Goal: Task Accomplishment & Management: Complete application form

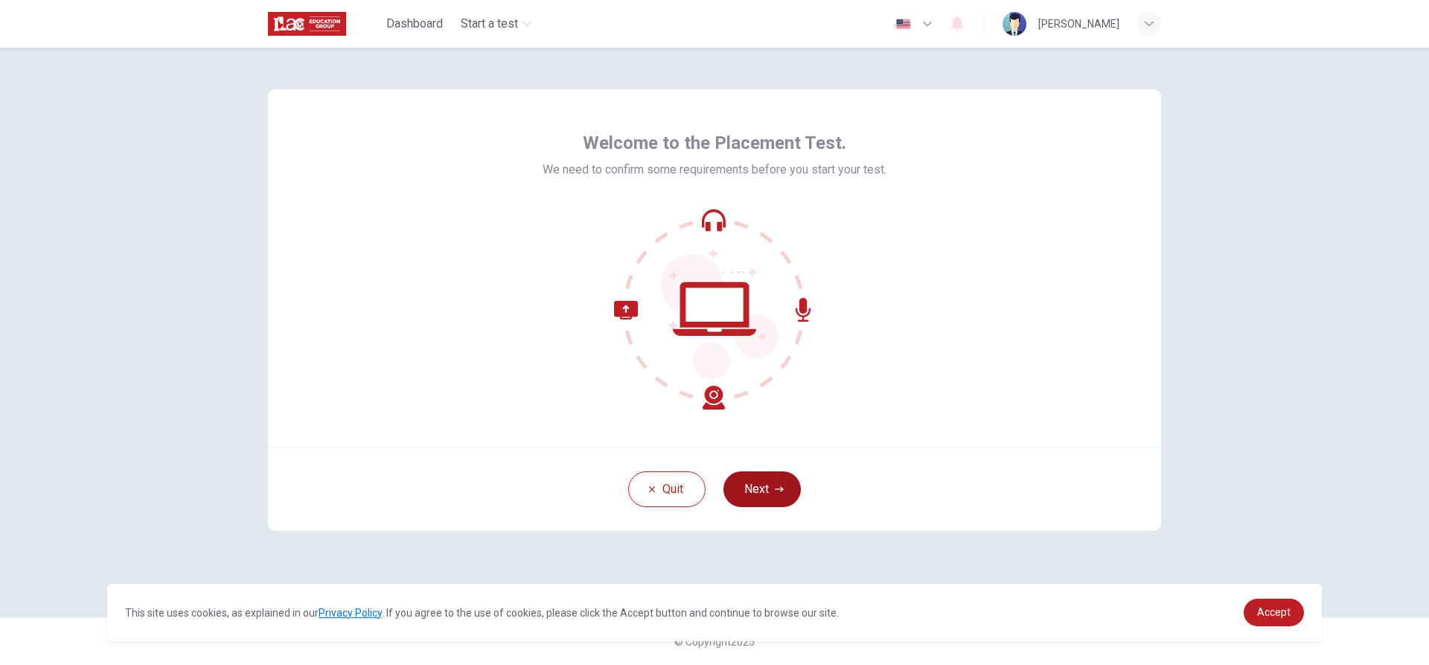
click at [712, 488] on button "Next" at bounding box center [762, 489] width 77 height 36
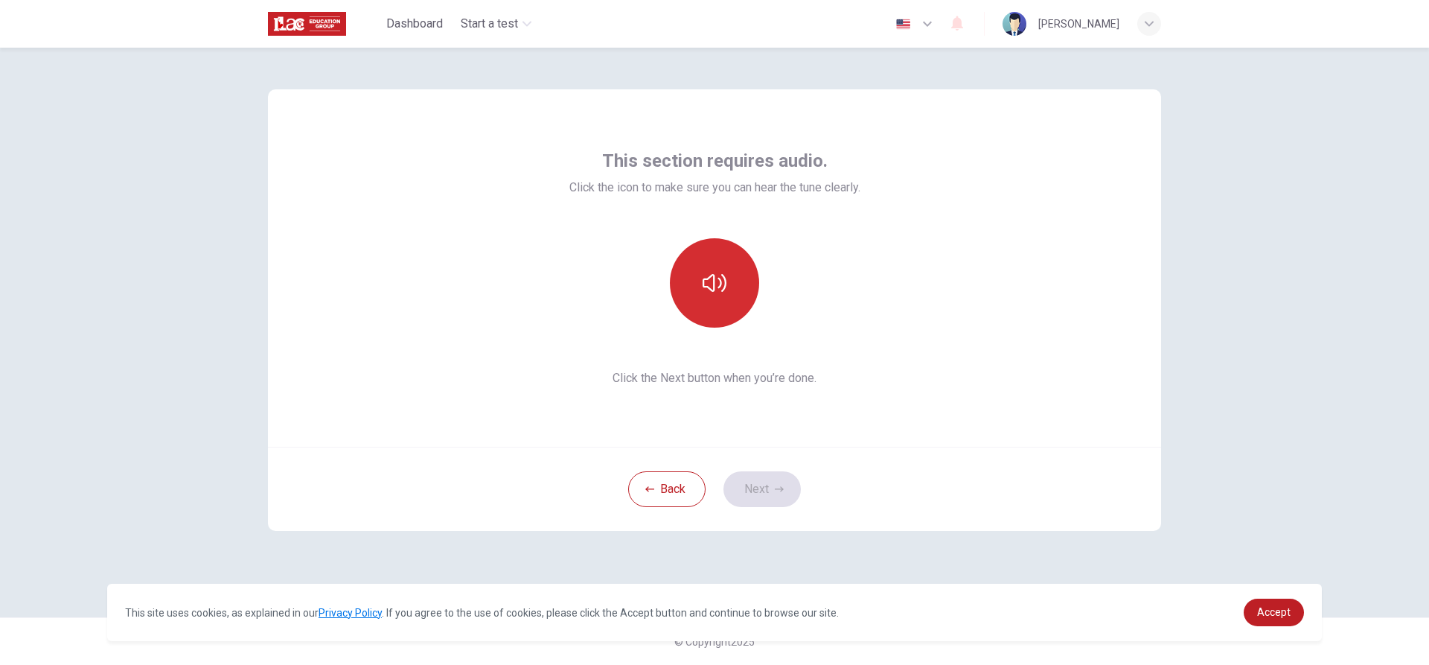
click at [712, 307] on button "button" at bounding box center [714, 282] width 89 height 89
click at [712, 482] on button "Next" at bounding box center [762, 489] width 77 height 36
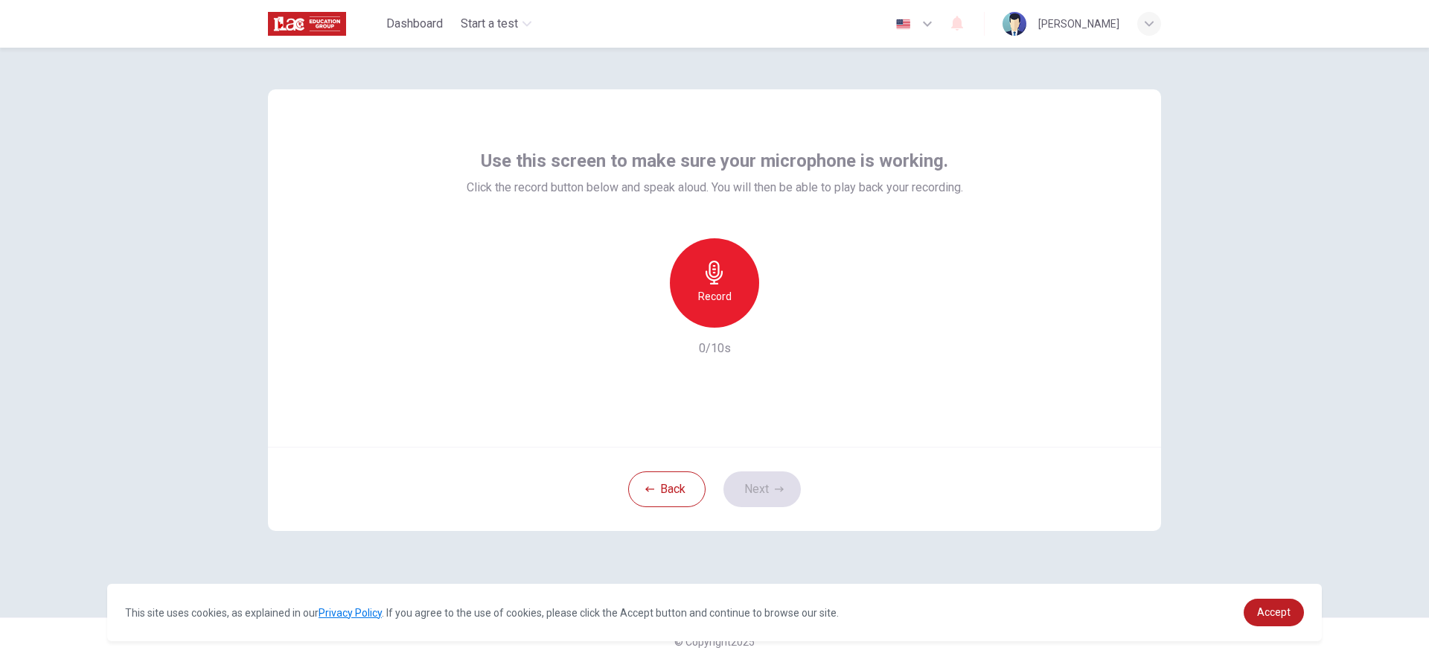
click at [712, 298] on h6 "Record" at bounding box center [714, 296] width 33 height 18
click at [712, 278] on div "Stop" at bounding box center [714, 282] width 89 height 89
click at [712, 484] on button "Next" at bounding box center [762, 489] width 77 height 36
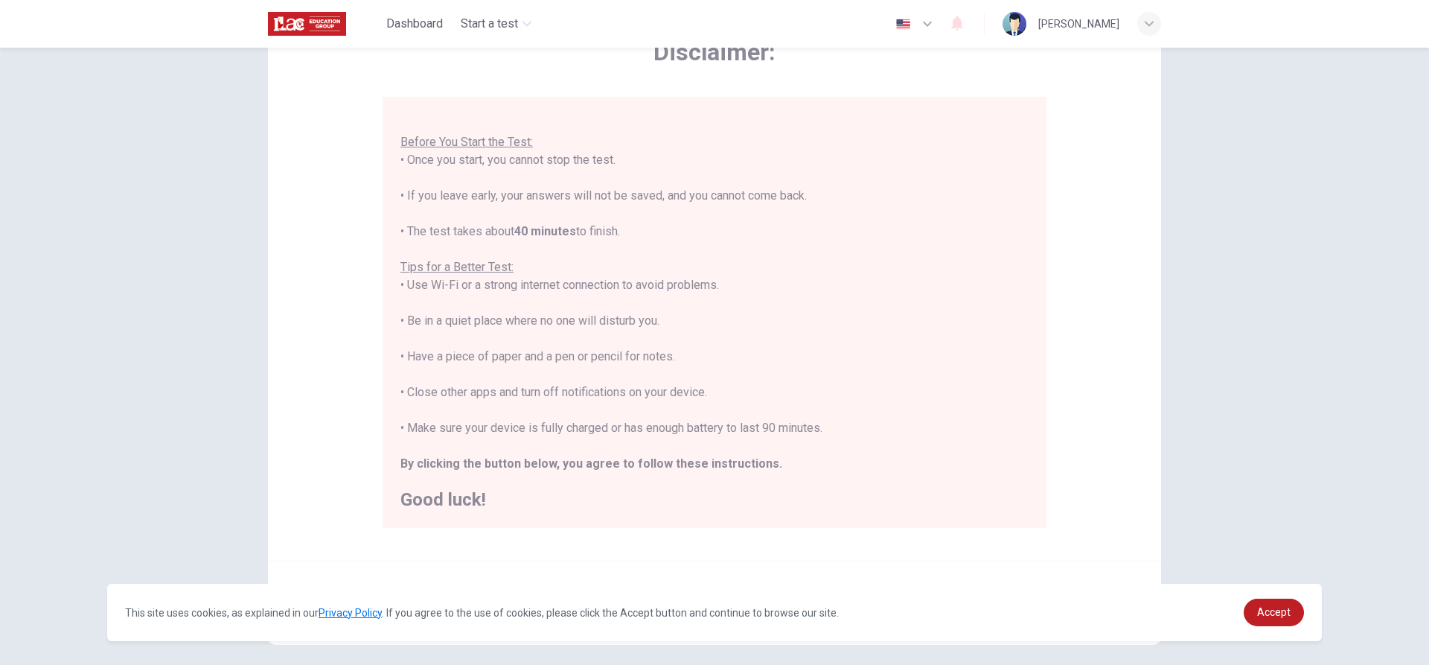
scroll to position [149, 0]
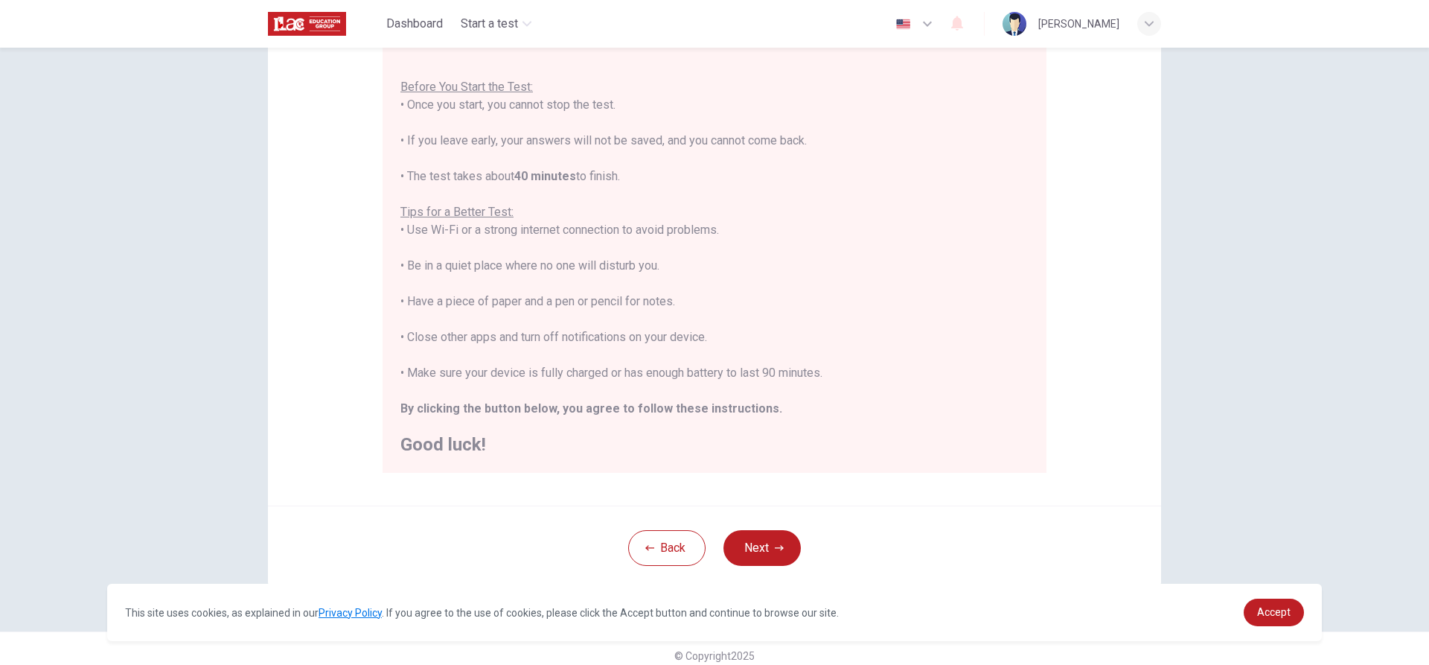
click at [712, 555] on button "Next" at bounding box center [762, 548] width 77 height 36
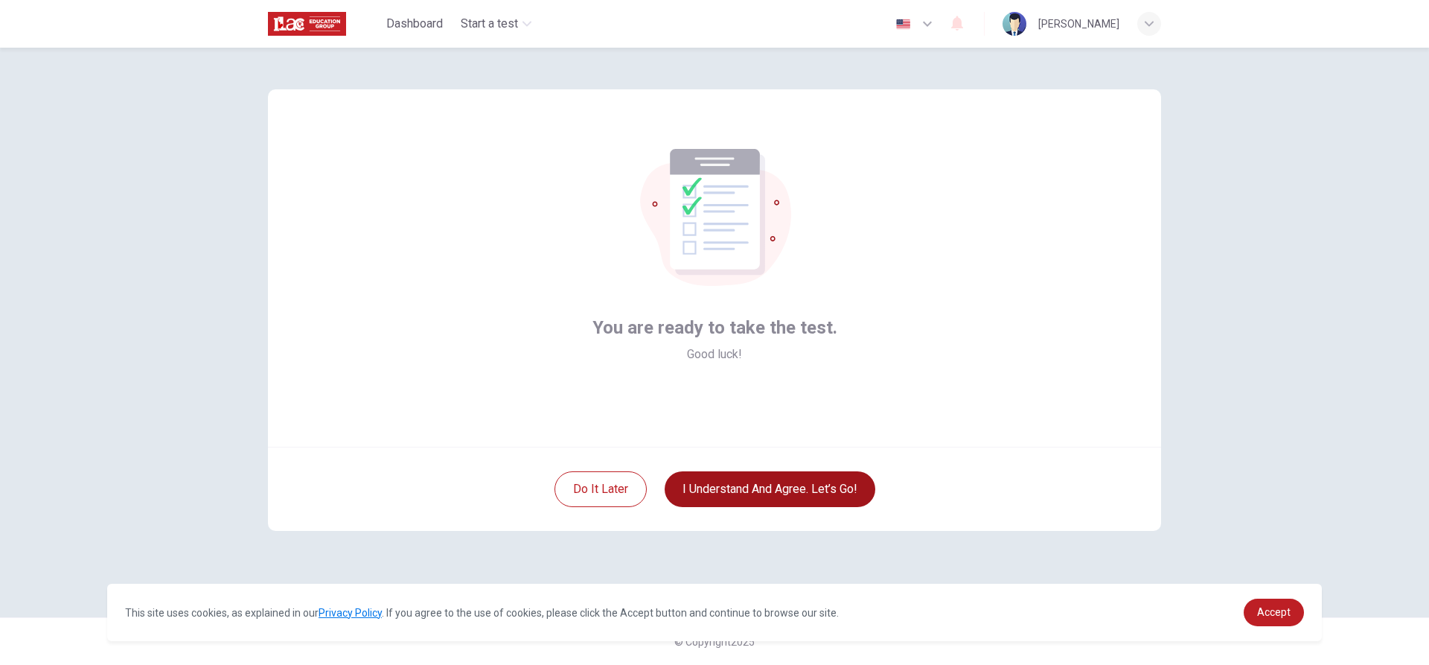
click at [712, 491] on button "I understand and agree. Let’s go!" at bounding box center [770, 489] width 211 height 36
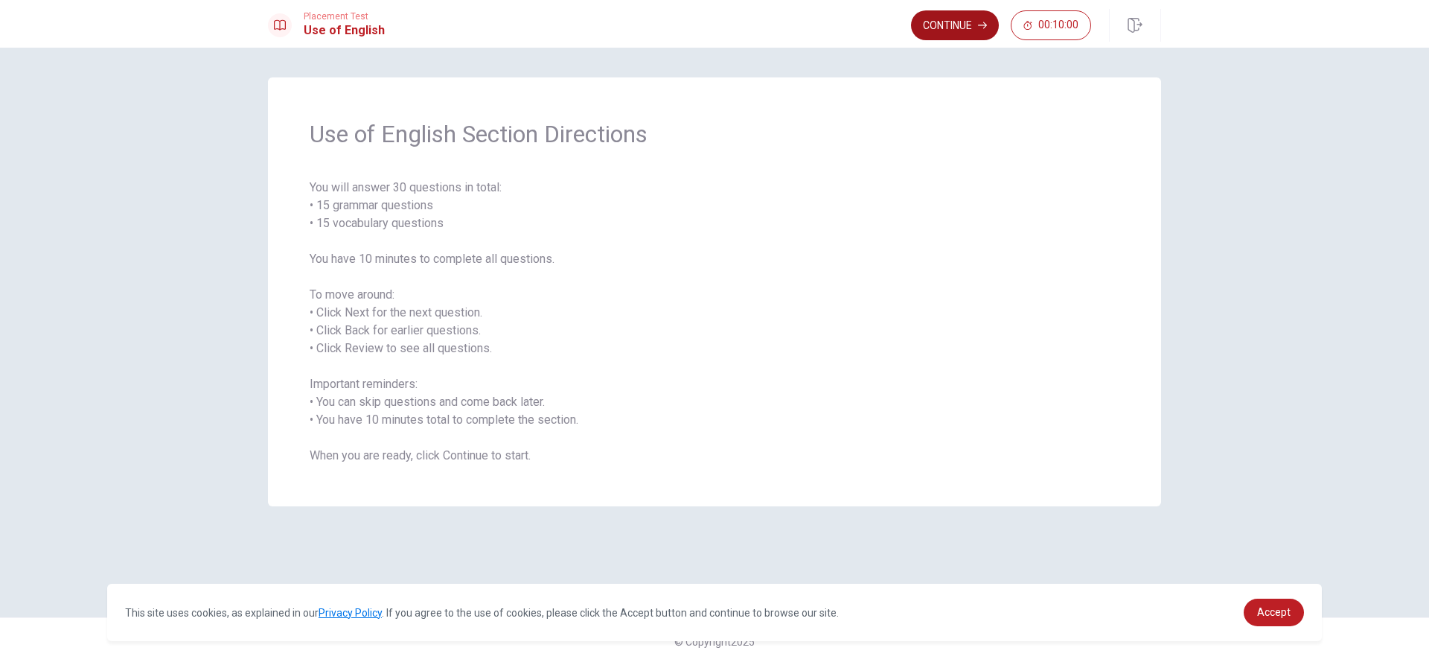
click at [712, 25] on button "Continue" at bounding box center [955, 25] width 88 height 30
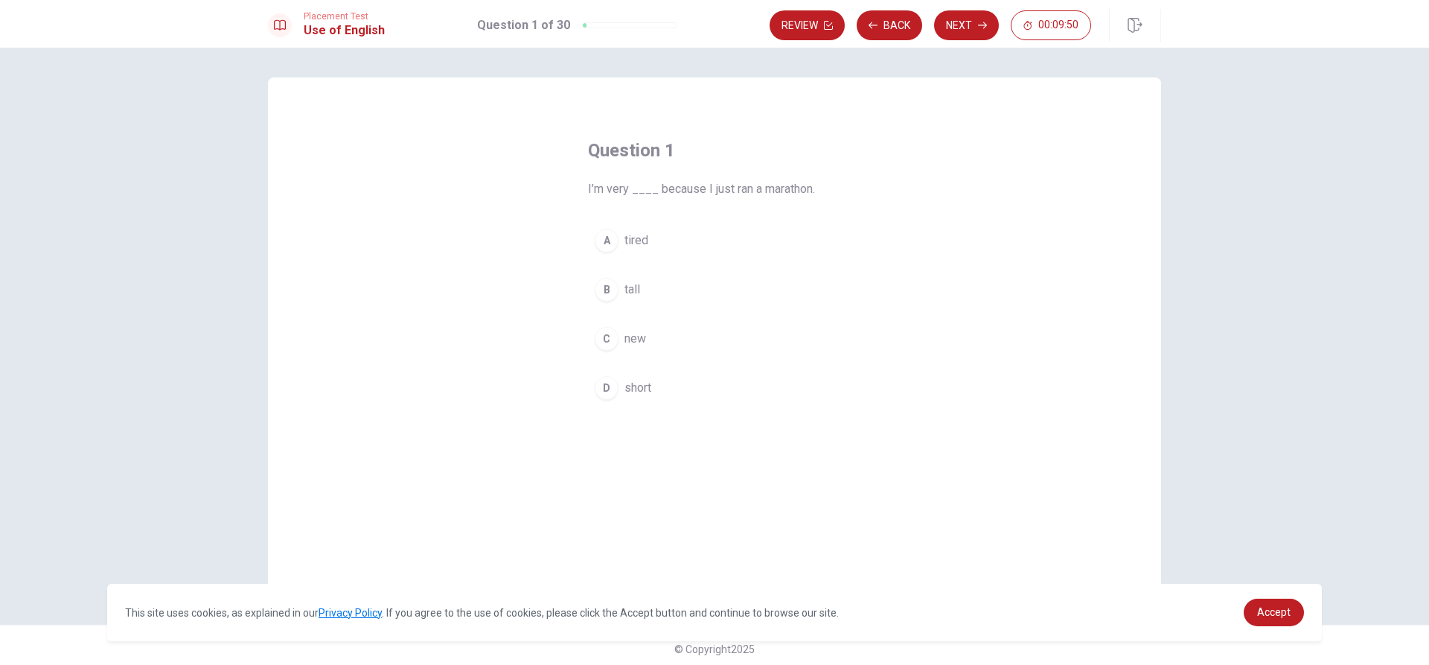
click at [605, 242] on div "A" at bounding box center [607, 241] width 24 height 24
click at [712, 31] on button "Next" at bounding box center [966, 25] width 65 height 30
click at [610, 245] on div "A" at bounding box center [607, 241] width 24 height 24
click at [712, 28] on button "Next" at bounding box center [966, 25] width 65 height 30
click at [615, 287] on button "B have" at bounding box center [714, 289] width 253 height 37
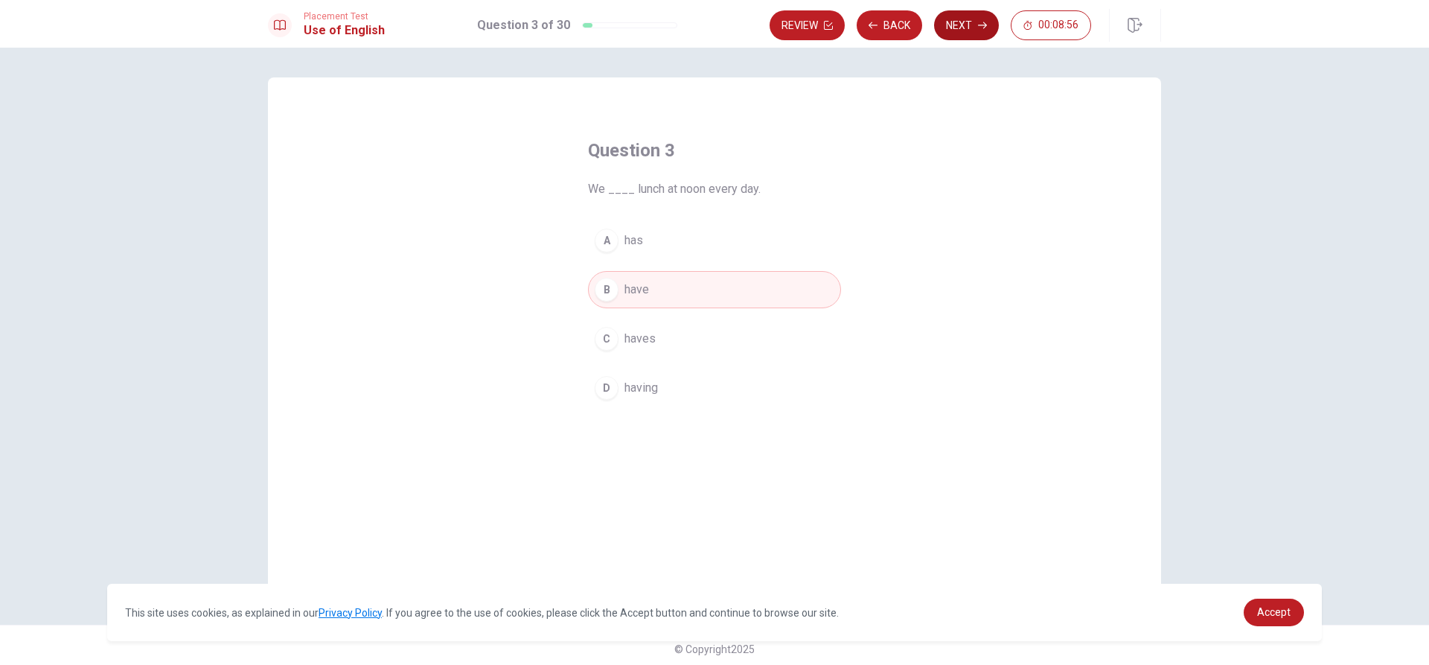
click at [712, 31] on button "Next" at bounding box center [966, 25] width 65 height 30
click at [654, 290] on button "B have" at bounding box center [714, 289] width 253 height 37
click at [712, 19] on button "Next" at bounding box center [966, 25] width 65 height 30
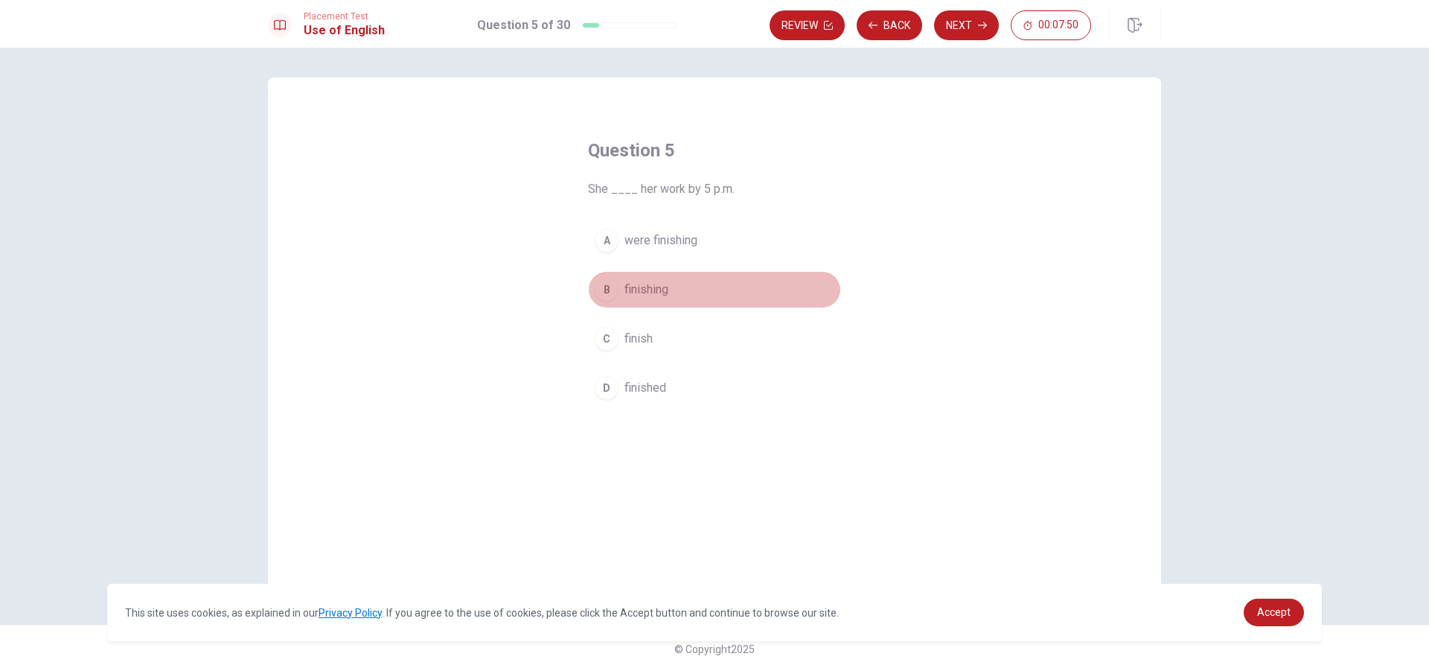
click at [638, 287] on span "finishing" at bounding box center [647, 290] width 44 height 18
click at [660, 391] on span "finished" at bounding box center [646, 388] width 42 height 18
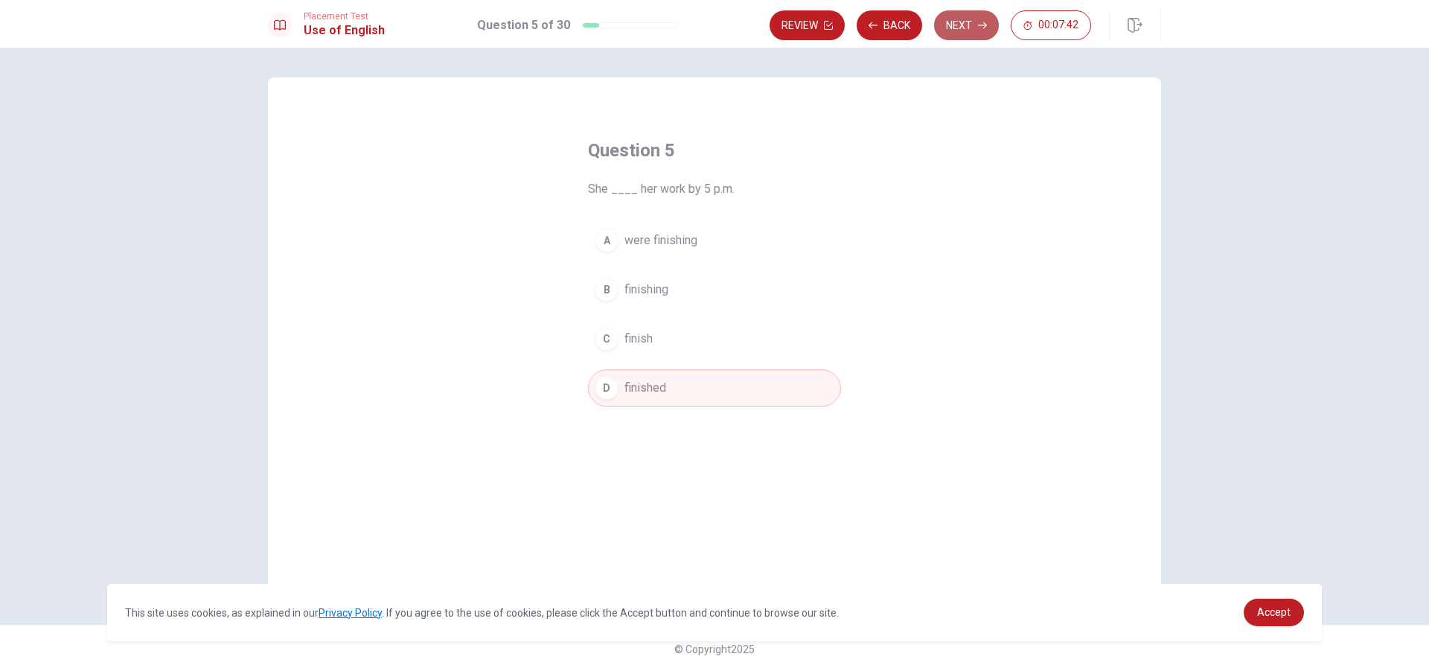
click at [712, 31] on button "Next" at bounding box center [966, 25] width 65 height 30
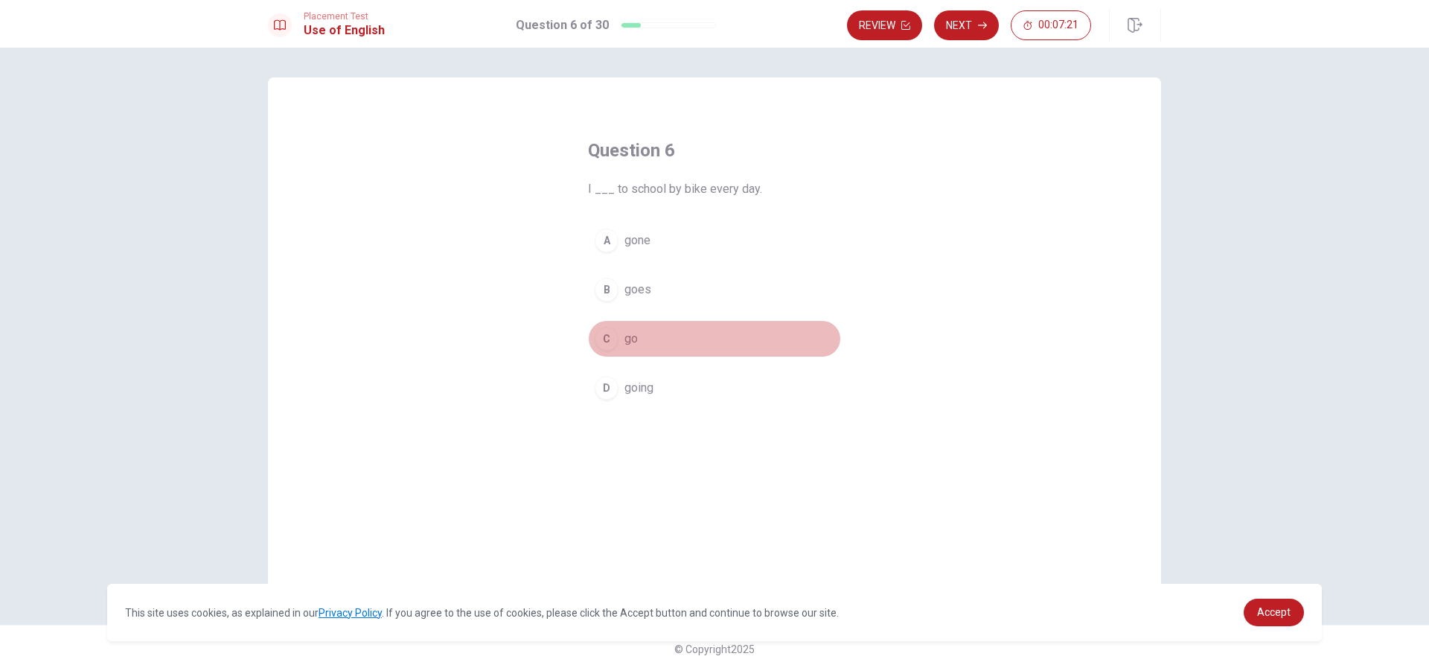
click at [629, 342] on span "go" at bounding box center [631, 339] width 13 height 18
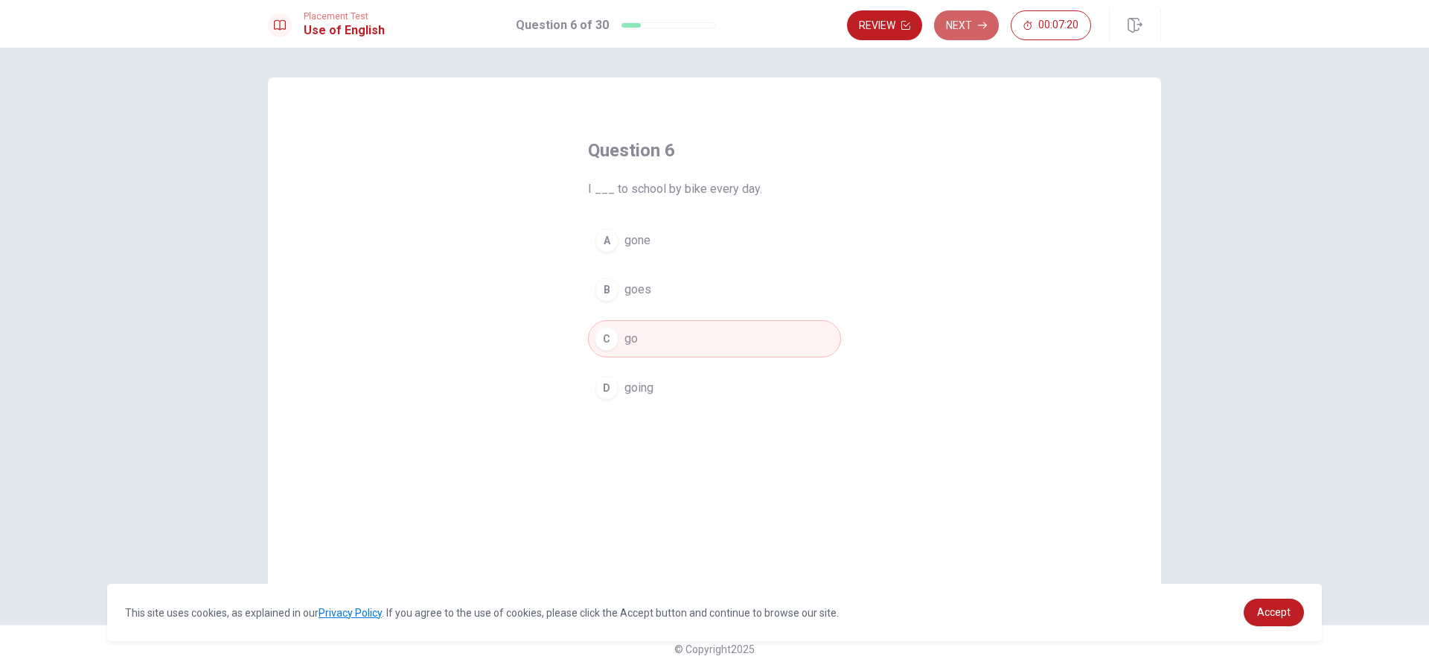
drag, startPoint x: 979, startPoint y: 22, endPoint x: 887, endPoint y: 47, distance: 94.8
click at [712, 22] on icon "button" at bounding box center [982, 25] width 9 height 9
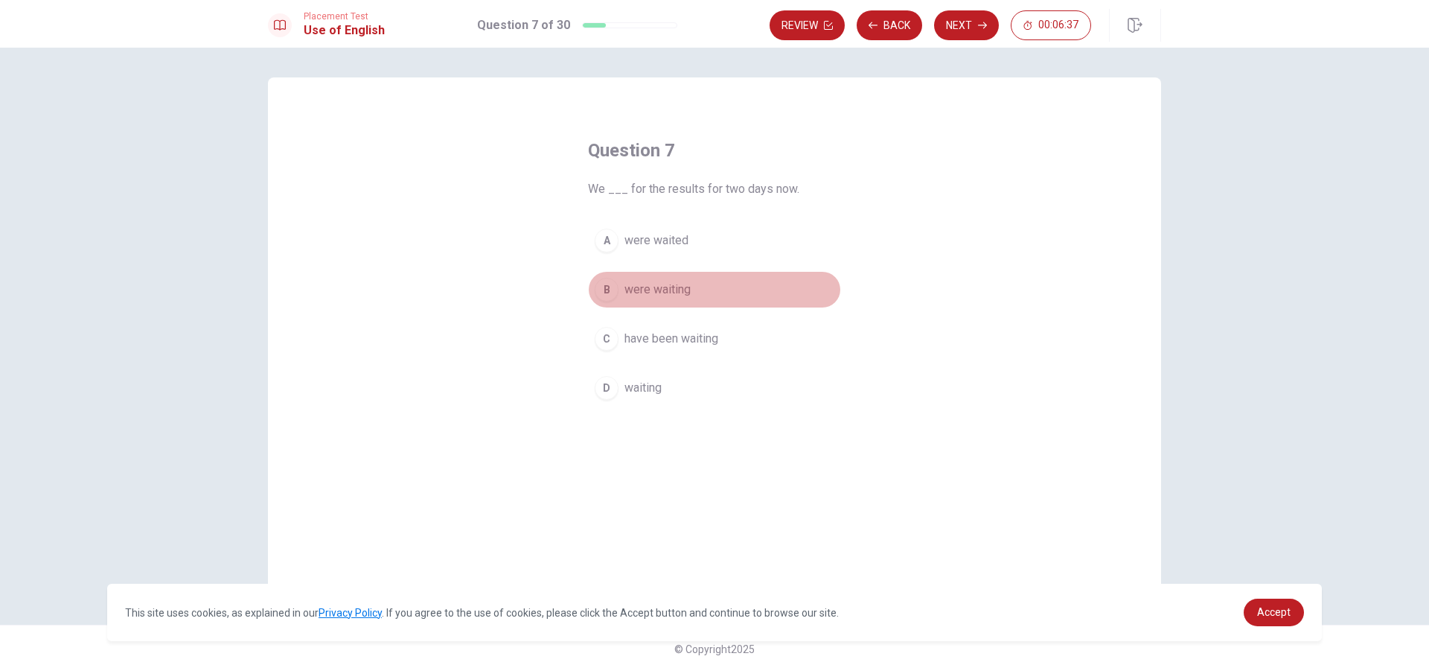
drag, startPoint x: 674, startPoint y: 286, endPoint x: 790, endPoint y: 223, distance: 131.2
click at [675, 285] on span "were waiting" at bounding box center [658, 290] width 66 height 18
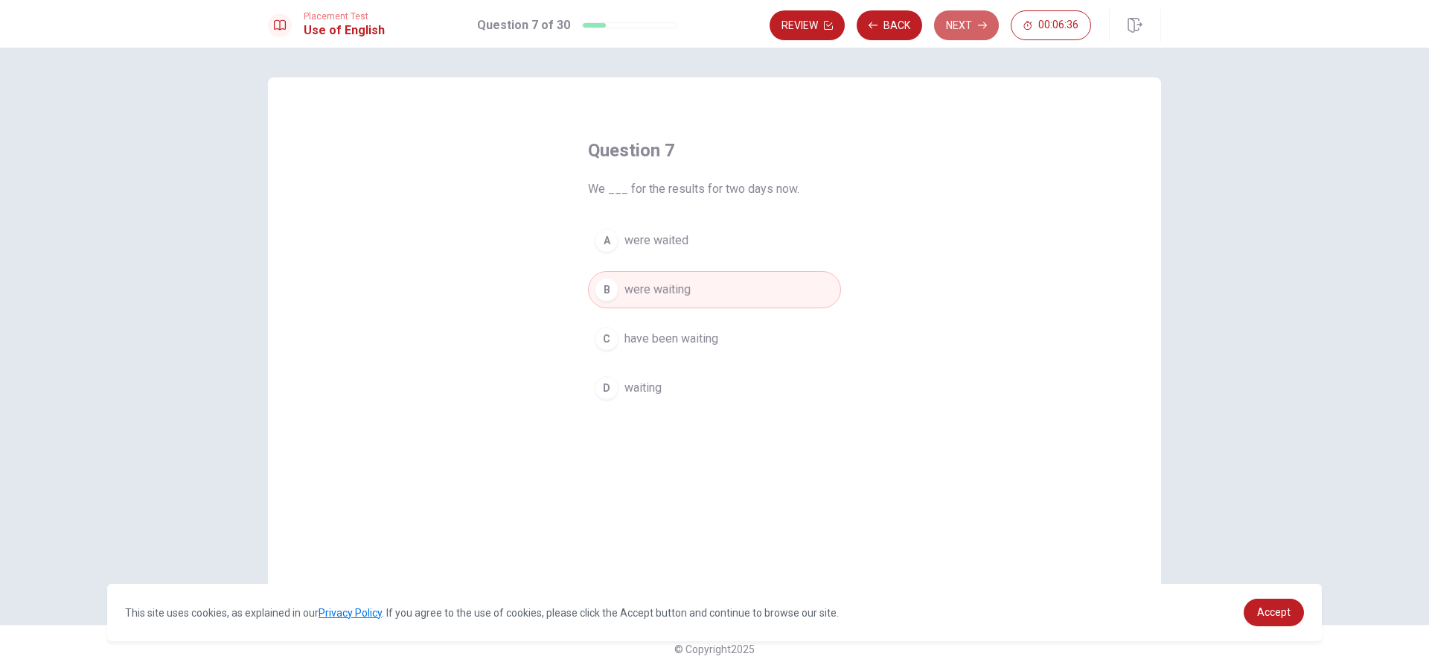
click at [712, 21] on button "Next" at bounding box center [966, 25] width 65 height 30
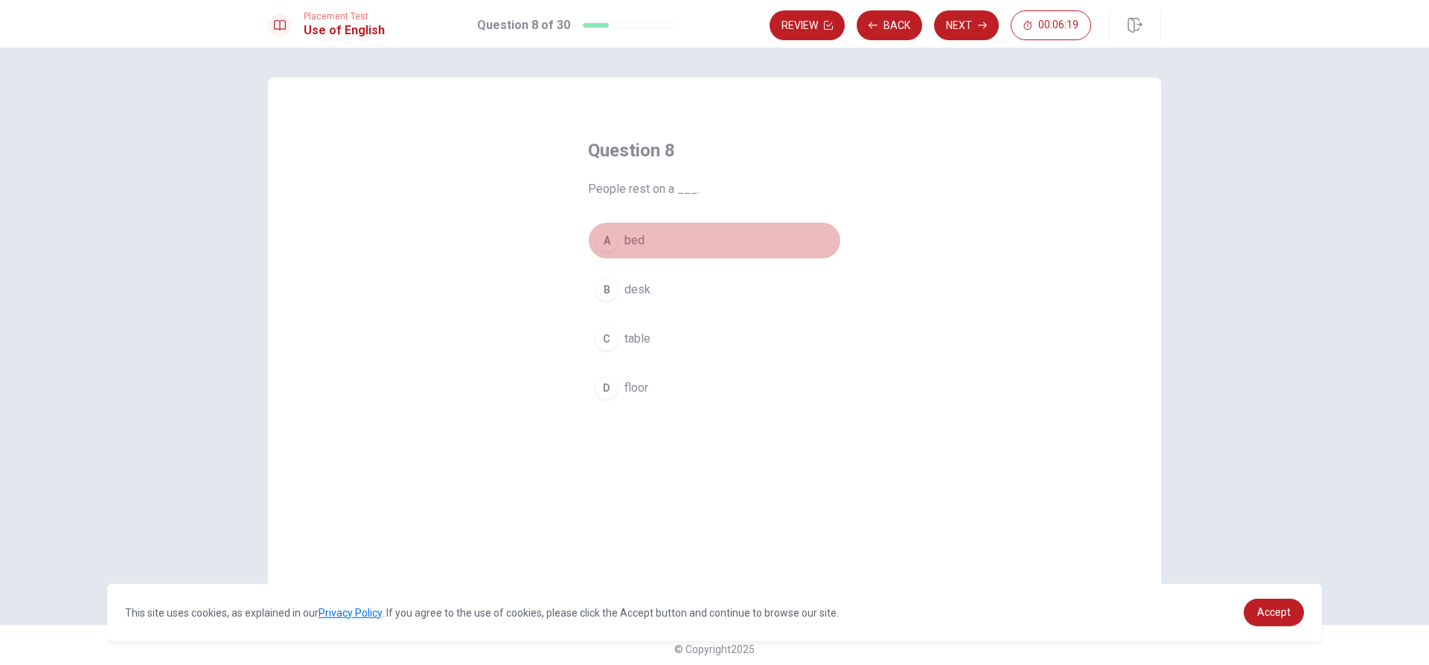
click at [638, 241] on span "bed" at bounding box center [635, 241] width 20 height 18
click at [712, 27] on button "Next" at bounding box center [966, 25] width 65 height 30
click at [634, 233] on span "dry" at bounding box center [633, 241] width 16 height 18
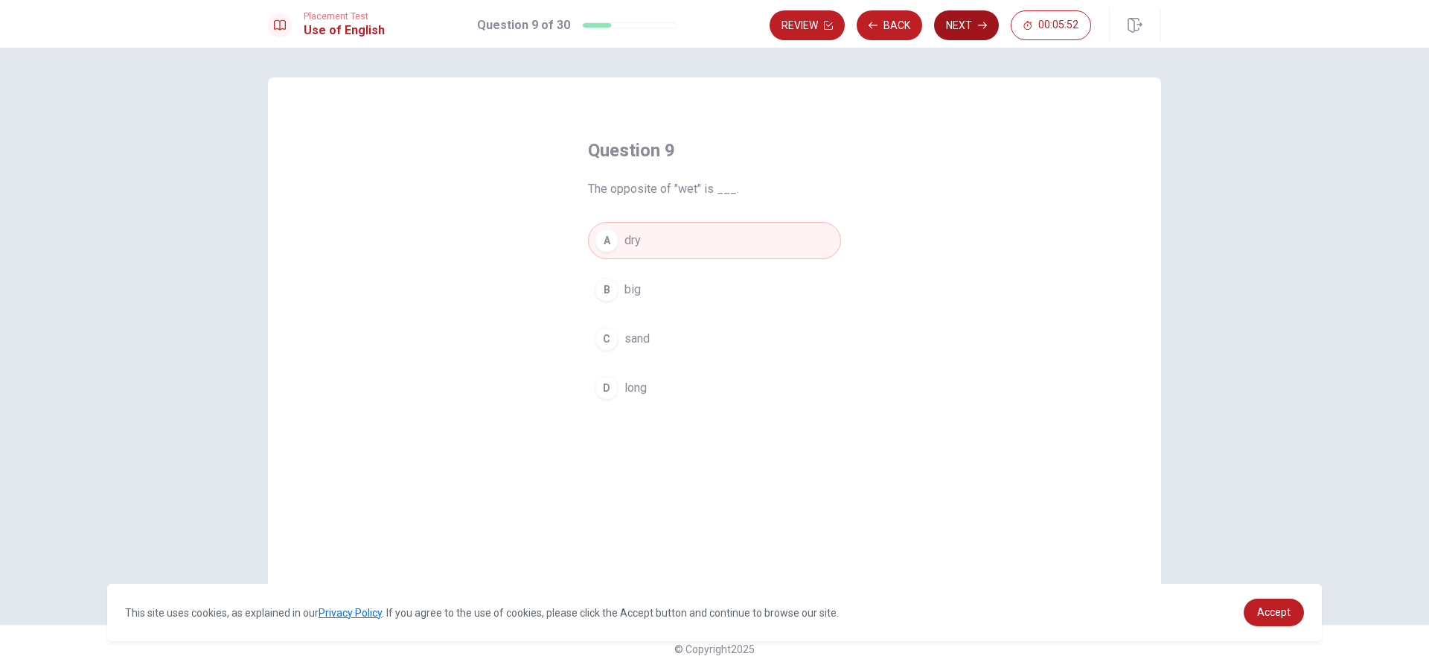
click at [712, 25] on button "Next" at bounding box center [966, 25] width 65 height 30
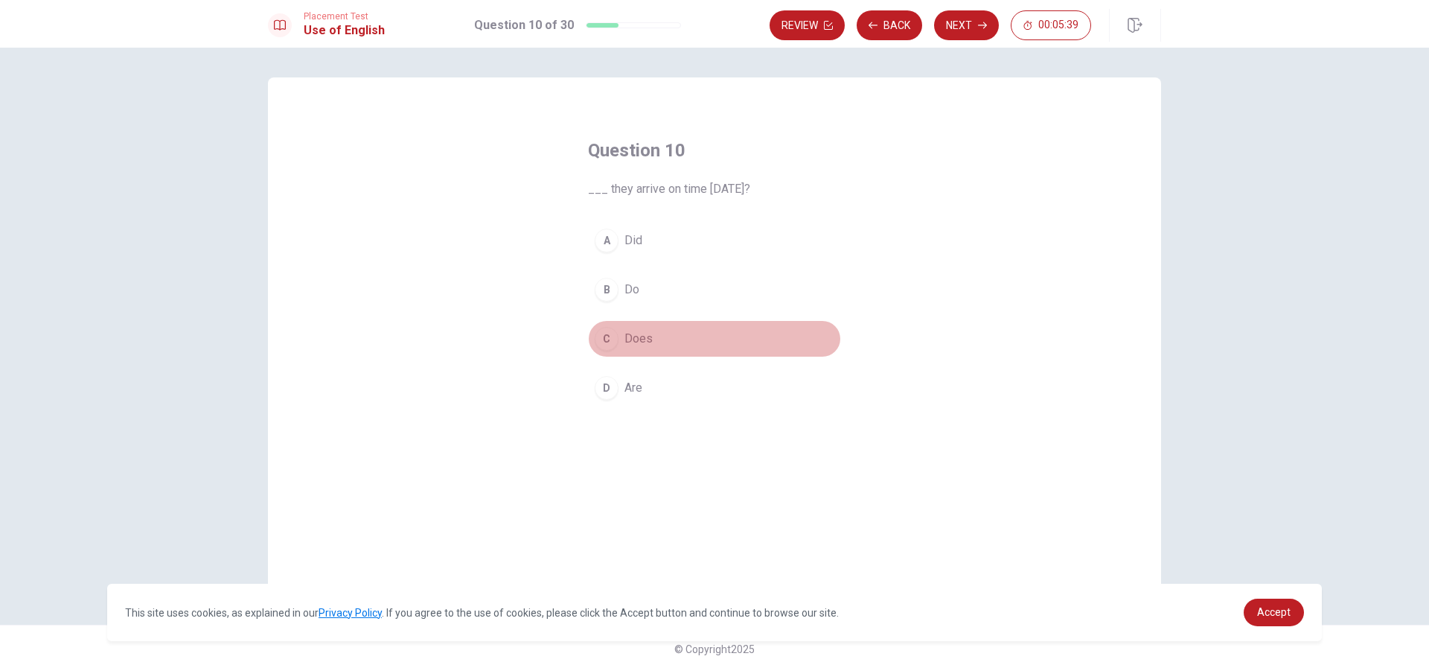
click at [646, 340] on span "Does" at bounding box center [639, 339] width 28 height 18
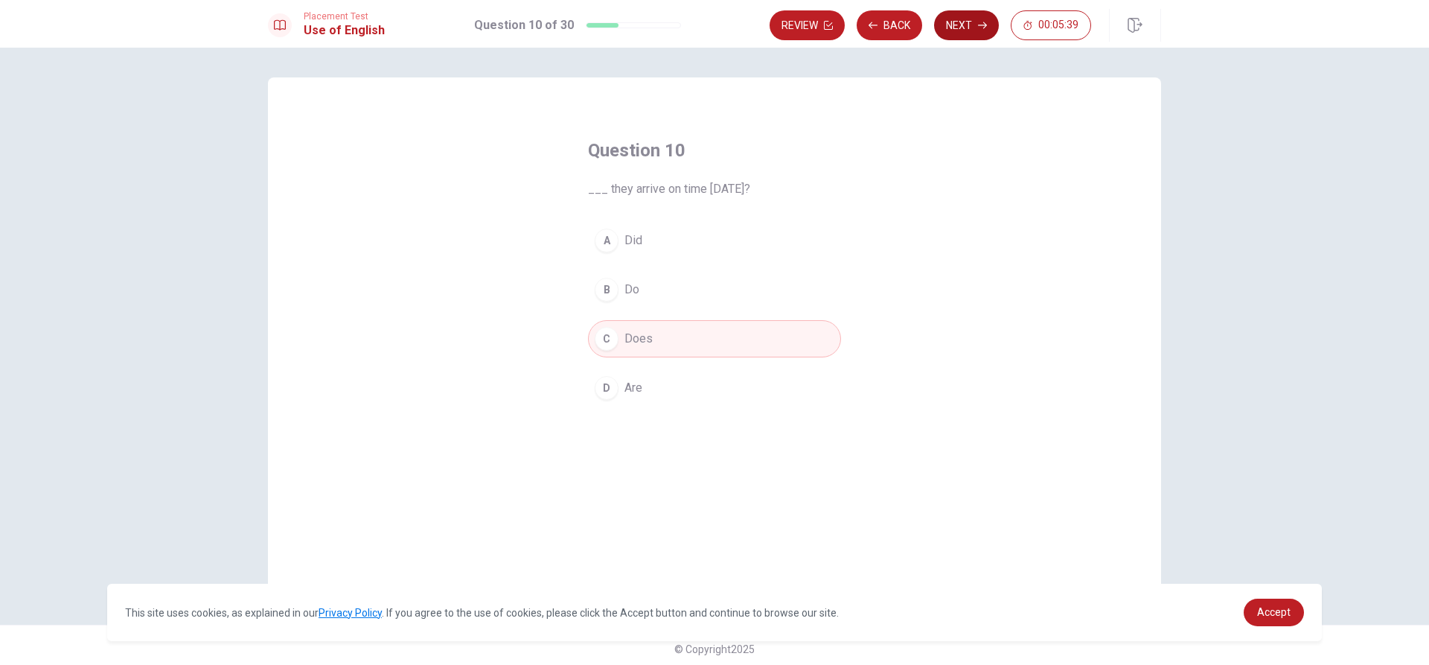
click at [712, 33] on button "Next" at bounding box center [966, 25] width 65 height 30
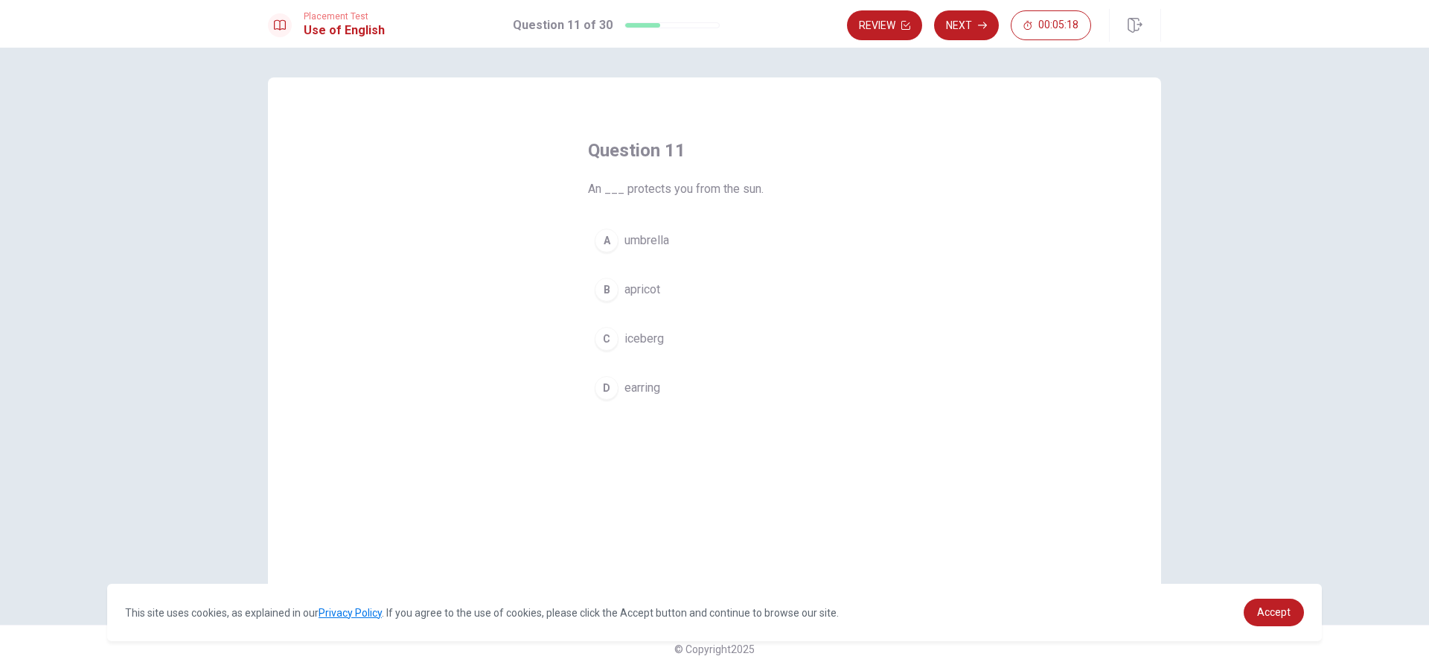
click at [661, 240] on span "umbrella" at bounding box center [647, 241] width 45 height 18
click at [712, 26] on button "Next" at bounding box center [966, 25] width 65 height 30
click at [631, 389] on span "Do" at bounding box center [632, 388] width 15 height 18
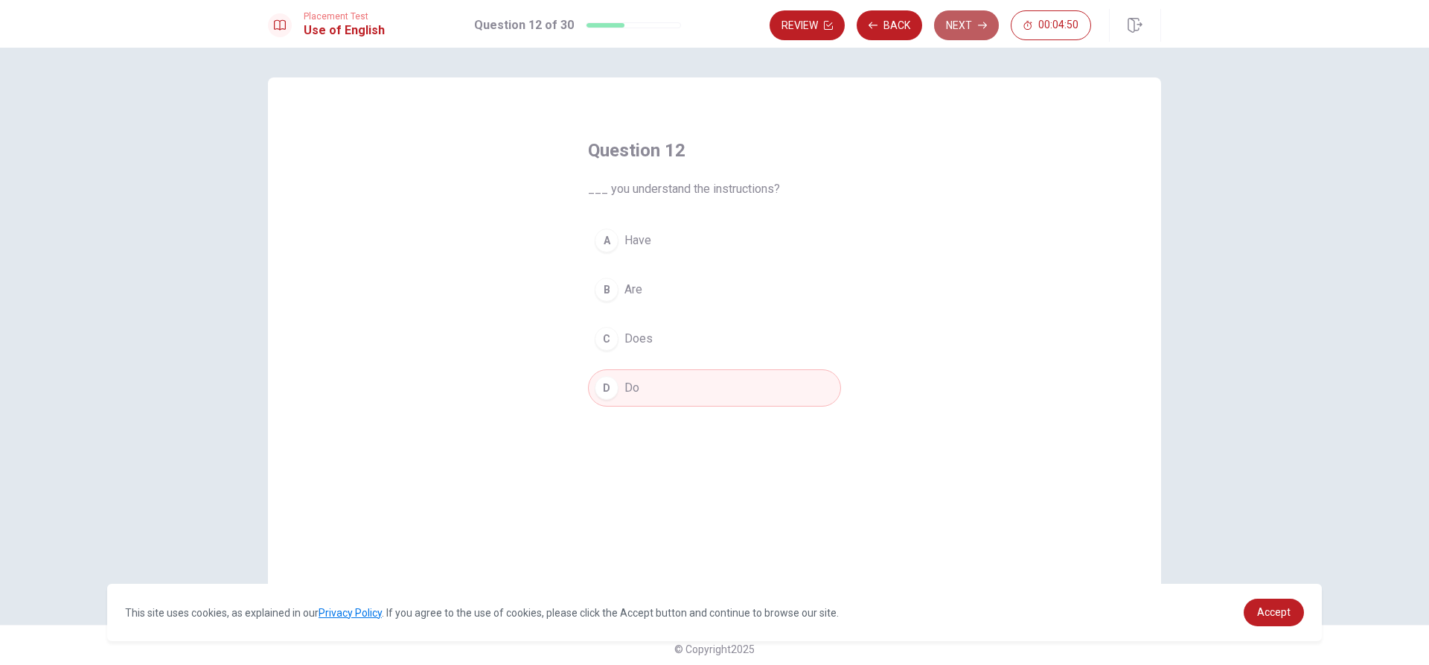
click at [712, 23] on button "Next" at bounding box center [966, 25] width 65 height 30
click at [634, 342] on span "clean" at bounding box center [639, 339] width 28 height 18
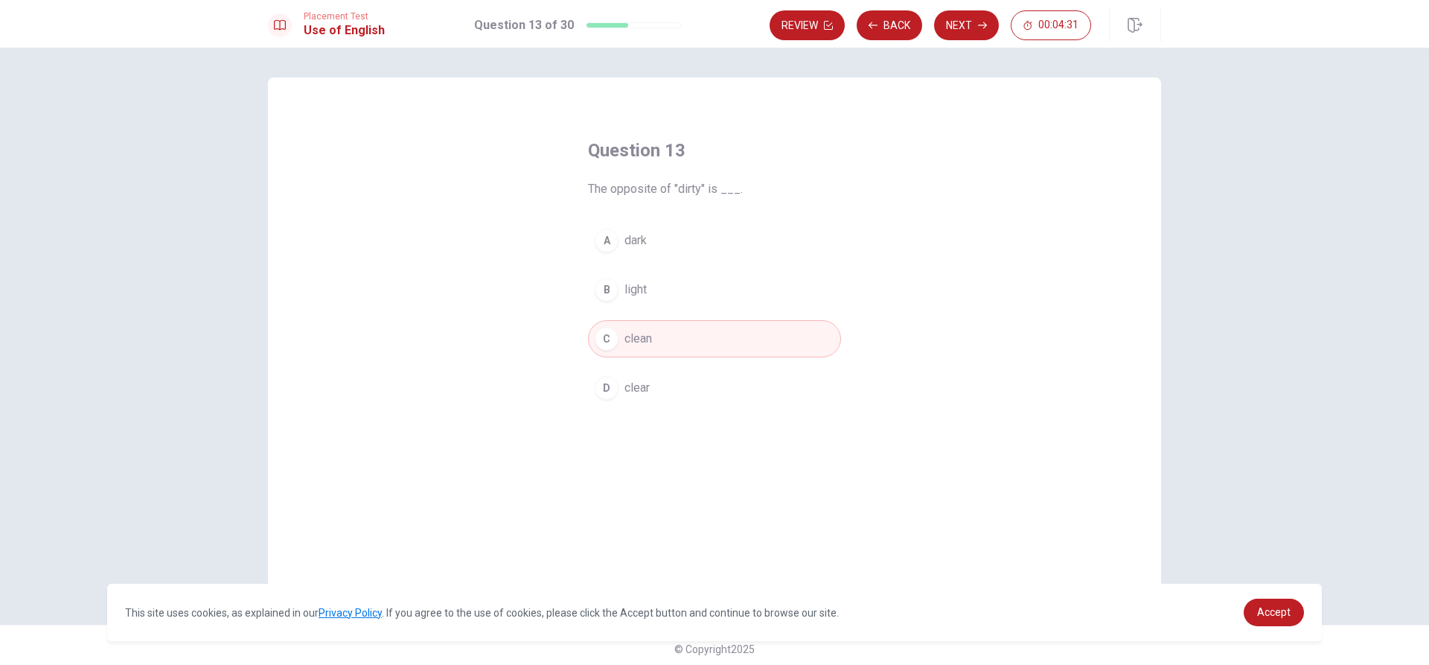
click at [712, 29] on button "Next" at bounding box center [966, 25] width 65 height 30
click at [618, 235] on button "A Off" at bounding box center [714, 240] width 253 height 37
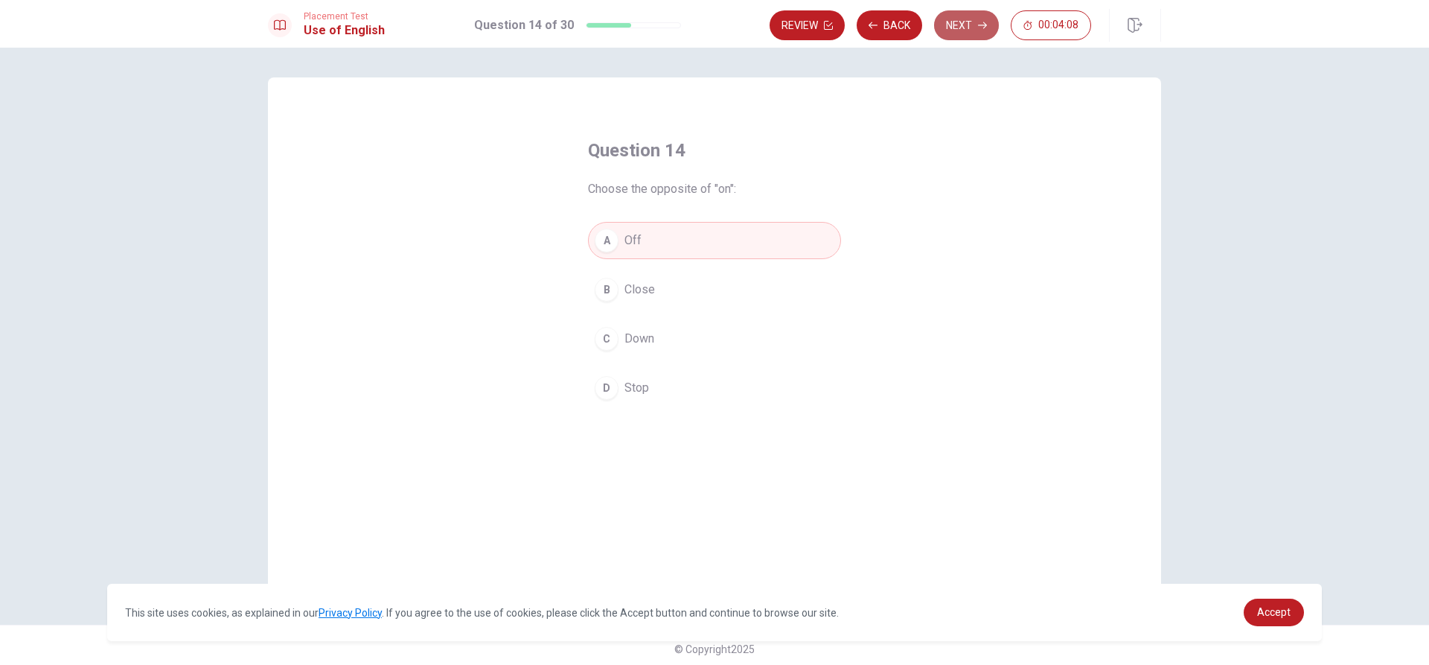
click at [712, 27] on button "Next" at bounding box center [966, 25] width 65 height 30
click at [628, 237] on span "Did" at bounding box center [634, 241] width 18 height 18
click at [712, 25] on icon "button" at bounding box center [982, 25] width 9 height 7
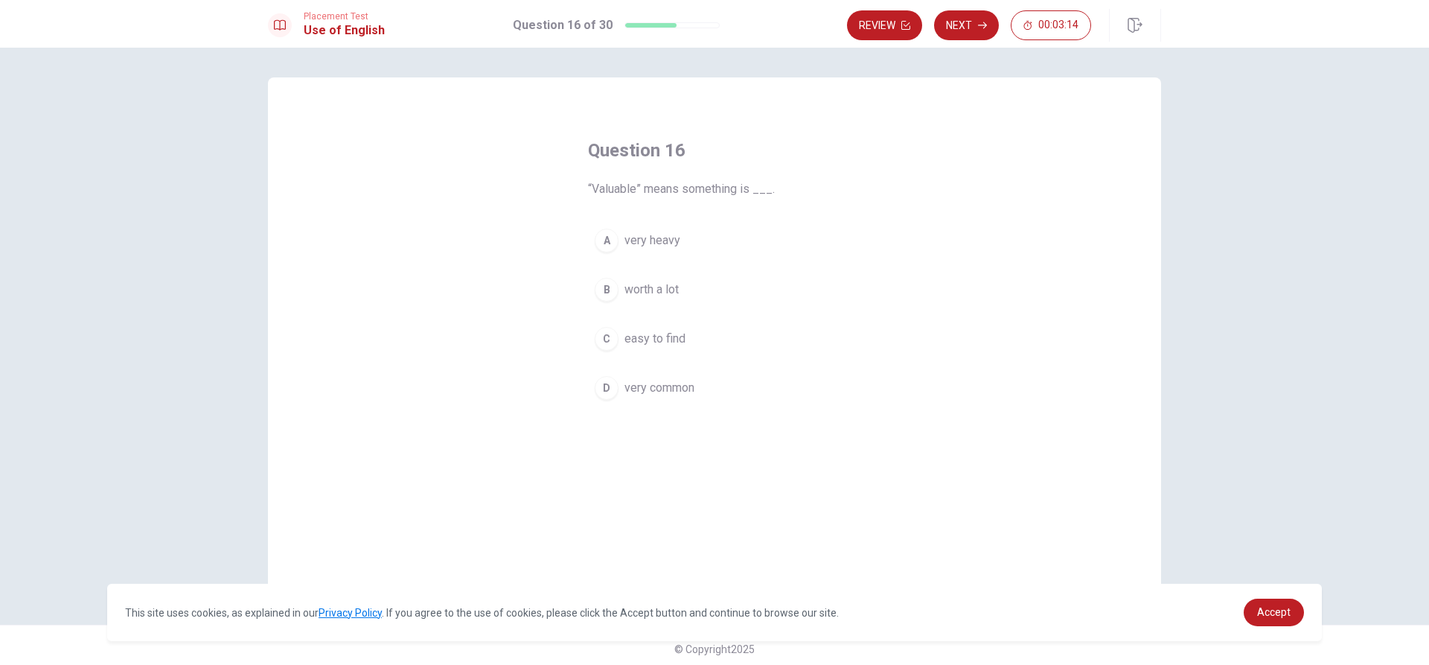
click at [665, 247] on span "very heavy" at bounding box center [653, 241] width 56 height 18
click at [712, 19] on button "Next" at bounding box center [966, 25] width 65 height 30
click at [604, 293] on div "B" at bounding box center [607, 290] width 24 height 24
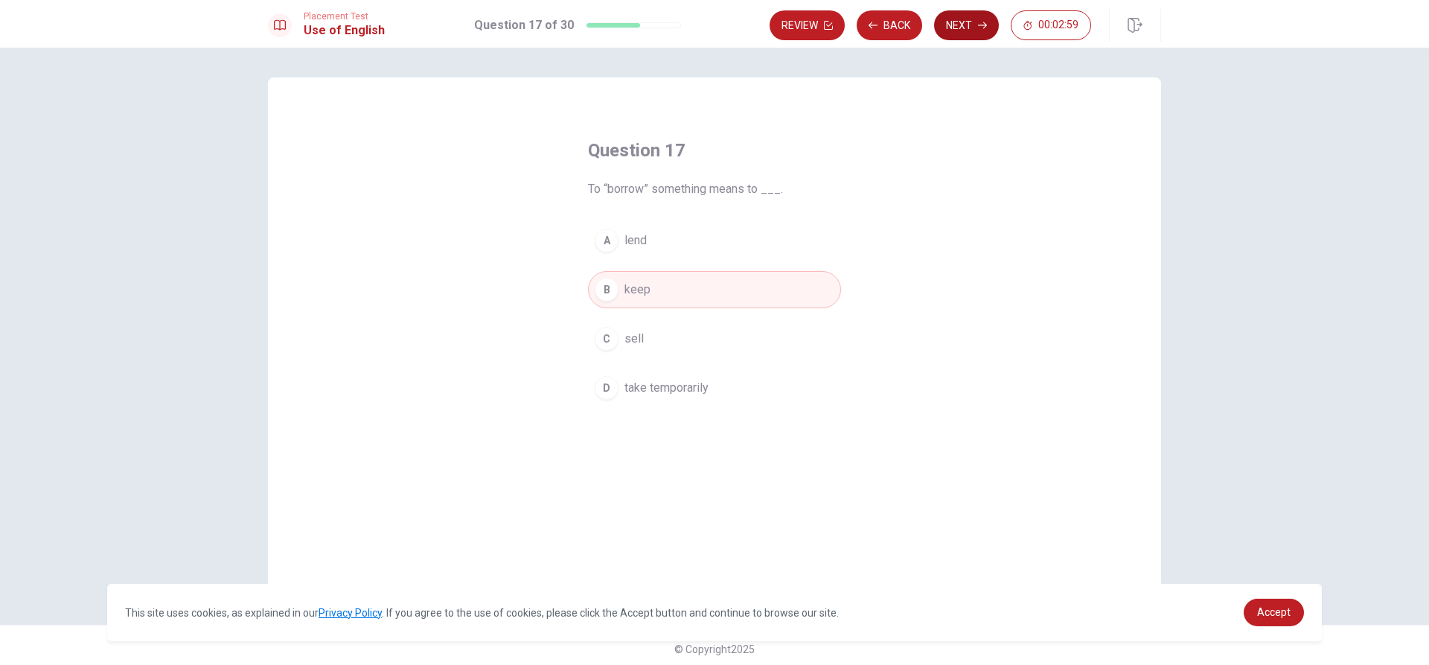
click at [712, 31] on button "Next" at bounding box center [966, 25] width 65 height 30
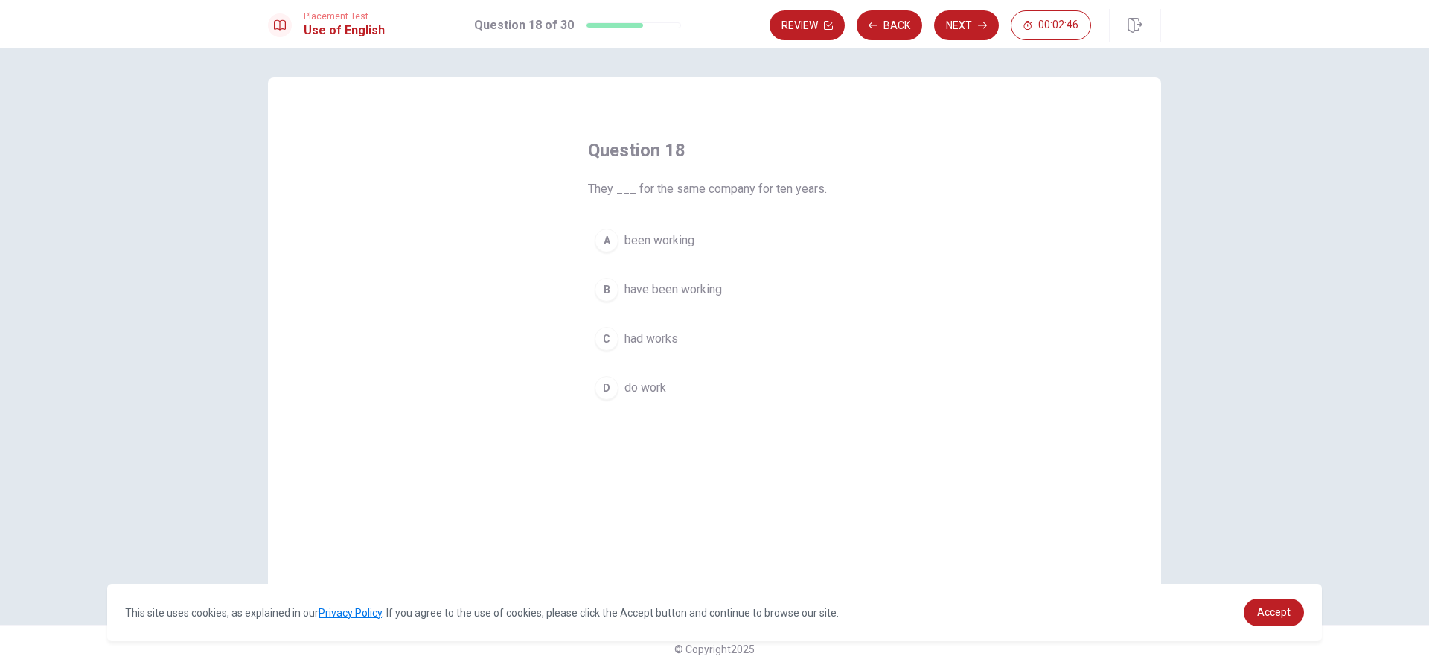
click at [640, 336] on span "had works" at bounding box center [652, 339] width 54 height 18
click at [712, 22] on icon "button" at bounding box center [982, 25] width 9 height 9
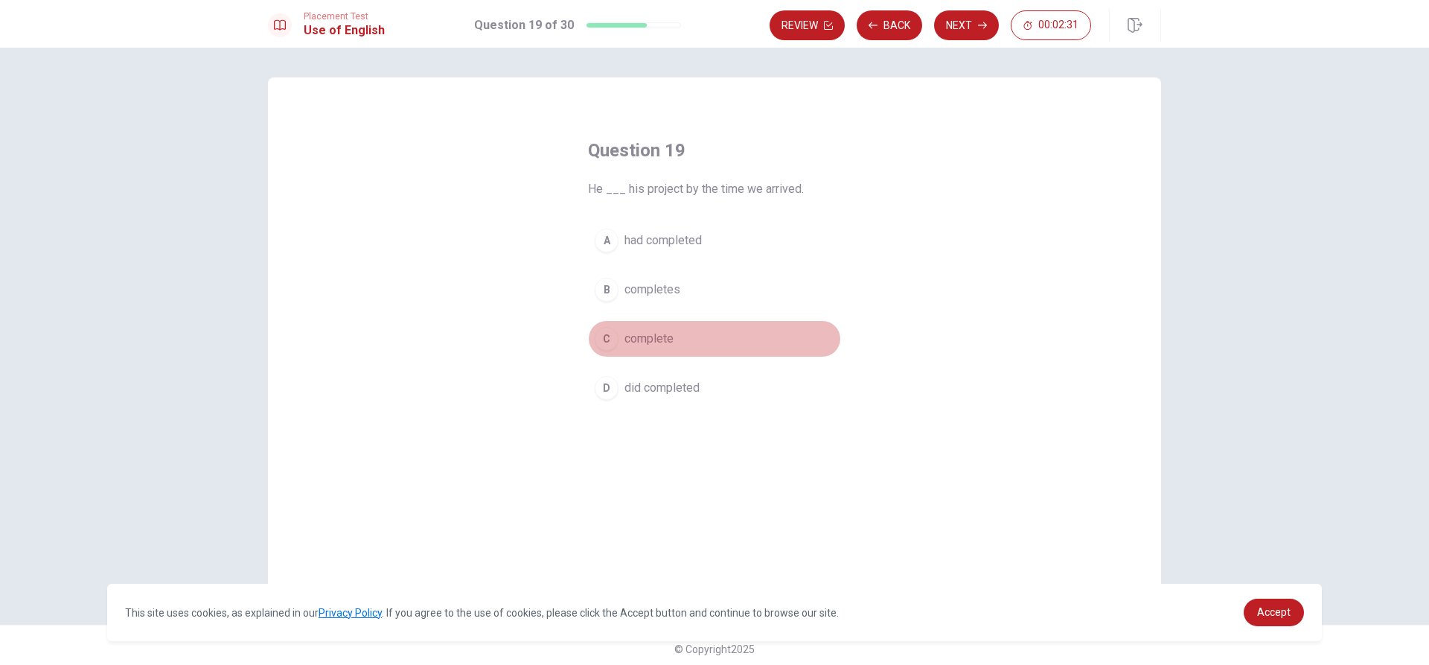
click at [644, 338] on span "complete" at bounding box center [649, 339] width 49 height 18
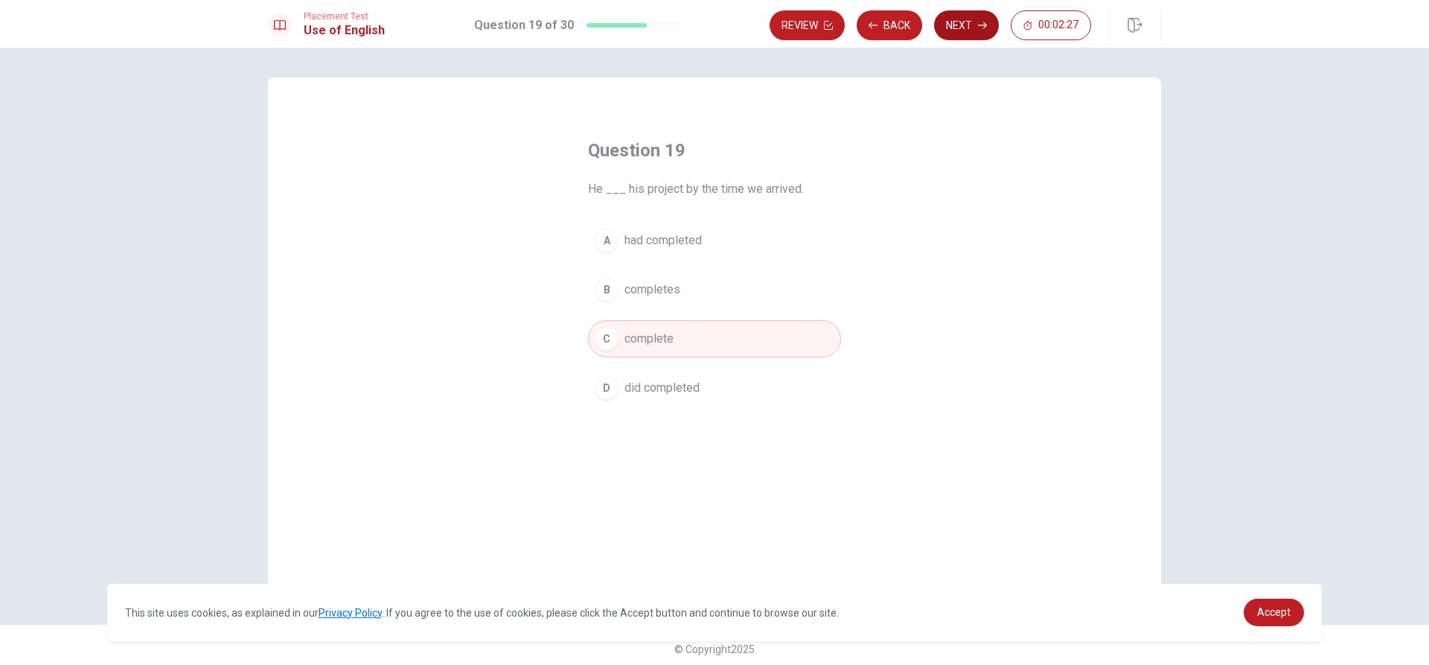
click at [712, 28] on button "Next" at bounding box center [966, 25] width 65 height 30
click at [674, 236] on span "looking strange" at bounding box center [665, 241] width 80 height 18
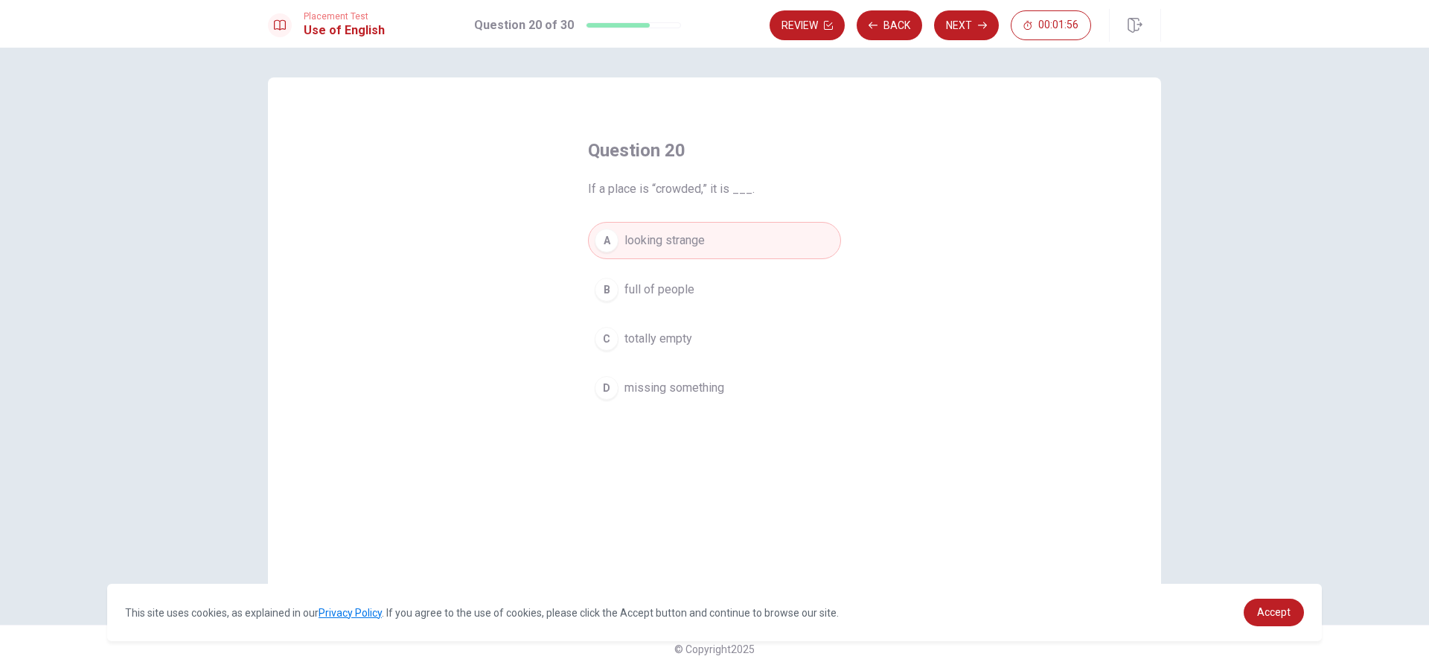
click at [692, 392] on span "missing something" at bounding box center [675, 388] width 100 height 18
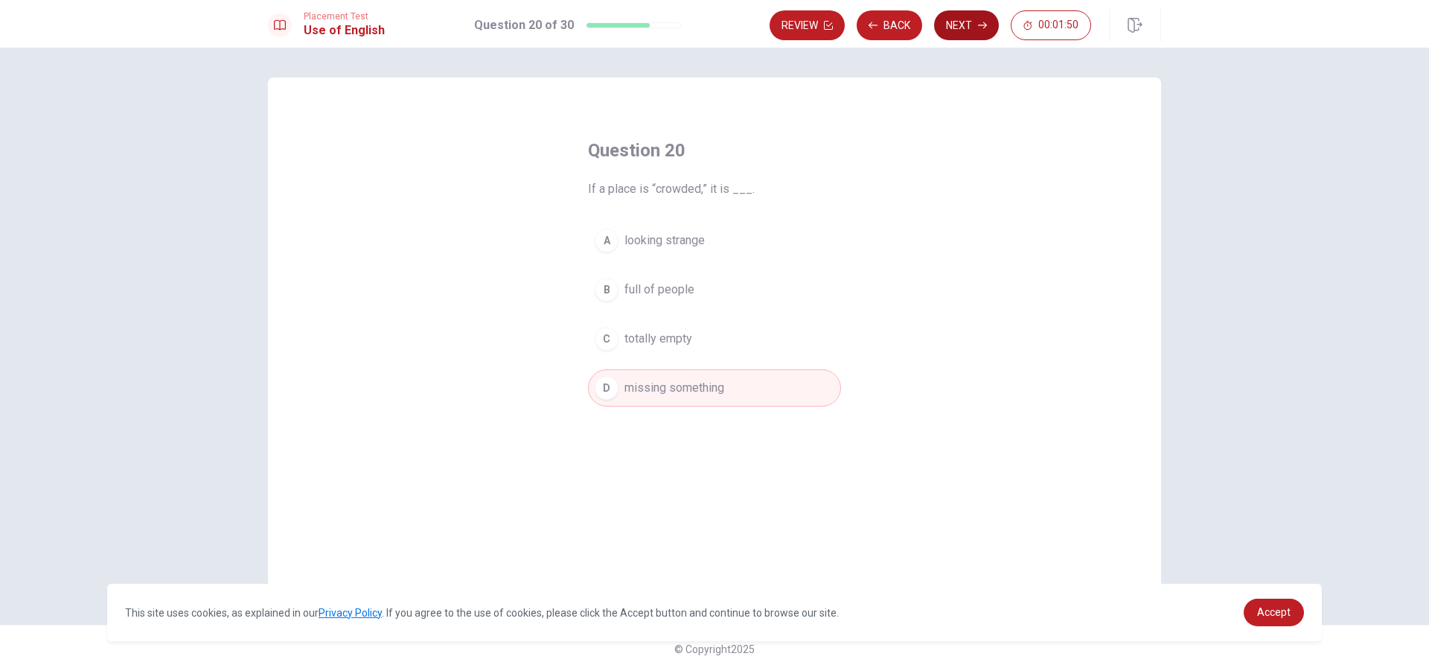
click at [712, 31] on button "Next" at bounding box center [966, 25] width 65 height 30
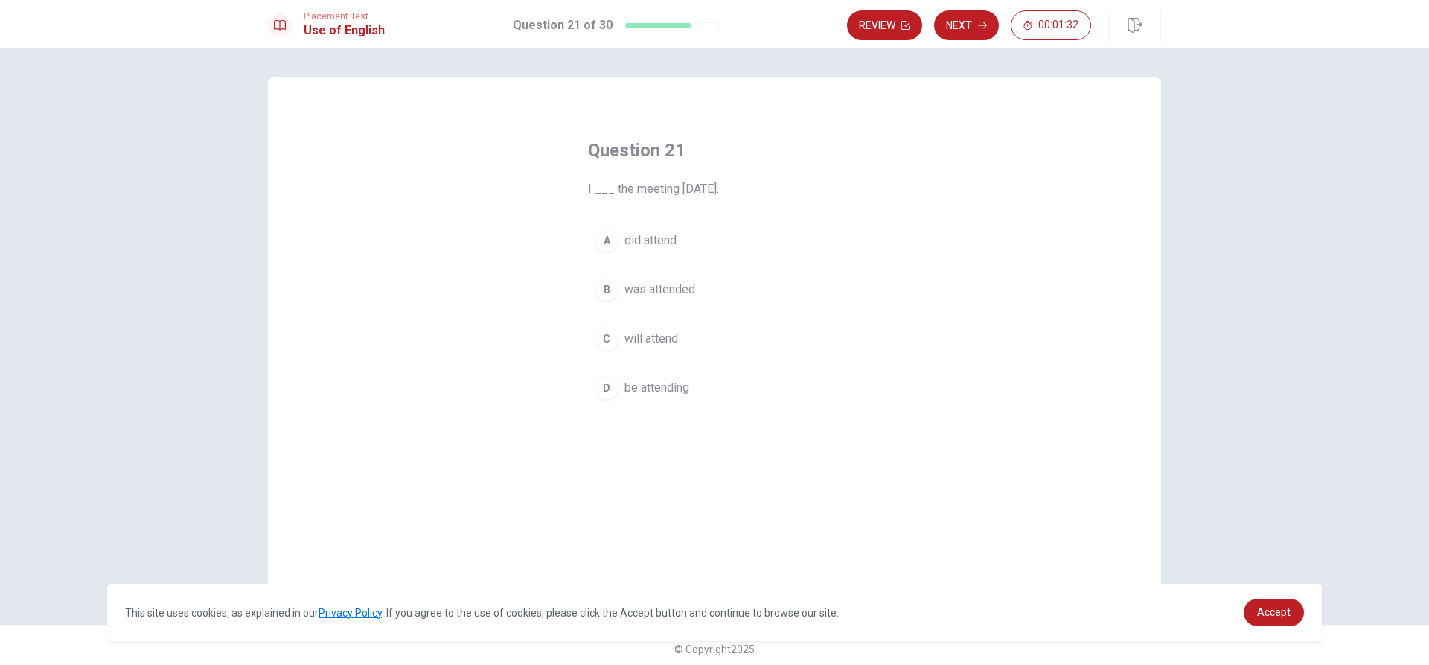
click at [604, 339] on div "C" at bounding box center [607, 339] width 24 height 24
click at [712, 23] on icon "button" at bounding box center [982, 25] width 9 height 7
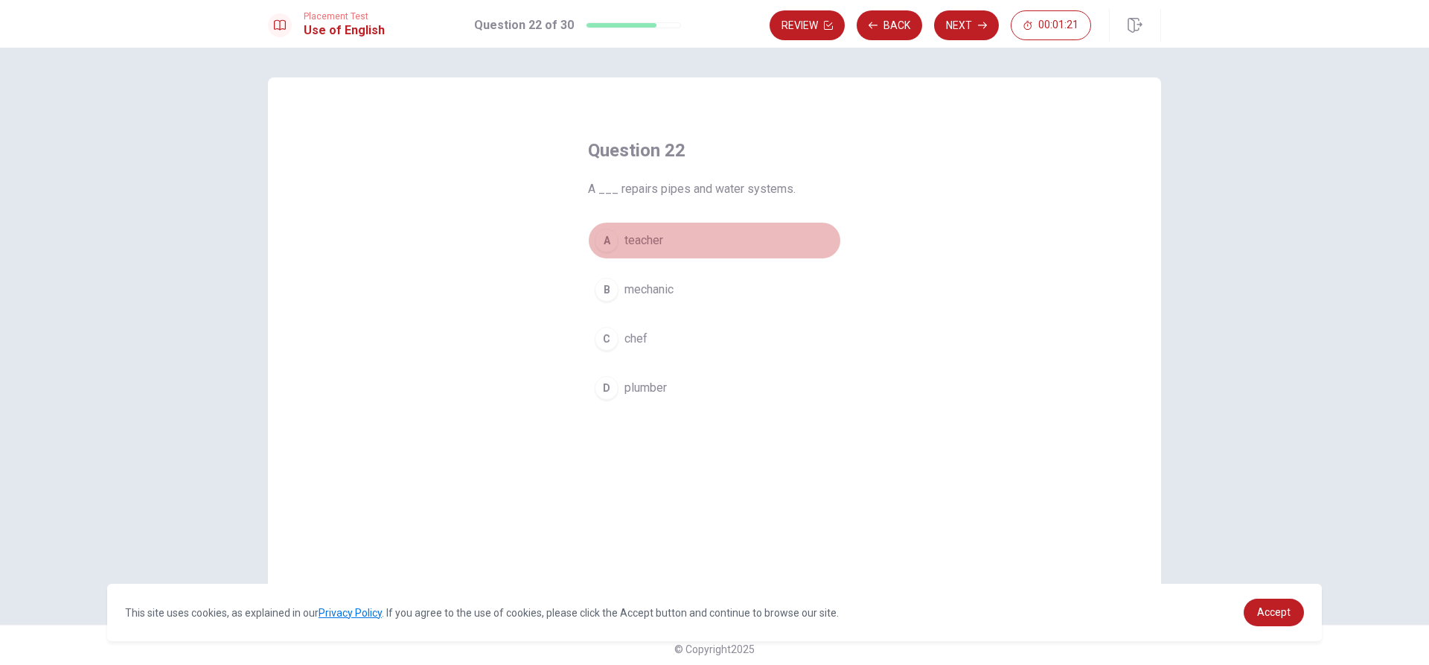
click at [651, 236] on span "teacher" at bounding box center [644, 241] width 39 height 18
click at [685, 284] on button "B mechanic" at bounding box center [714, 289] width 253 height 37
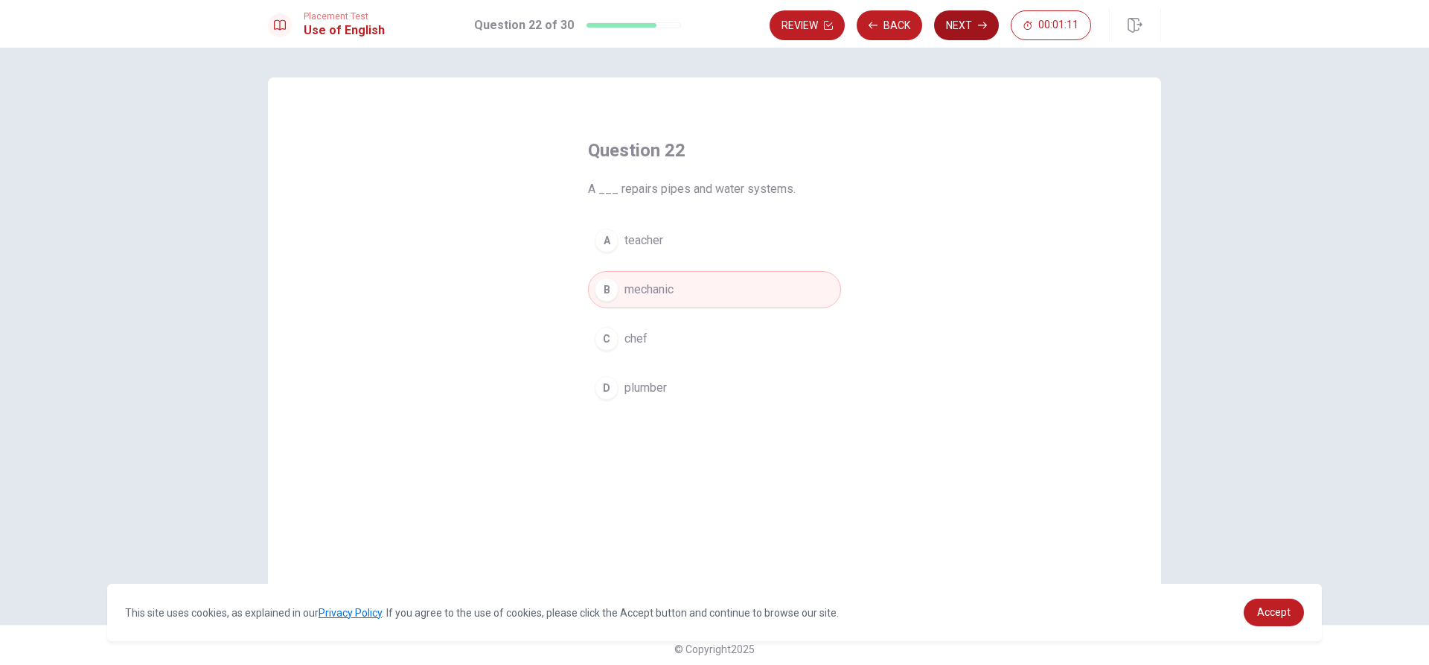
click at [712, 19] on button "Next" at bounding box center [966, 25] width 65 height 30
drag, startPoint x: 639, startPoint y: 244, endPoint x: 756, endPoint y: 194, distance: 127.8
click at [639, 244] on span "read" at bounding box center [636, 241] width 23 height 18
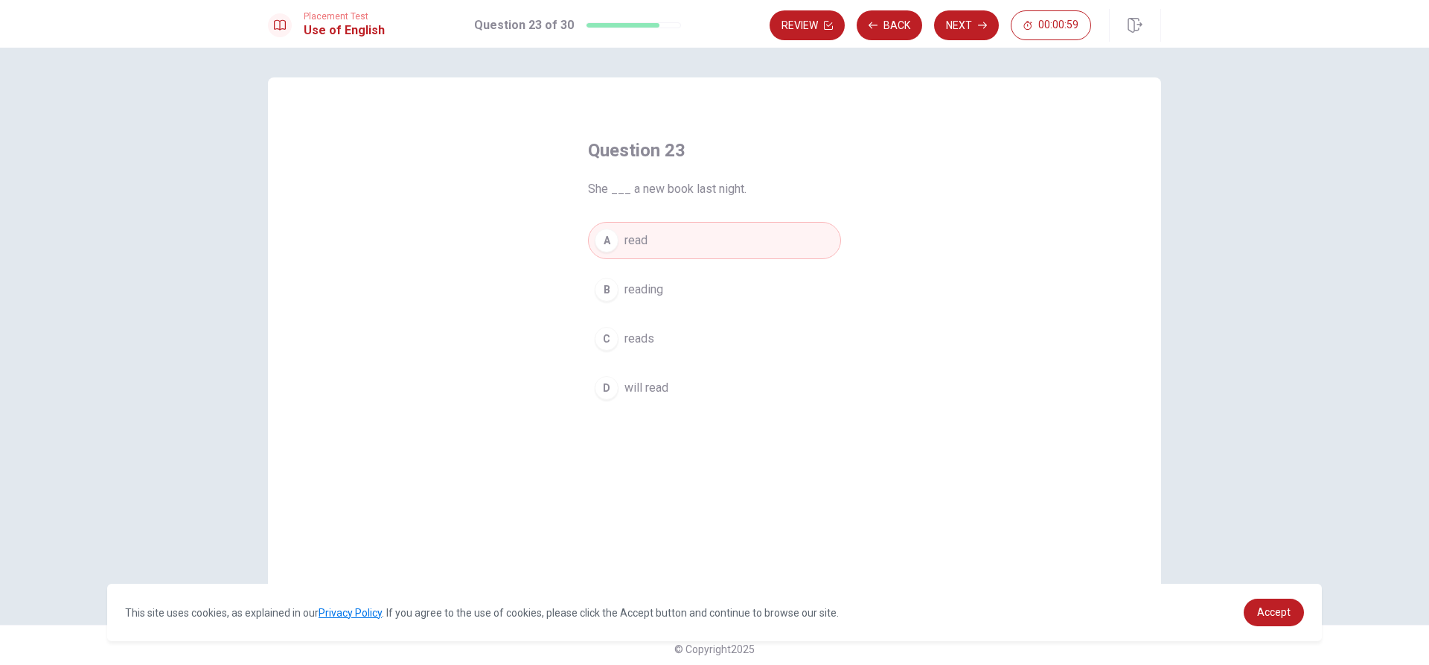
click at [712, 28] on button "Next" at bounding box center [966, 25] width 65 height 30
click at [630, 235] on span "will completing" at bounding box center [664, 241] width 79 height 18
click at [654, 293] on span "is completed" at bounding box center [659, 290] width 68 height 18
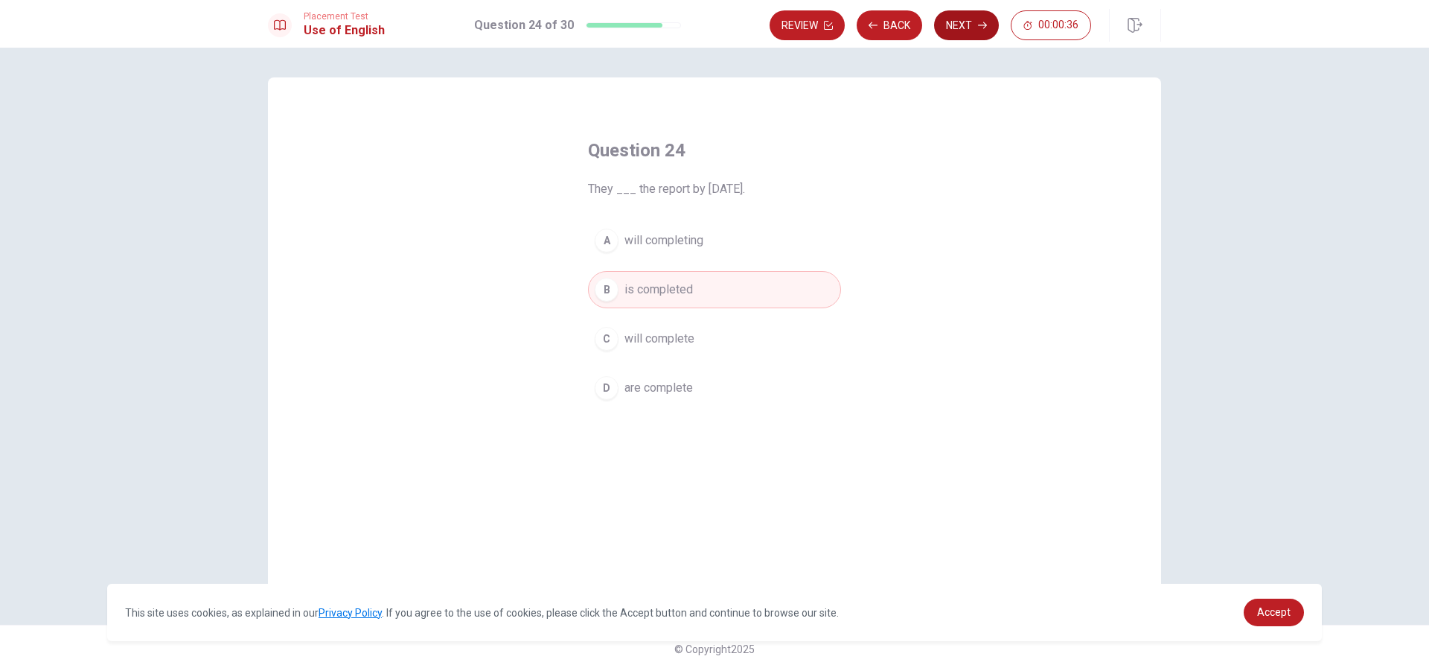
click at [712, 23] on icon "button" at bounding box center [982, 25] width 9 height 9
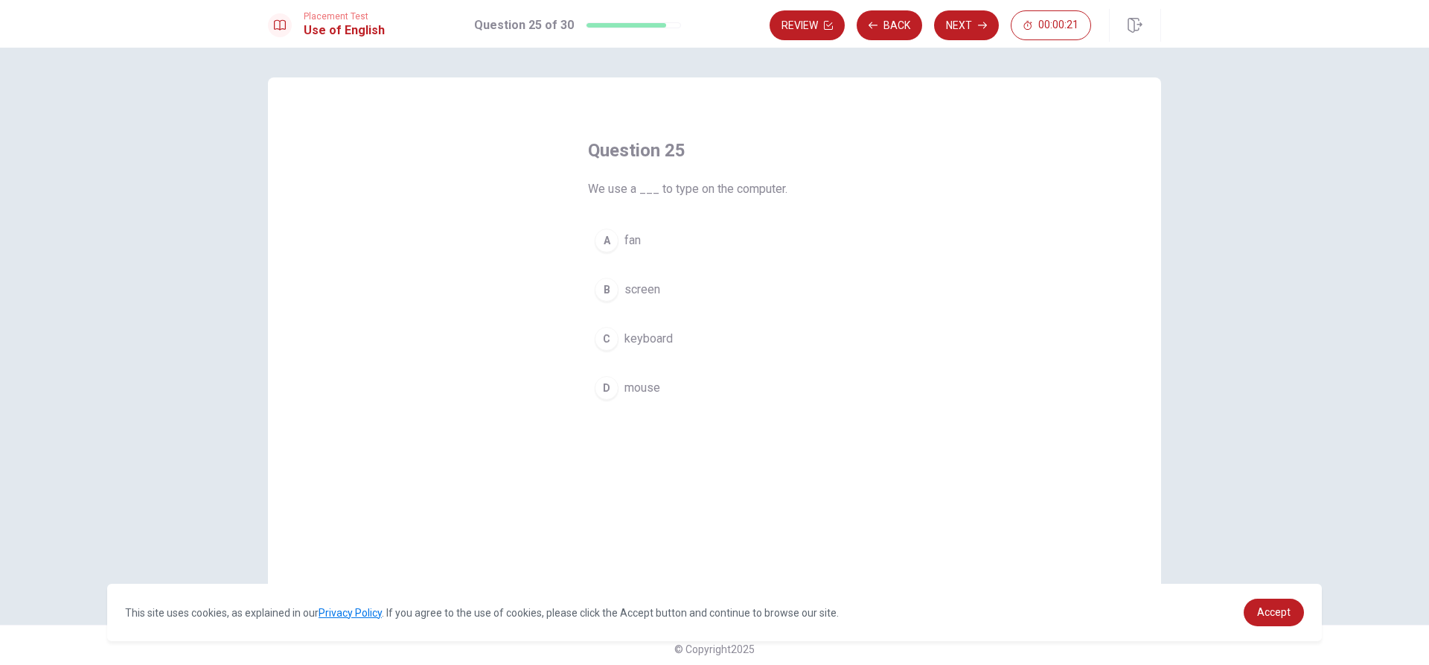
click at [642, 338] on span "keyboard" at bounding box center [649, 339] width 48 height 18
click at [712, 31] on button "Next" at bounding box center [966, 25] width 65 height 30
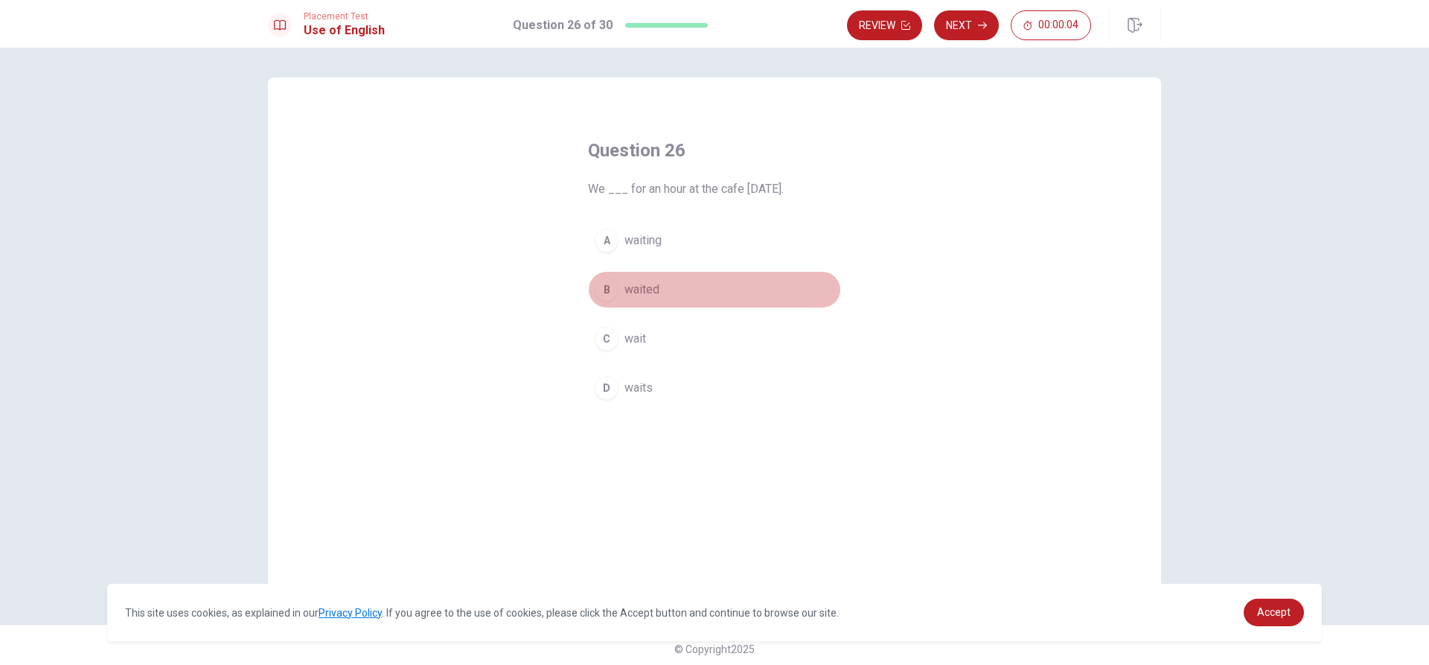
click at [641, 296] on span "waited" at bounding box center [642, 290] width 35 height 18
click at [712, 25] on button "Next" at bounding box center [966, 25] width 65 height 30
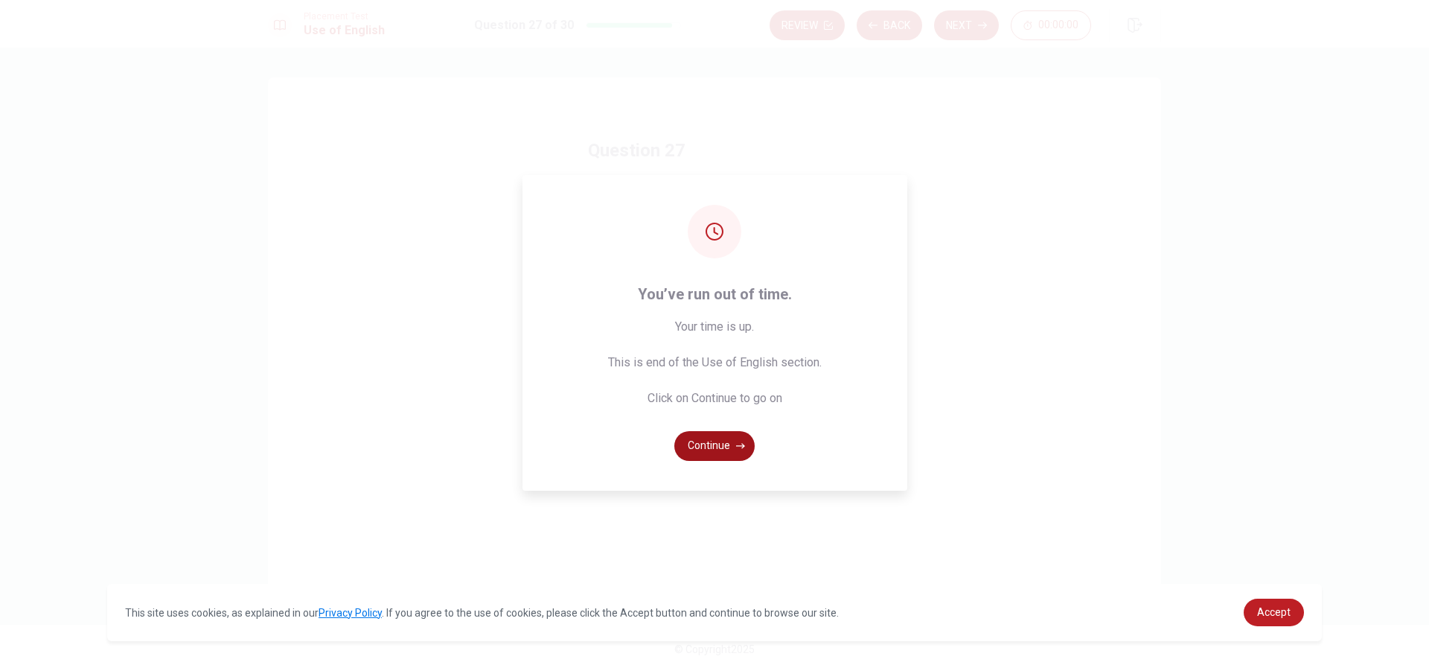
click at [708, 449] on button "Continue" at bounding box center [714, 446] width 80 height 30
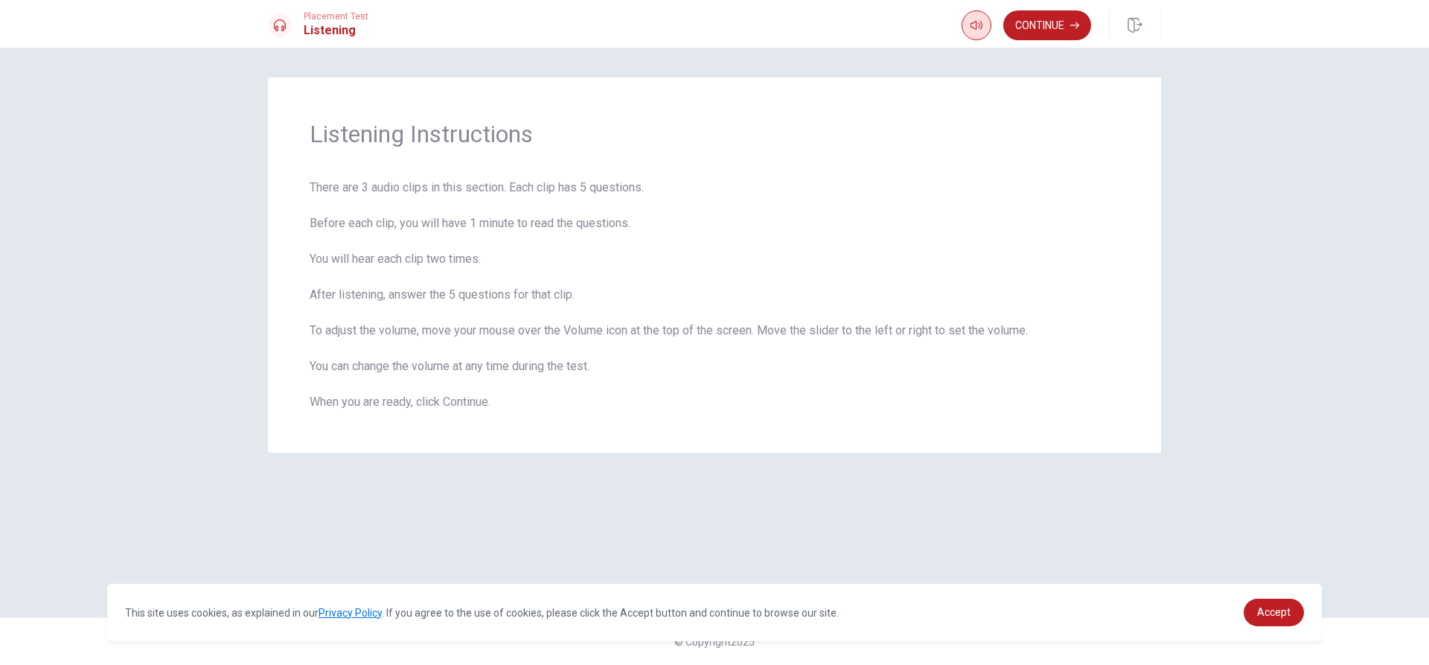
click at [712, 28] on icon "button" at bounding box center [977, 25] width 12 height 9
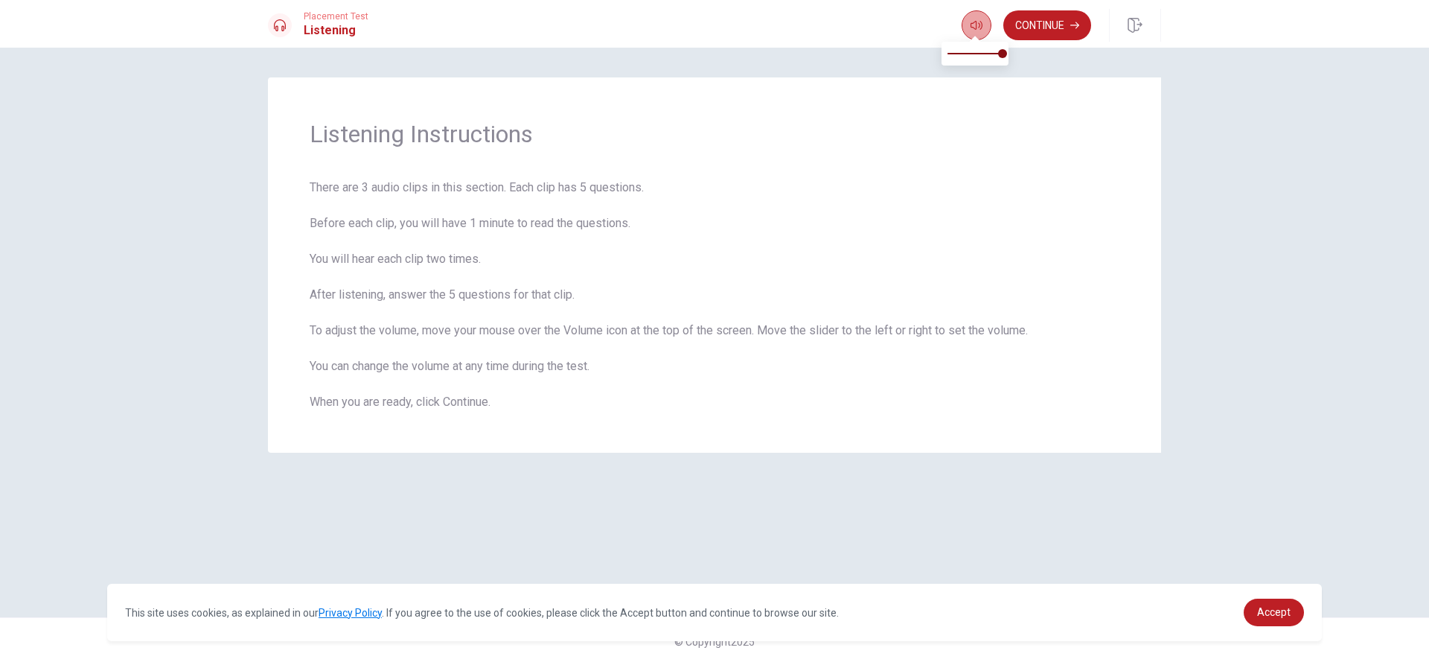
click at [712, 24] on button "button" at bounding box center [977, 25] width 30 height 30
drag, startPoint x: 485, startPoint y: 355, endPoint x: 455, endPoint y: 432, distance: 82.5
click at [485, 356] on span "There are 3 audio clips in this section. Each clip has 5 questions. Before each…" at bounding box center [715, 295] width 810 height 232
click at [405, 467] on div "Listening Instructions There are 3 audio clips in this section. Each clip has 5…" at bounding box center [714, 332] width 941 height 510
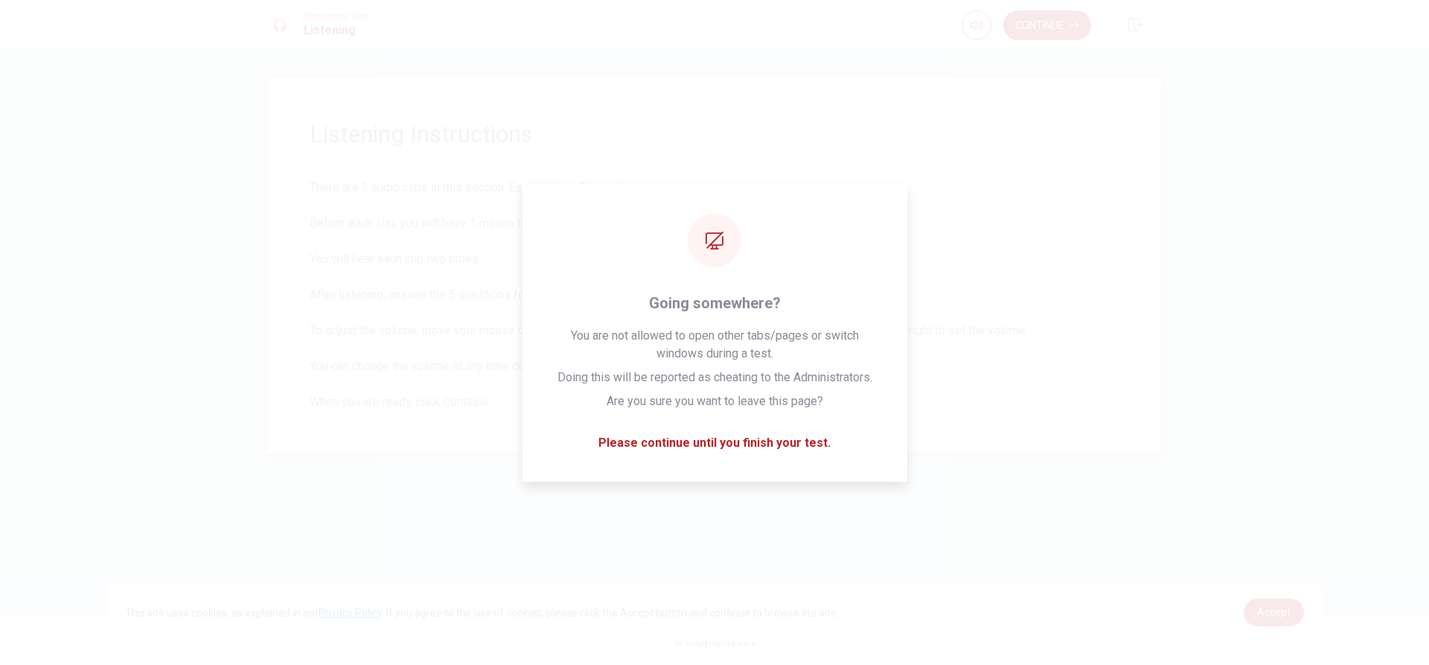
click at [450, 354] on span "There are 3 audio clips in this section. Each clip has 5 questions. Before each…" at bounding box center [715, 295] width 810 height 232
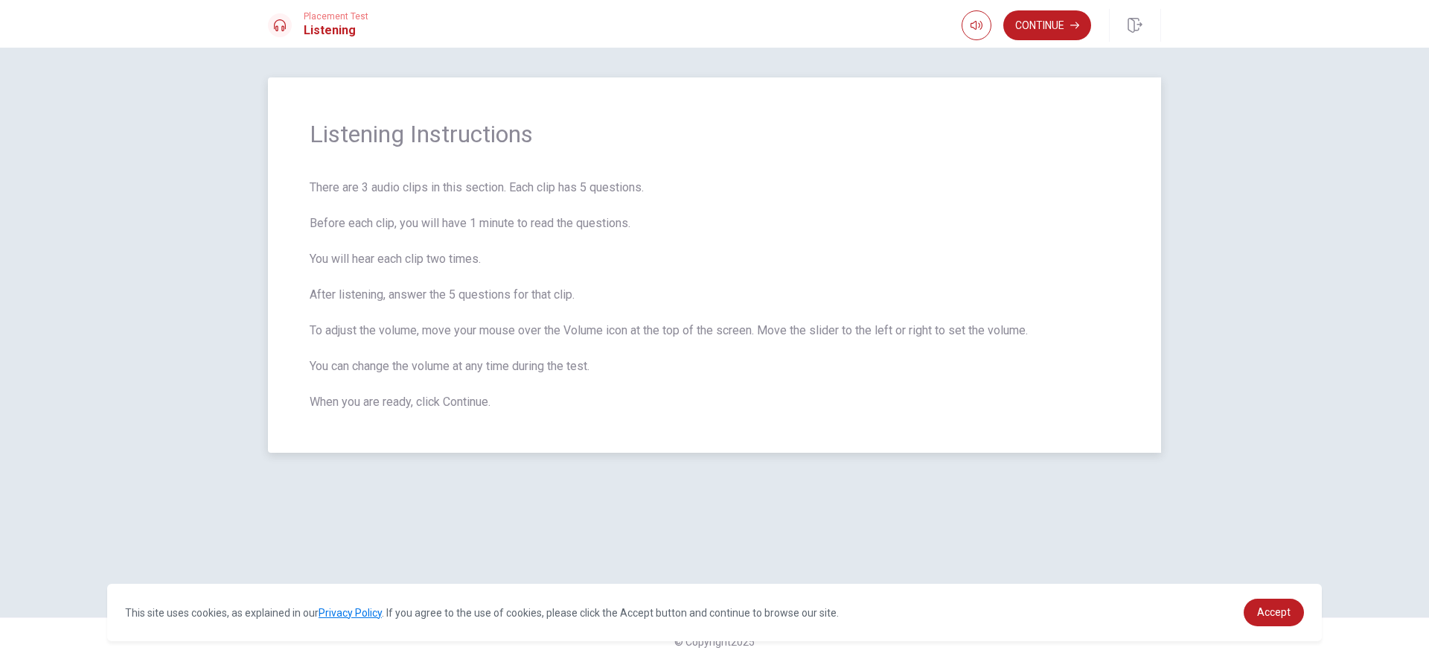
click at [712, 258] on span "There are 3 audio clips in this section. Each clip has 5 questions. Before each…" at bounding box center [715, 295] width 810 height 232
click at [712, 25] on icon "button" at bounding box center [977, 25] width 12 height 9
click at [696, 302] on span "There are 3 audio clips in this section. Each clip has 5 questions. Before each…" at bounding box center [715, 295] width 810 height 232
click at [712, 34] on button "Continue" at bounding box center [1047, 25] width 88 height 30
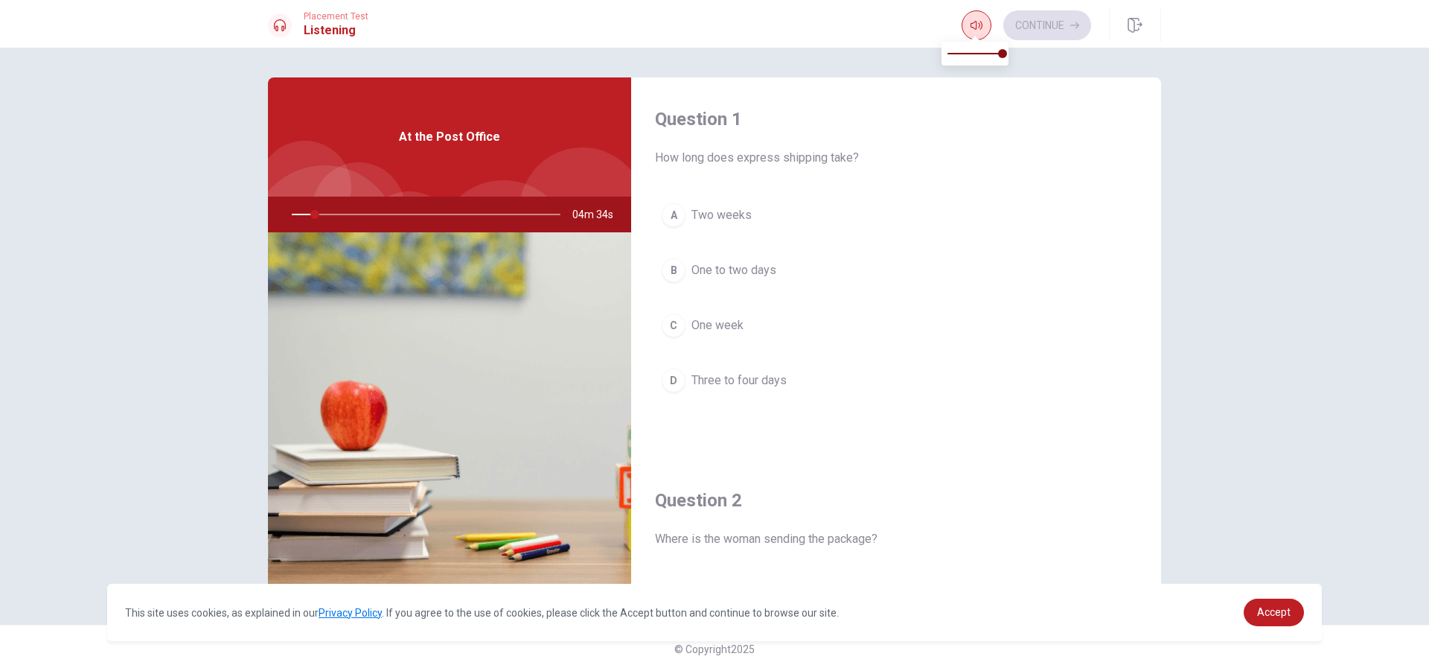
click at [712, 30] on button "button" at bounding box center [977, 25] width 30 height 30
click at [712, 151] on span "How long does express shipping take?" at bounding box center [896, 158] width 482 height 18
click at [712, 217] on span "Two weeks" at bounding box center [722, 215] width 60 height 18
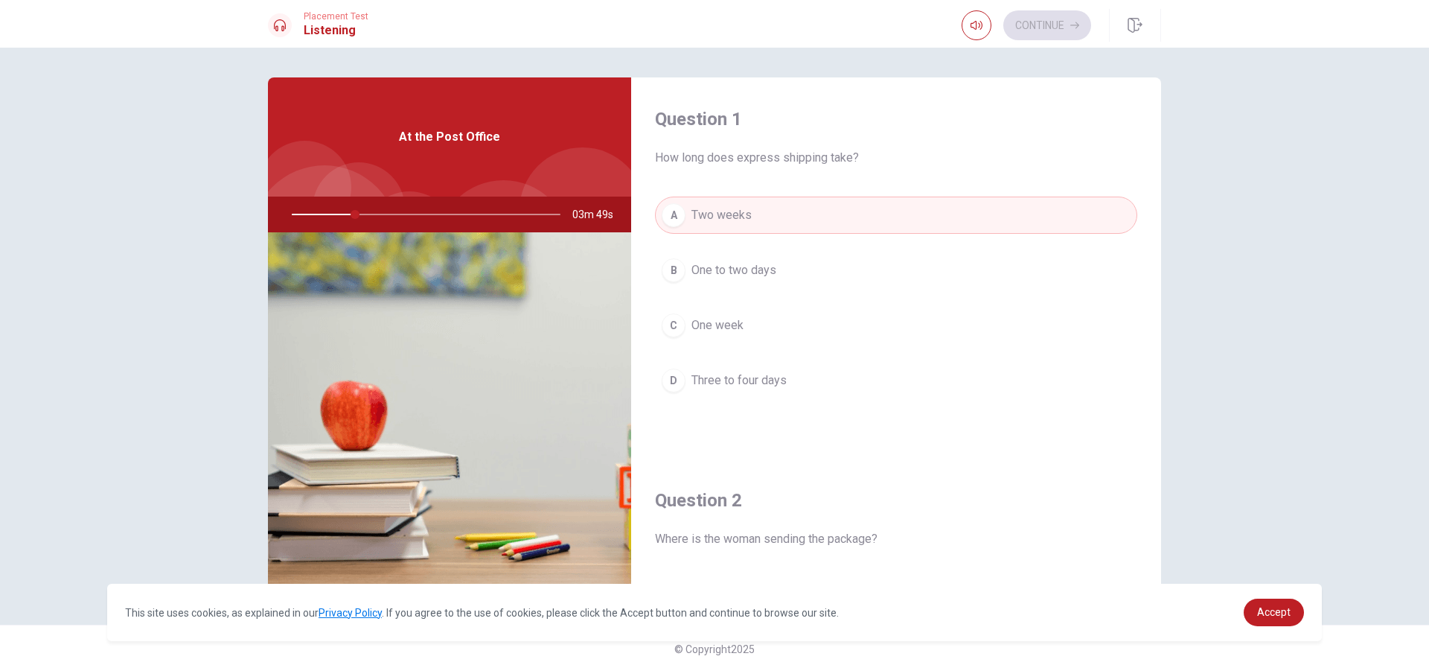
click at [505, 148] on div "At the Post Office" at bounding box center [449, 136] width 363 height 119
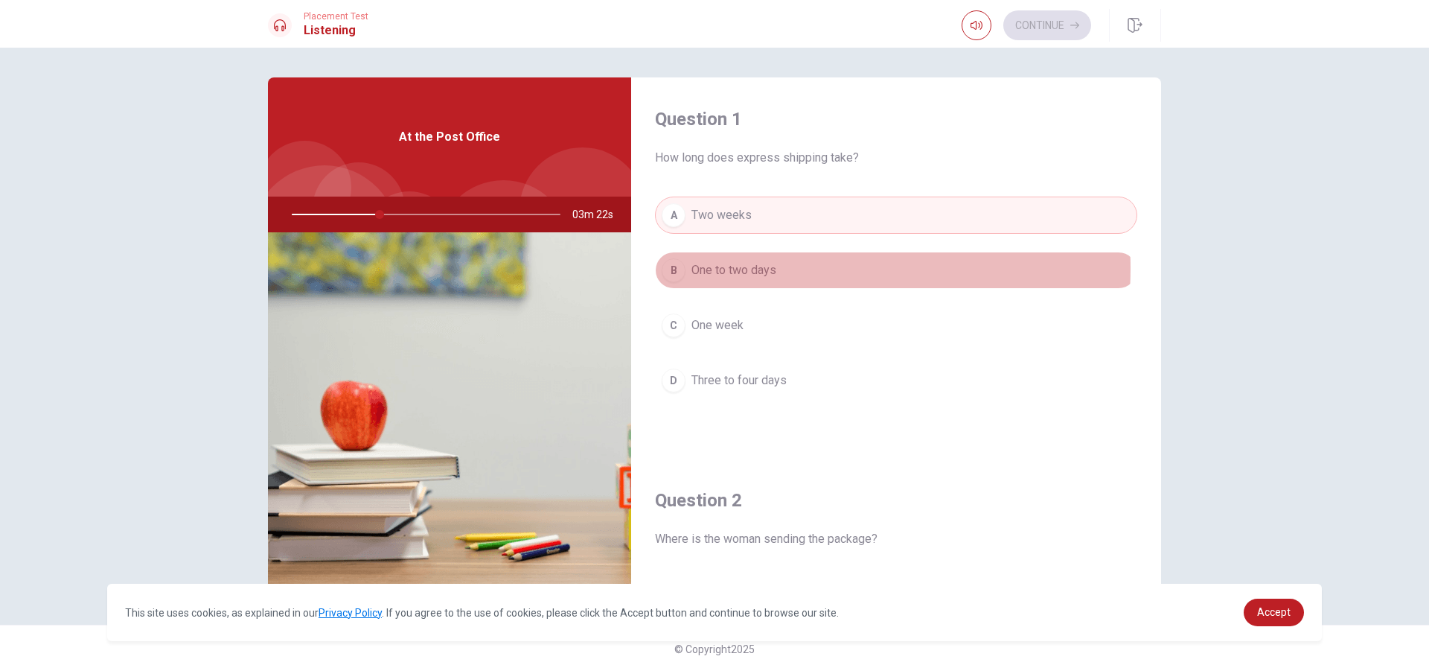
click at [712, 268] on span "One to two days" at bounding box center [734, 270] width 85 height 18
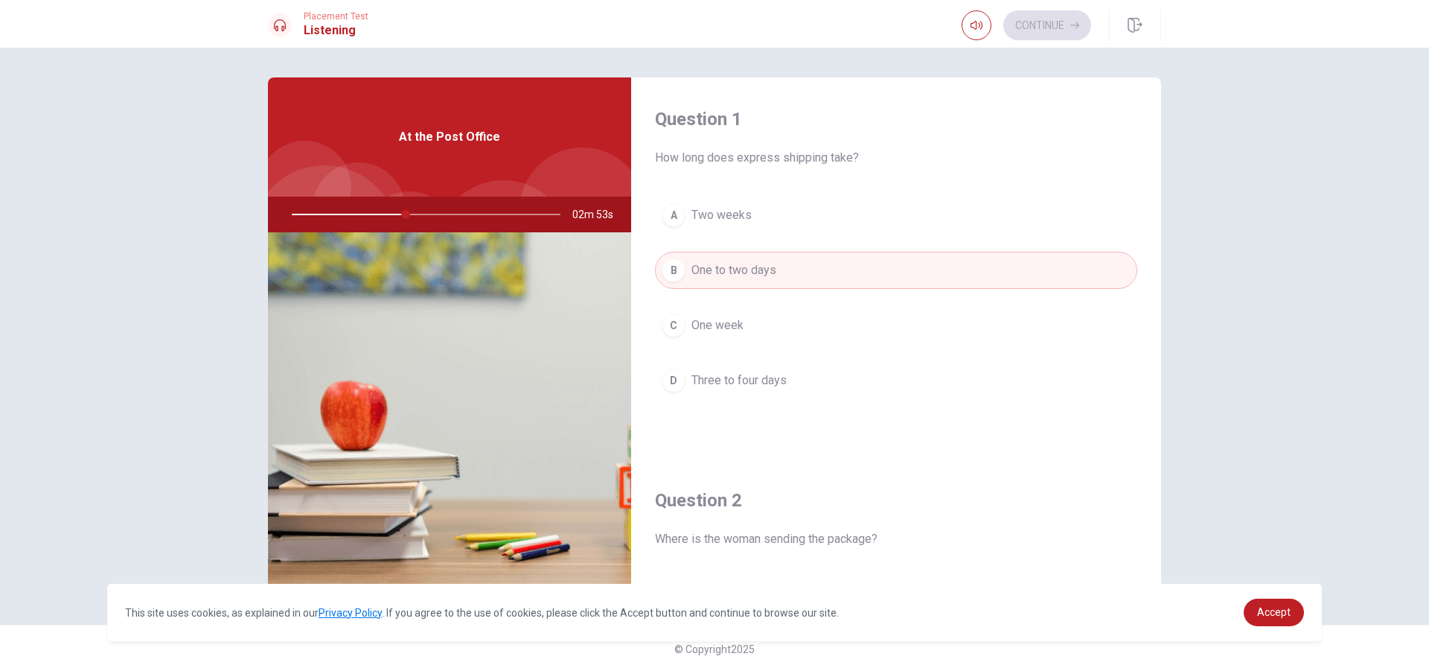
click at [712, 271] on span "One to two days" at bounding box center [734, 270] width 85 height 18
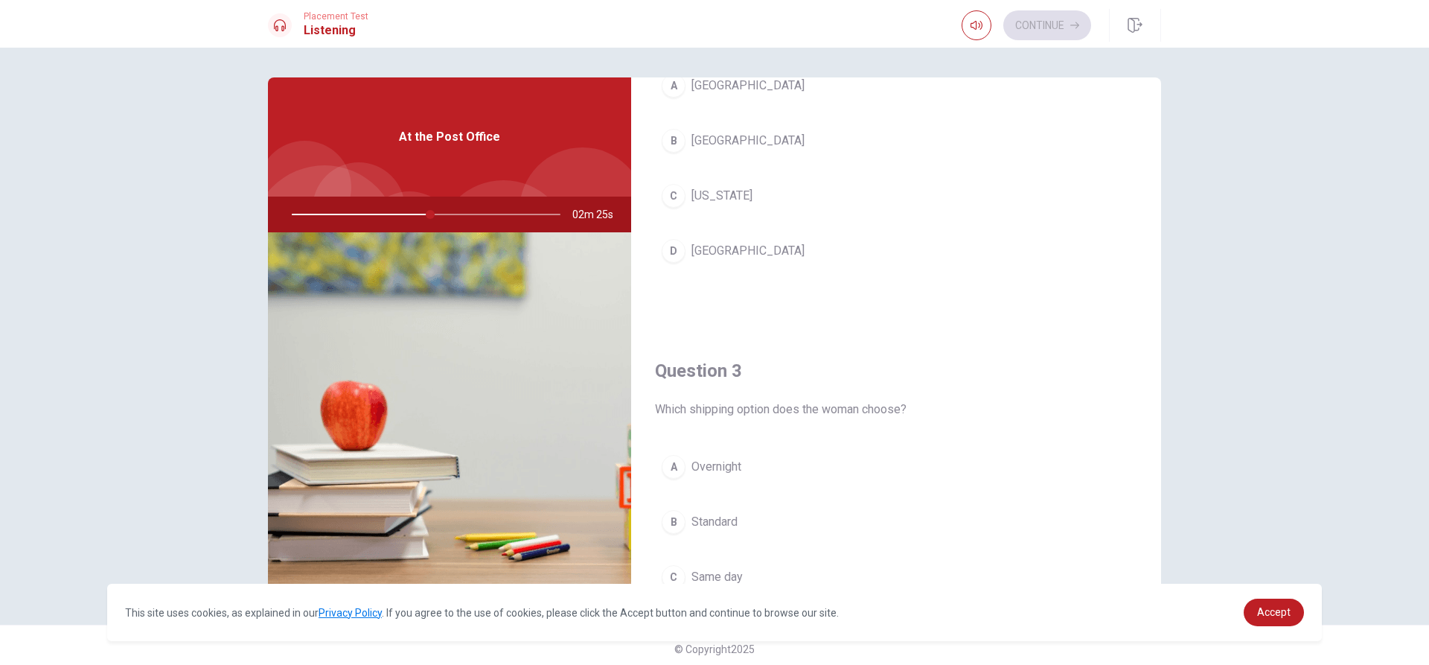
scroll to position [521, 0]
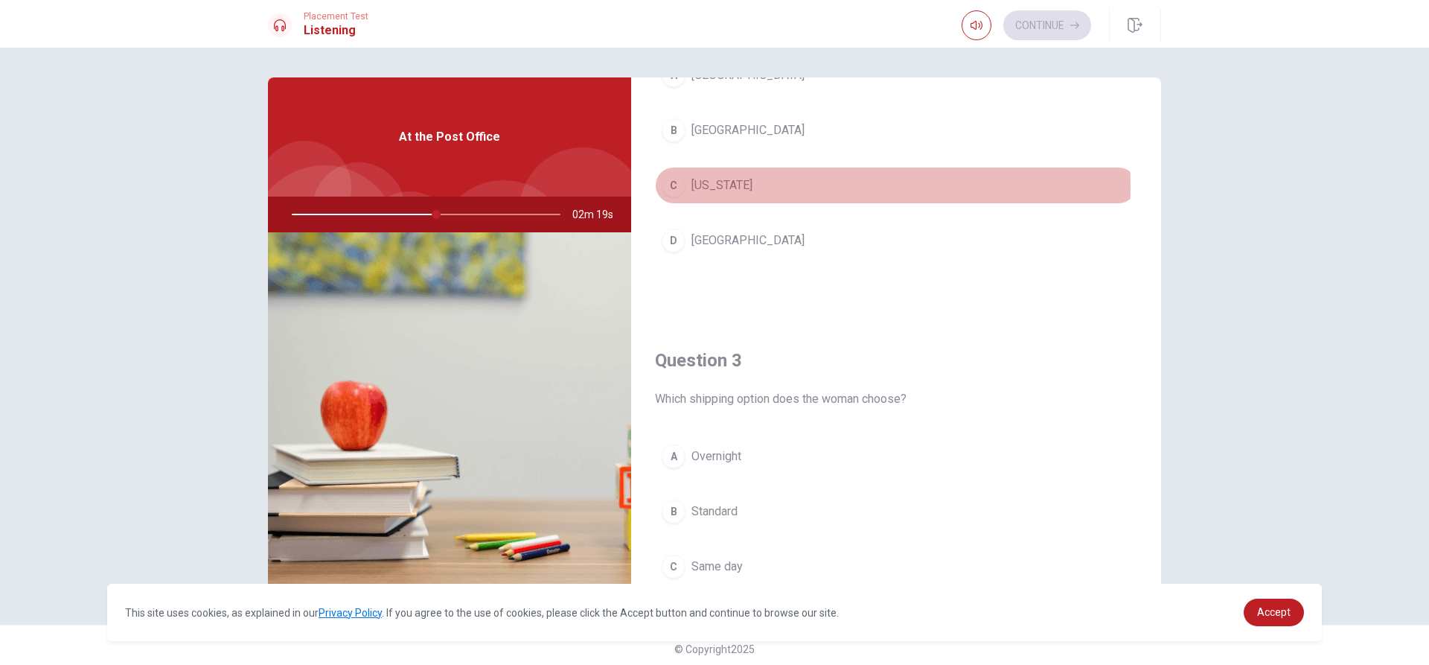
click at [666, 188] on div "C" at bounding box center [674, 185] width 24 height 24
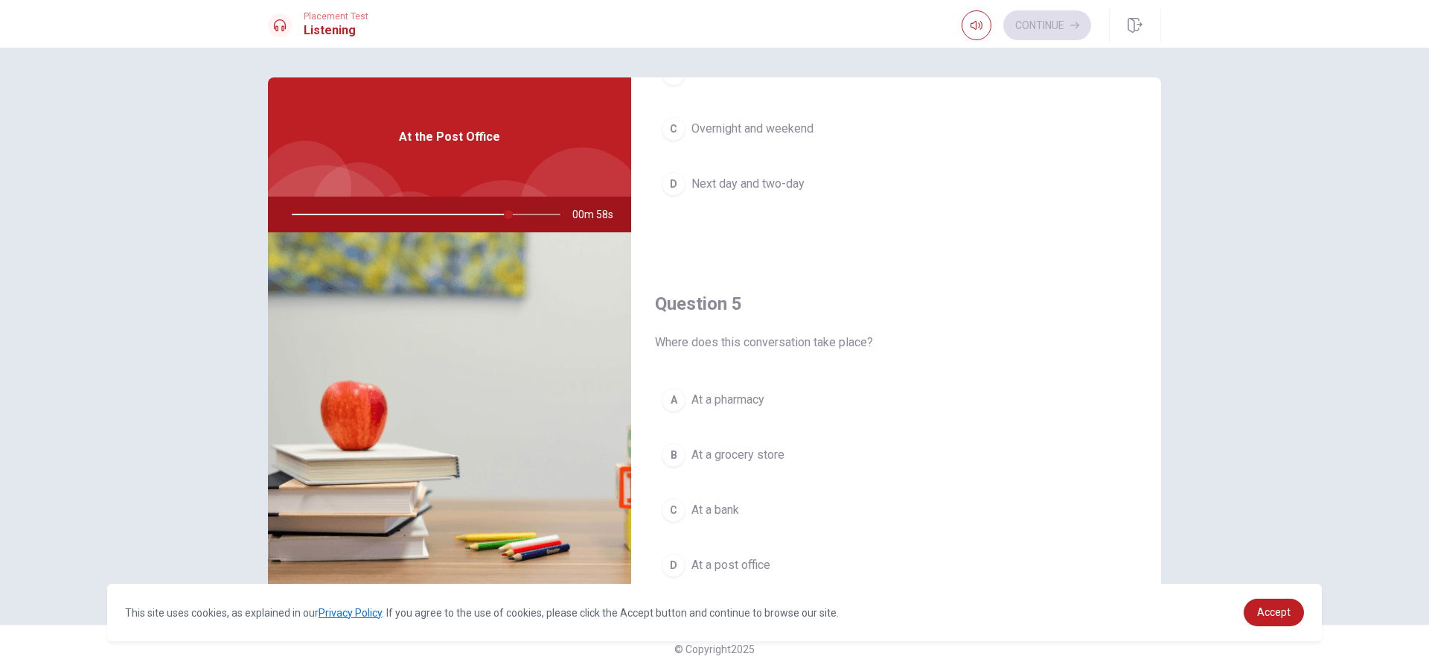
scroll to position [1388, 0]
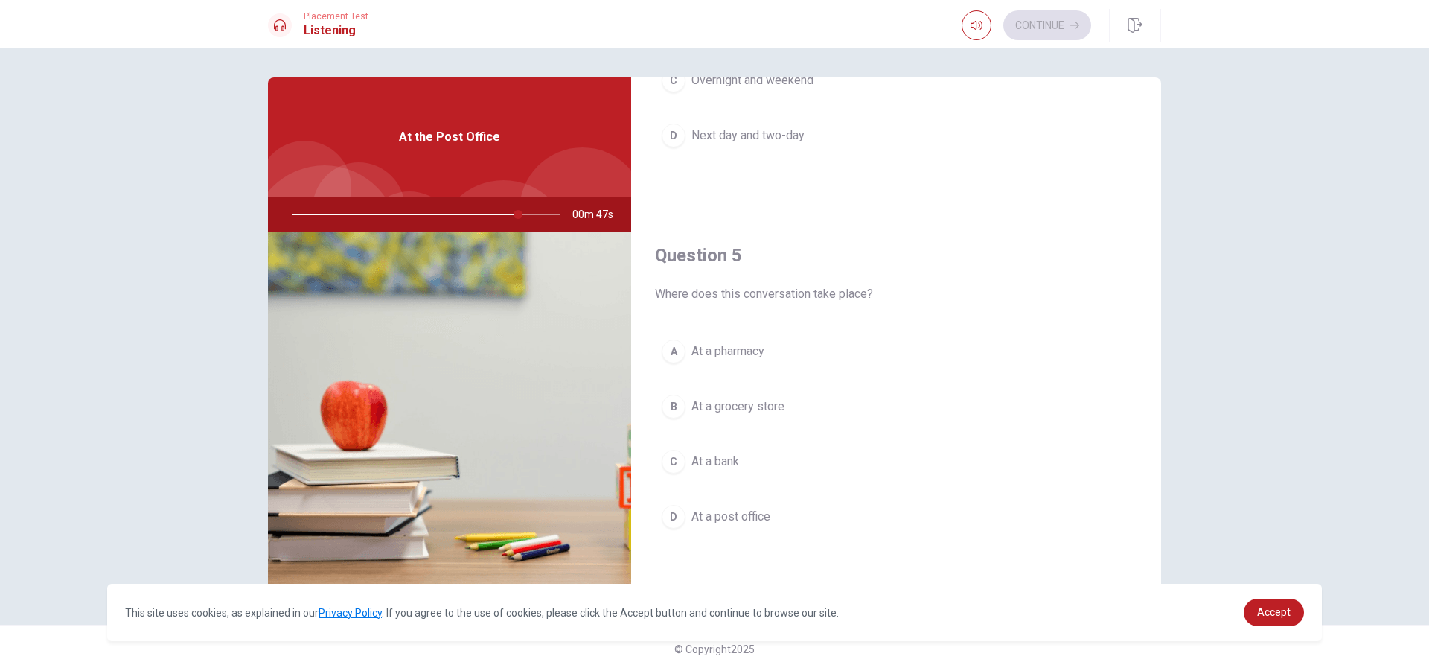
click at [712, 521] on span "At a post office" at bounding box center [731, 517] width 79 height 18
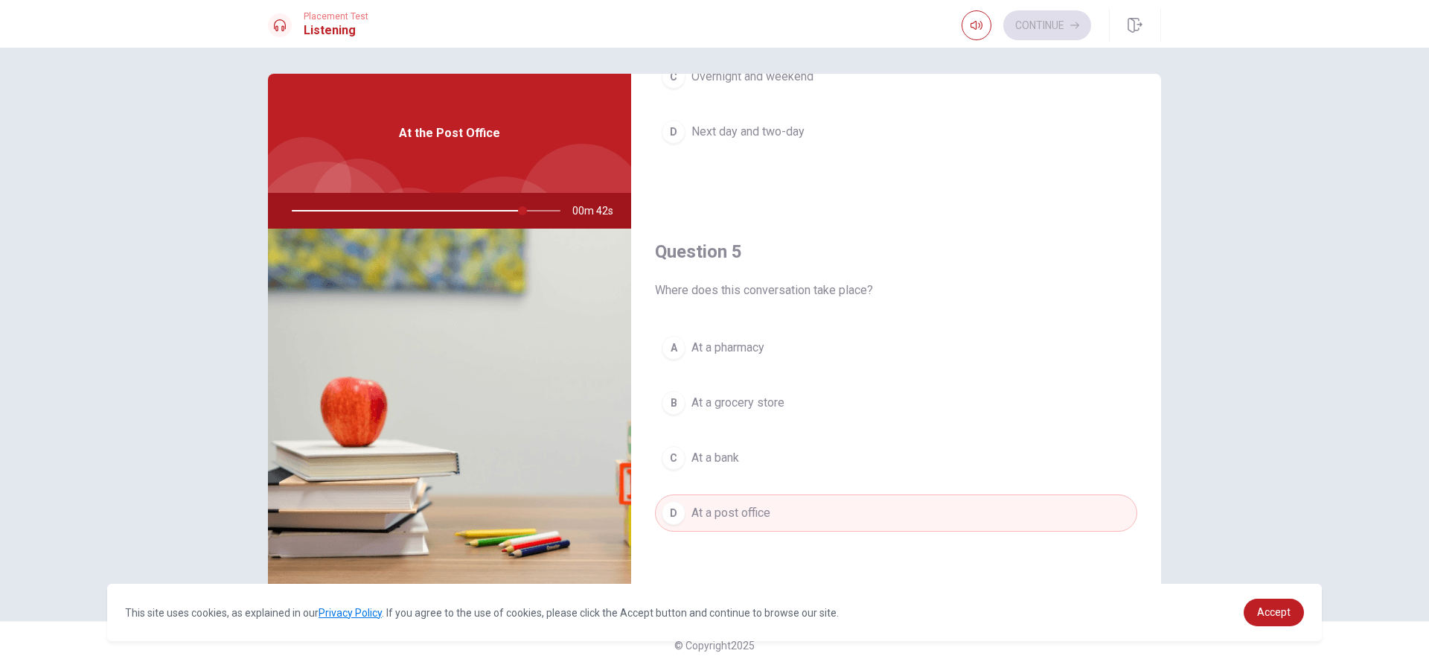
scroll to position [7, 0]
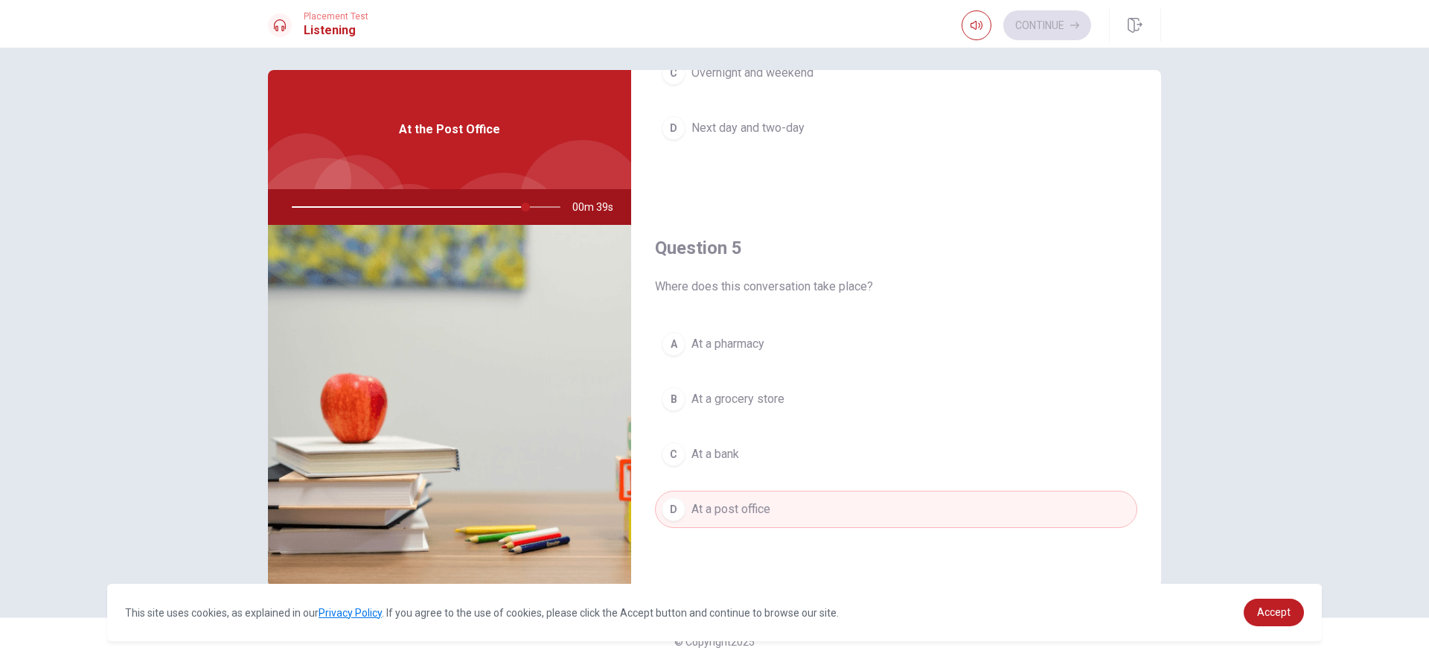
click at [712, 403] on span "At a grocery store" at bounding box center [738, 399] width 93 height 18
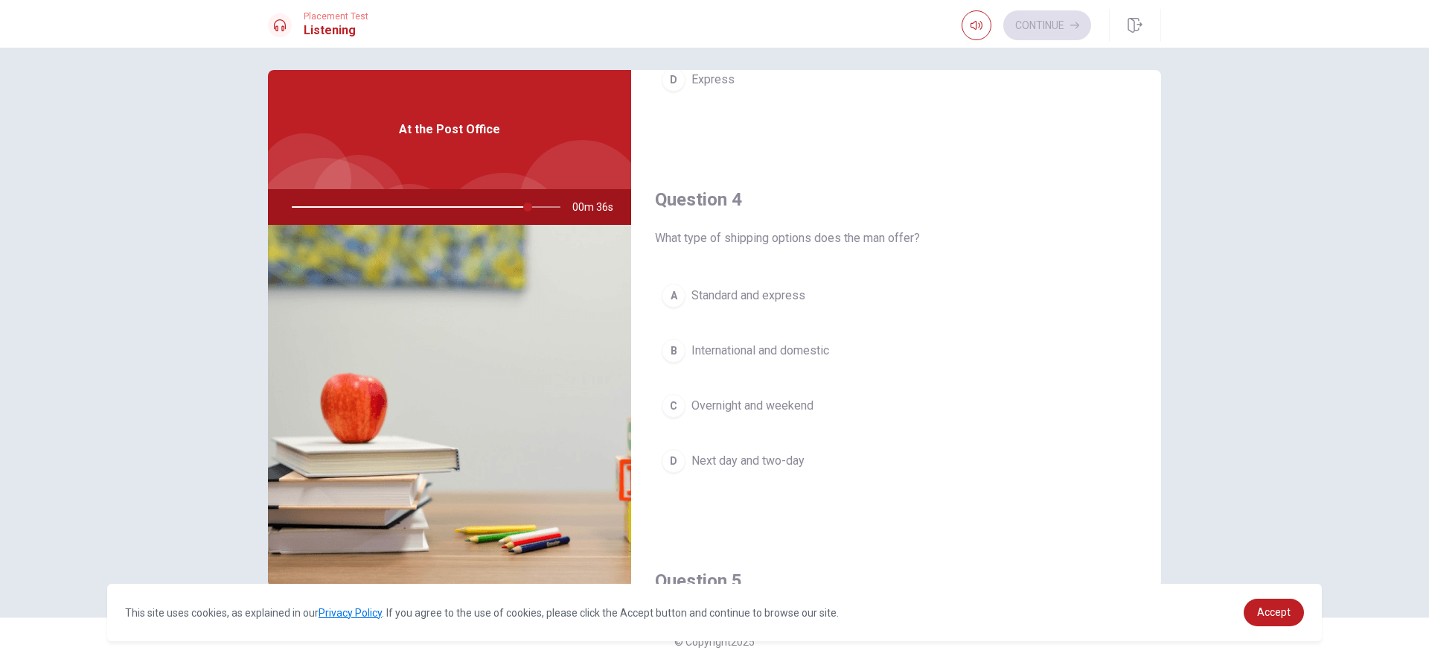
scroll to position [1016, 0]
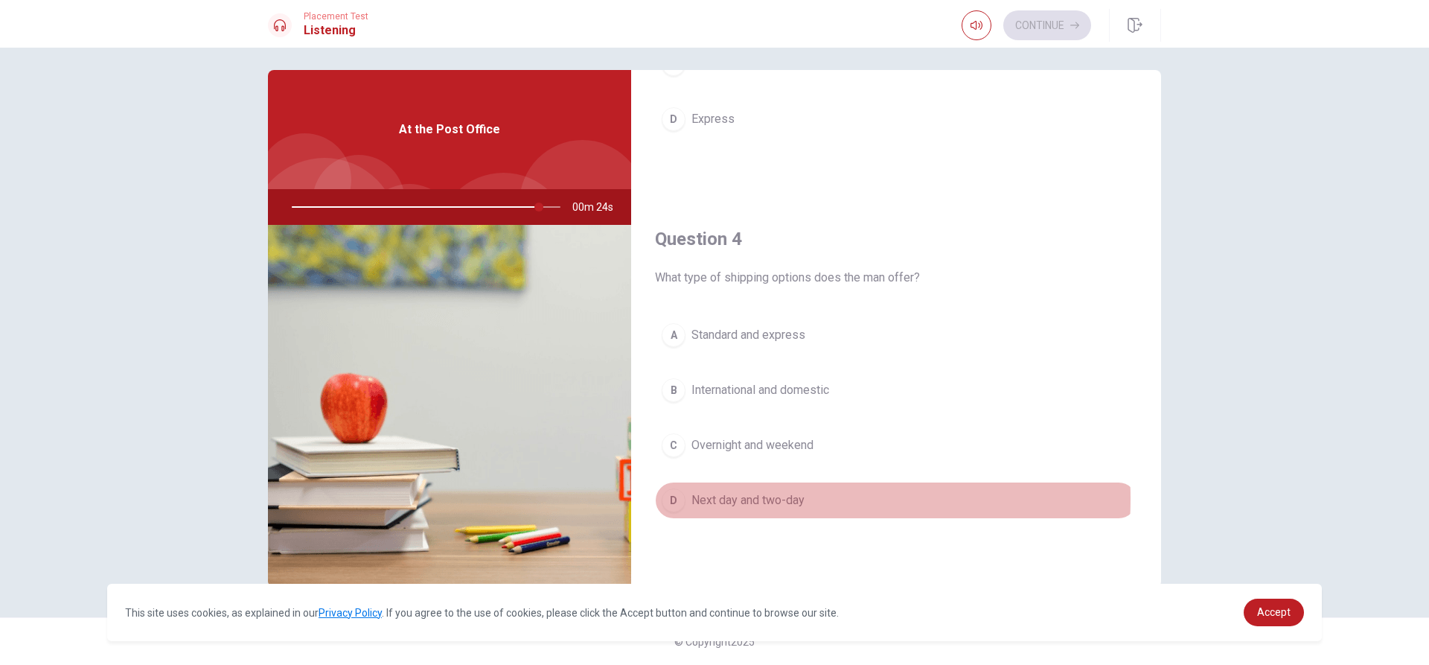
click at [712, 499] on span "Next day and two-day" at bounding box center [748, 500] width 113 height 18
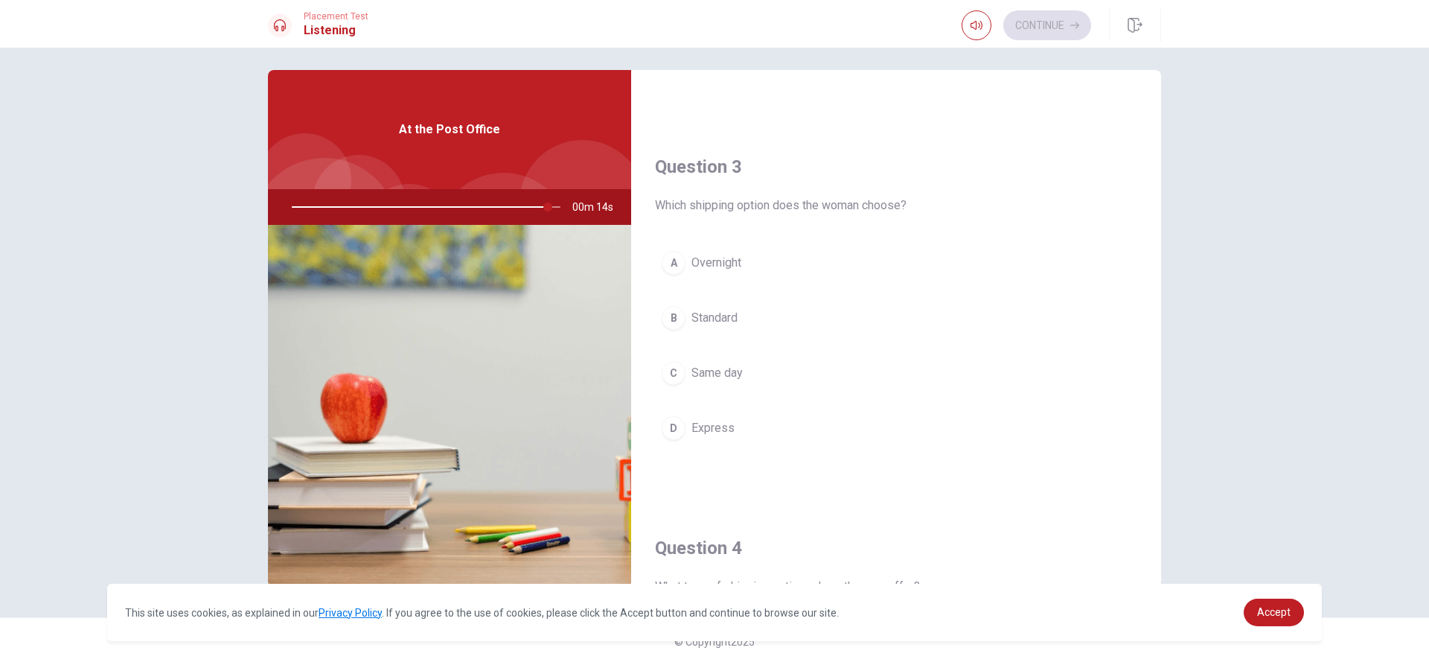
scroll to position [744, 0]
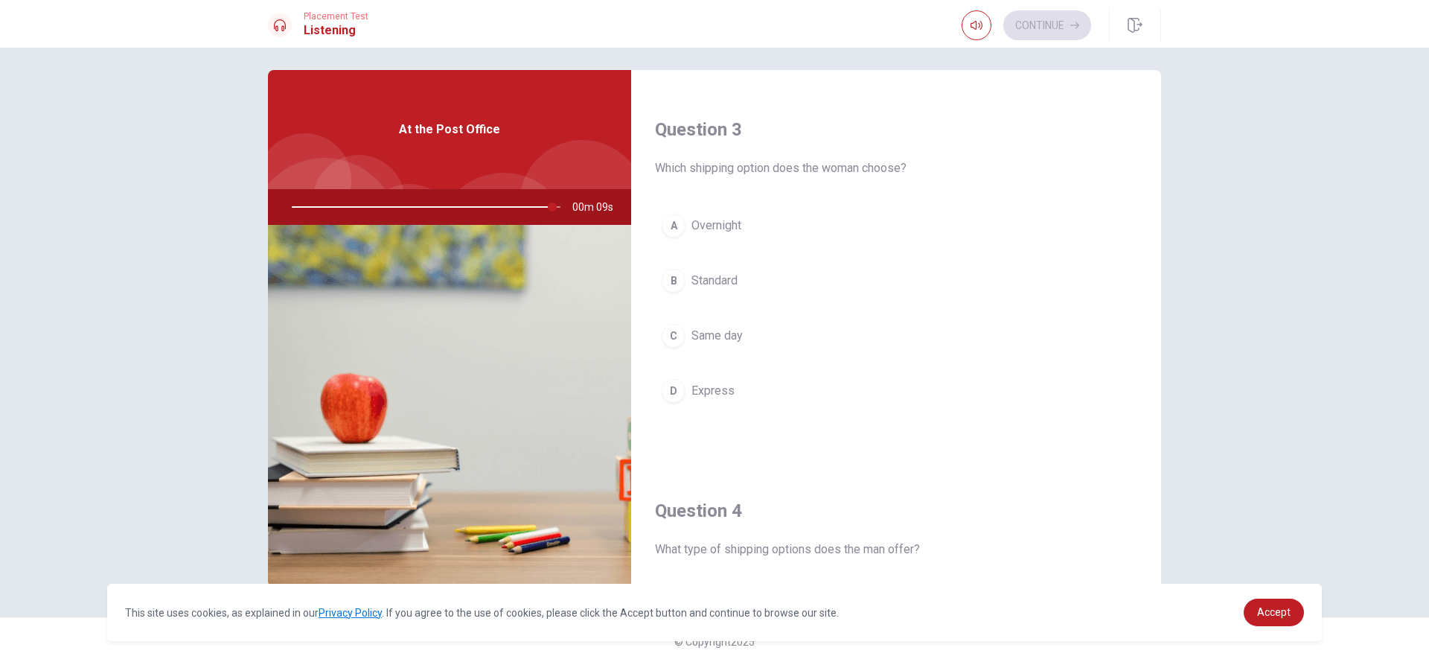
click at [660, 350] on button "C Same day" at bounding box center [896, 335] width 482 height 37
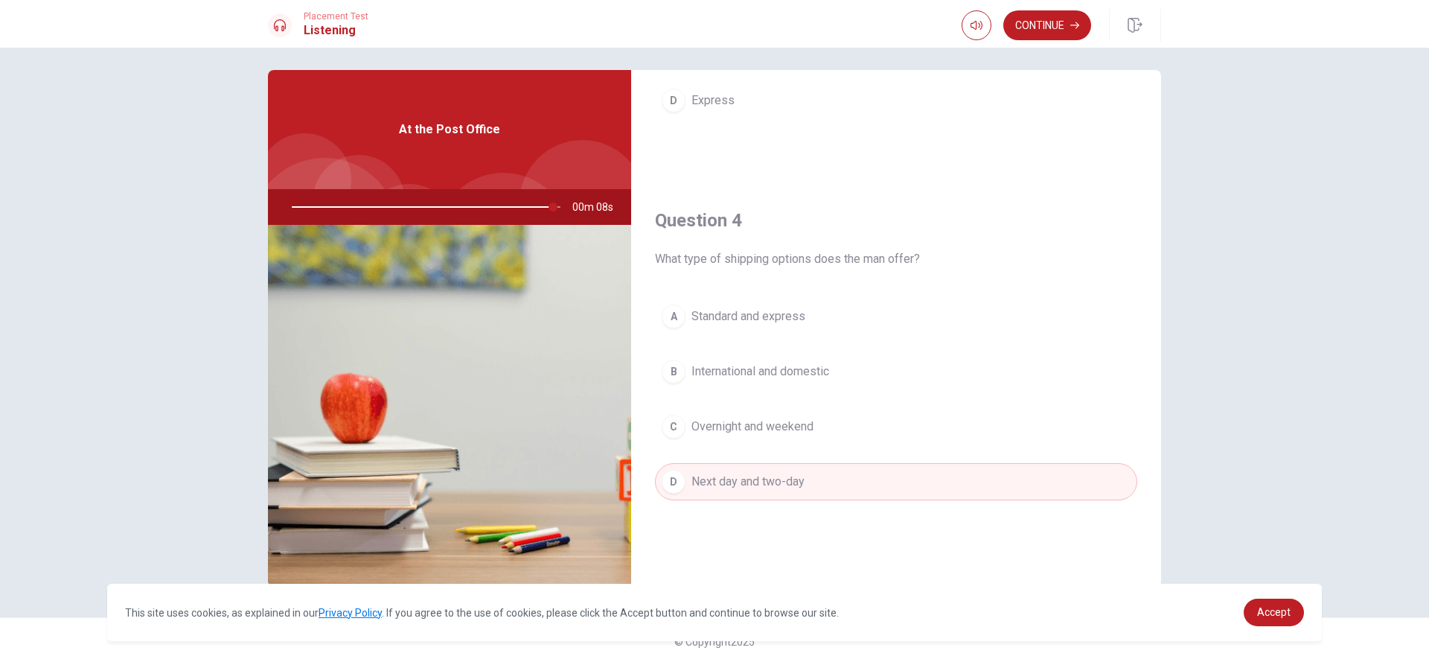
scroll to position [1042, 0]
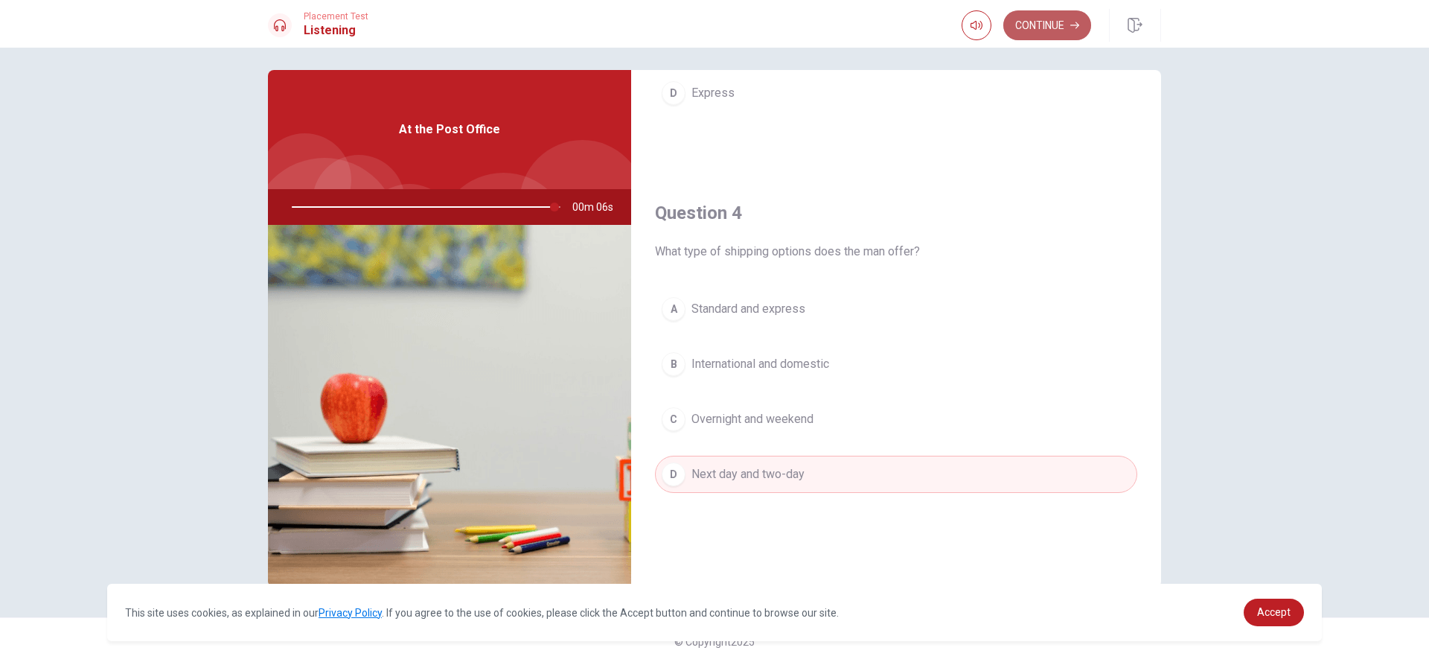
click at [712, 20] on button "Continue" at bounding box center [1047, 25] width 88 height 30
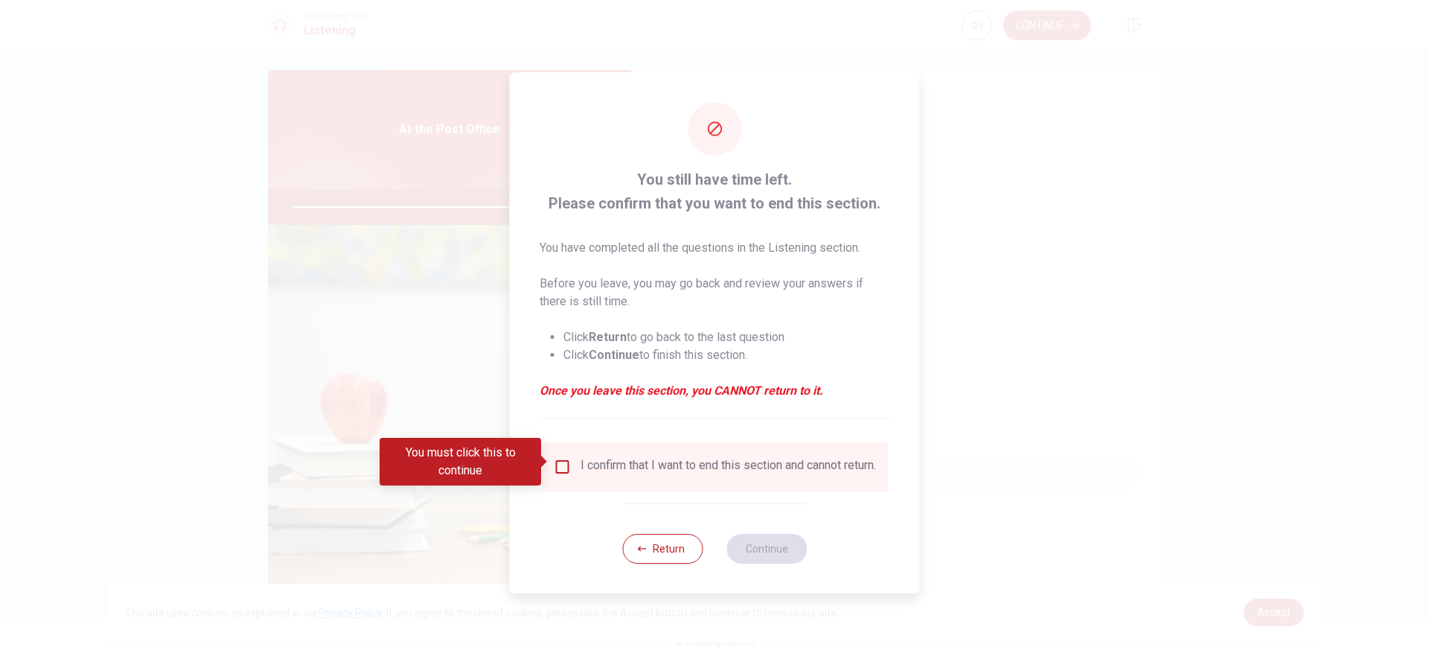
click at [554, 463] on input "You must click this to continue" at bounding box center [563, 467] width 18 height 18
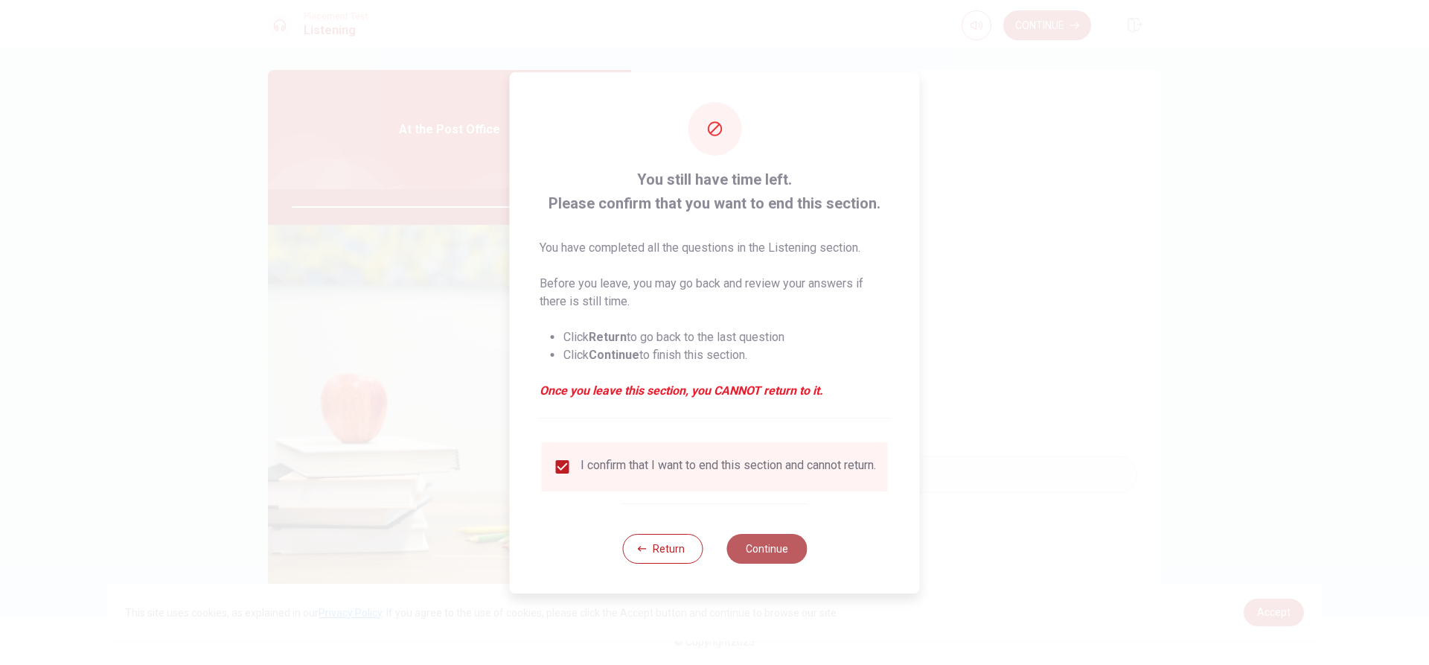
click at [712, 558] on button "Continue" at bounding box center [767, 549] width 80 height 30
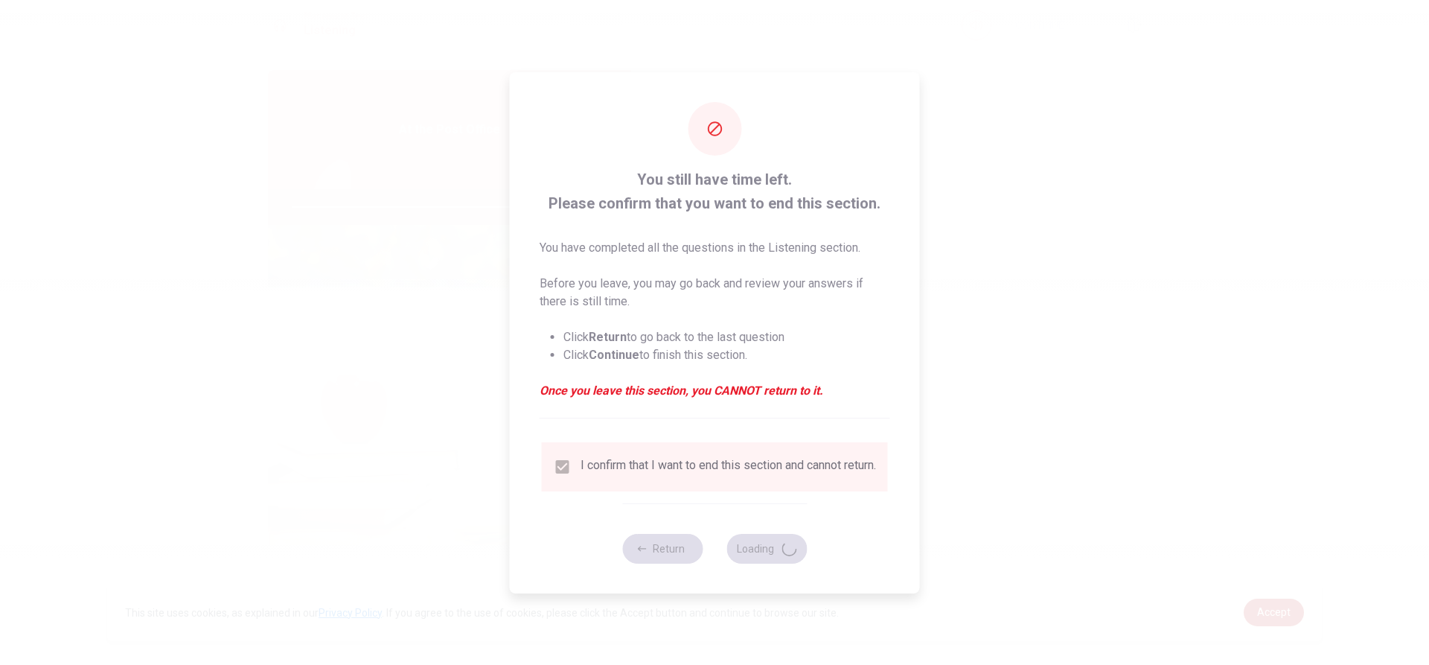
type input "0"
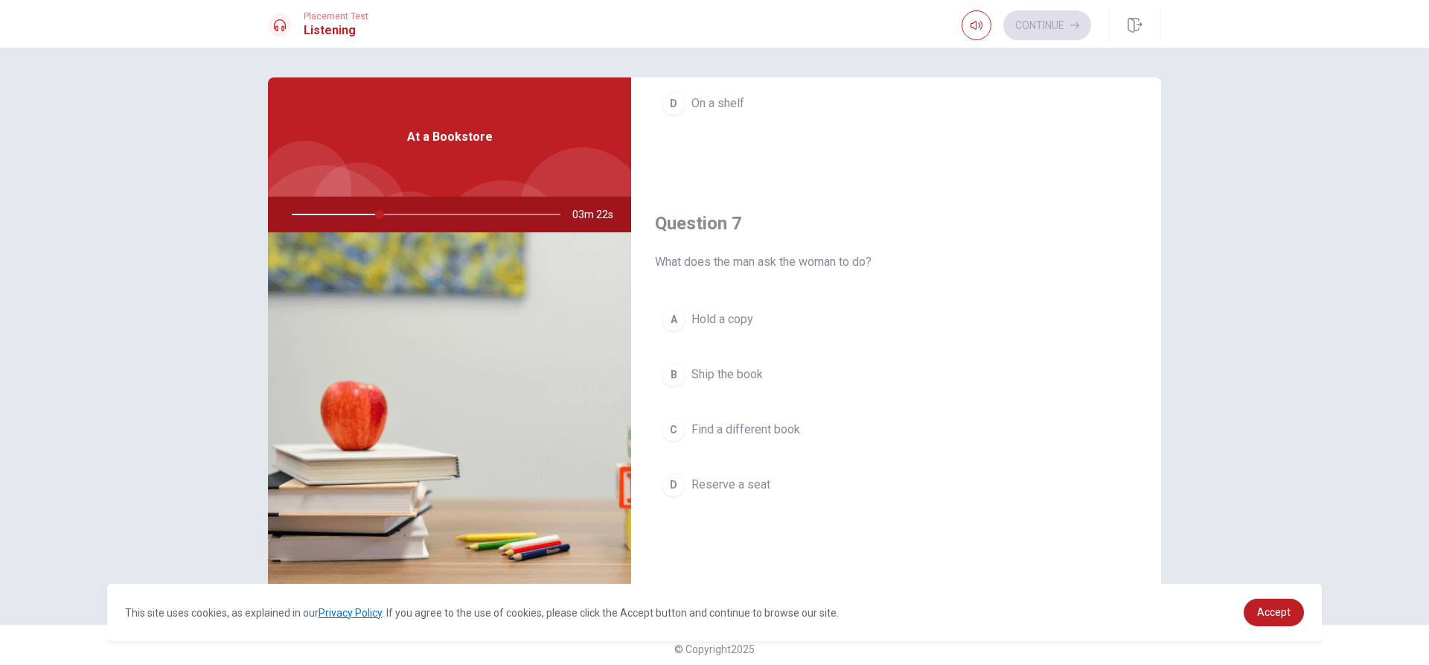
scroll to position [298, 0]
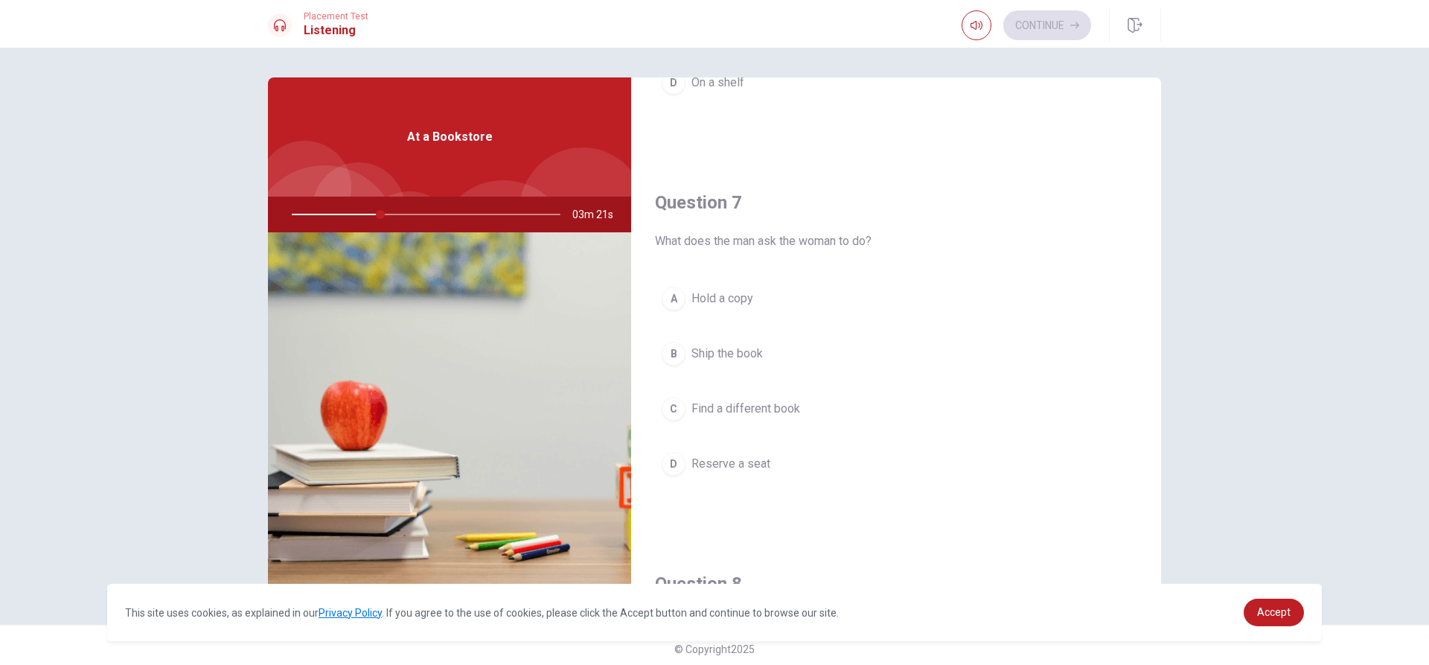
click at [712, 304] on span "Hold a copy" at bounding box center [723, 299] width 62 height 18
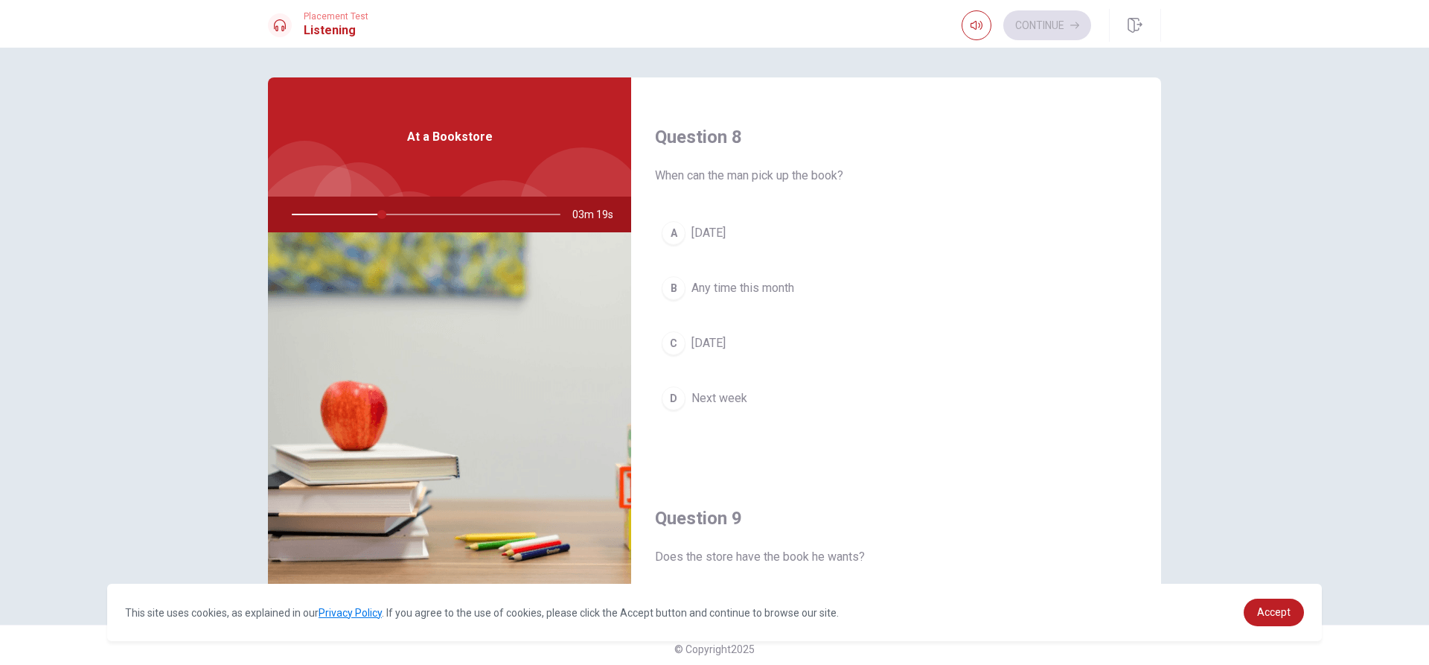
click at [709, 351] on span "[DATE]" at bounding box center [709, 343] width 34 height 18
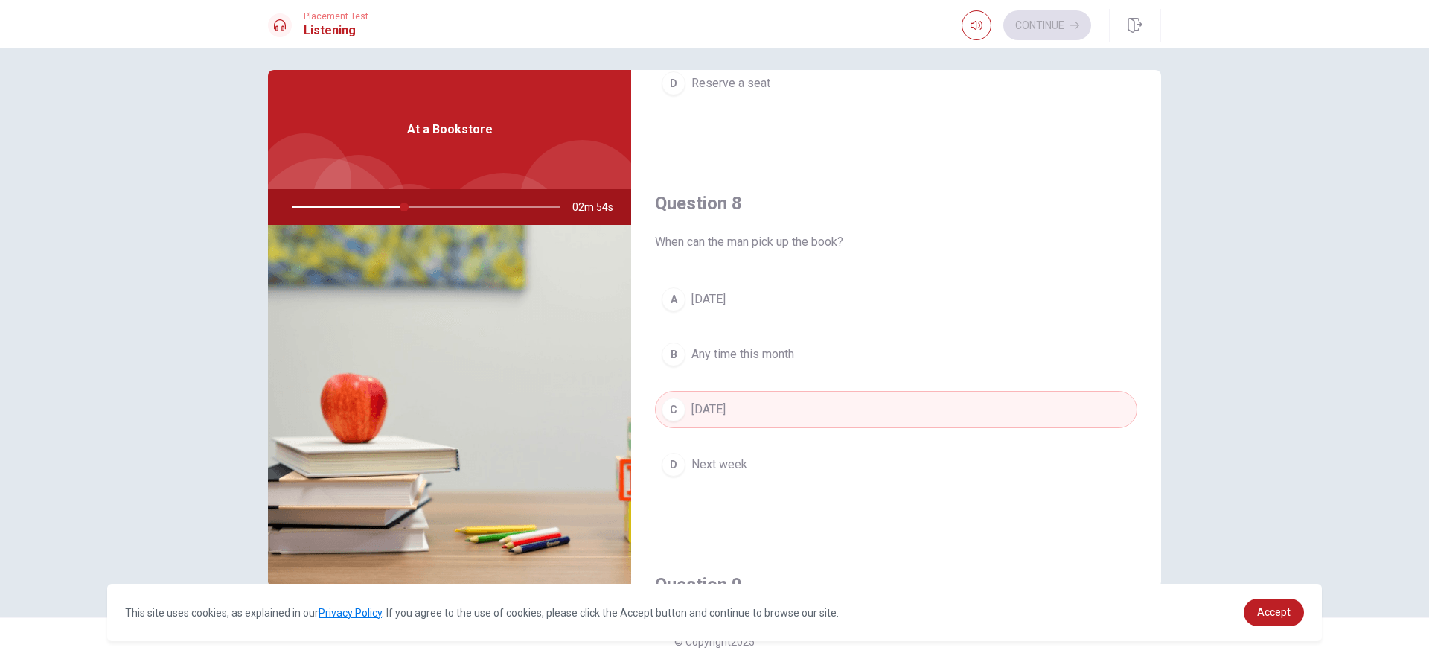
scroll to position [1042, 0]
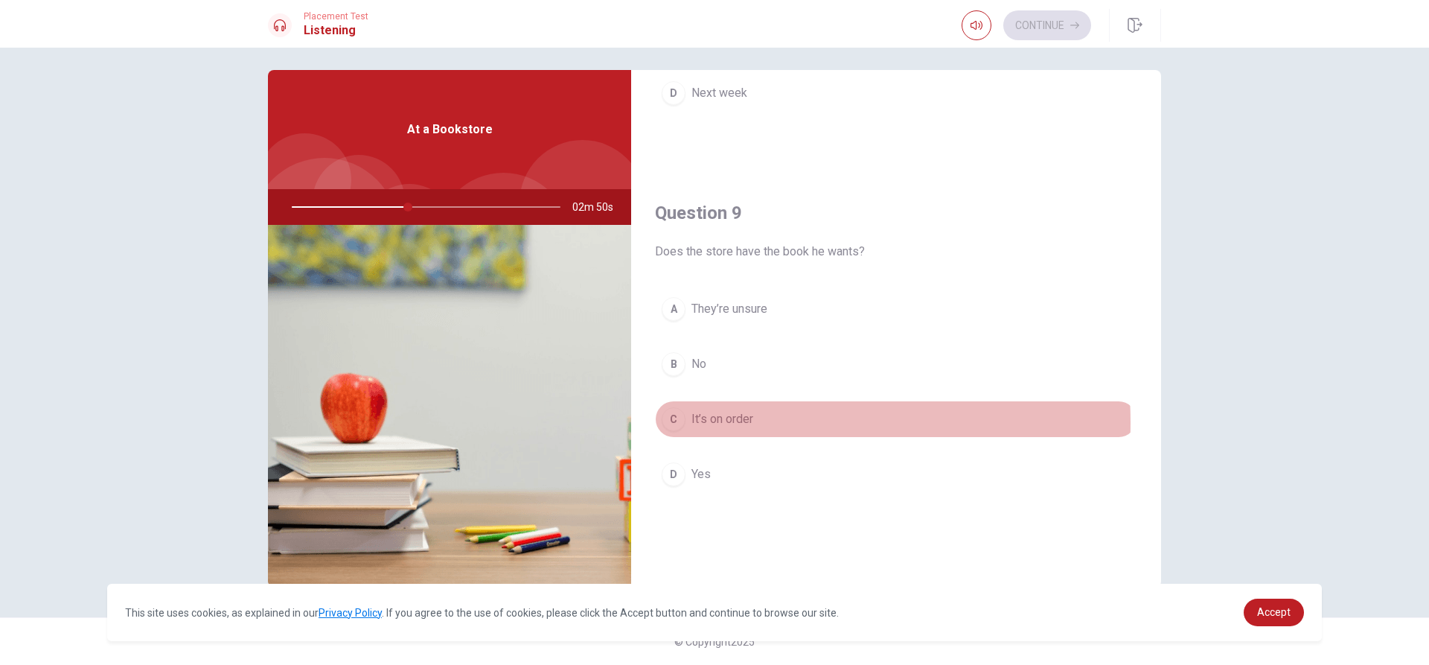
click at [712, 422] on span "It’s on order" at bounding box center [723, 419] width 62 height 18
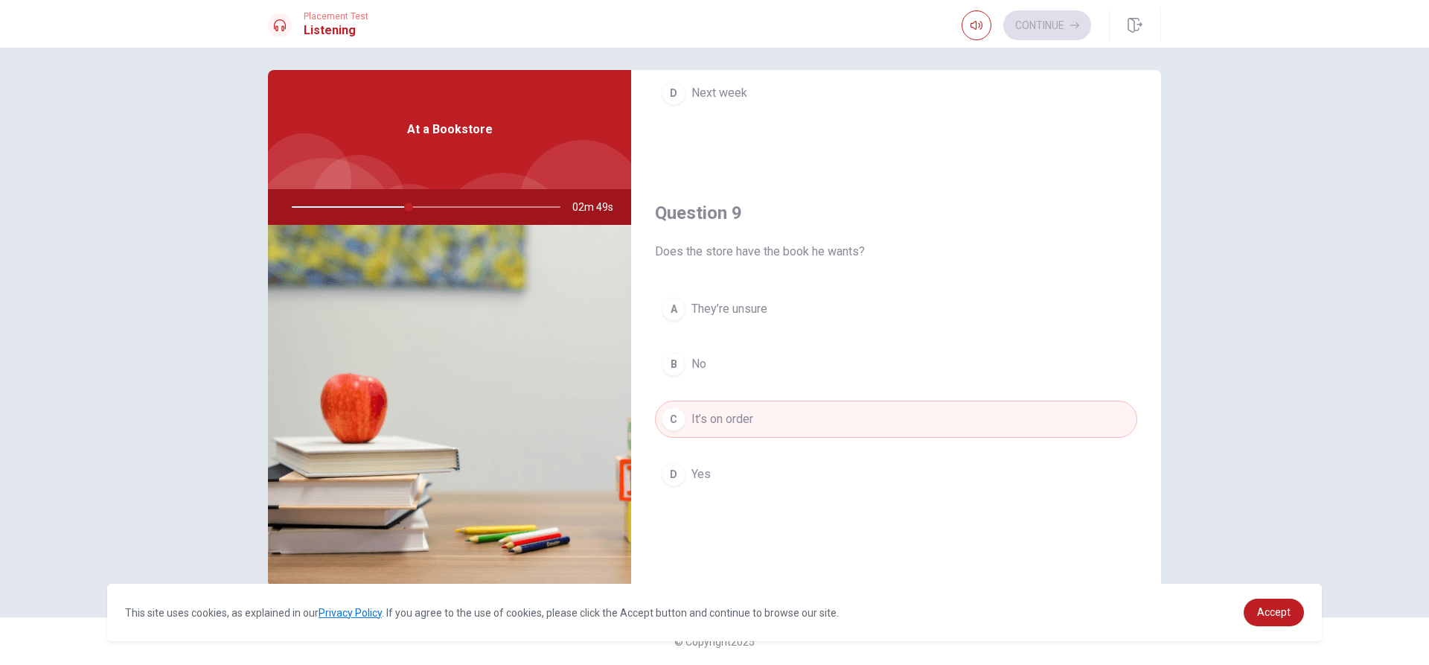
scroll to position [1388, 0]
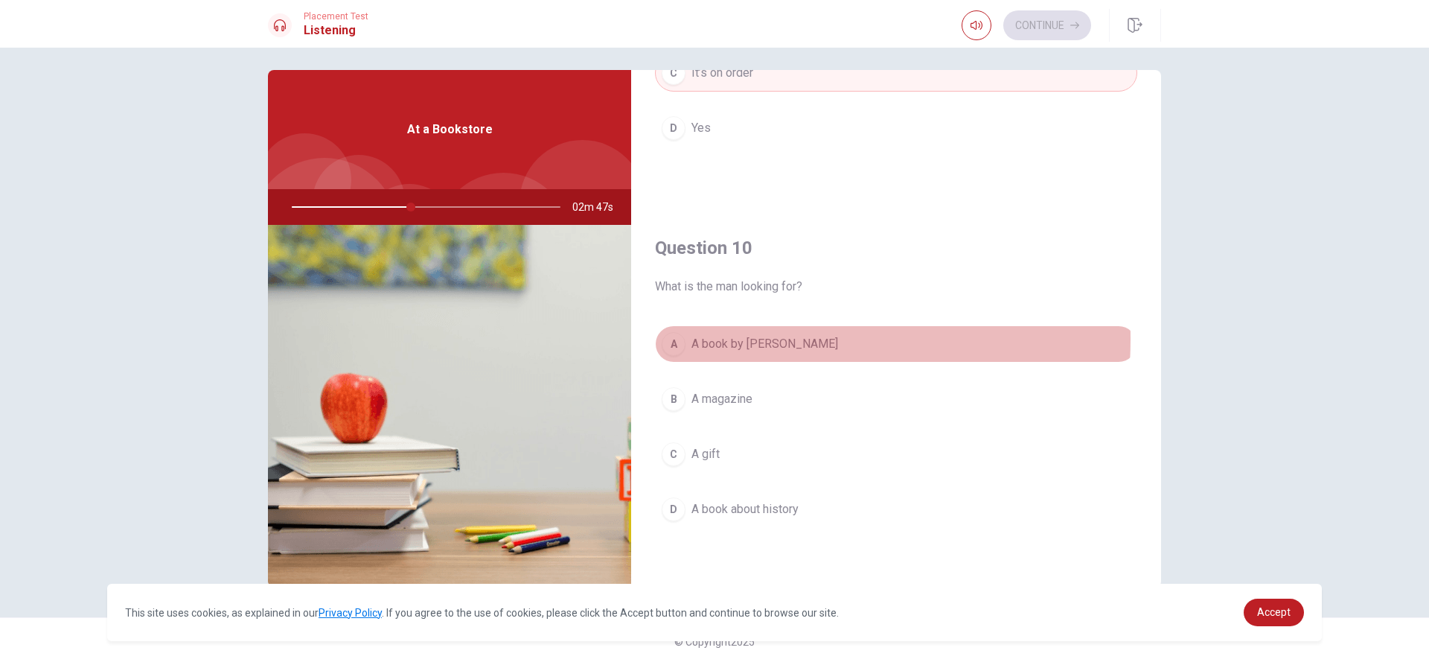
click at [705, 339] on span "A book by [PERSON_NAME]" at bounding box center [765, 344] width 147 height 18
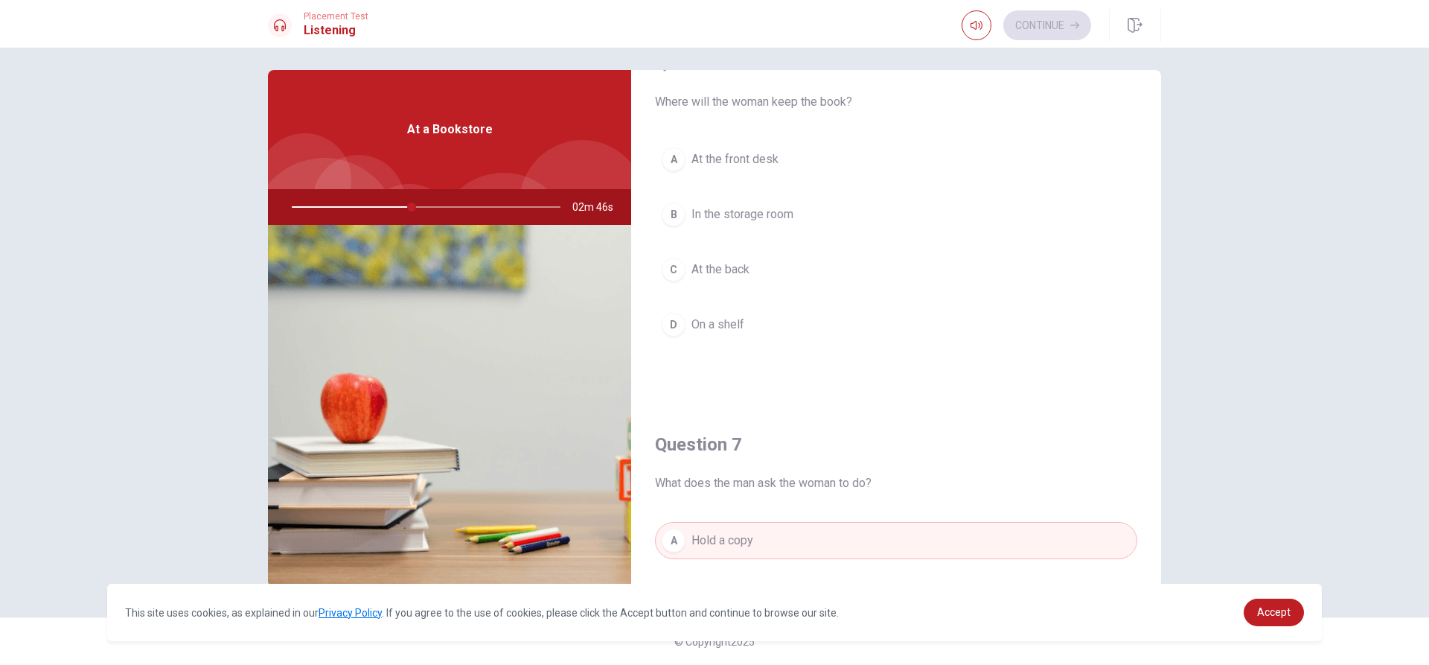
scroll to position [0, 0]
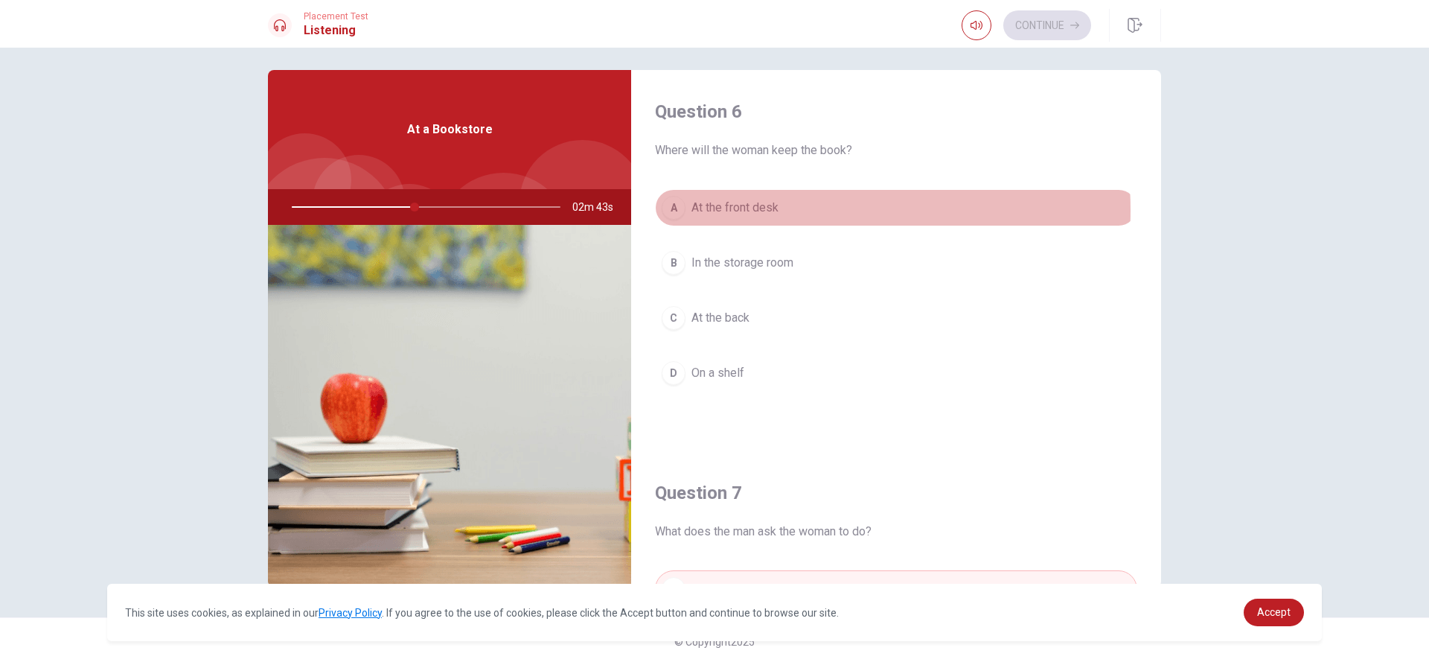
click at [712, 210] on span "At the front desk" at bounding box center [735, 208] width 87 height 18
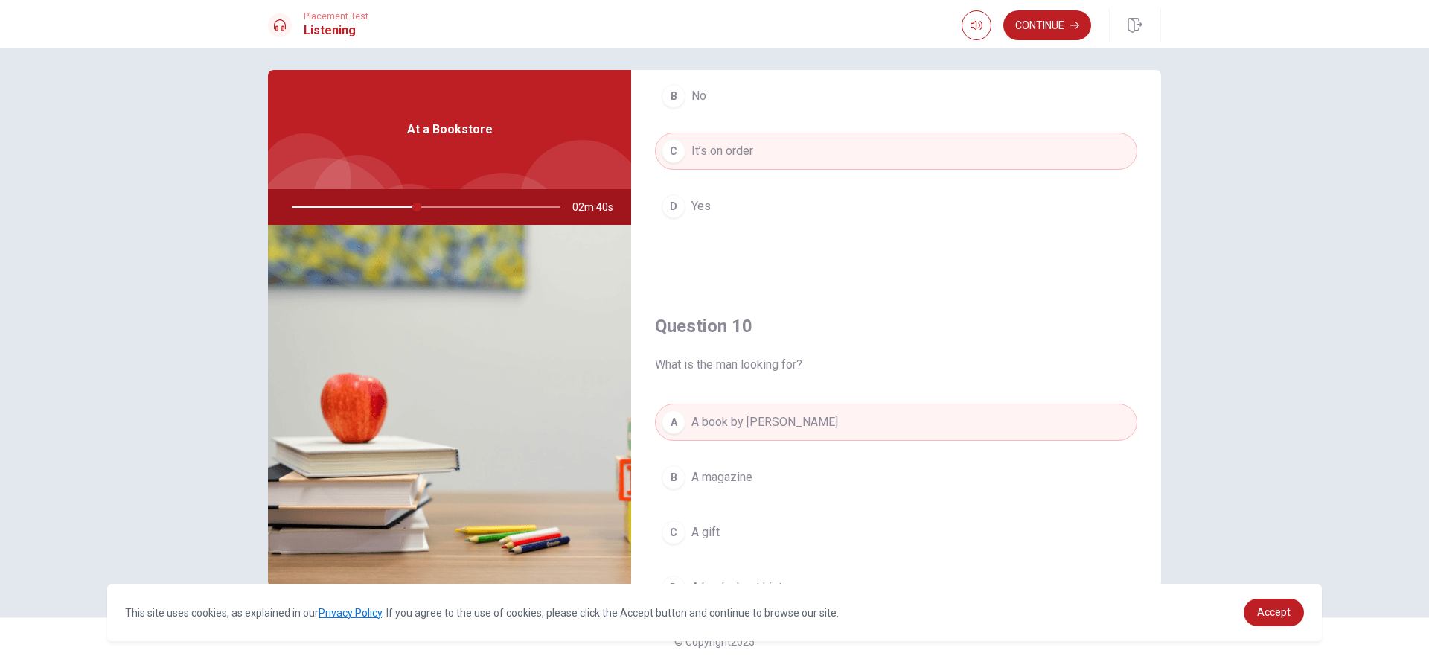
scroll to position [1388, 0]
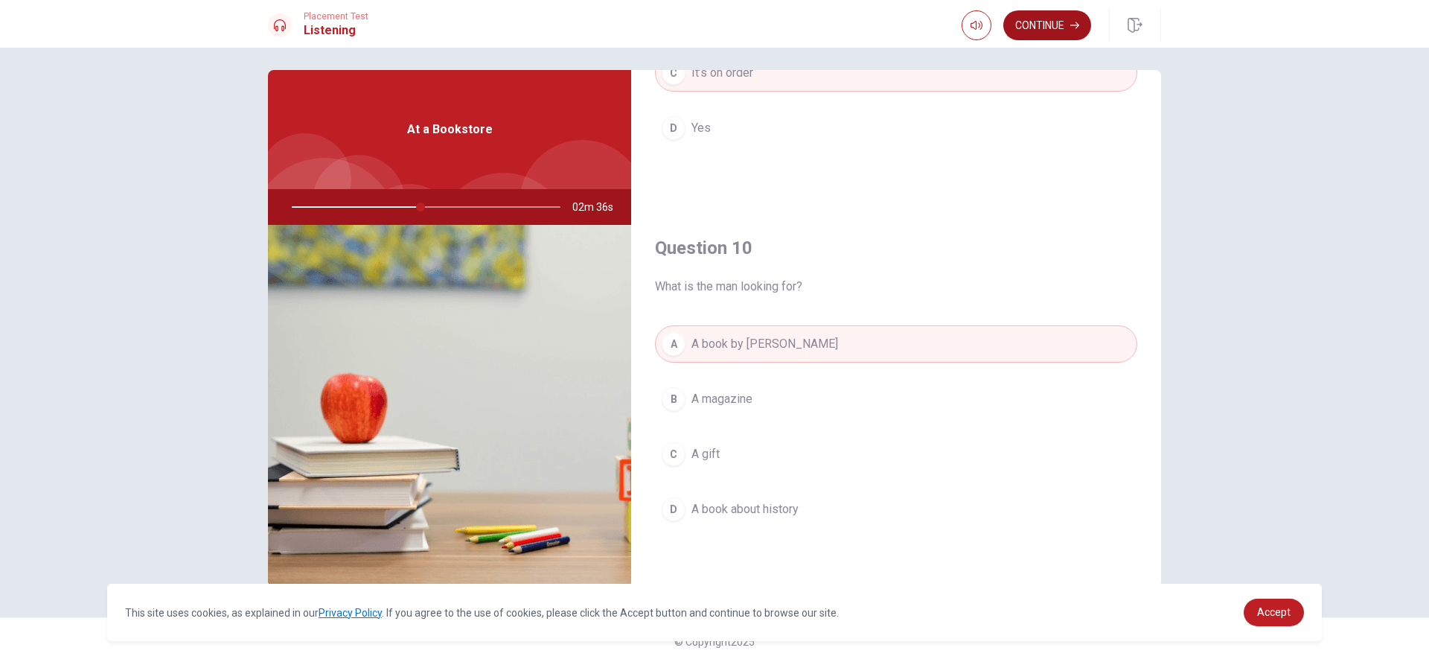
click at [712, 33] on button "Continue" at bounding box center [1047, 25] width 88 height 30
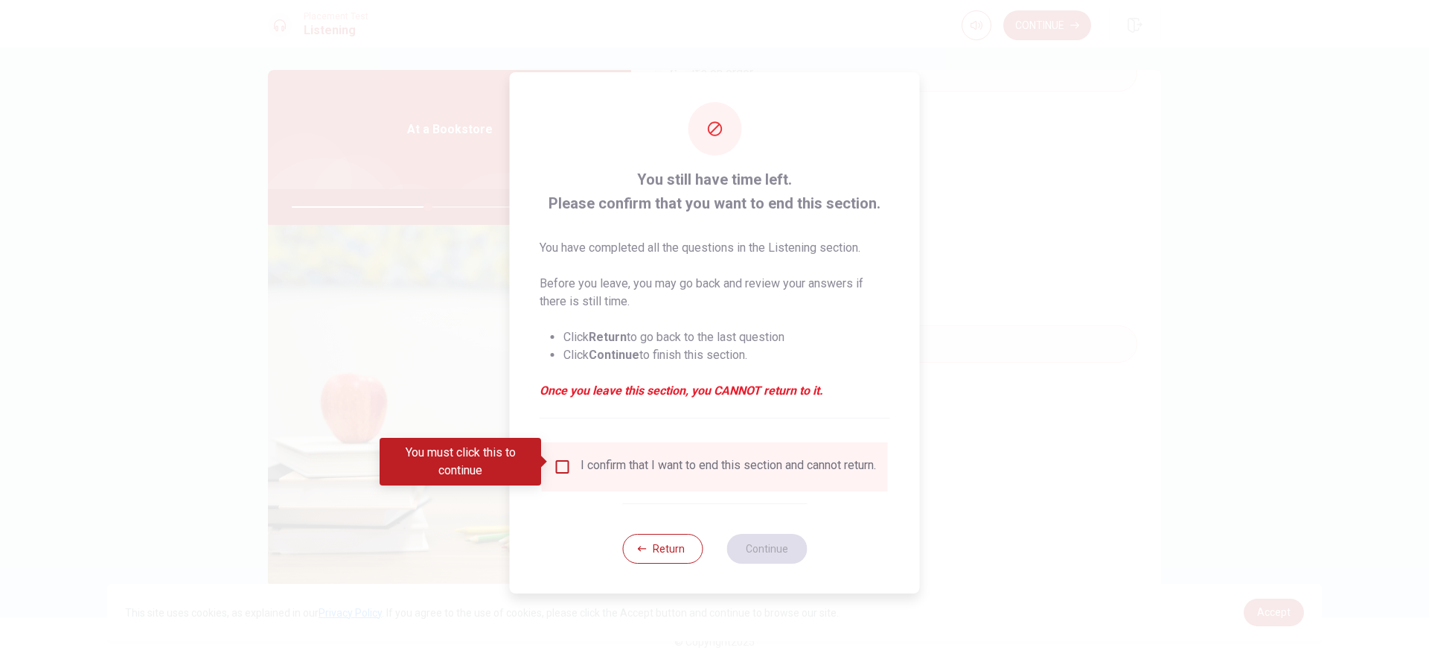
click at [561, 470] on input "You must click this to continue" at bounding box center [563, 467] width 18 height 18
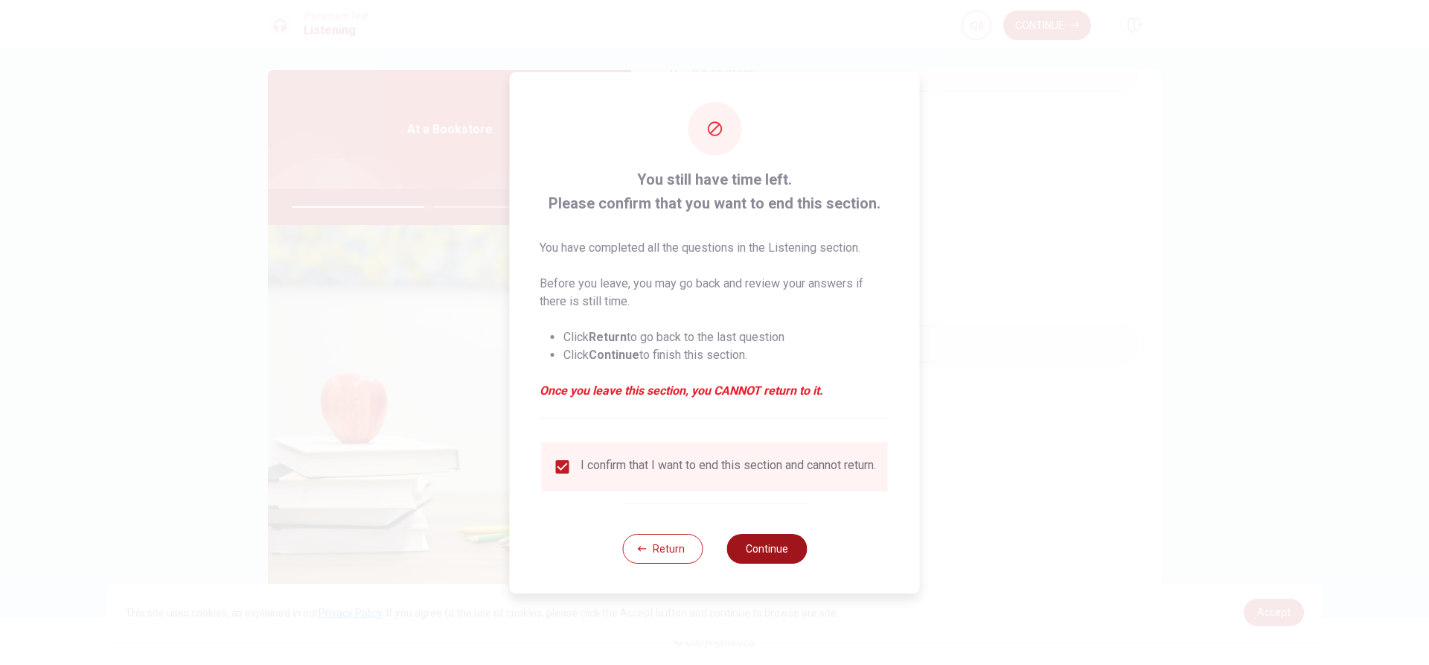
click at [712, 561] on button "Continue" at bounding box center [767, 549] width 80 height 30
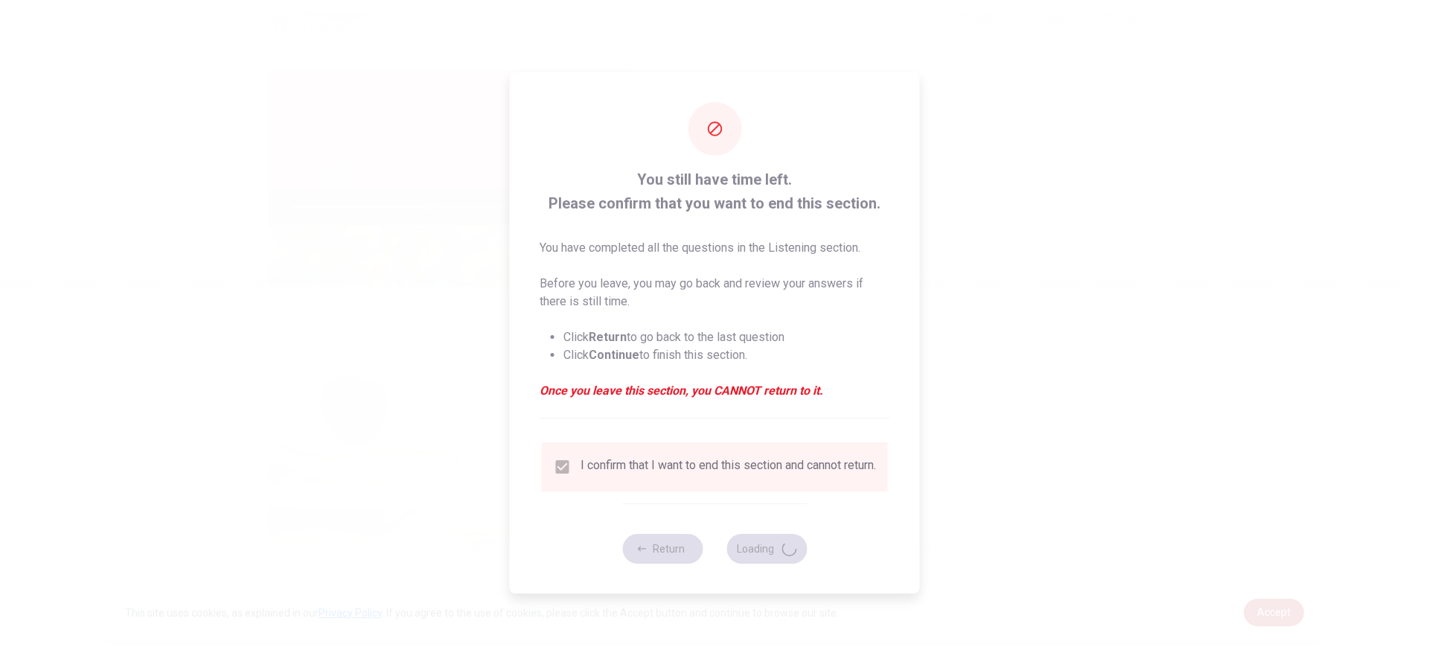
type input "52"
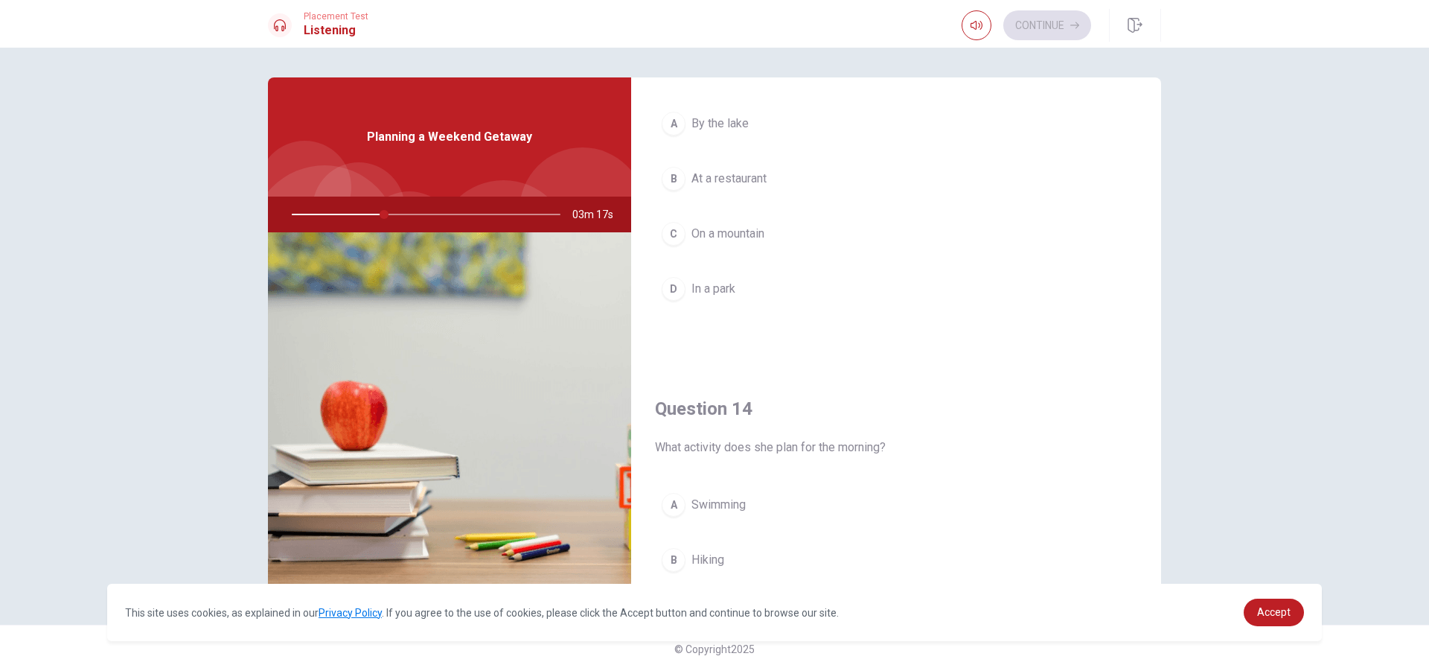
scroll to position [893, 0]
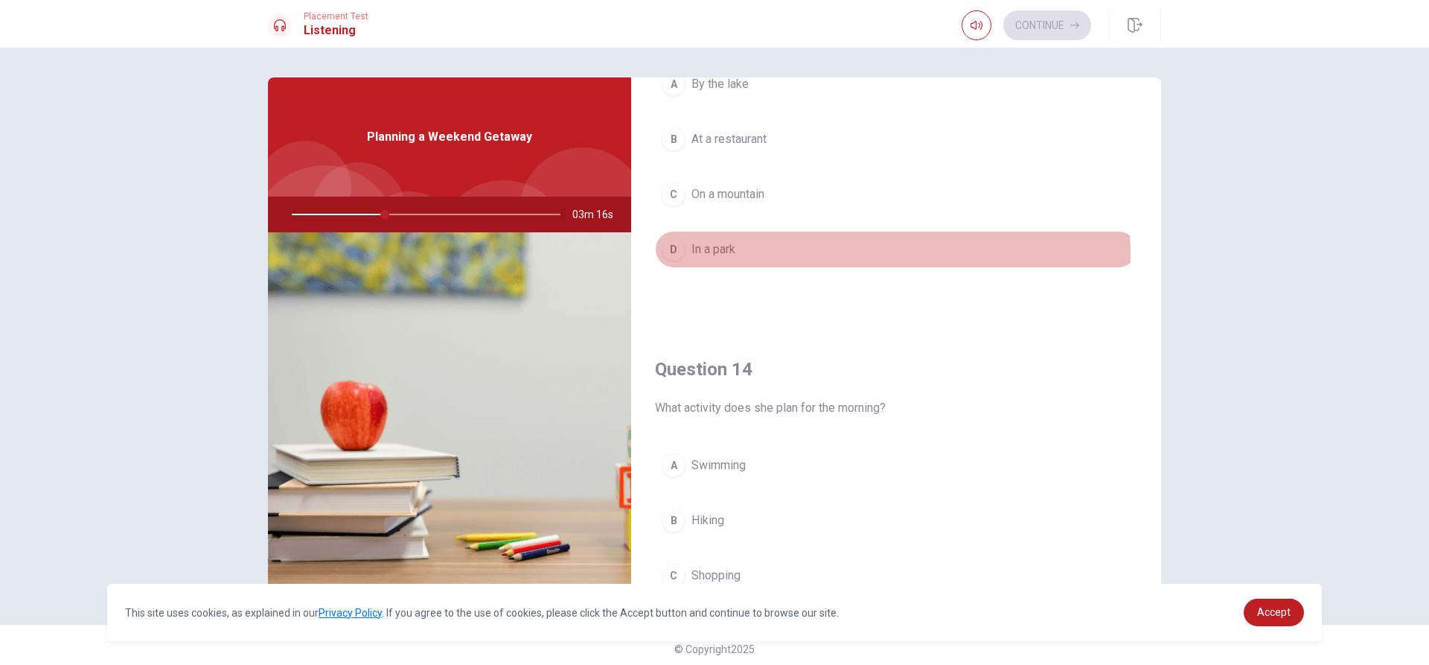
click at [712, 256] on button "D In a park" at bounding box center [896, 249] width 482 height 37
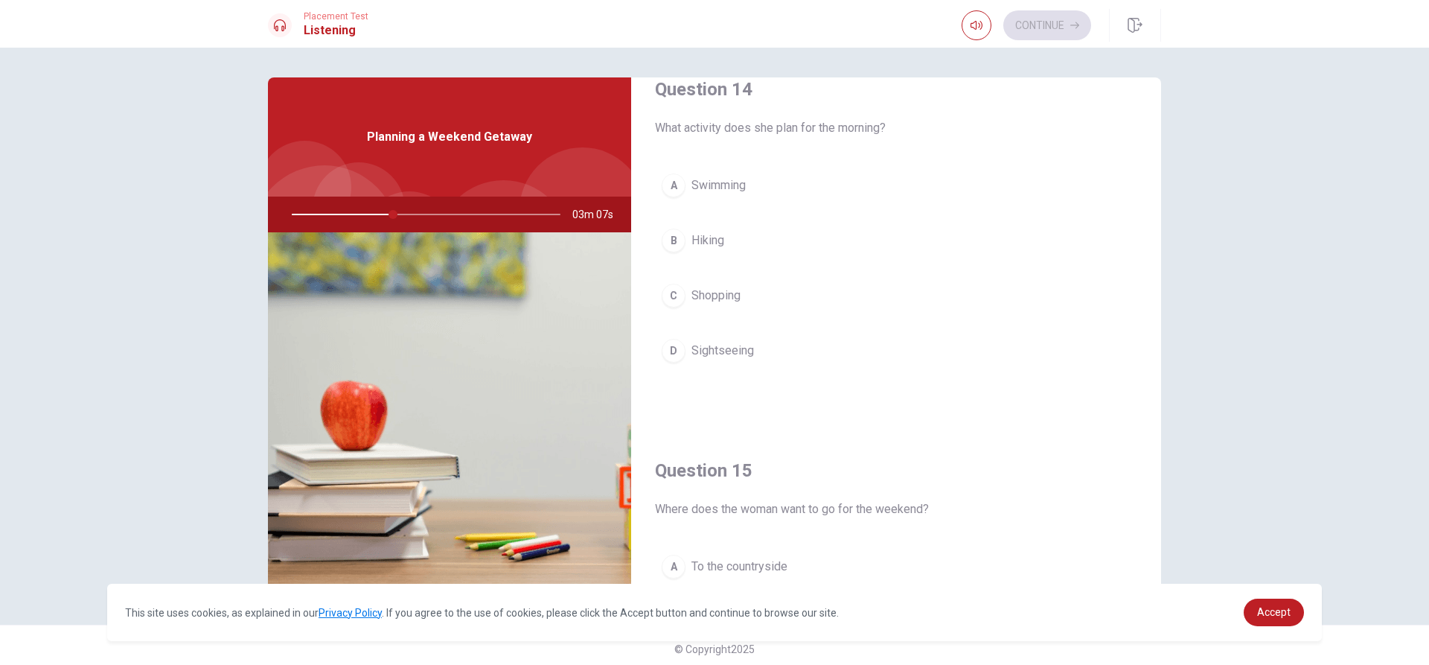
scroll to position [1165, 0]
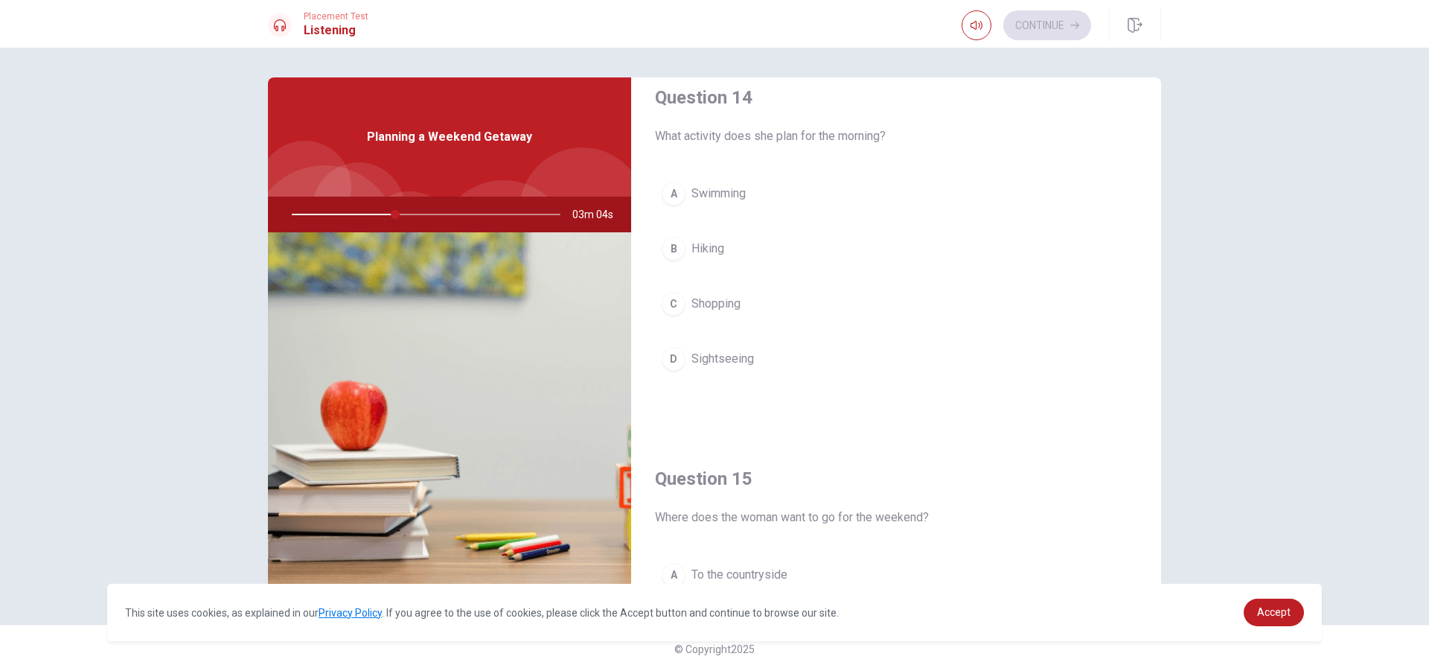
click at [712, 248] on button "B Hiking" at bounding box center [896, 248] width 482 height 37
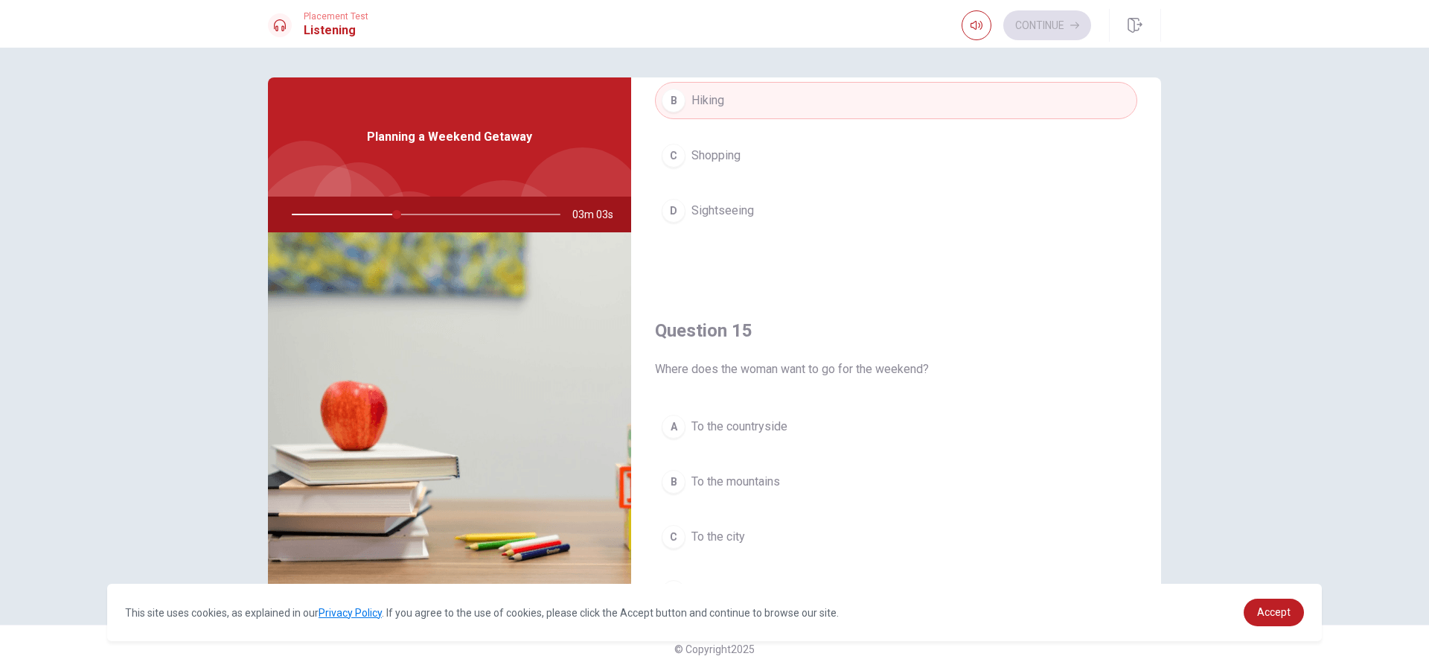
scroll to position [1388, 0]
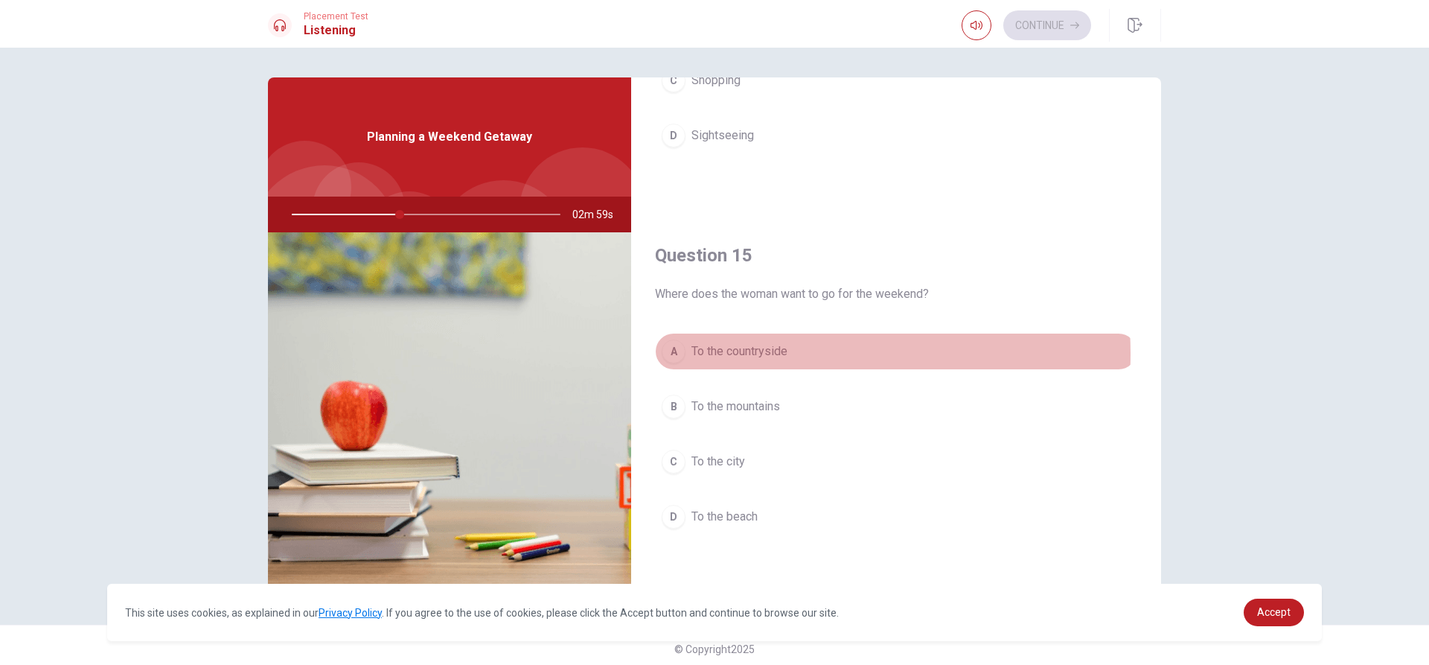
click at [712, 354] on span "To the countryside" at bounding box center [740, 351] width 96 height 18
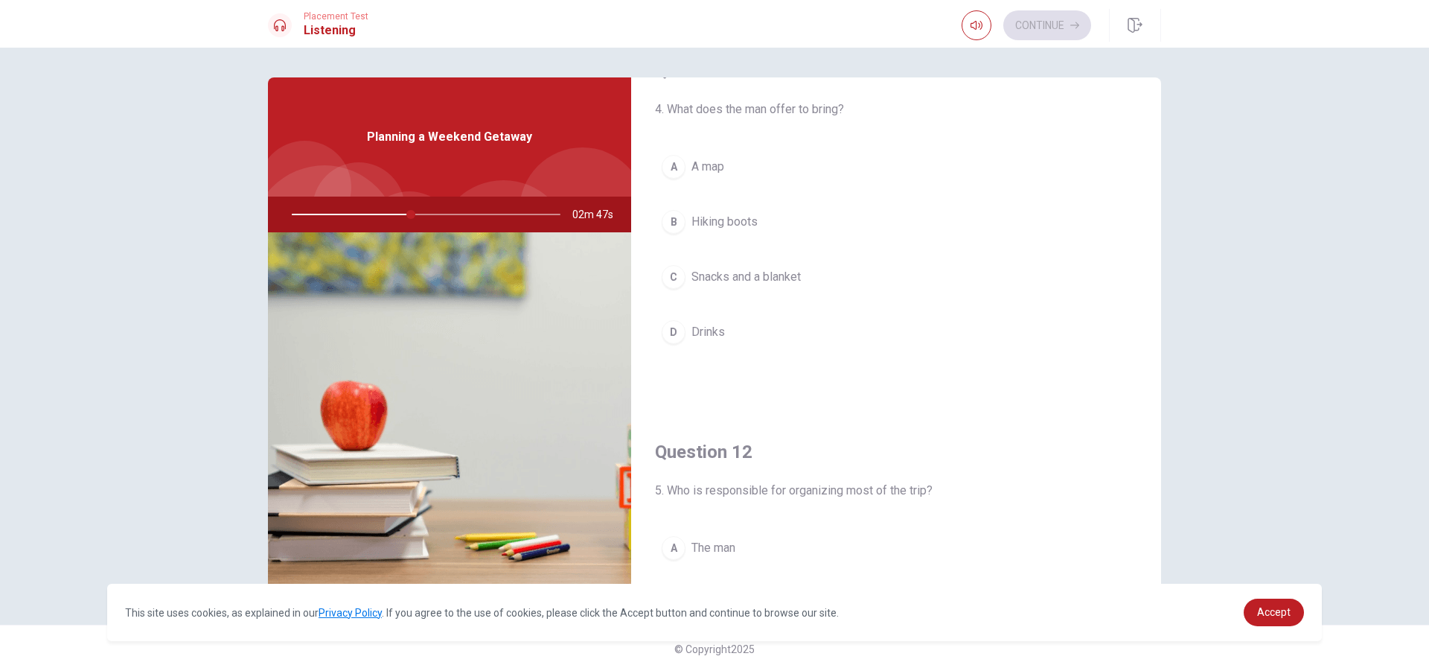
scroll to position [0, 0]
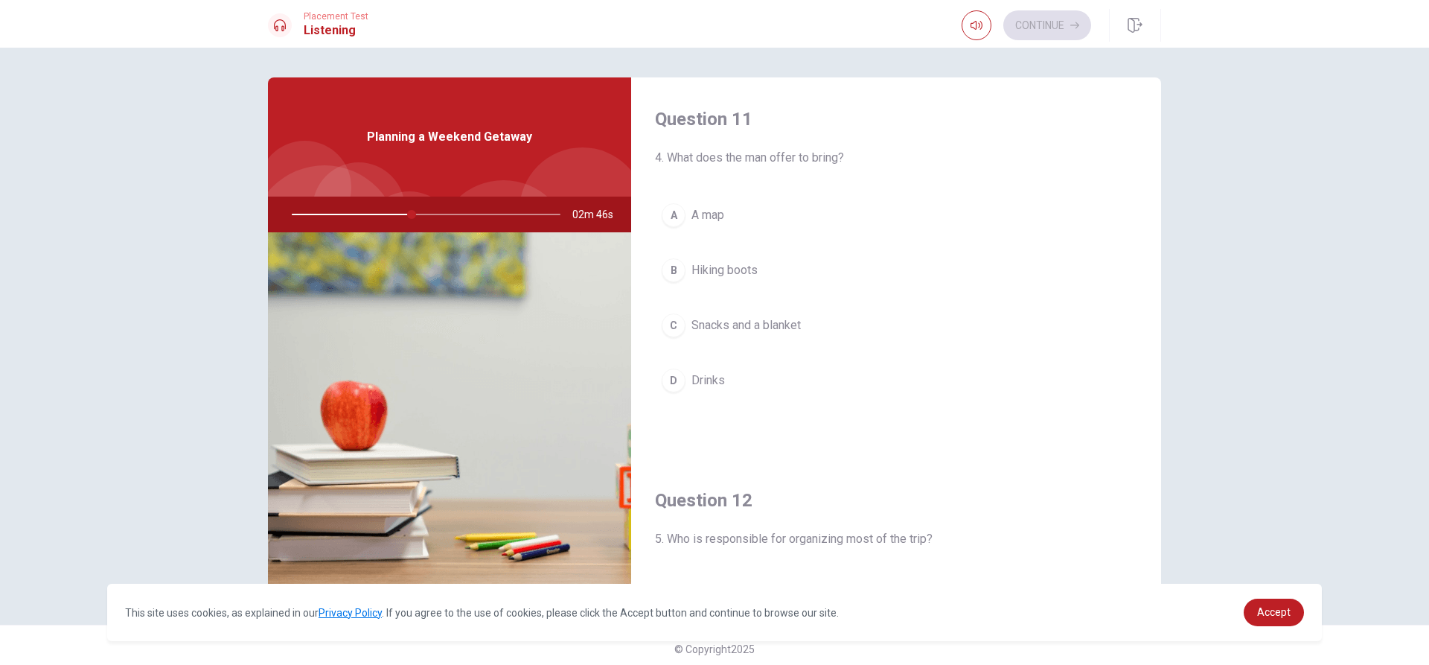
click at [712, 320] on button "C Snacks and a blanket" at bounding box center [896, 325] width 482 height 37
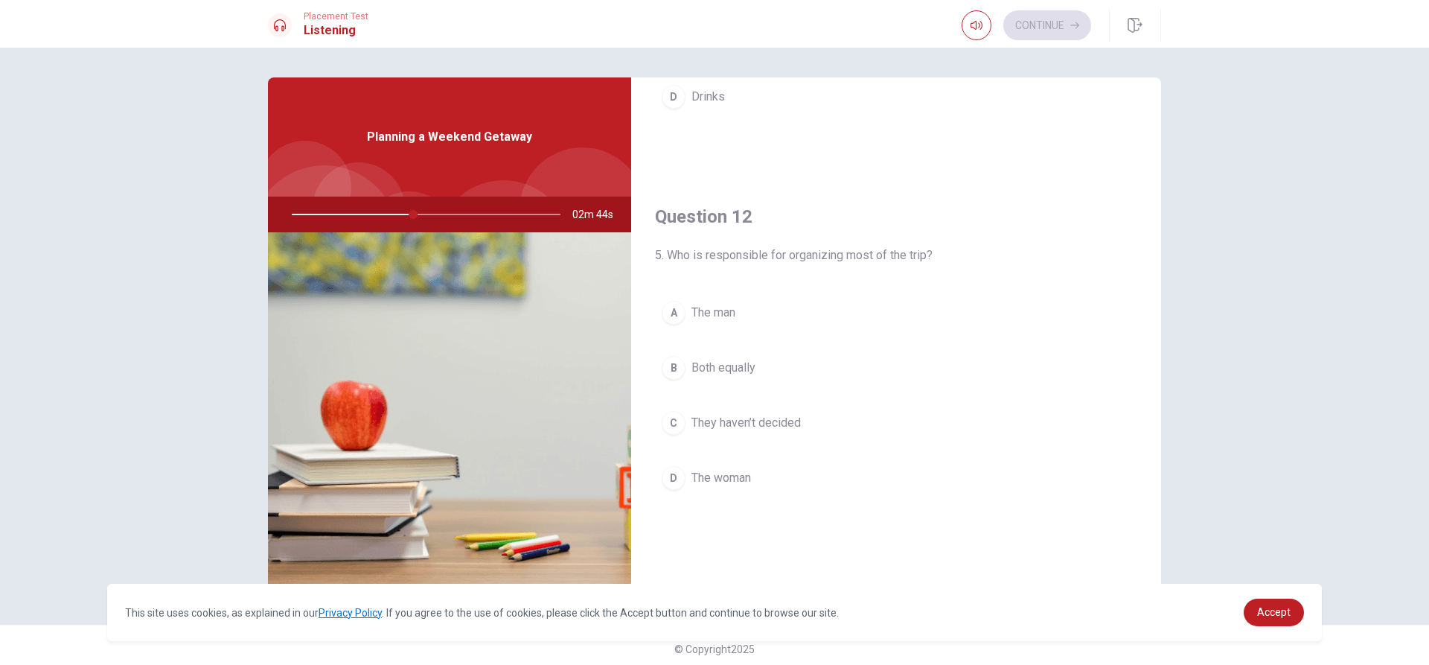
scroll to position [298, 0]
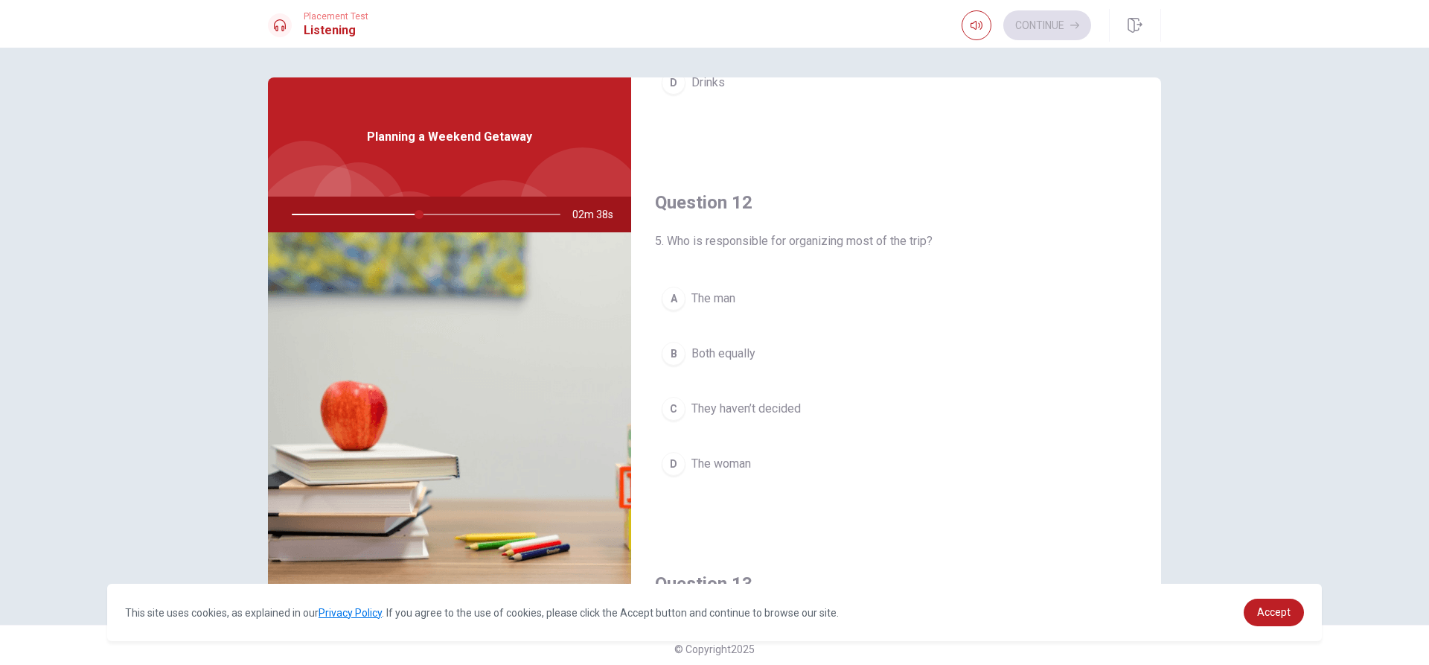
drag, startPoint x: 744, startPoint y: 469, endPoint x: 770, endPoint y: 433, distance: 44.2
click at [712, 466] on span "The woman" at bounding box center [722, 464] width 60 height 18
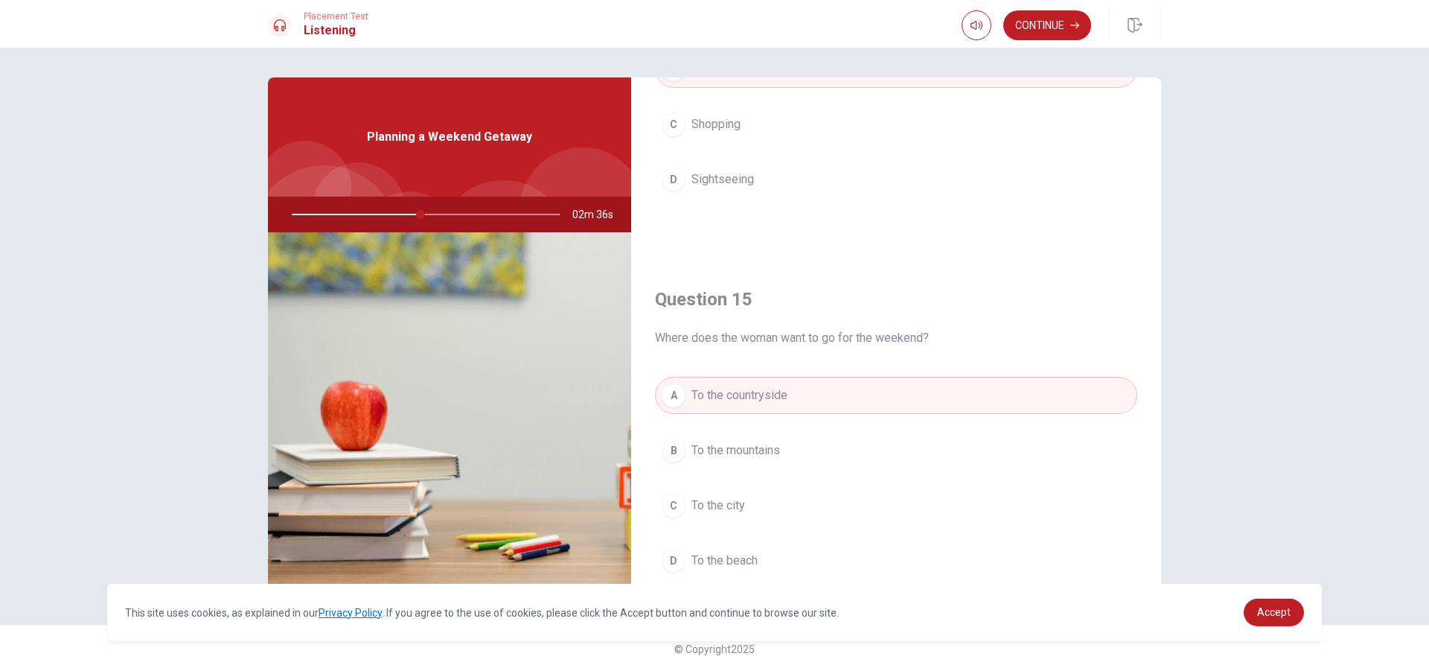
scroll to position [1388, 0]
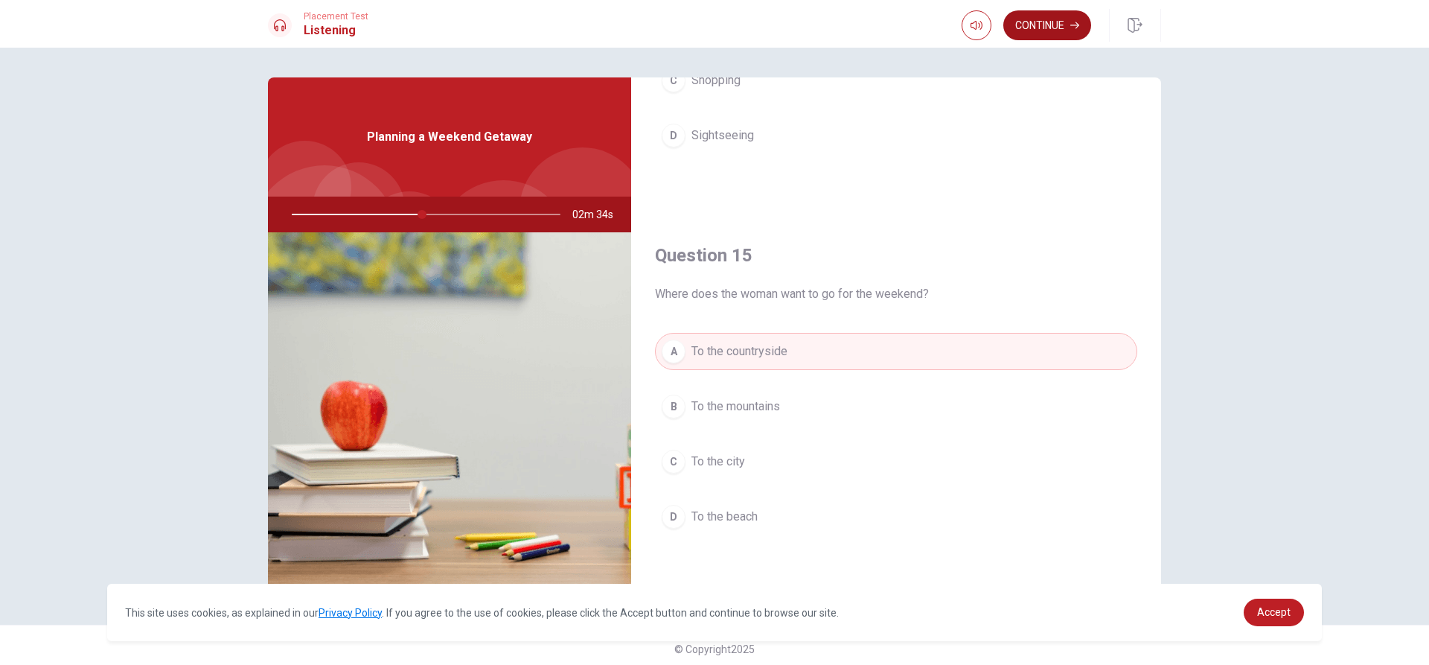
click at [712, 24] on button "Continue" at bounding box center [1047, 25] width 88 height 30
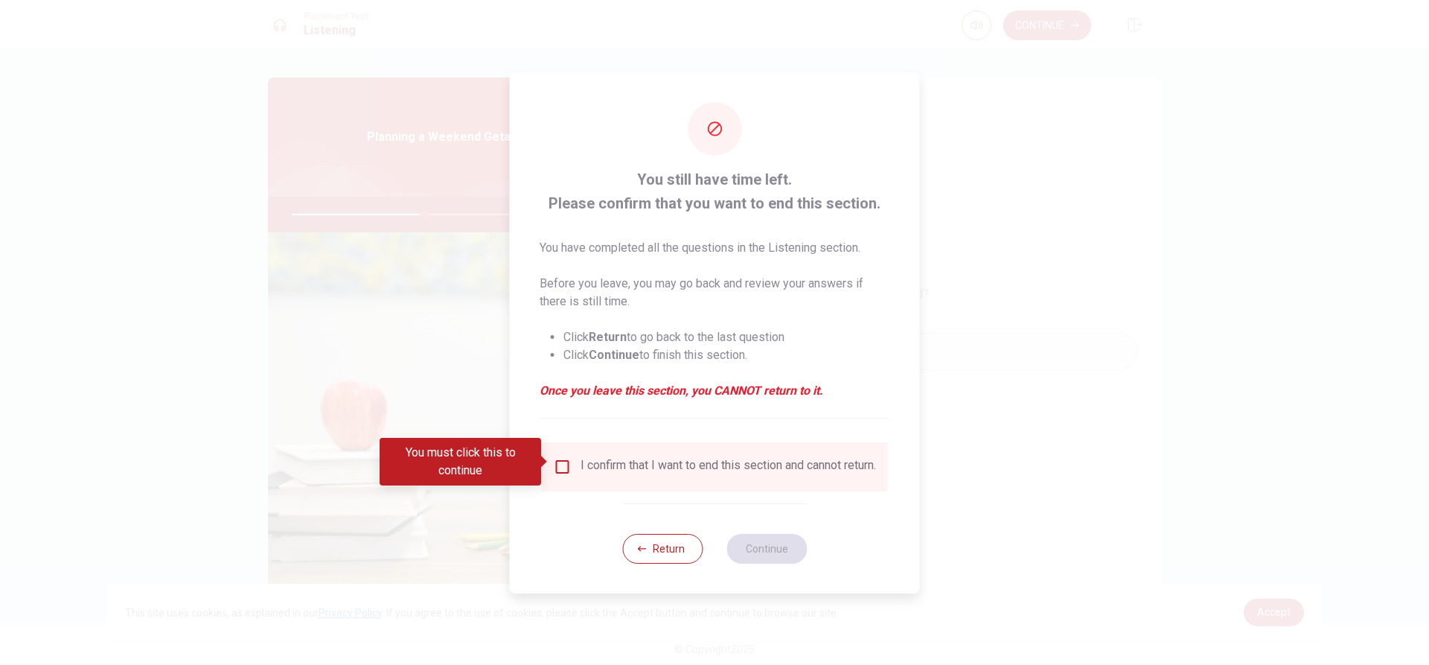
click at [560, 460] on input "You must click this to continue" at bounding box center [563, 467] width 18 height 18
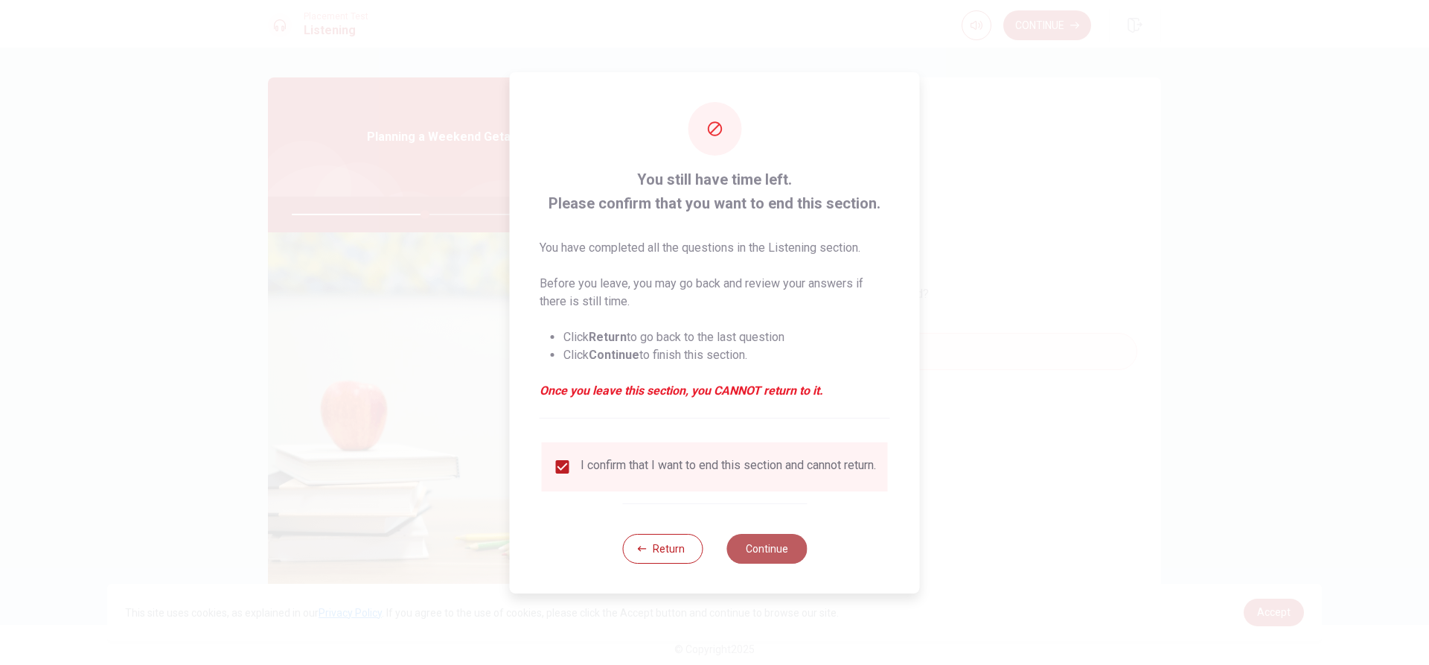
click at [712, 558] on button "Continue" at bounding box center [767, 549] width 80 height 30
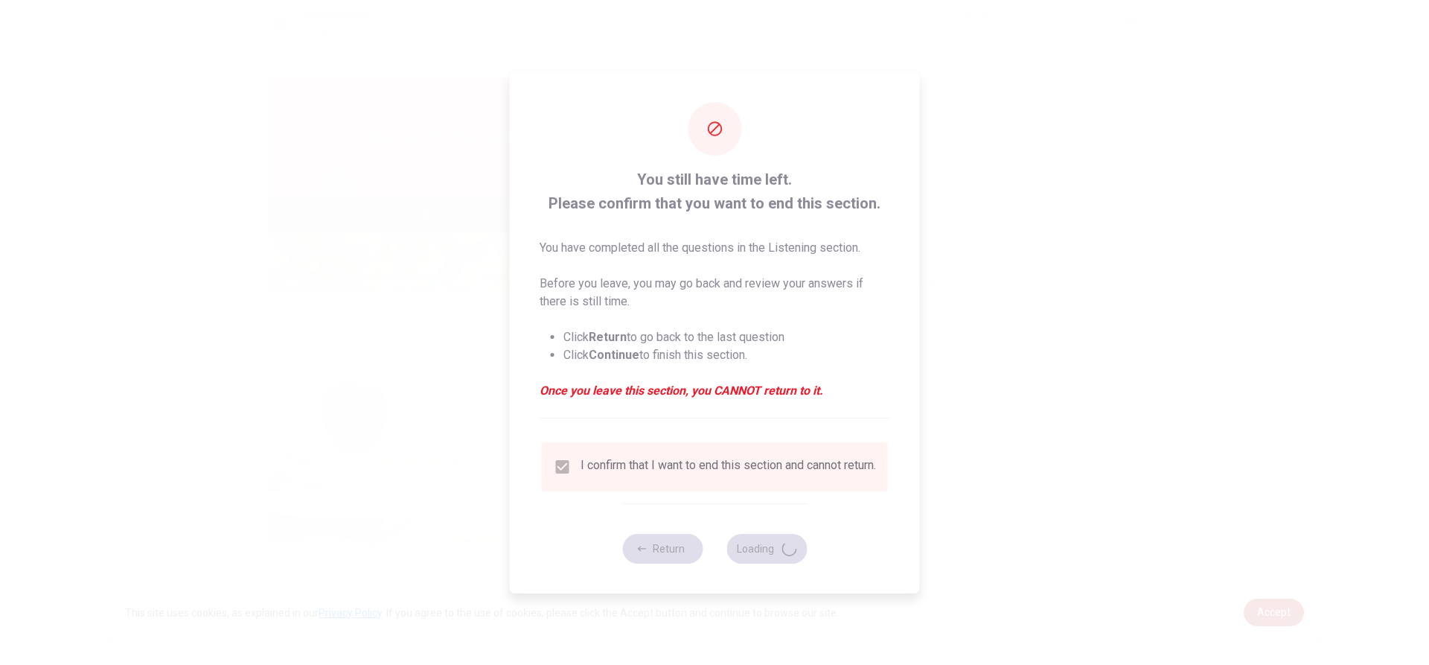
type input "50"
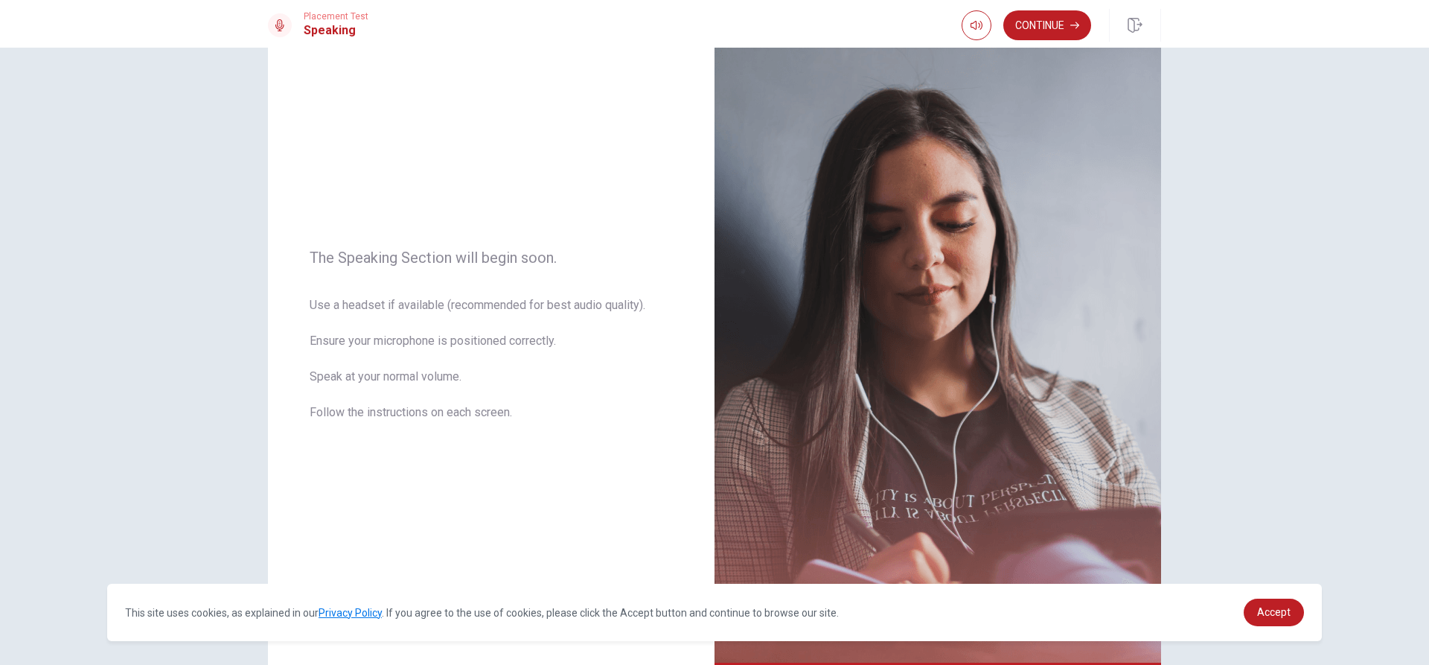
scroll to position [0, 0]
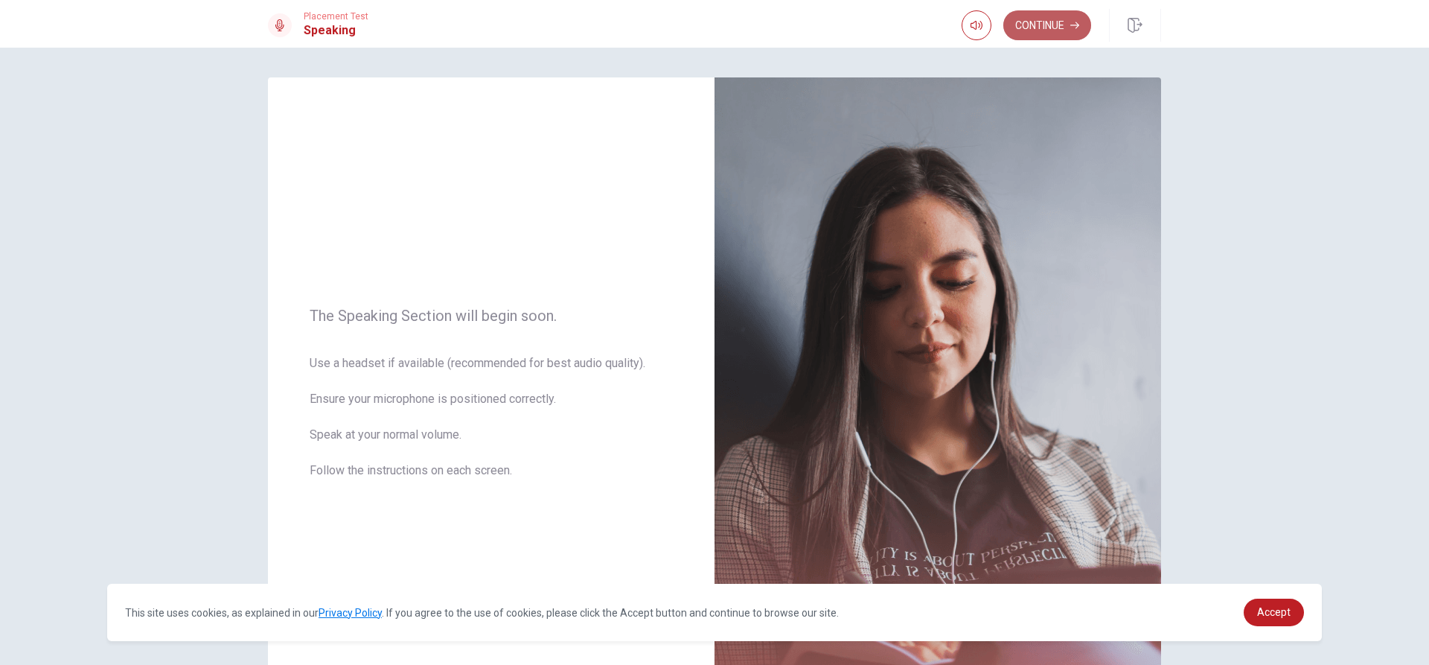
click at [712, 26] on button "Continue" at bounding box center [1047, 25] width 88 height 30
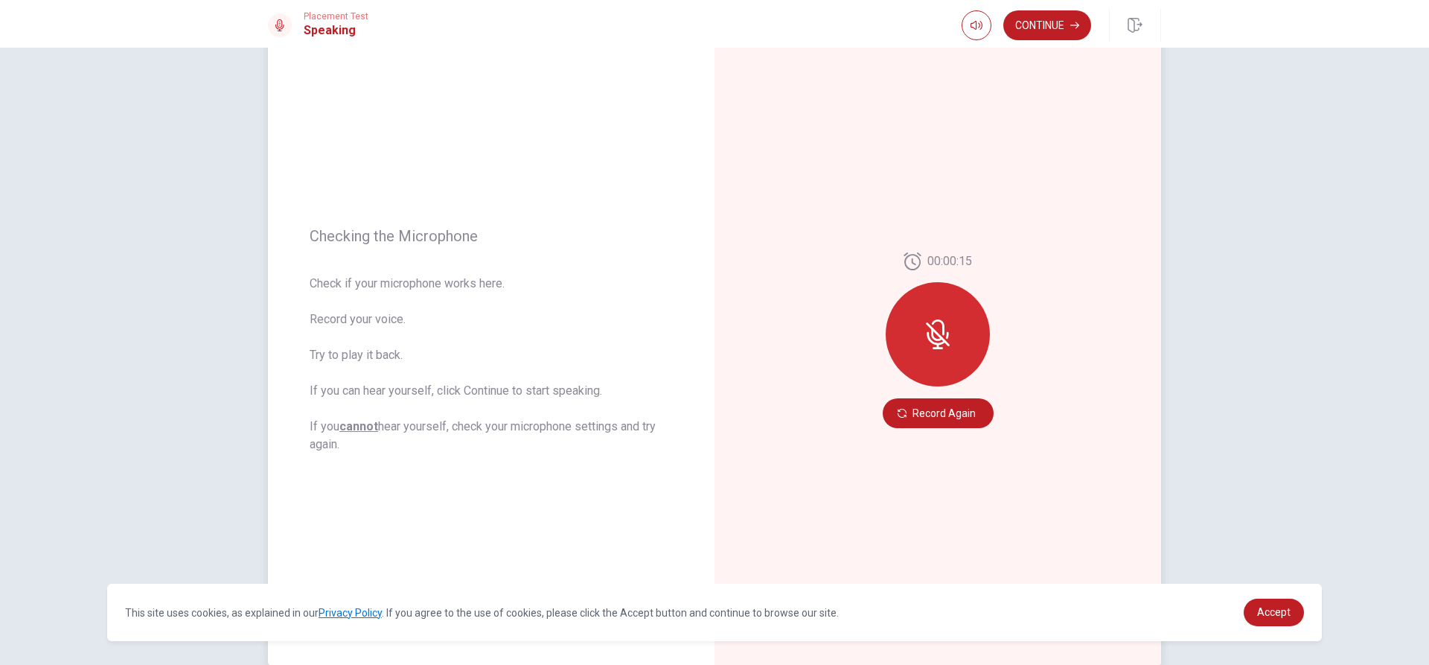
scroll to position [74, 0]
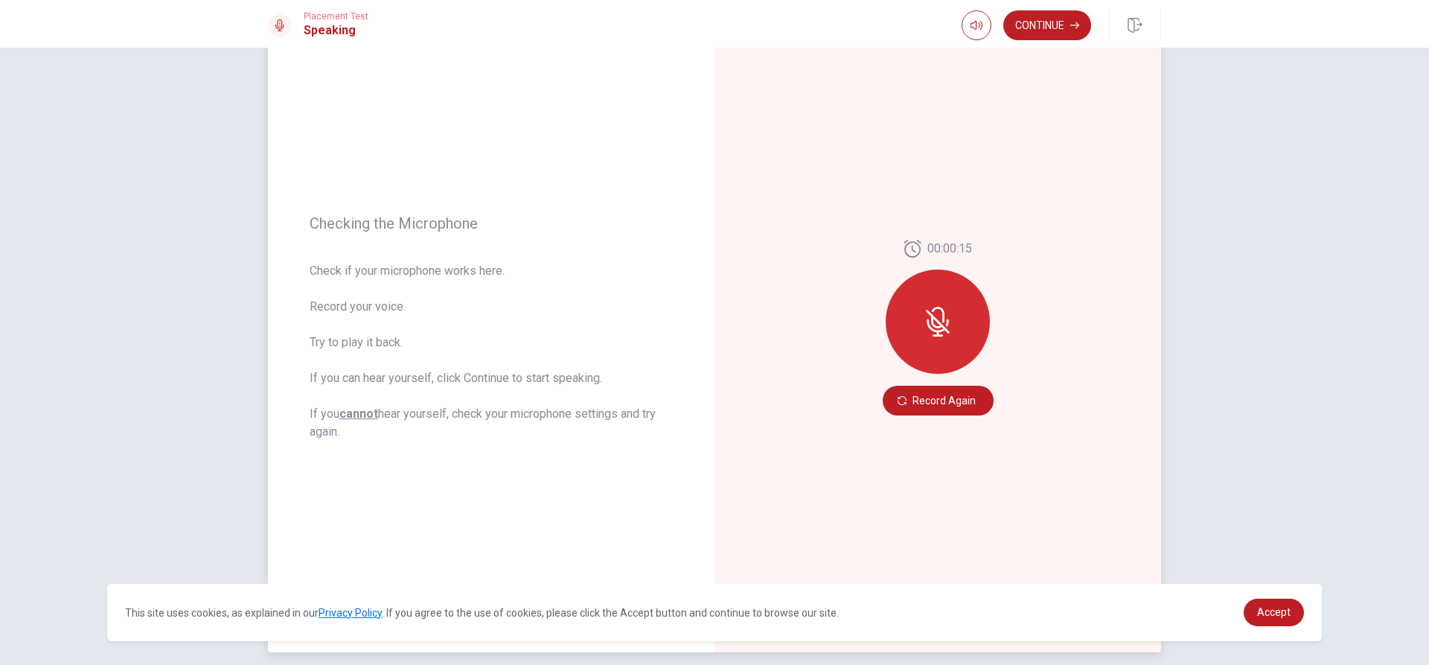
click at [712, 313] on div at bounding box center [938, 321] width 104 height 104
click at [712, 394] on button "Record Again" at bounding box center [938, 401] width 111 height 30
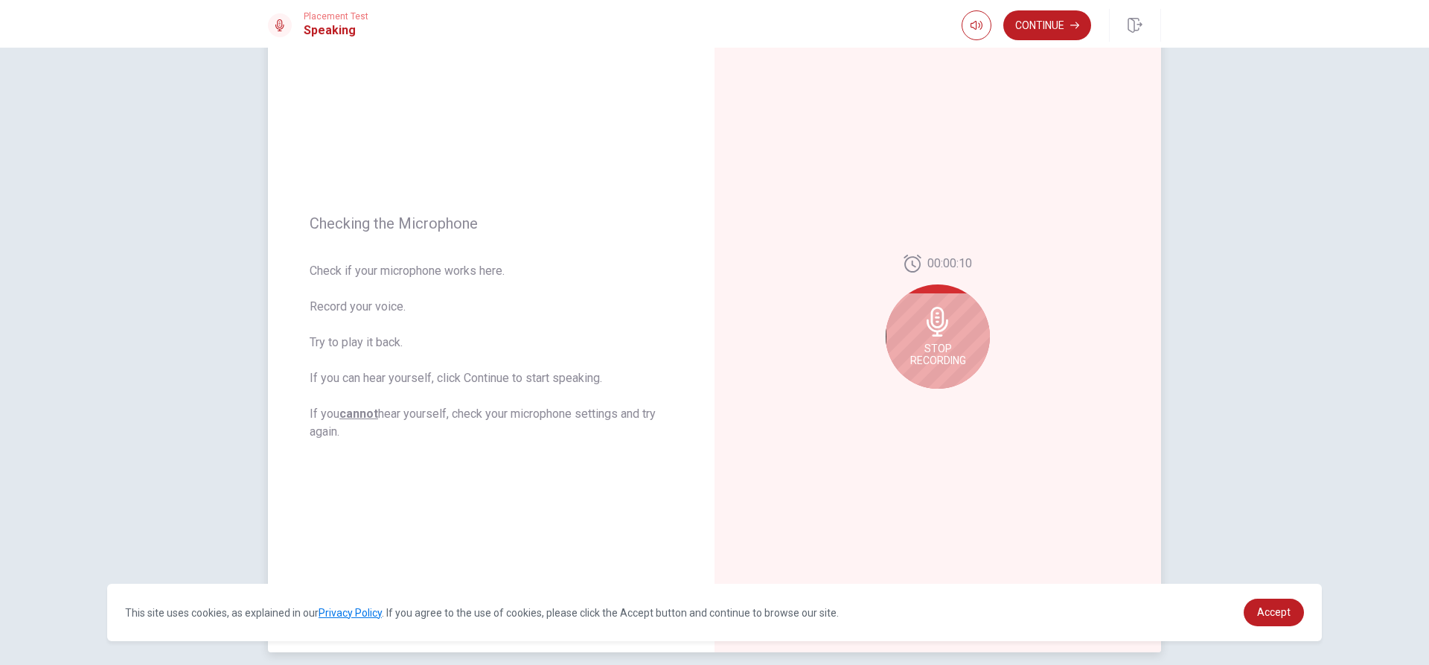
click at [712, 326] on icon at bounding box center [938, 322] width 22 height 30
click at [712, 404] on icon "Play Audio" at bounding box center [954, 400] width 9 height 9
click at [712, 400] on button "Record Again" at bounding box center [921, 400] width 21 height 21
drag, startPoint x: 1075, startPoint y: 185, endPoint x: 1056, endPoint y: 63, distance: 122.8
click at [712, 176] on div "00:00:15 Stop Recording" at bounding box center [938, 327] width 447 height 649
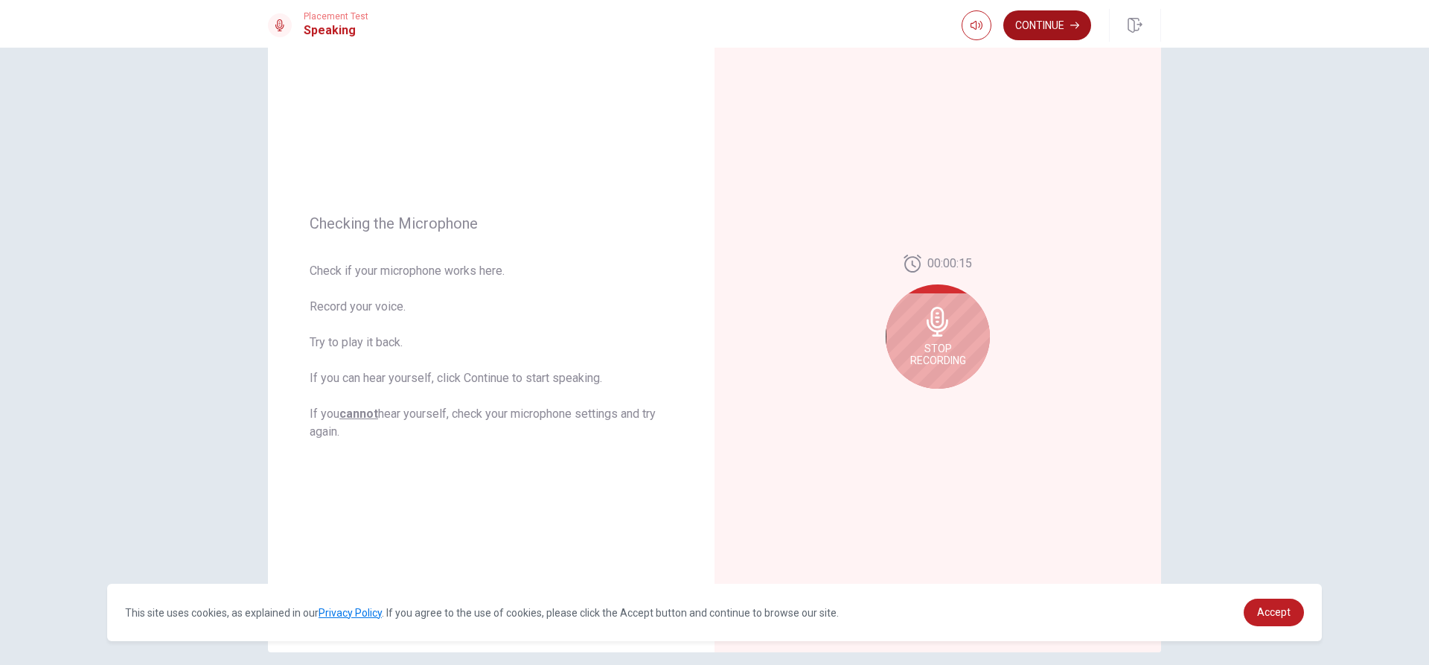
click at [712, 28] on button "Continue" at bounding box center [1047, 25] width 88 height 30
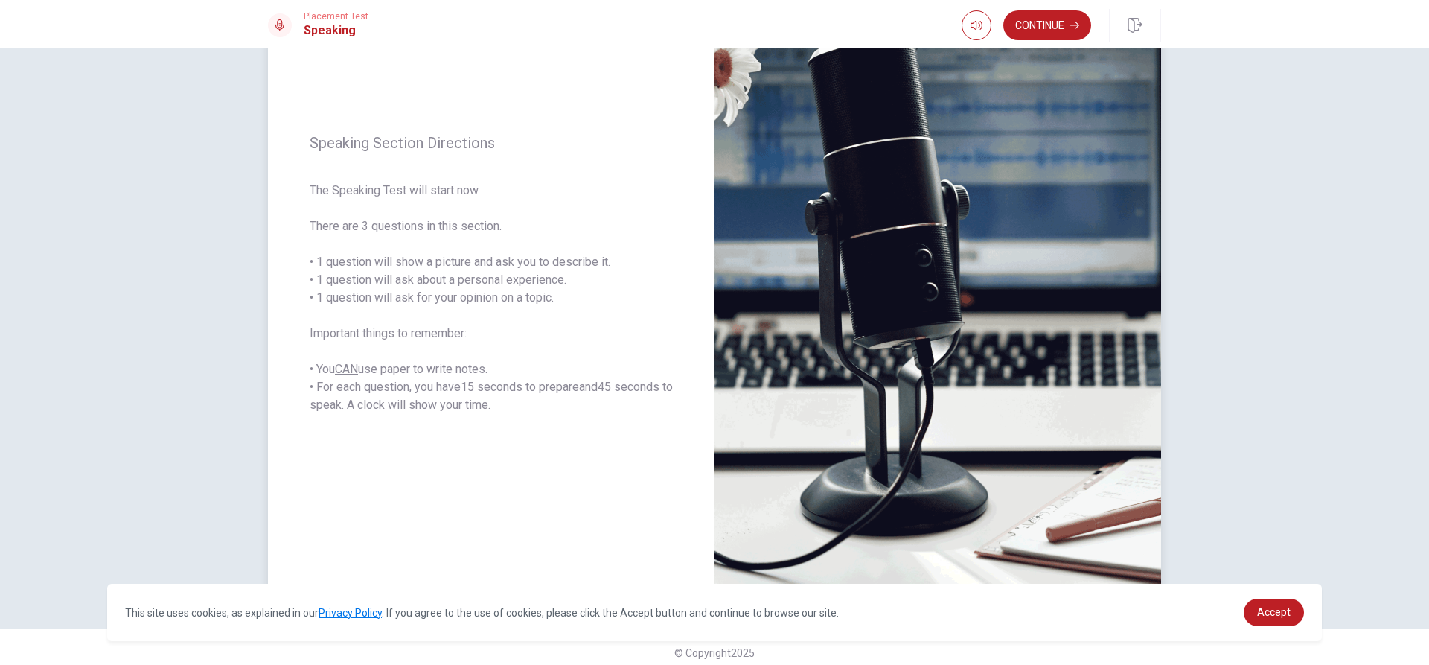
scroll to position [139, 0]
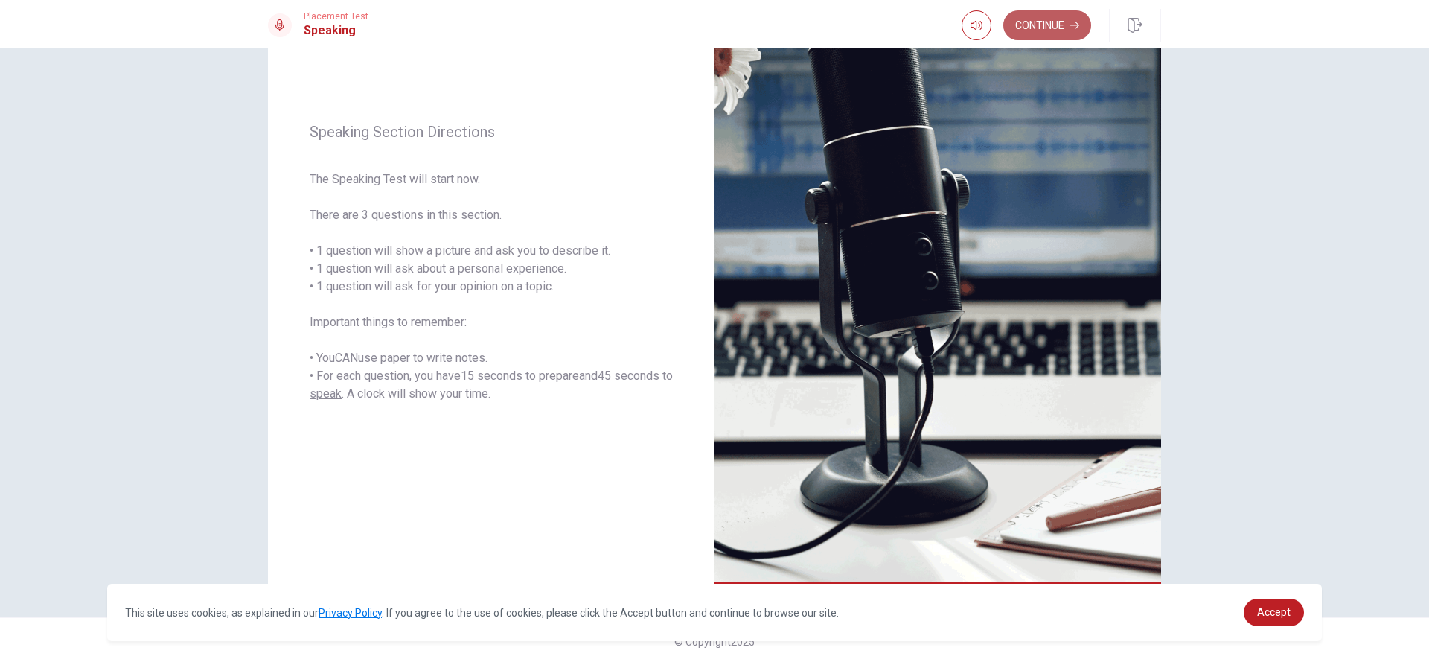
click at [712, 31] on button "Continue" at bounding box center [1047, 25] width 88 height 30
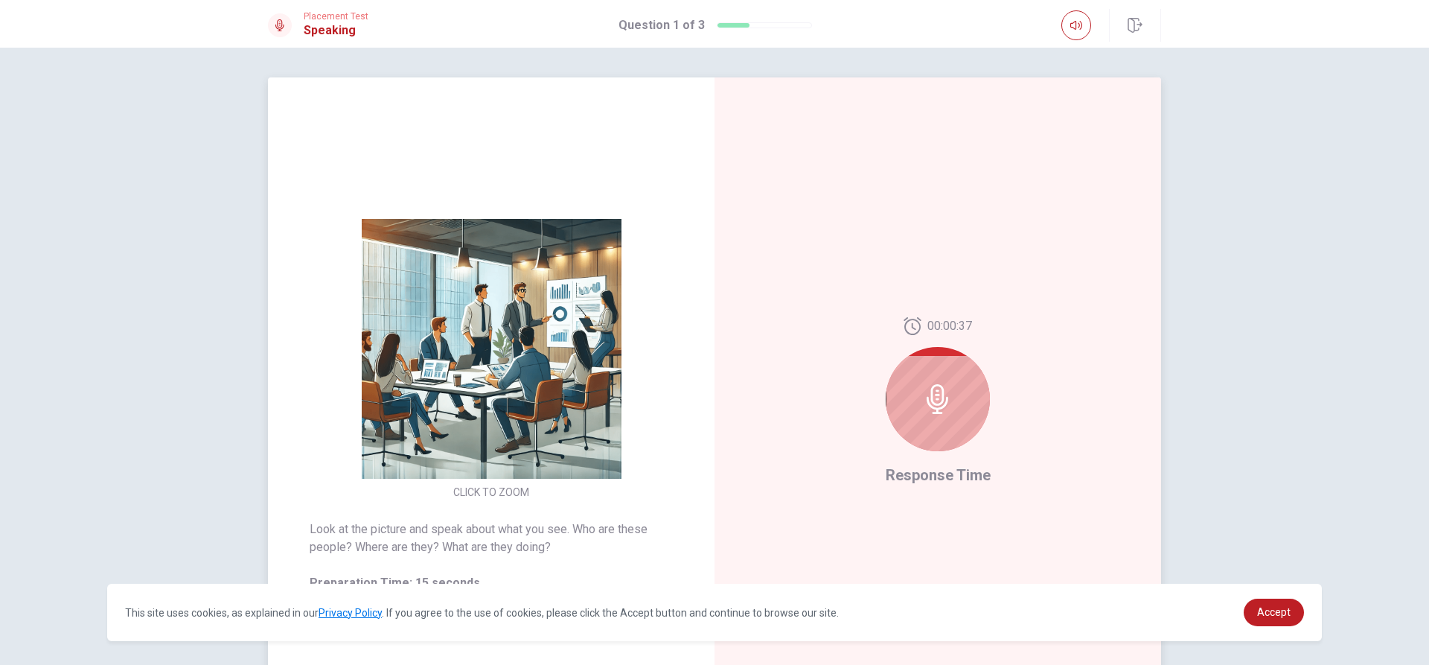
click at [712, 390] on icon at bounding box center [938, 399] width 22 height 30
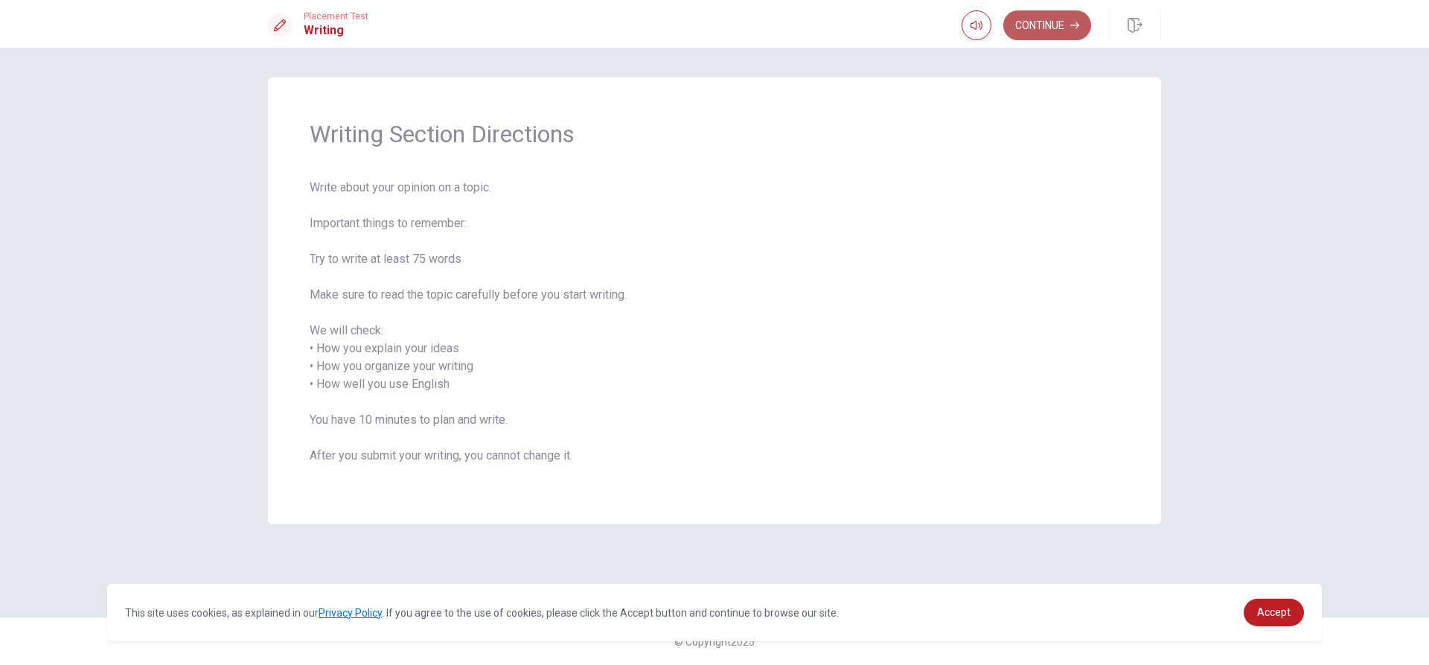
click at [712, 24] on button "Continue" at bounding box center [1047, 25] width 88 height 30
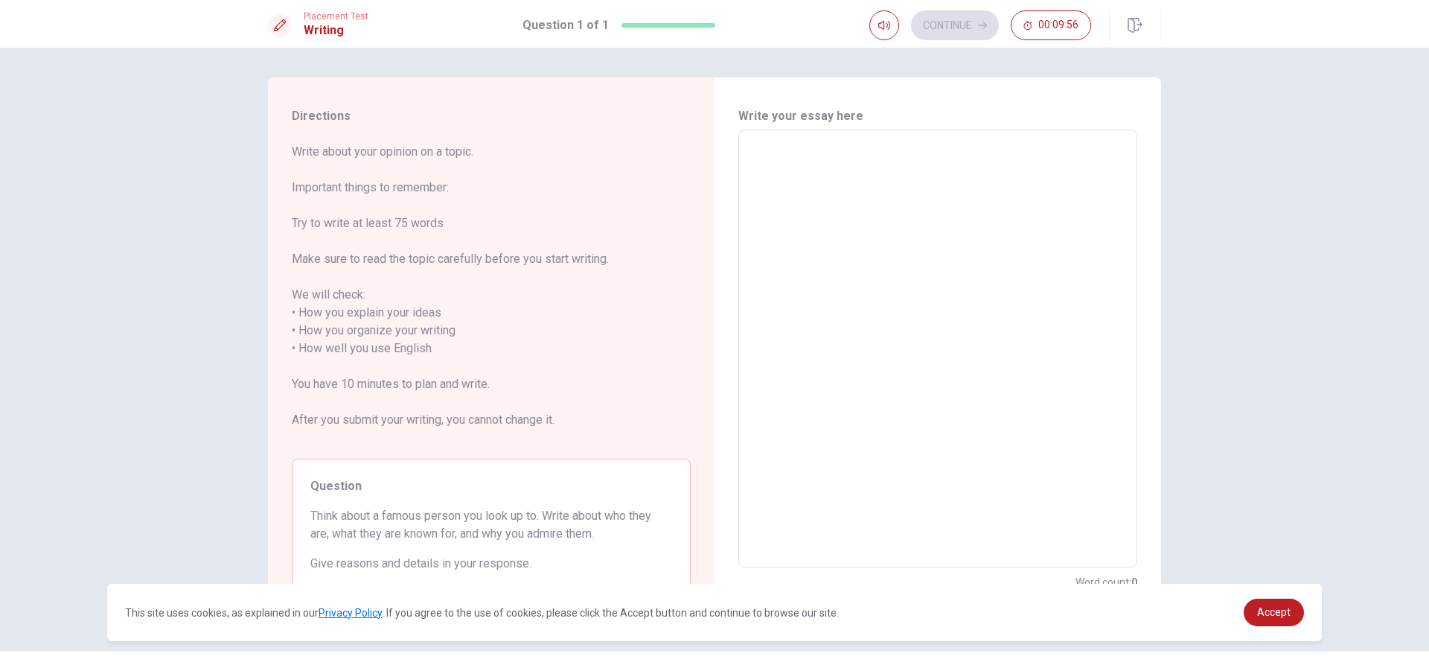
click at [712, 182] on textarea at bounding box center [938, 348] width 378 height 413
click at [498, 246] on span "Write about your opinion on a topic. Important things to remember: Try to write…" at bounding box center [491, 295] width 399 height 304
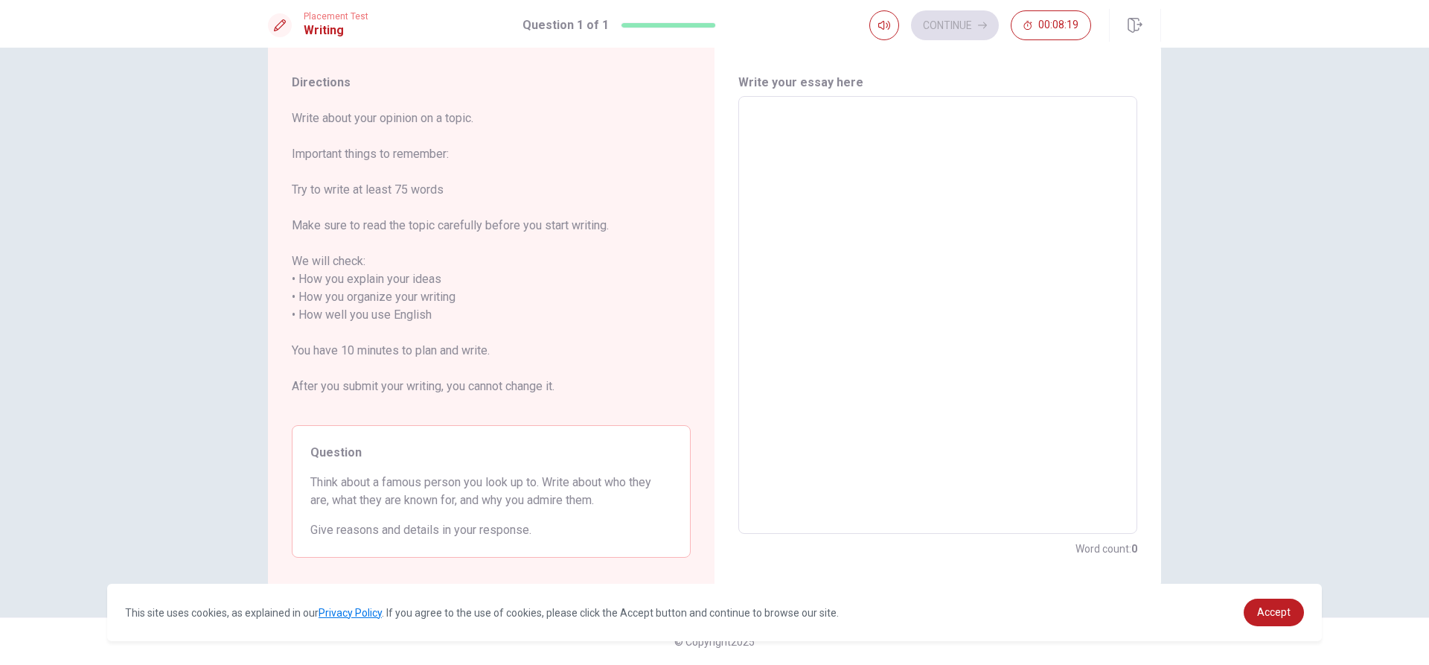
click at [712, 127] on textarea at bounding box center [938, 315] width 378 height 413
type textarea "i"
type textarea "x"
type textarea "i"
type textarea "x"
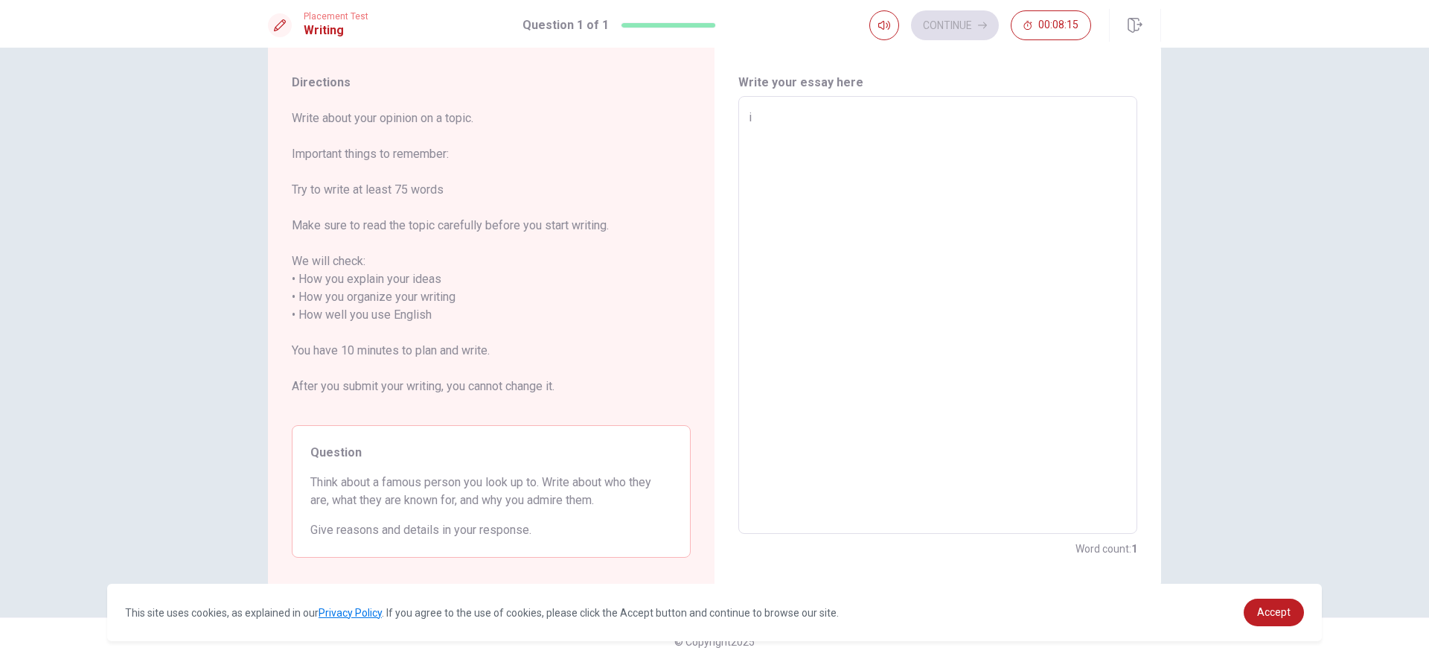
type textarea "i"
type textarea "x"
type textarea "I"
type textarea "x"
type textarea "I"
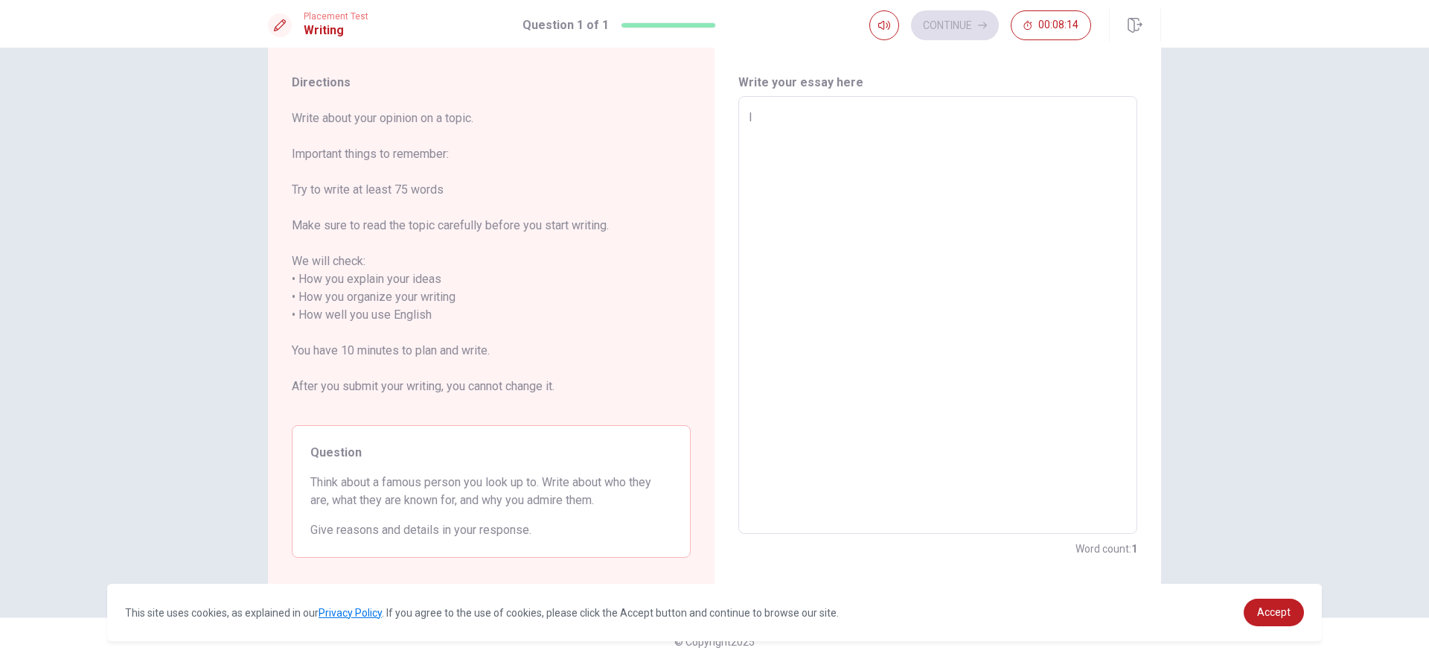
type textarea "x"
type textarea "I t"
type textarea "x"
type textarea "I th"
type textarea "x"
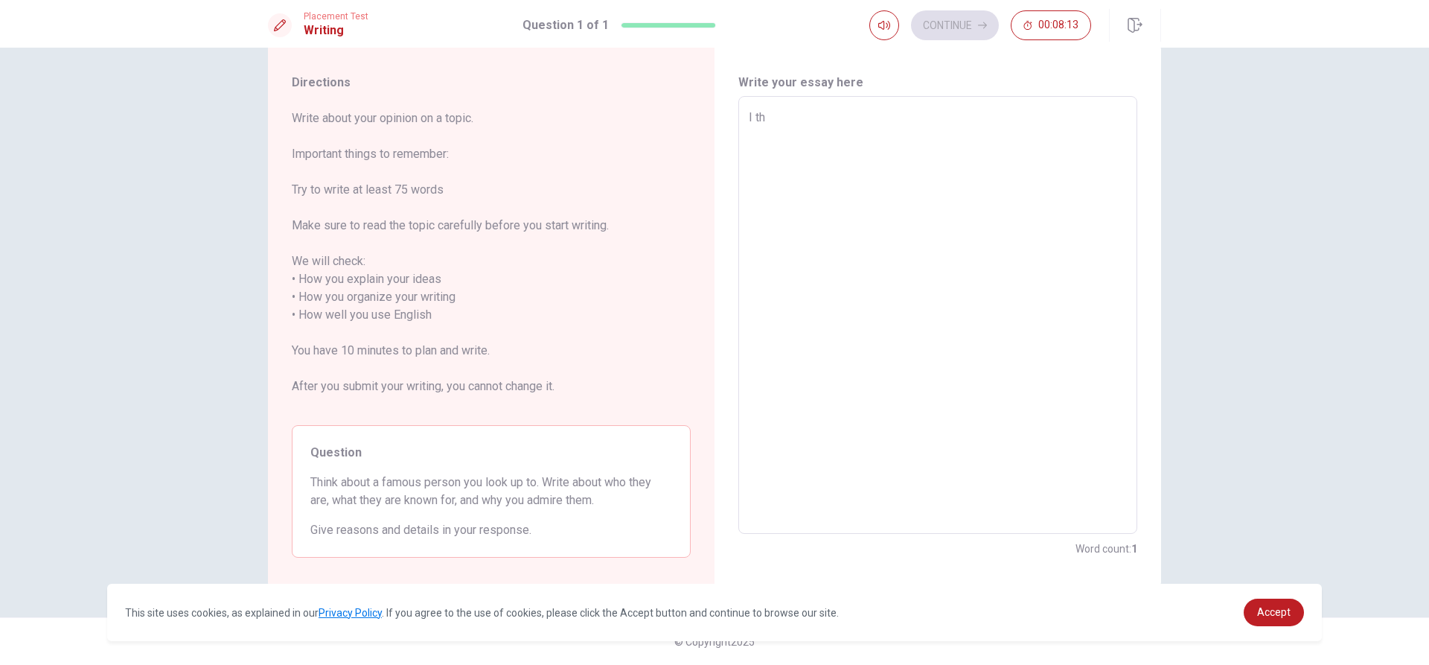
type textarea "I thi"
type textarea "x"
type textarea "I thin"
type textarea "x"
type textarea "I think"
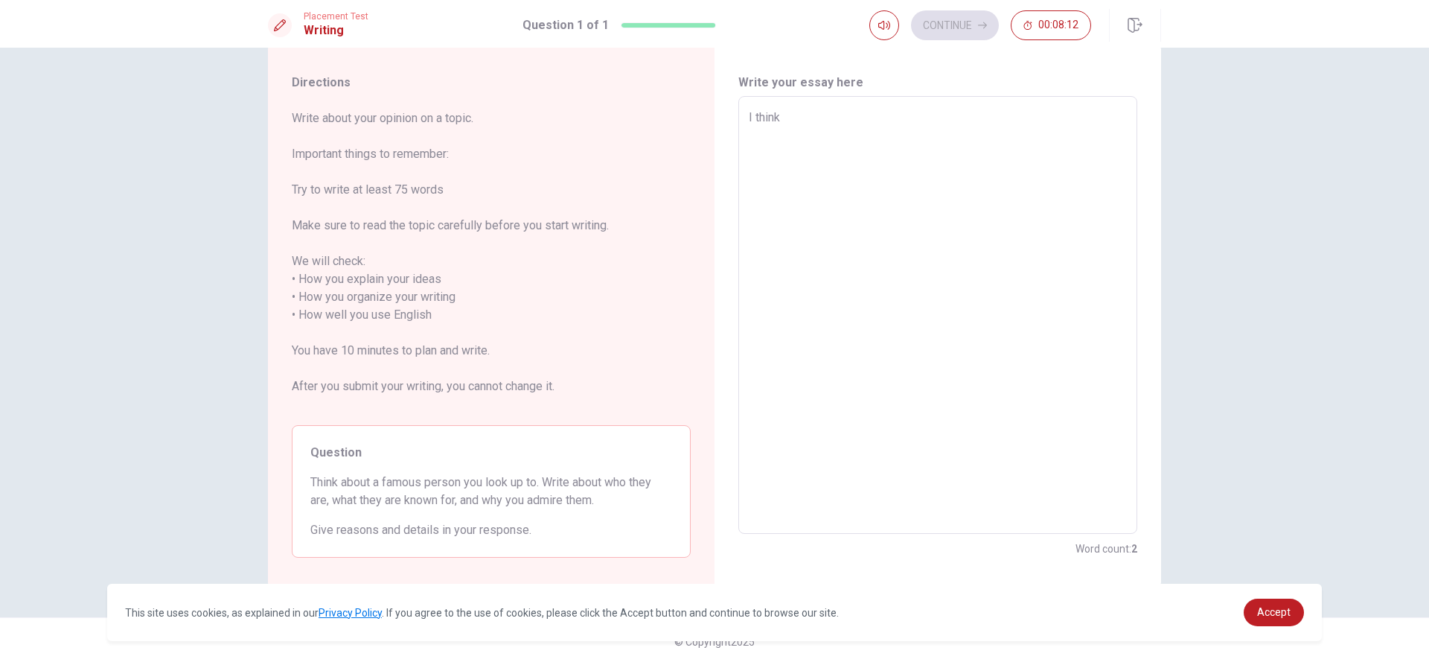
type textarea "x"
type textarea "I think"
type textarea "x"
type textarea "I think f"
type textarea "x"
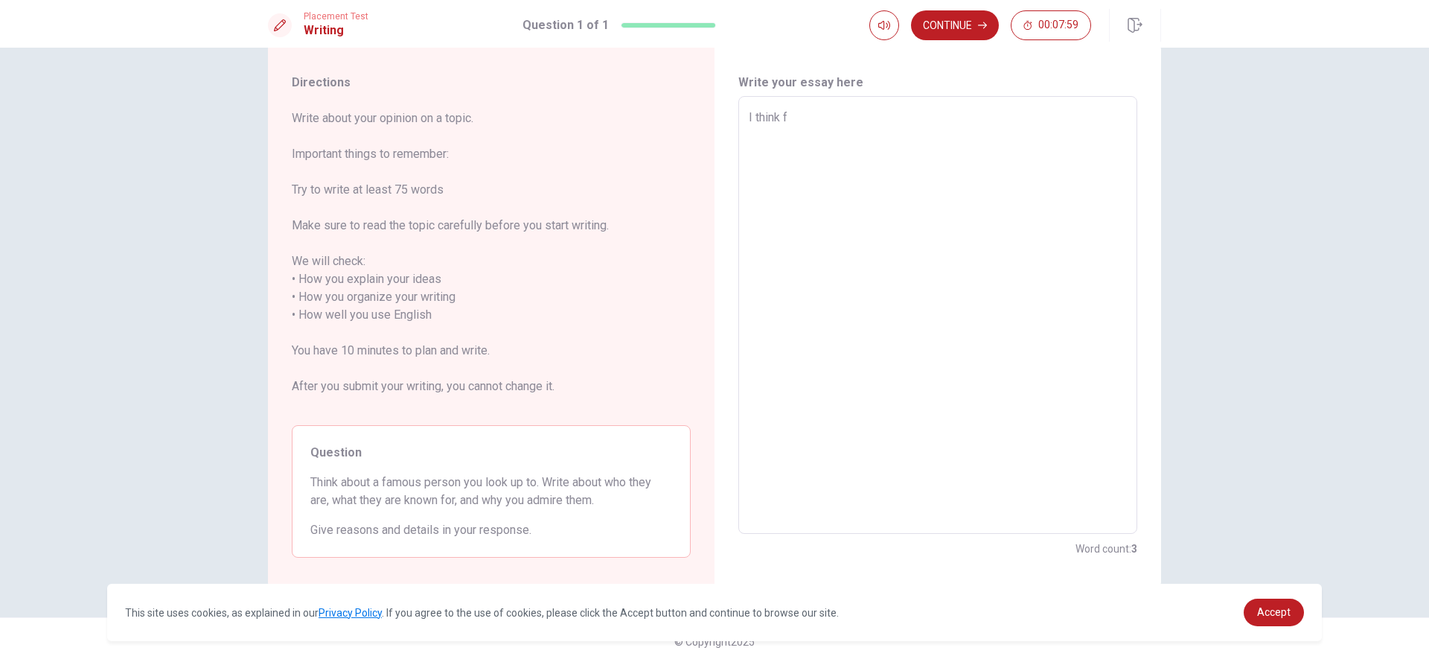
type textarea "I think fa"
type textarea "x"
type textarea "I think fam"
type textarea "x"
type textarea "I think fama"
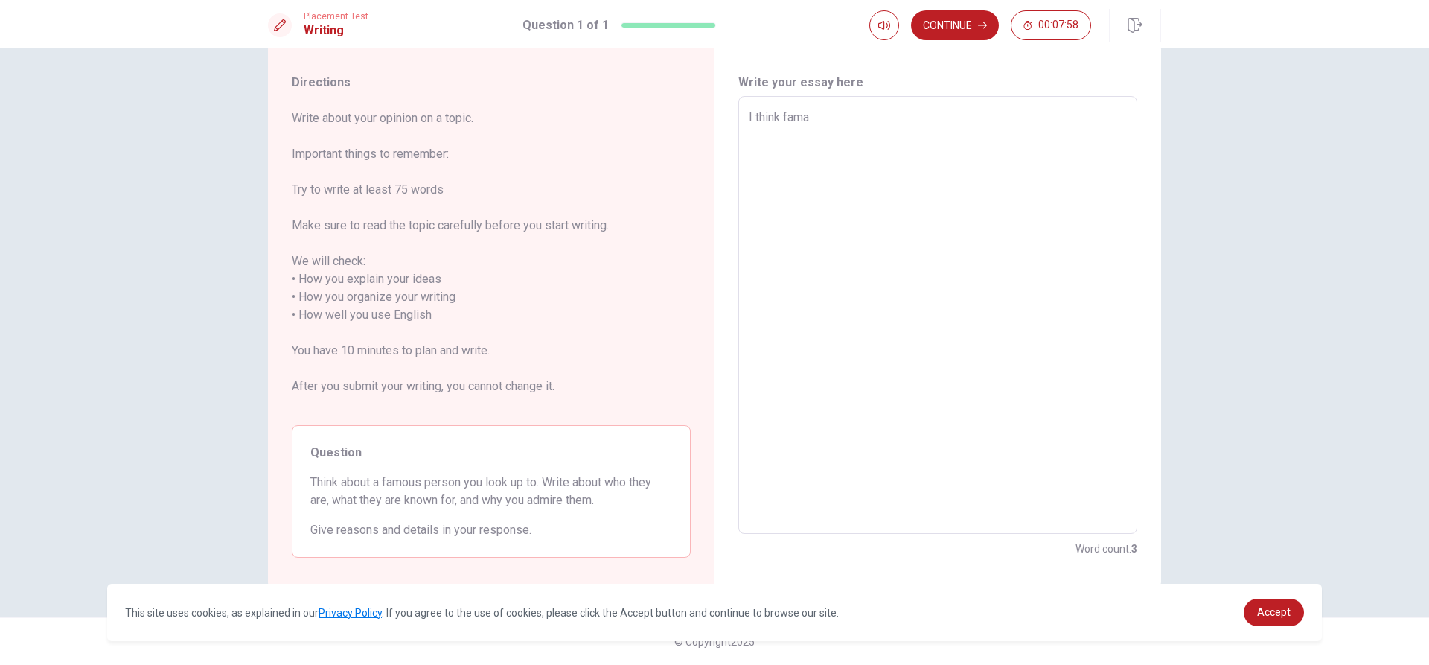
type textarea "x"
type textarea "I think fam"
type textarea "x"
type textarea "I think famo"
type textarea "x"
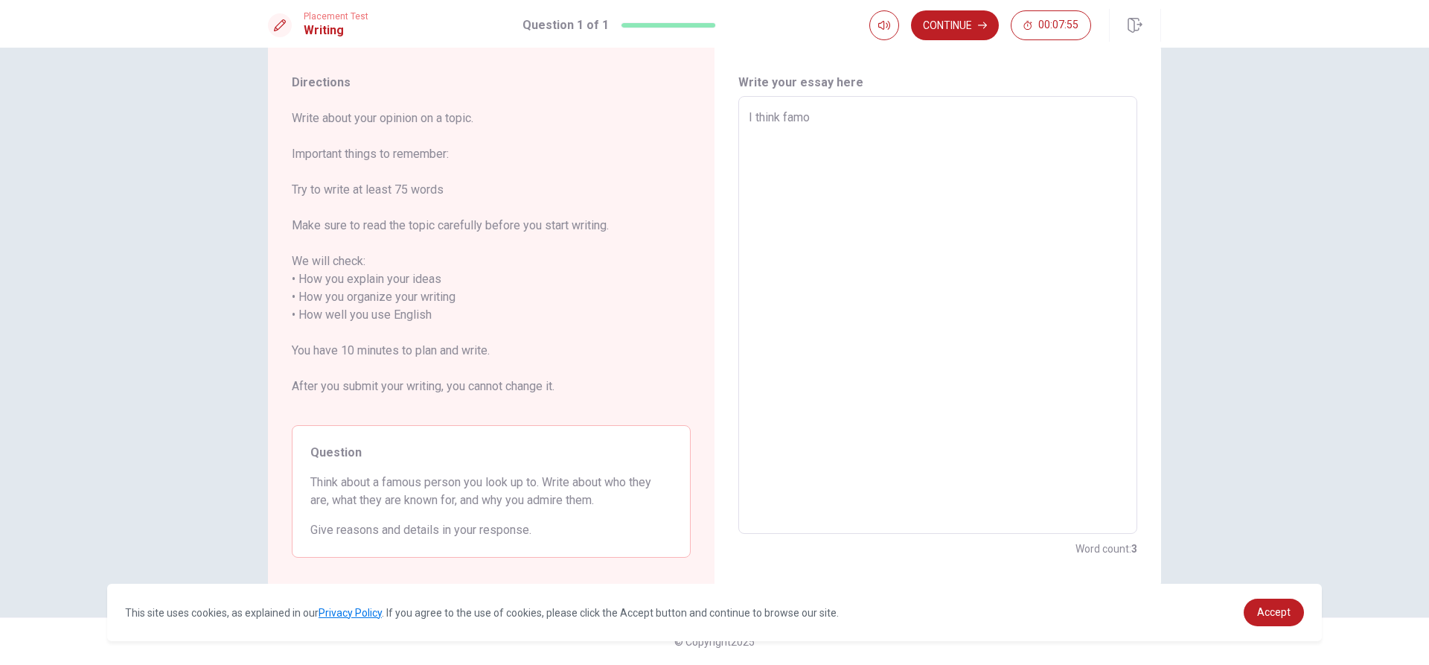
type textarea "I think famou"
type textarea "x"
type textarea "I think famous"
type textarea "x"
type textarea "I think famous"
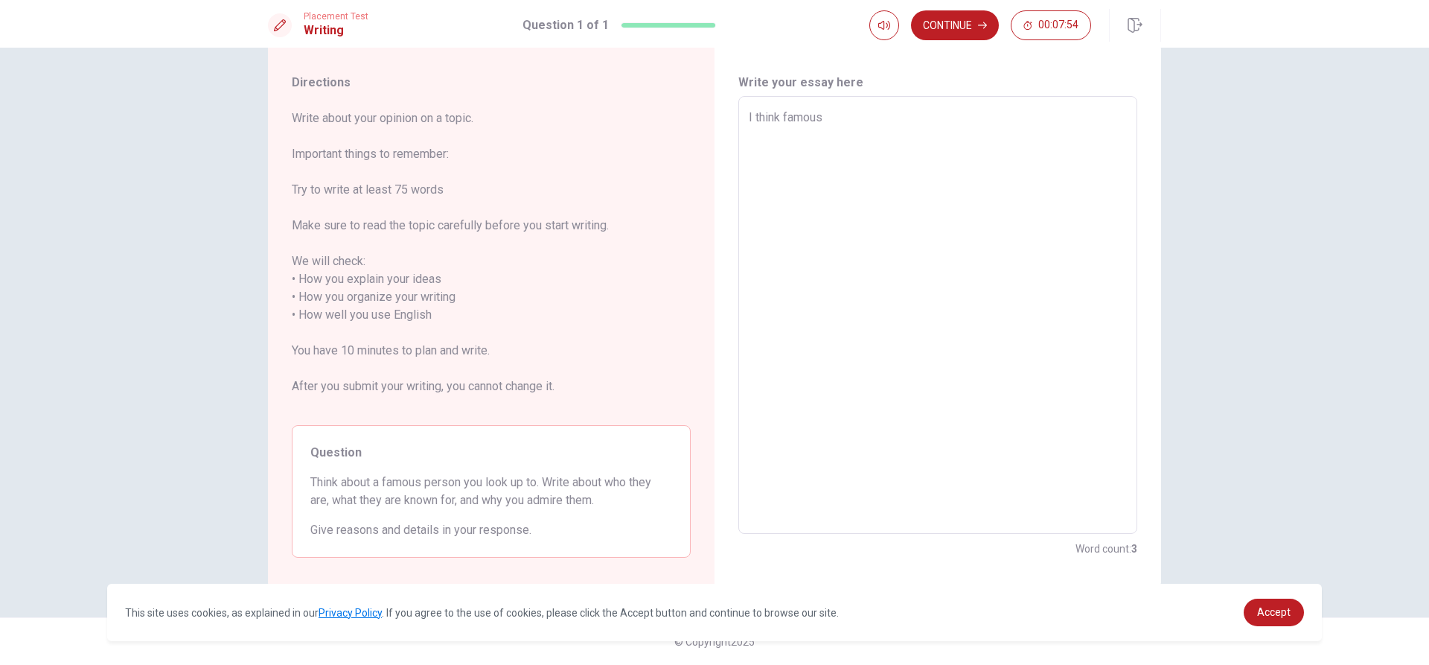
type textarea "x"
type textarea "I think famous p"
type textarea "x"
type textarea "I think famous pr"
type textarea "x"
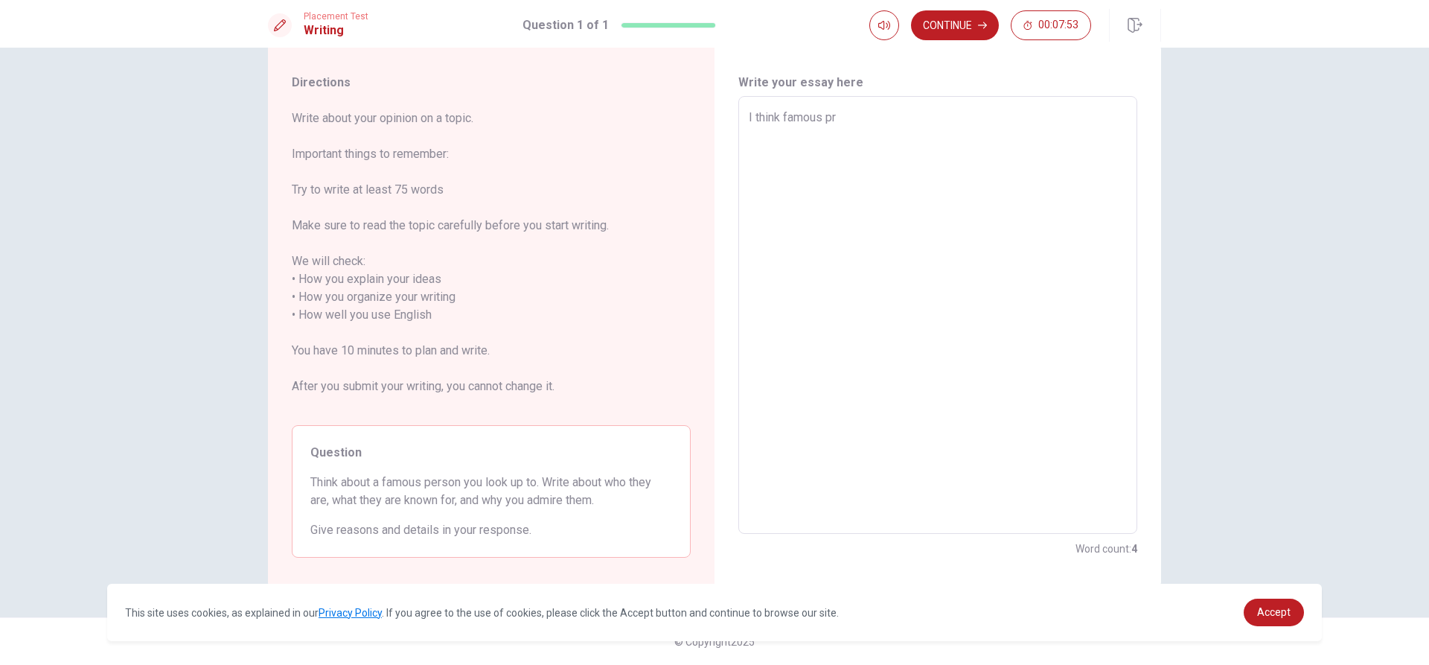
type textarea "I think famous pre"
type textarea "x"
type textarea "I think famous pres"
type textarea "x"
type textarea "I think famous preso"
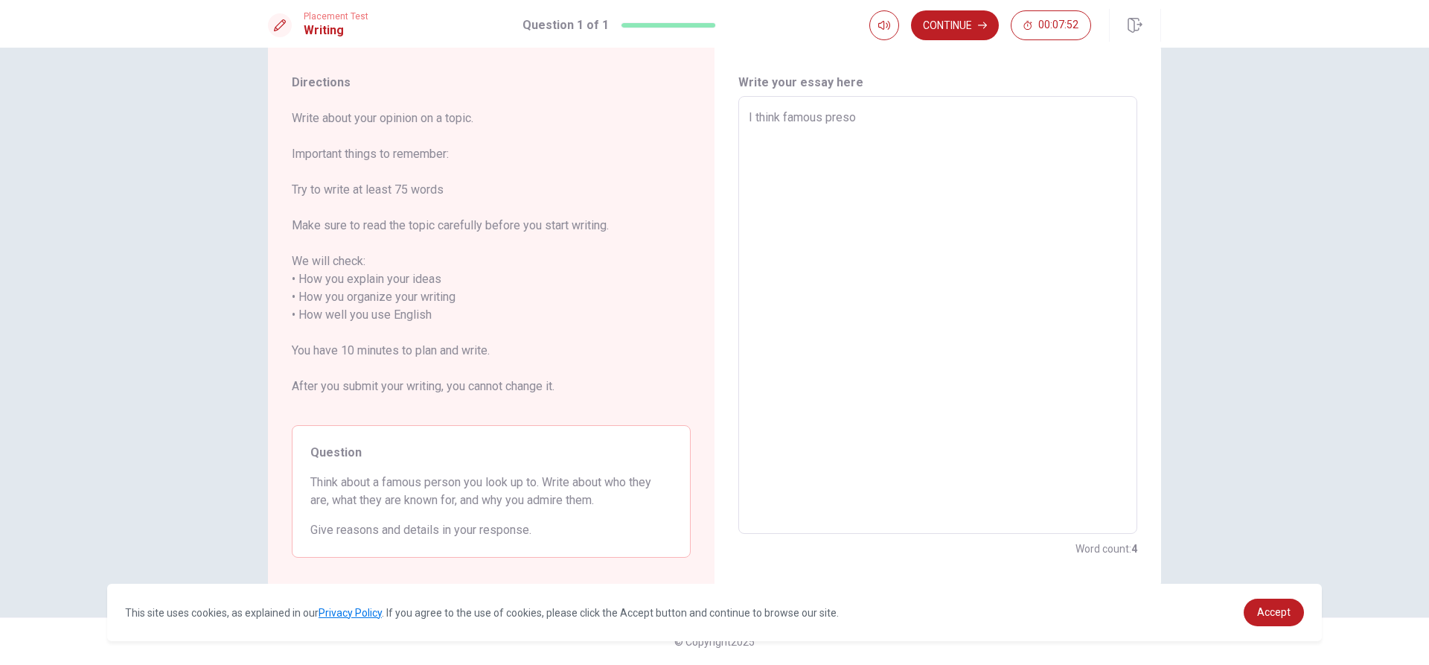
type textarea "x"
type textarea "I think famous preson"
type textarea "x"
type textarea "I think famous preson"
type textarea "x"
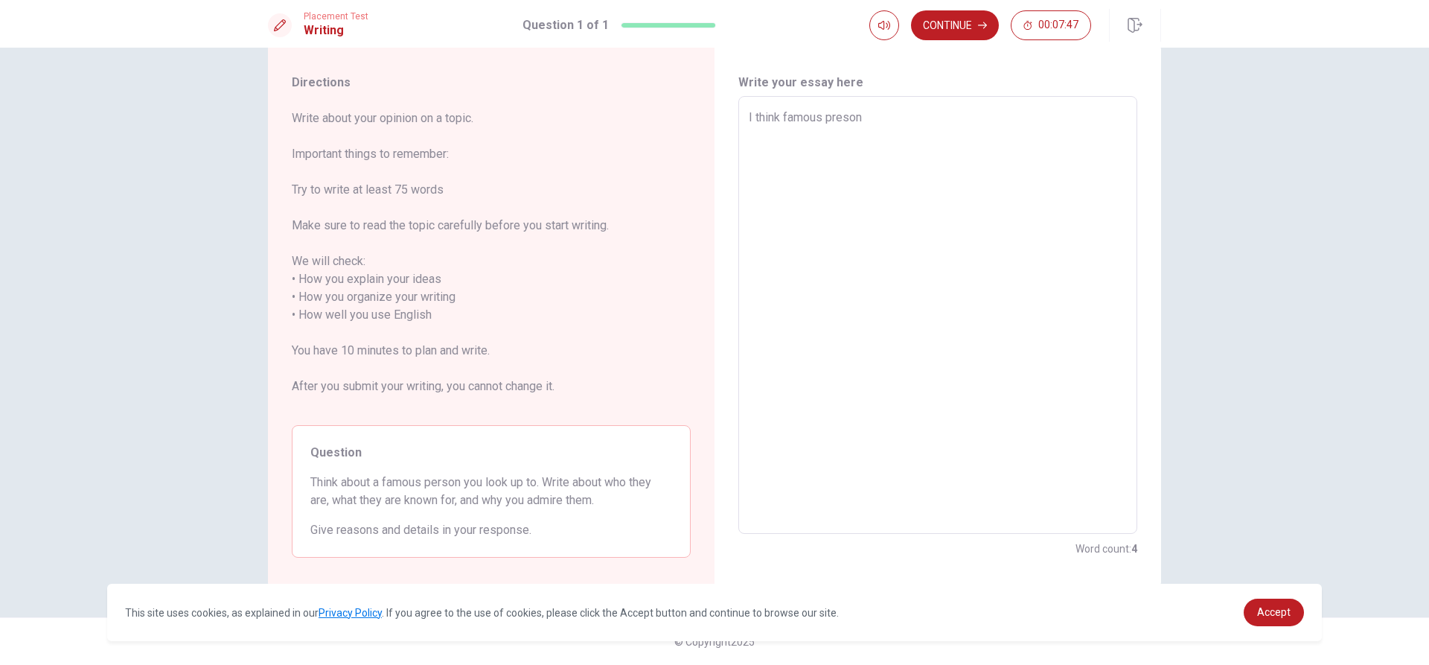
type textarea "I think famous preson i"
type textarea "x"
type textarea "I think famous preson is"
type textarea "x"
type textarea "I think famous preson is"
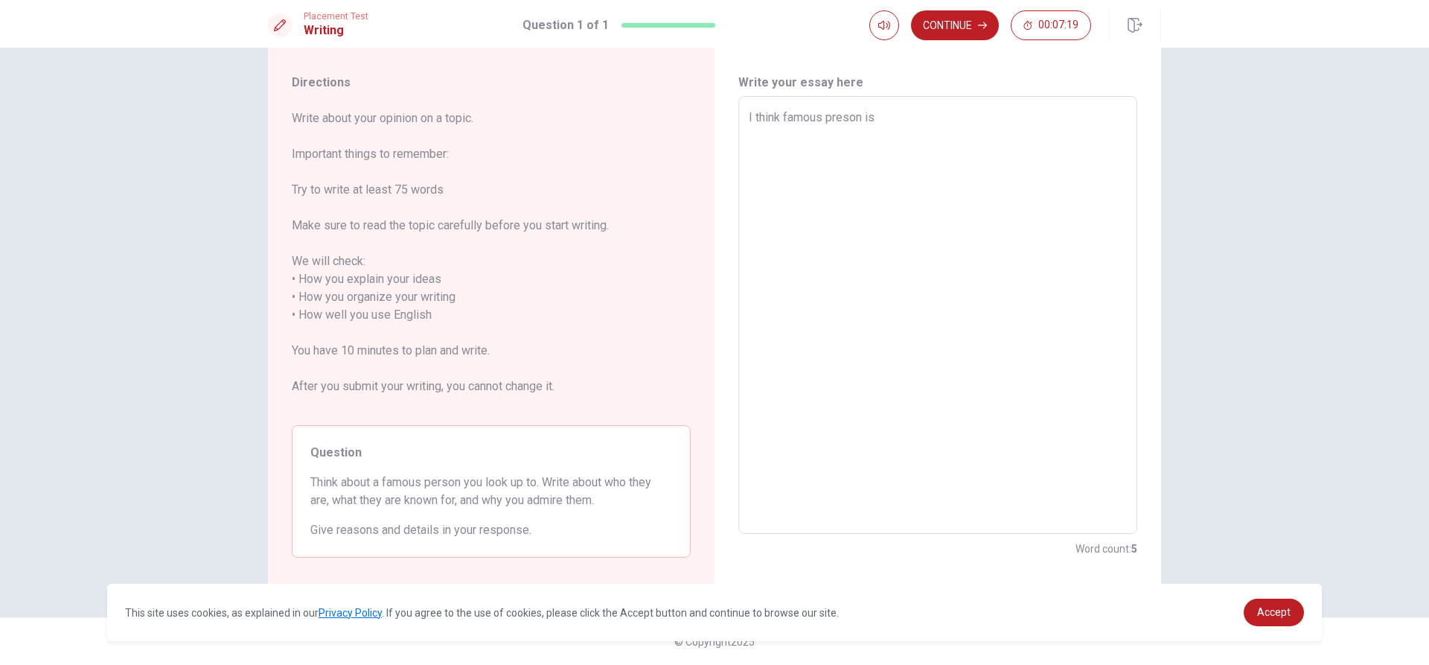
type textarea "x"
type textarea "I think famous preson is M"
type textarea "x"
type textarea "I think famous preson is [PERSON_NAME]"
type textarea "x"
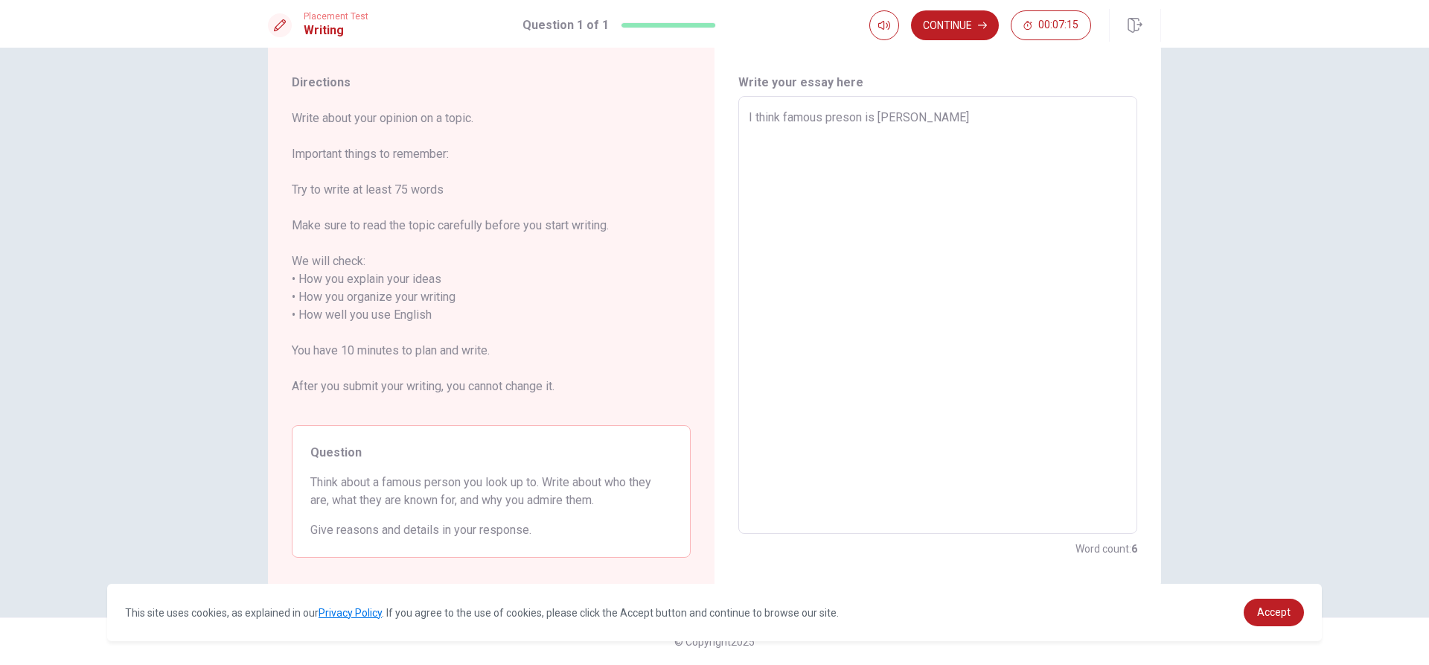
type textarea "I think famous preson is [PERSON_NAME]"
type textarea "x"
type textarea "I think famous preson is [PERSON_NAME]"
type textarea "x"
type textarea "I think famous preson is [PERSON_NAME]"
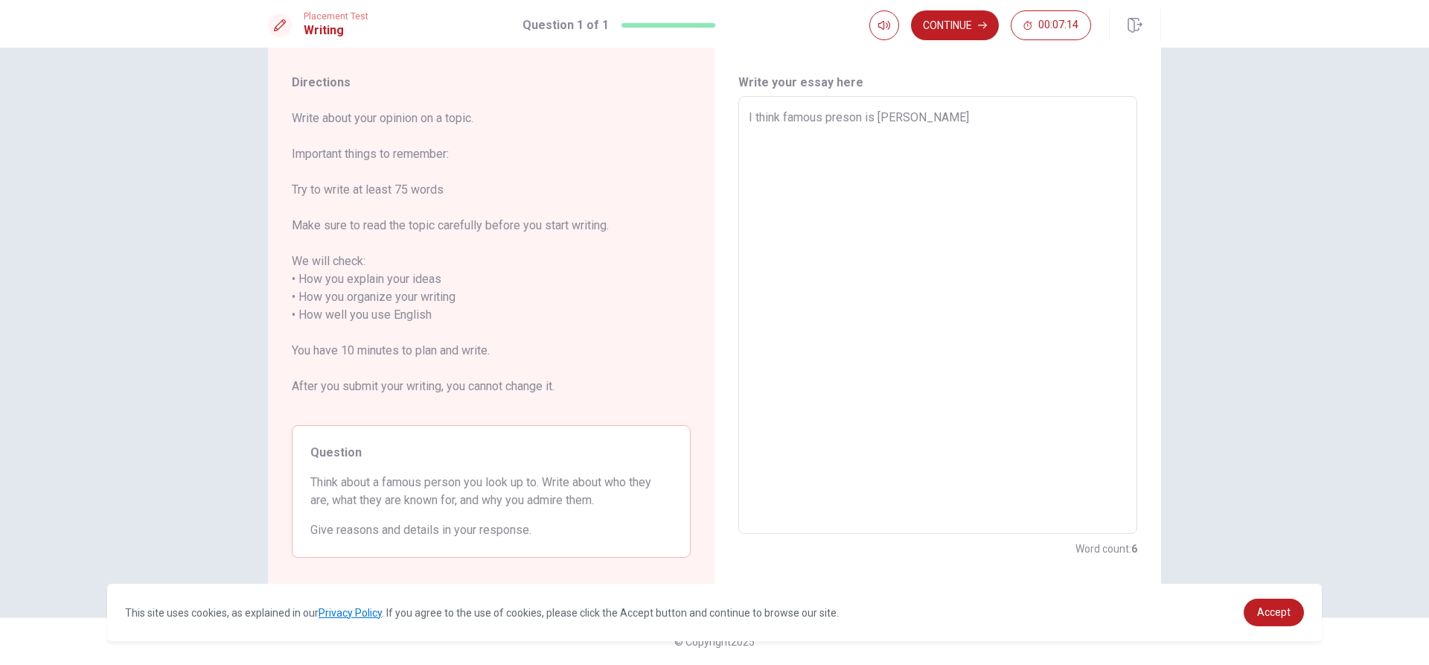
type textarea "x"
type textarea "I think famous preson is [PERSON_NAME]"
type textarea "x"
type textarea "I think famous preson is [PERSON_NAME]"
type textarea "x"
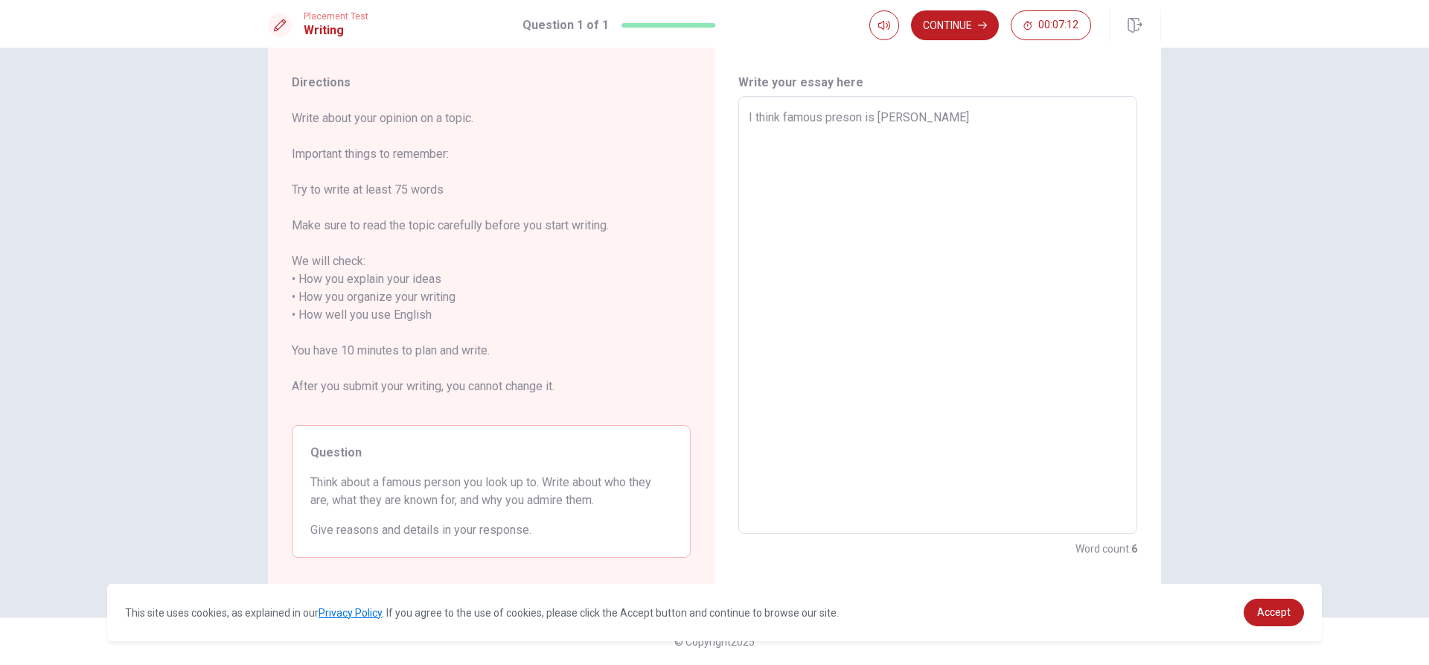
type textarea "I think famous preson is [PERSON_NAME]"
type textarea "x"
type textarea "I think famous preson is [PERSON_NAME]"
type textarea "x"
type textarea "I think famous preson is [PERSON_NAME]"
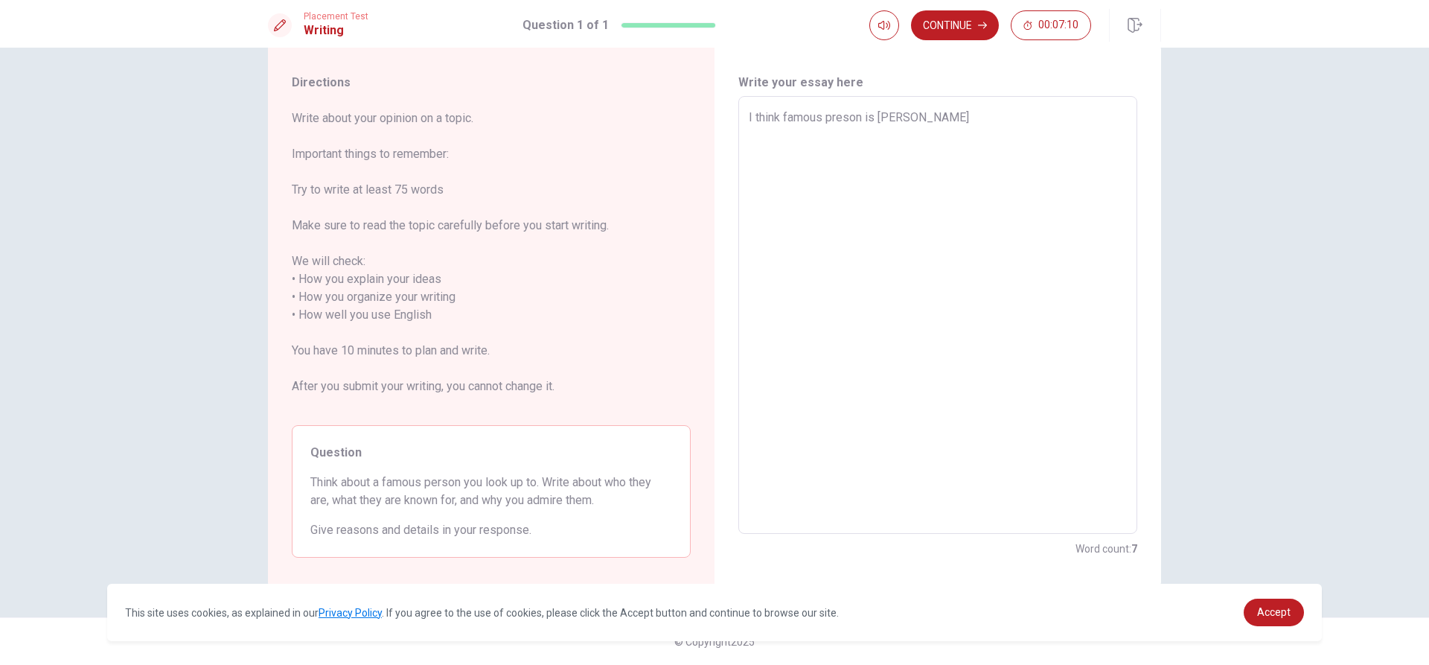
type textarea "x"
type textarea "I think famous preson is [PERSON_NAME]"
type textarea "x"
type textarea "I think famous preson is [PERSON_NAME]"
type textarea "x"
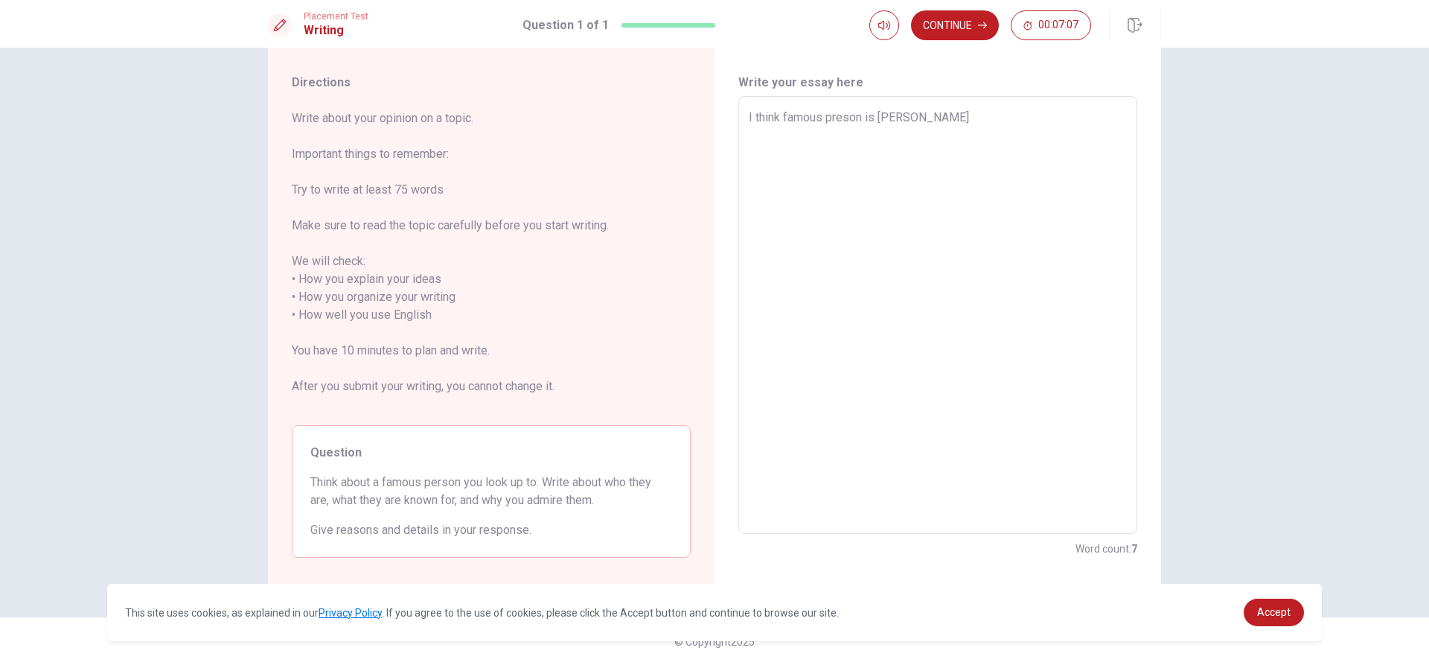
type textarea "I think famous preson is [PERSON_NAME]"
type textarea "x"
type textarea "I think famous preson is [PERSON_NAME]"
type textarea "x"
type textarea "I think famous preson is [PERSON_NAME]"
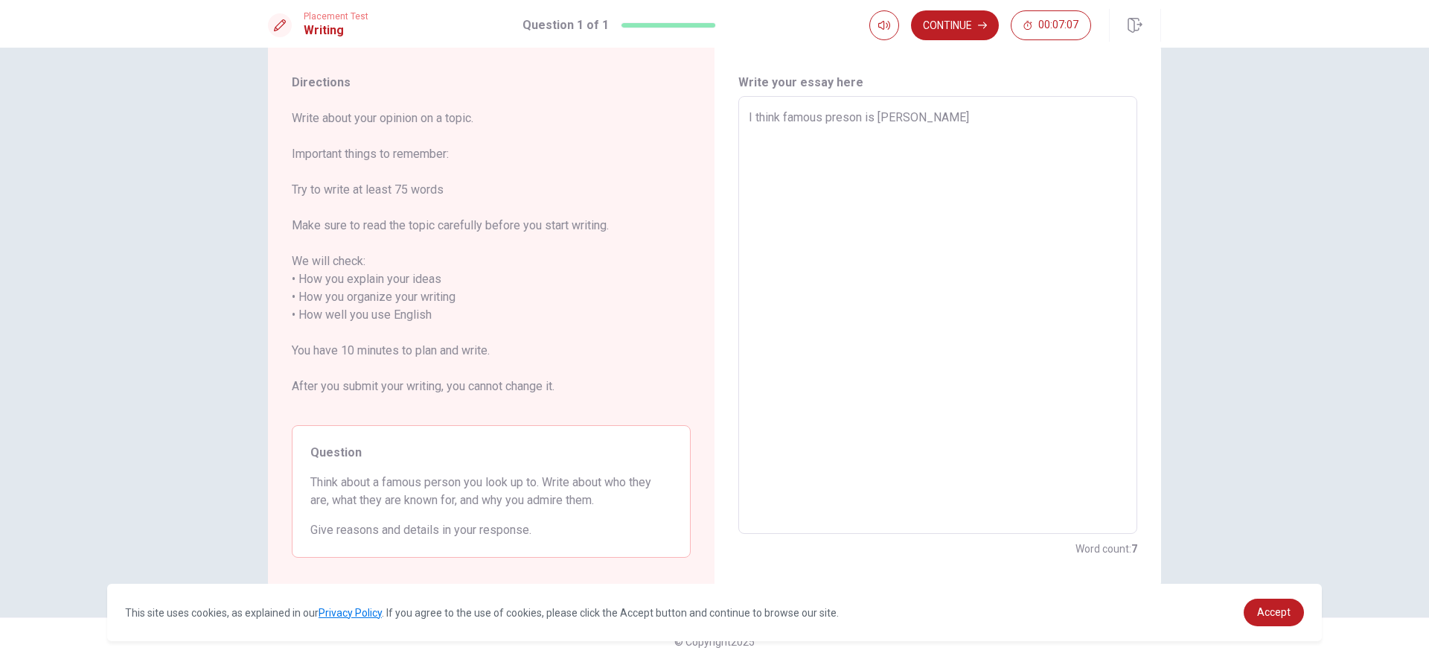
type textarea "x"
type textarea "I think famous preson is [PERSON_NAME]"
type textarea "x"
type textarea "I think famous preson is [PERSON_NAME]"
type textarea "x"
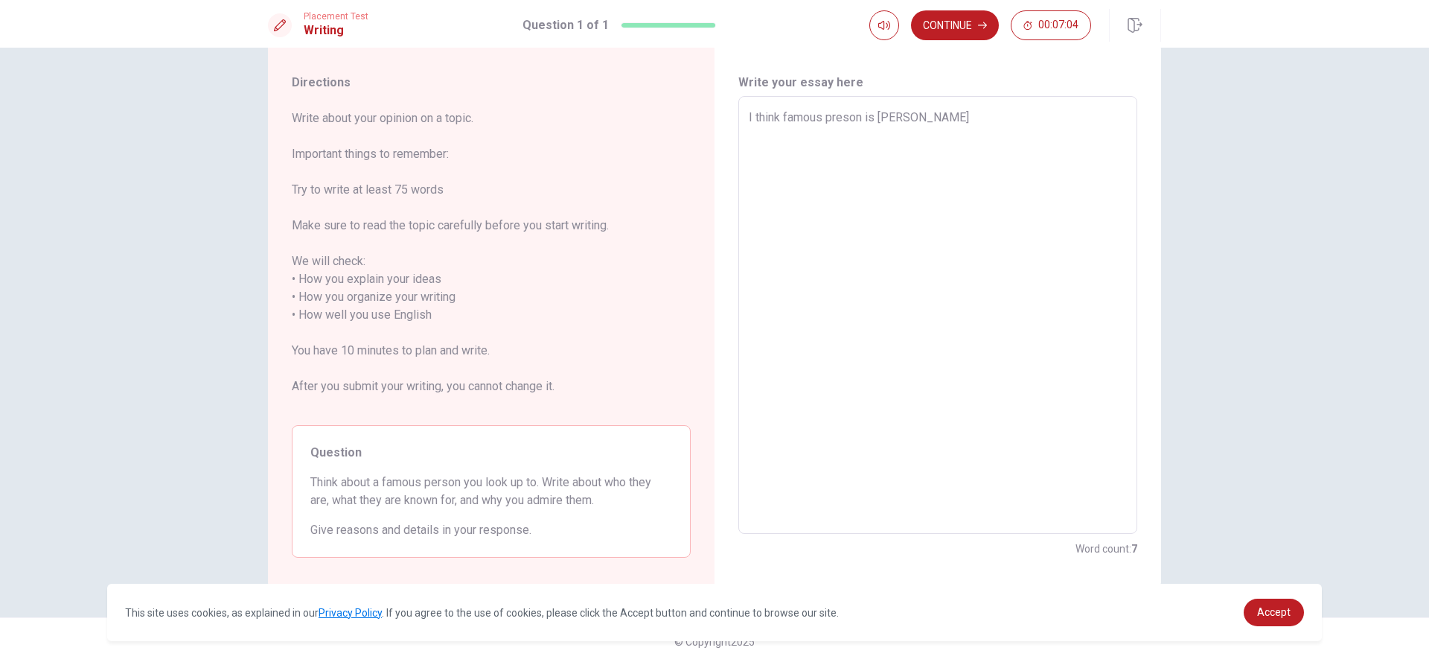
type textarea "I think famous preson is [PERSON_NAME]."
type textarea "x"
type textarea "I think famous preson is [PERSON_NAME]."
type textarea "x"
type textarea "I think famous preson is [PERSON_NAME]. h"
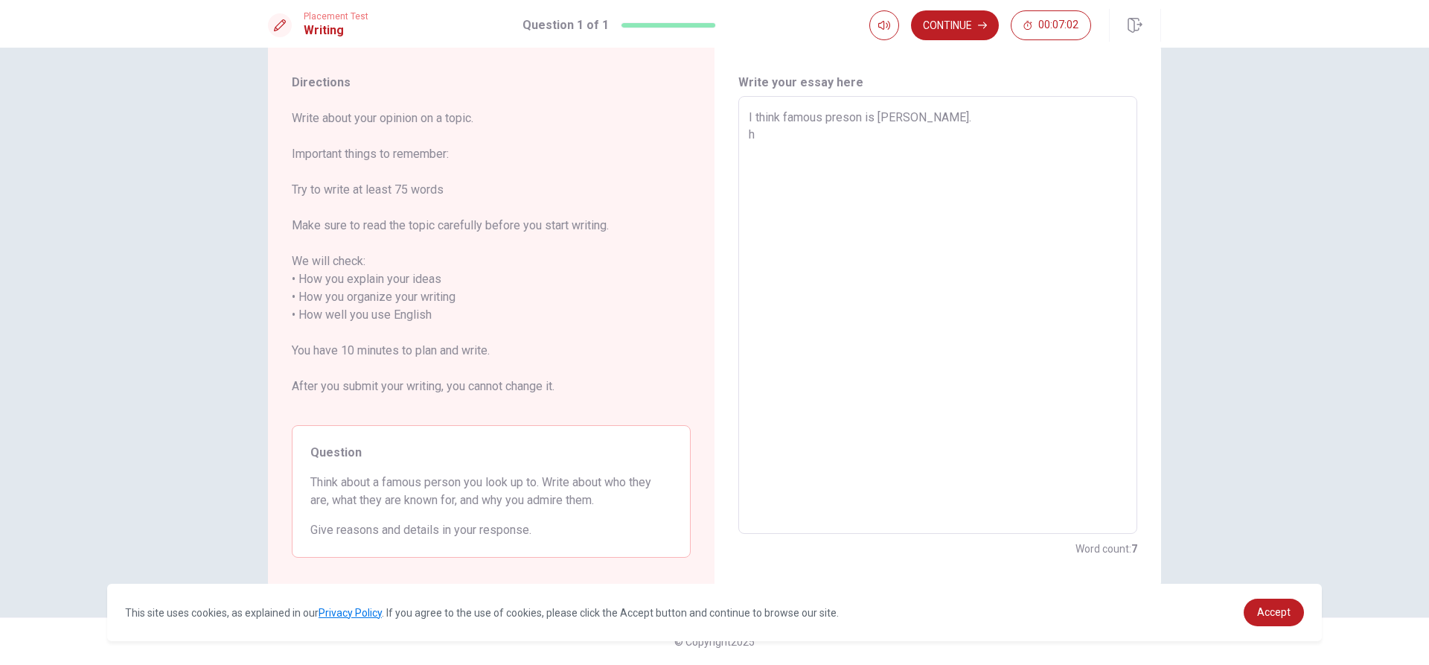
type textarea "x"
type textarea "I think famous preson is [PERSON_NAME]. hi"
type textarea "x"
type textarea "I think famous preson is [PERSON_NAME]. h"
type textarea "x"
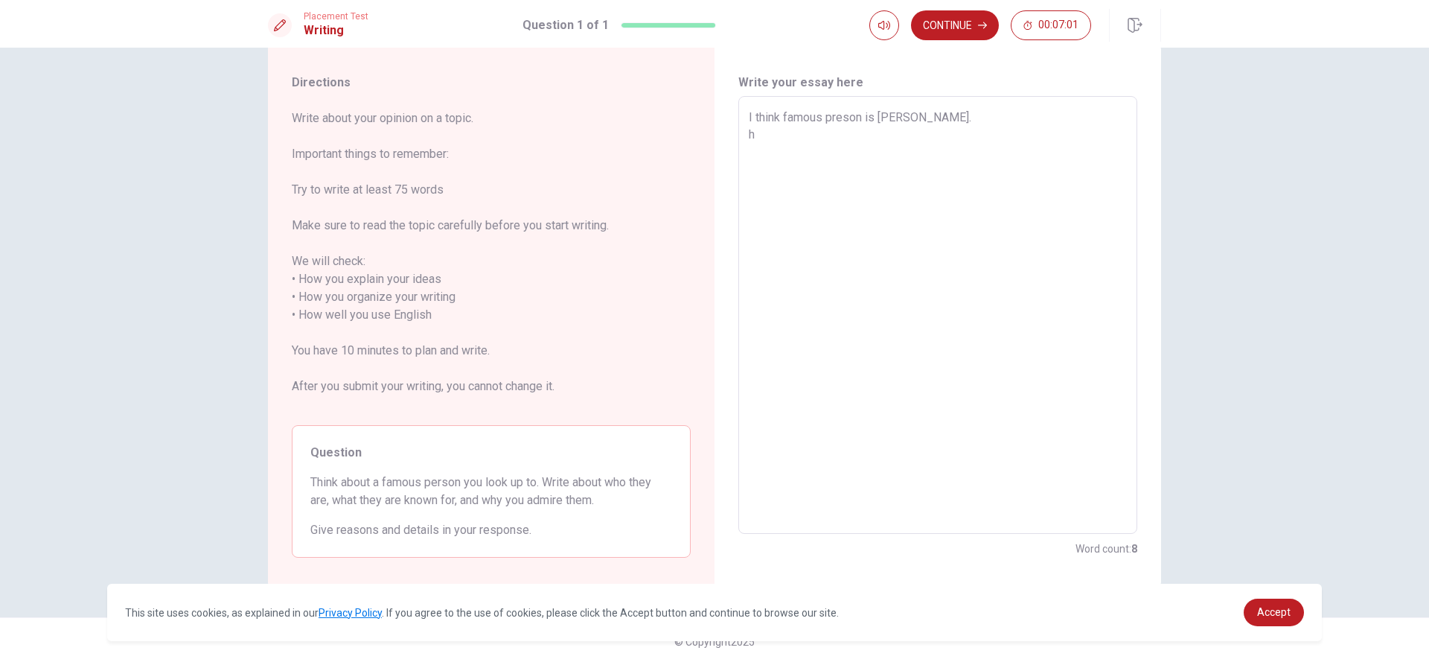
type textarea "I think famous preson is [PERSON_NAME]."
type textarea "x"
type textarea "I think famous preson is [PERSON_NAME]. H"
type textarea "x"
type textarea "I think famous preson is [PERSON_NAME]. Hi"
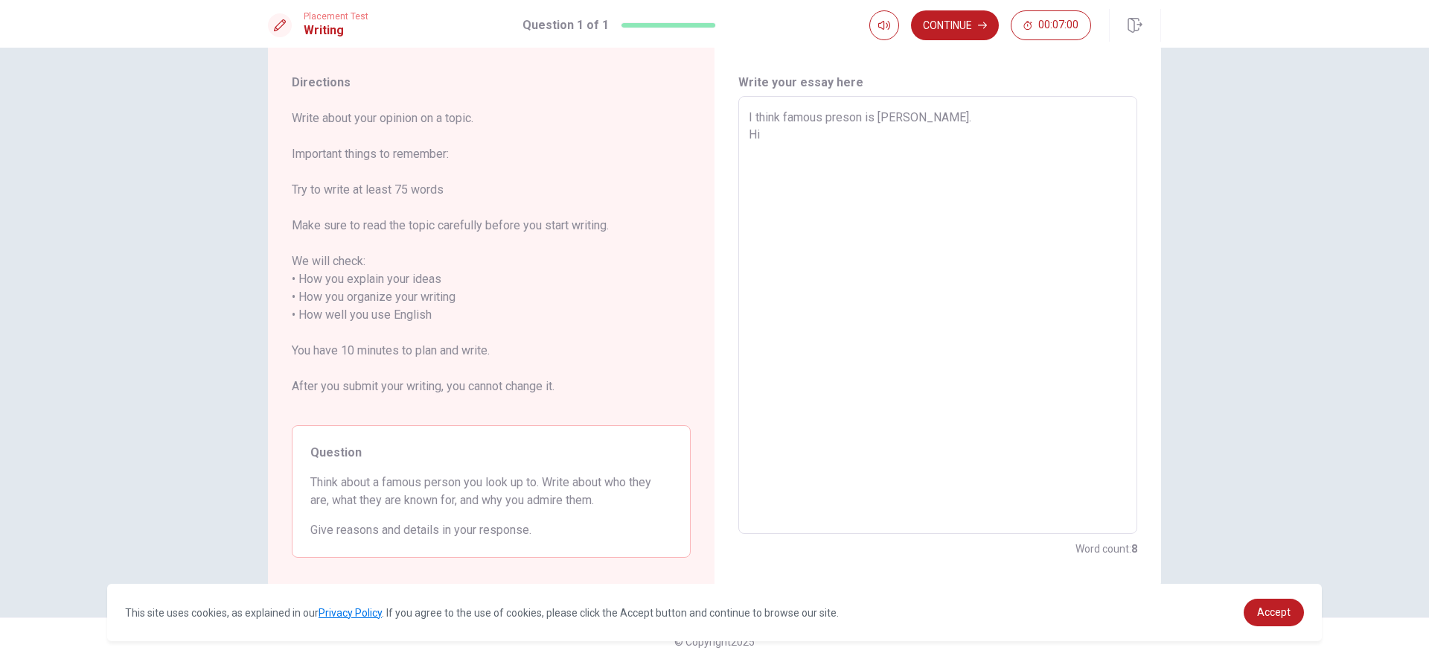
type textarea "x"
type textarea "I think famous preson is [PERSON_NAME]. Hi"
type textarea "x"
type textarea "I think famous preson is [PERSON_NAME]. Hi"
type textarea "x"
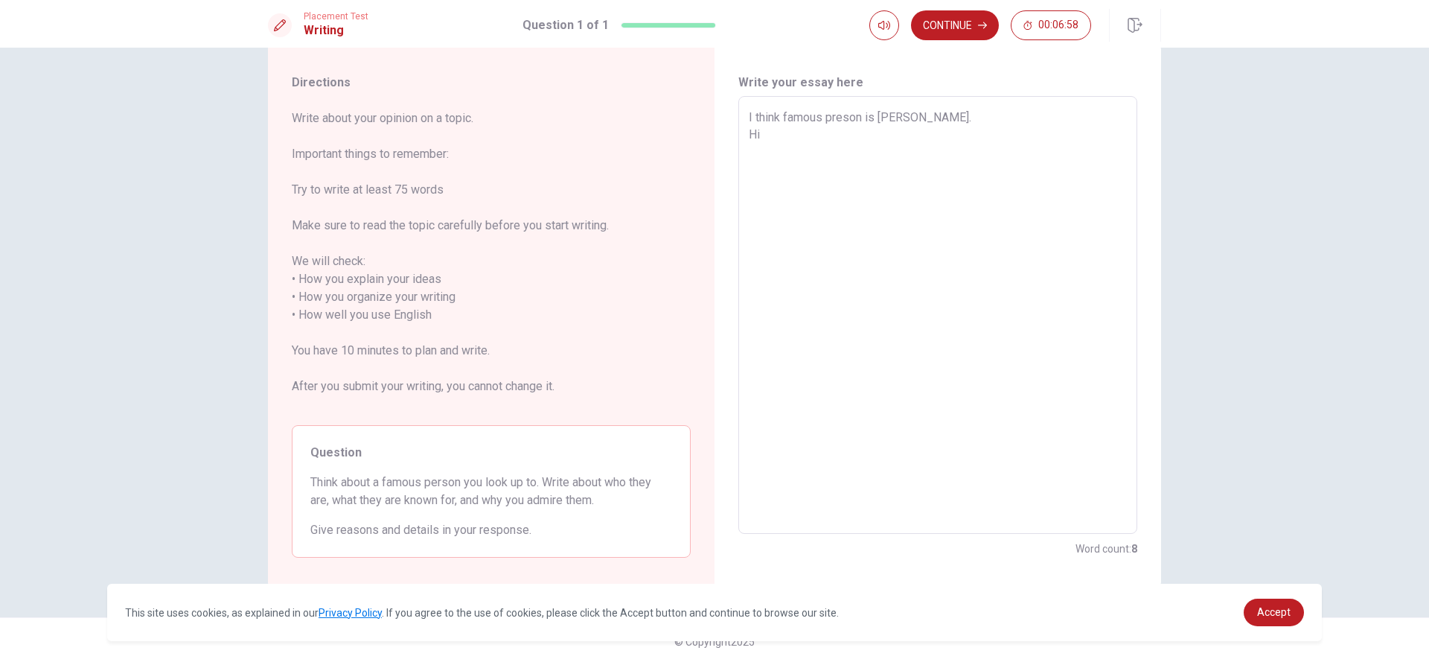
type textarea "I think famous preson is [PERSON_NAME]. Hie"
type textarea "x"
type textarea "I think famous preson is [PERSON_NAME]. Hi"
type textarea "x"
type textarea "I think famous preson is [PERSON_NAME]. H"
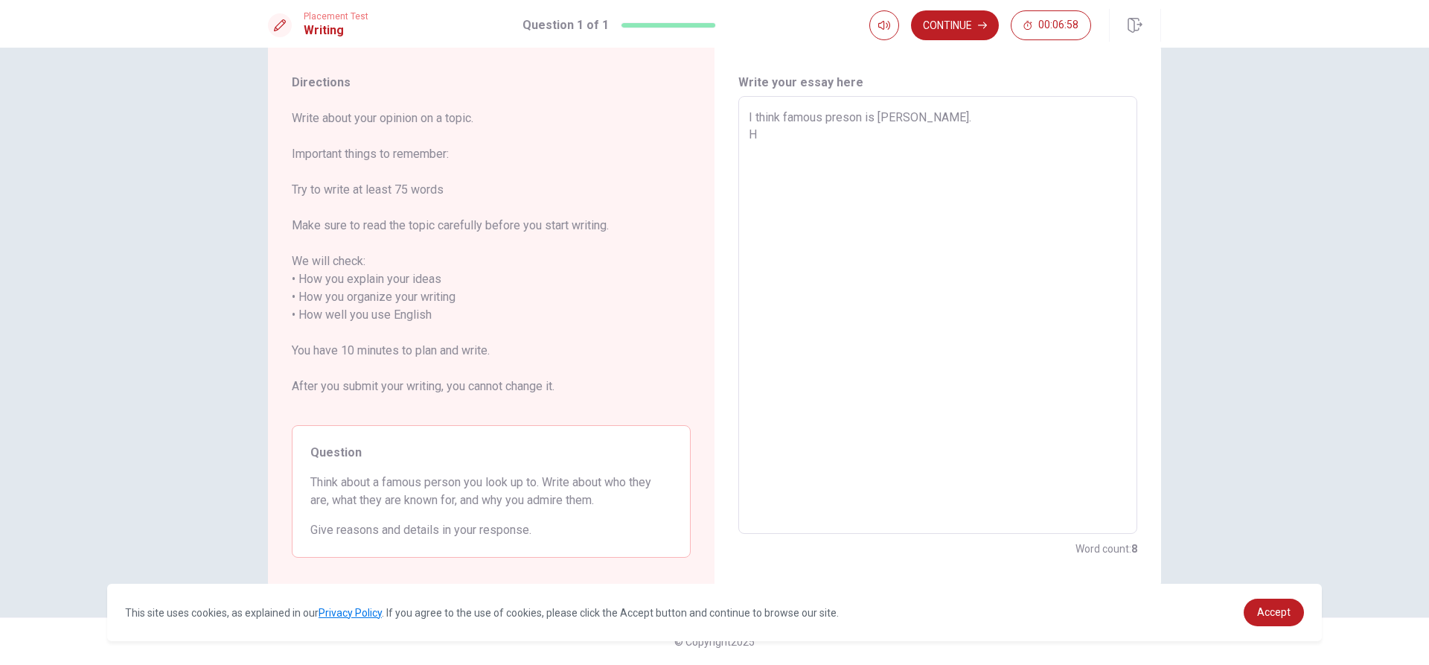
type textarea "x"
type textarea "I think famous preson is [PERSON_NAME]. He"
type textarea "x"
type textarea "I think famous preson is [PERSON_NAME]. He"
type textarea "x"
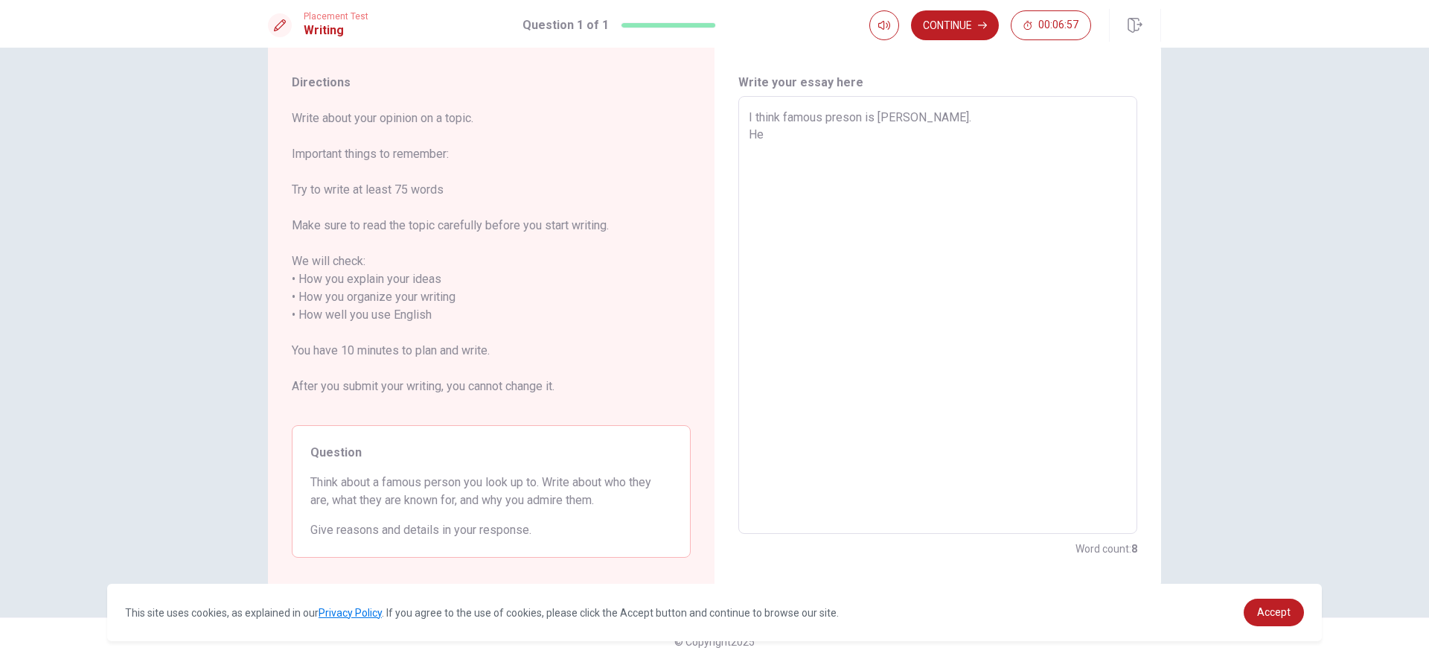
type textarea "I think famous preson is [PERSON_NAME]. He i"
type textarea "x"
type textarea "I think famous preson is [PERSON_NAME]. He is"
type textarea "x"
type textarea "I think famous preson is [PERSON_NAME]. He is"
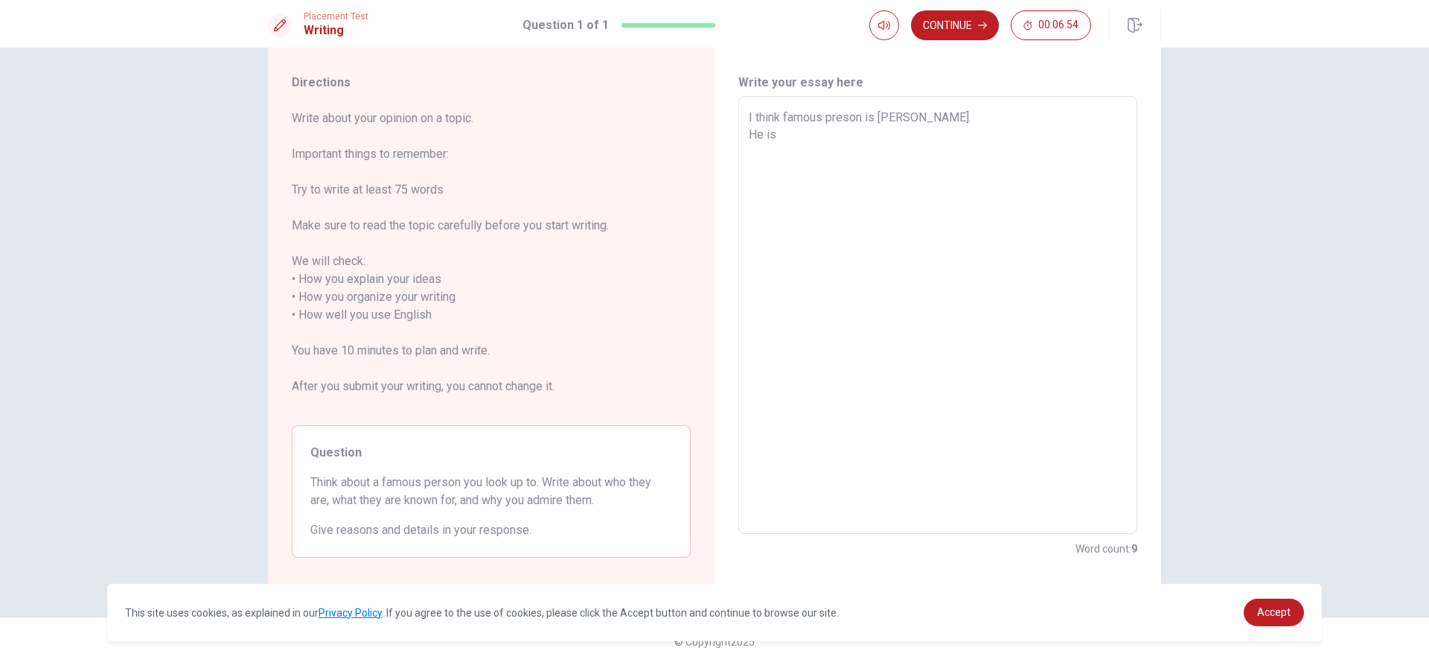
type textarea "x"
type textarea "I think famous preson is [PERSON_NAME]. He is v"
type textarea "x"
type textarea "I think famous preson is [PERSON_NAME]. He is ve"
type textarea "x"
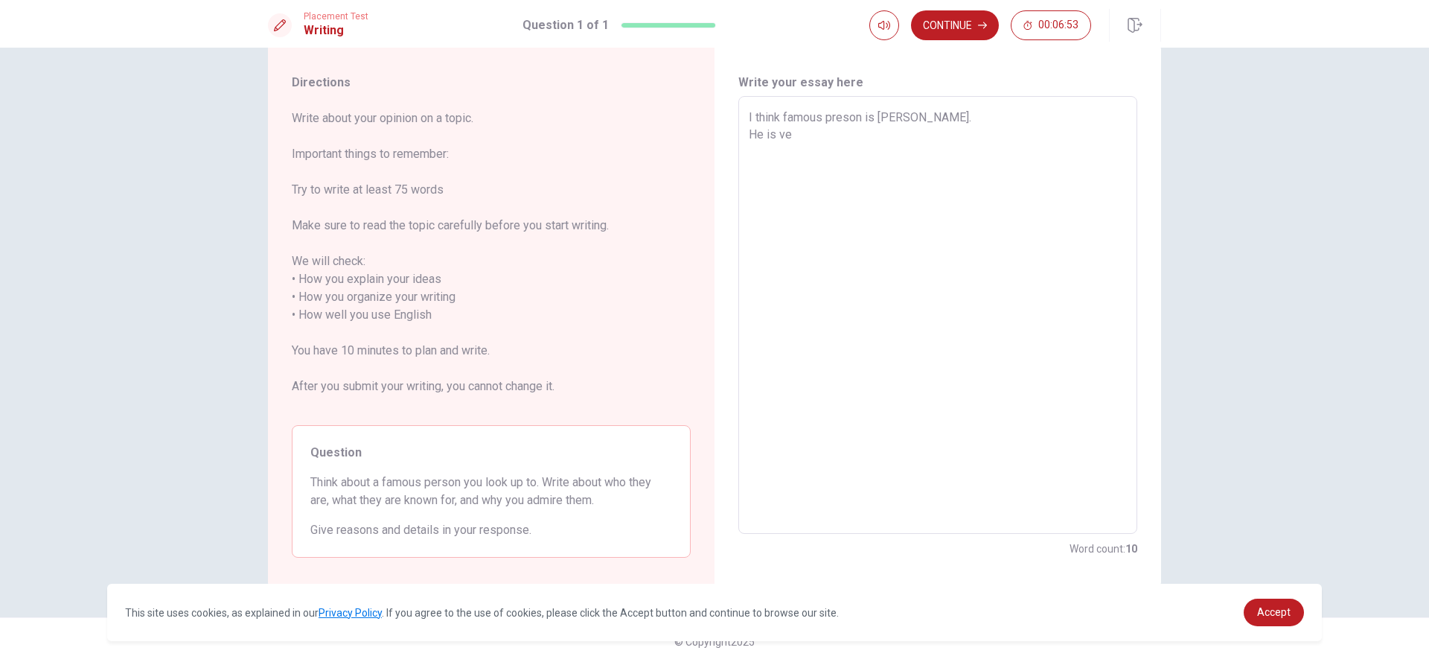
type textarea "I think famous preson is [PERSON_NAME]. He is ver"
type textarea "x"
type textarea "I think famous preson is [PERSON_NAME]. He is very"
type textarea "x"
type textarea "I think famous preson is [PERSON_NAME]. He is very"
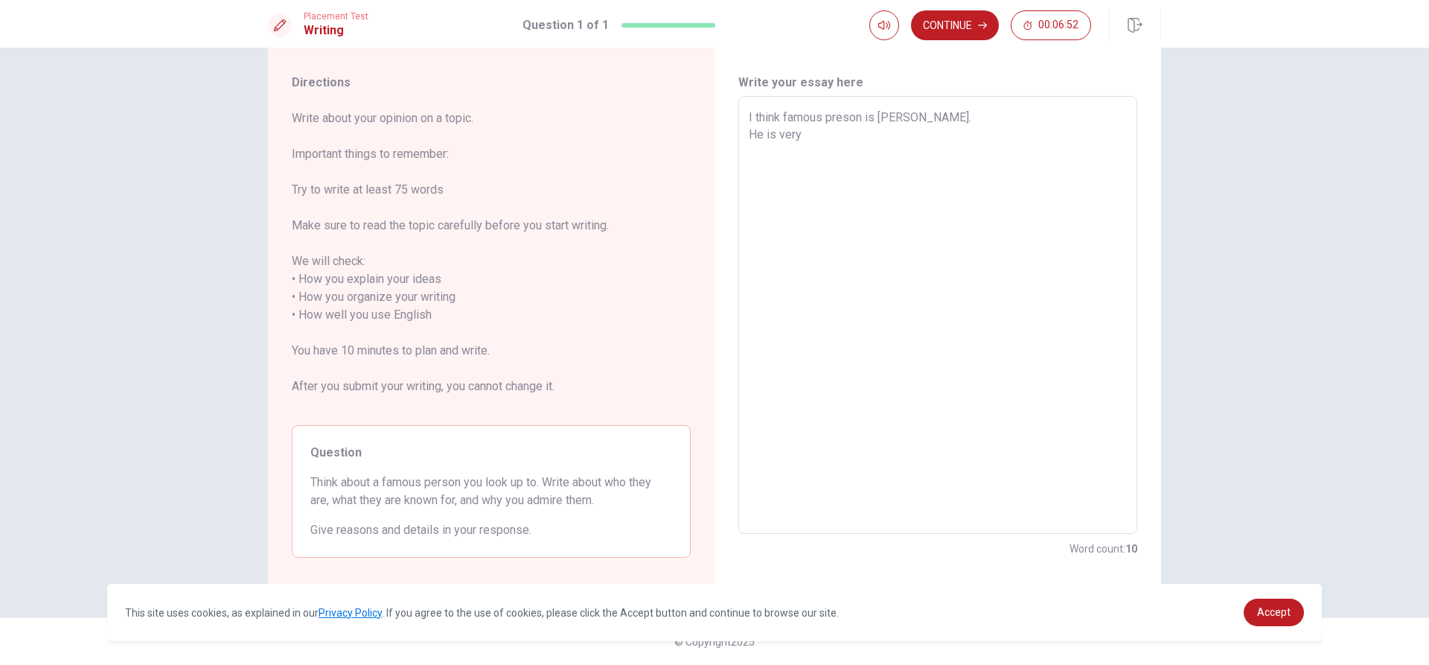
type textarea "x"
type textarea "I think famous preson is [PERSON_NAME]. He is very f"
type textarea "x"
type textarea "I think famous preson is [PERSON_NAME]. He is very fa"
type textarea "x"
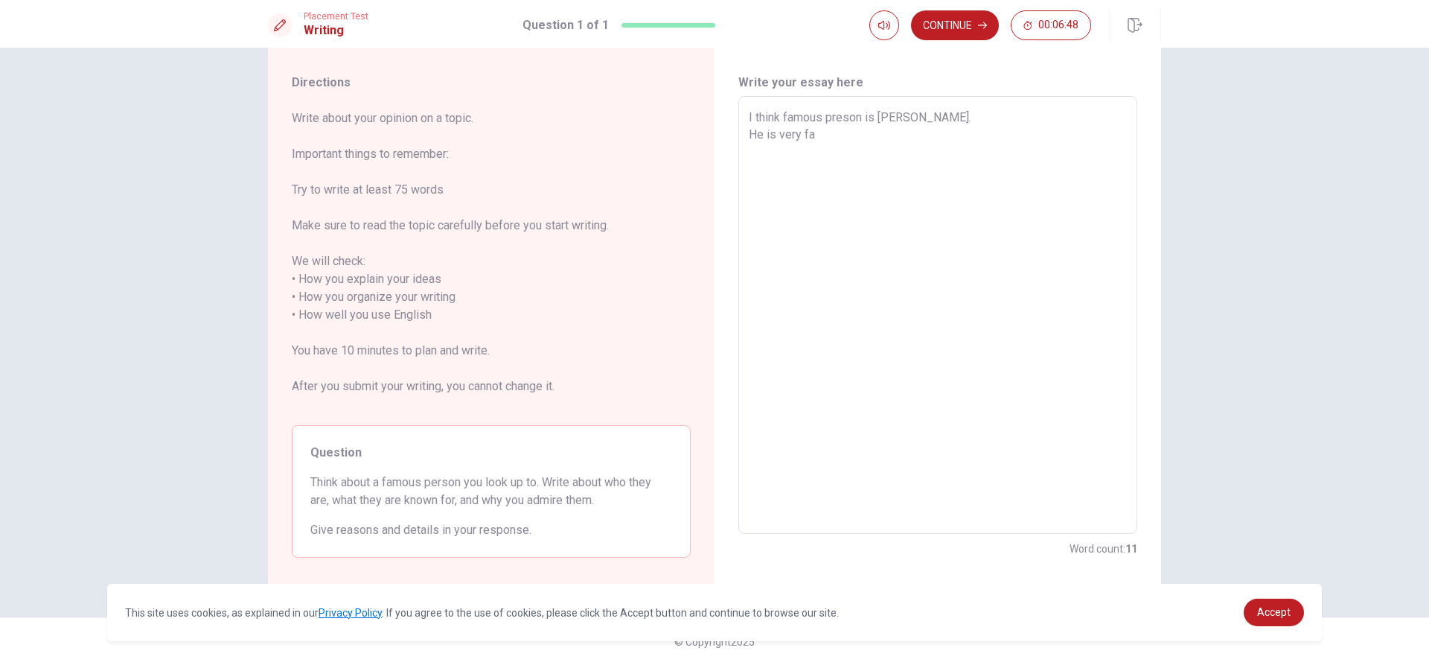
type textarea "I think famous preson is [PERSON_NAME]. He is very fam"
type textarea "x"
type textarea "I think famous preson is [PERSON_NAME]. He is very famo"
type textarea "x"
type textarea "I think famous preson is [PERSON_NAME]. He is very famou"
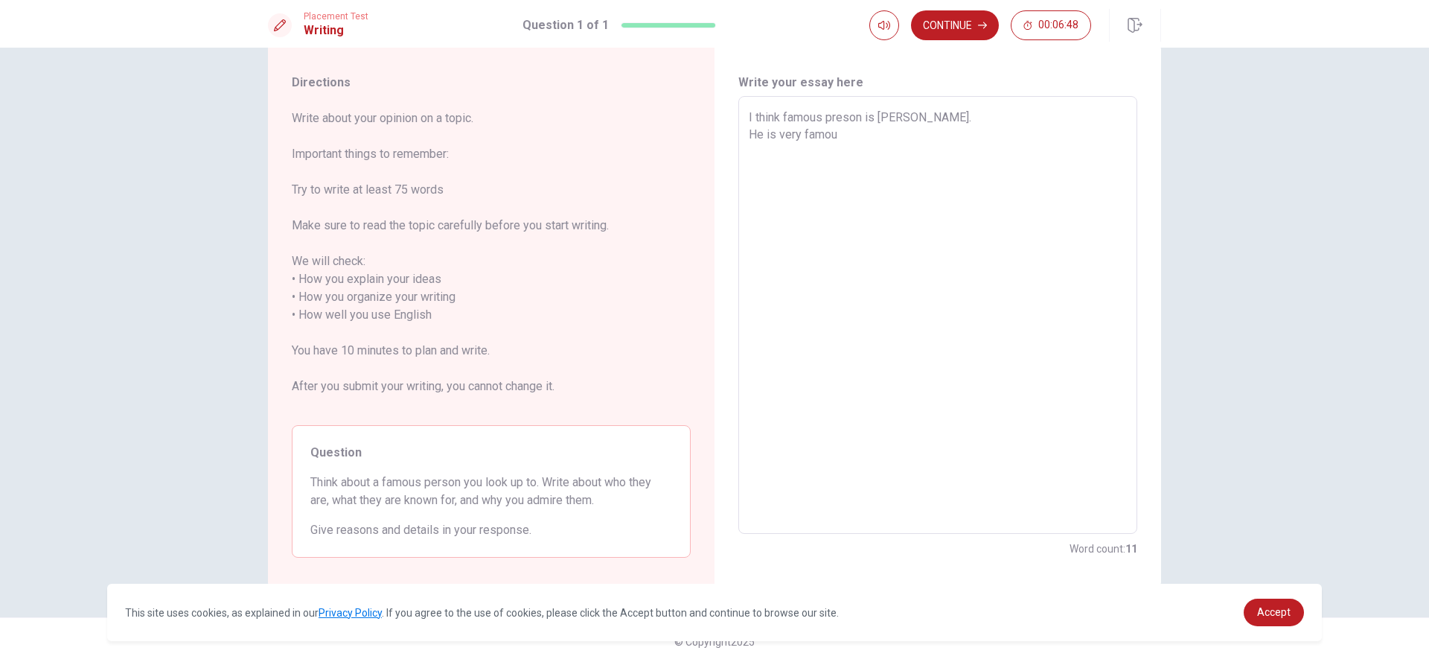
type textarea "x"
type textarea "I think famous preson is [PERSON_NAME]. He is very famous"
type textarea "x"
type textarea "I think famous preson is [PERSON_NAME]. He is very famous"
type textarea "x"
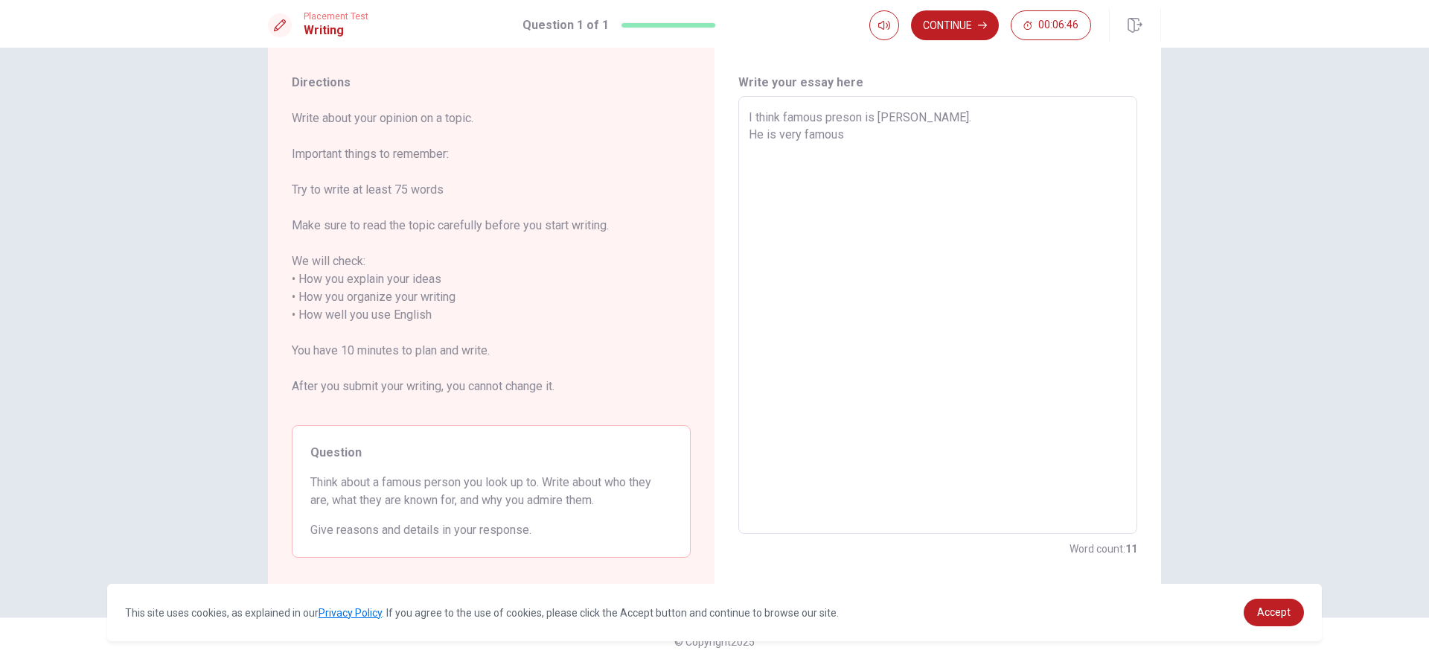
type textarea "I think famous preson is [PERSON_NAME]. He is very famous m"
type textarea "x"
type textarea "I think famous preson is [PERSON_NAME]. He is very famous mu"
type textarea "x"
type textarea "I think famous preson is [PERSON_NAME]. He is very famous mus"
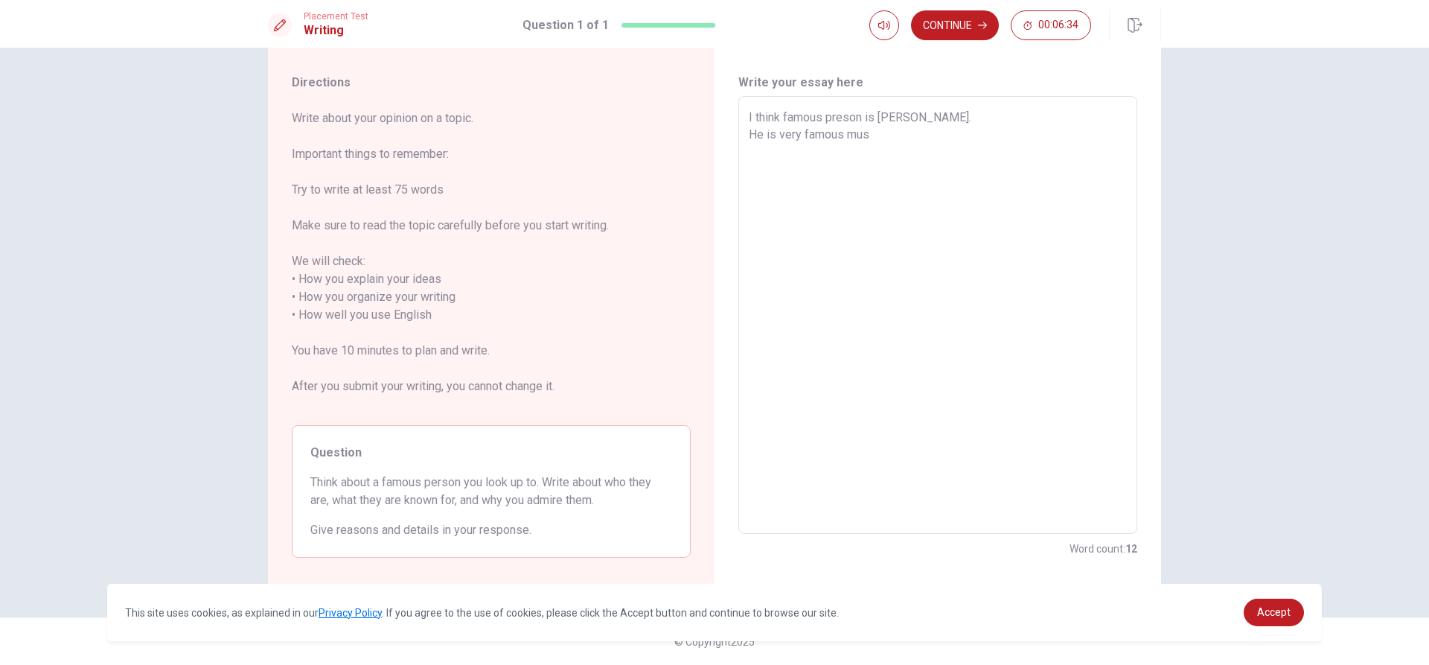
type textarea "x"
type textarea "I think famous preson is [PERSON_NAME]. He is very famous musi"
type textarea "x"
type textarea "I think famous preson is [PERSON_NAME]. He is very famous music"
type textarea "x"
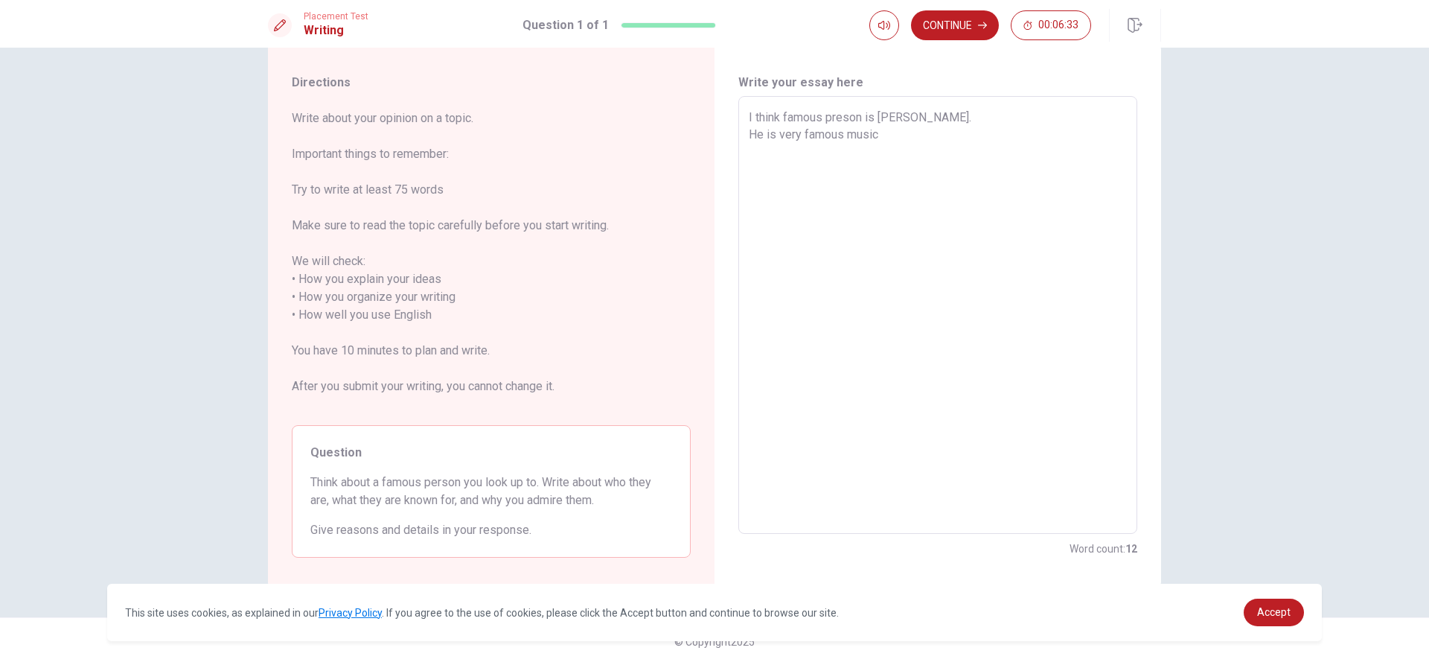
type textarea "I think famous preson is [PERSON_NAME]. He is very famous musici"
type textarea "x"
type textarea "I think famous preson is [PERSON_NAME]. He is very famous musicia"
type textarea "x"
type textarea "I think famous preson is [PERSON_NAME]. He is very famous musician"
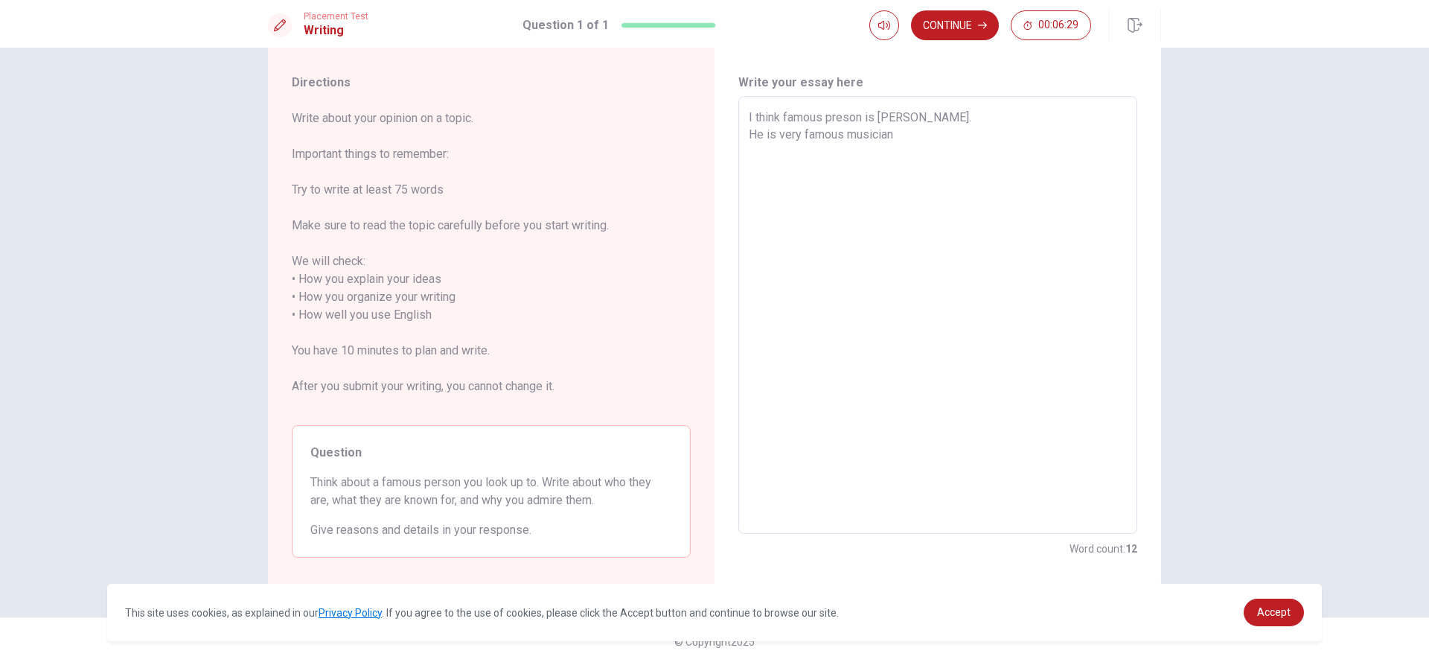
type textarea "x"
type textarea "I think famous preson is [PERSON_NAME]. He is very famous musician"
type textarea "x"
type textarea "I think famous preson is [PERSON_NAME]. He is very famous musician i"
type textarea "x"
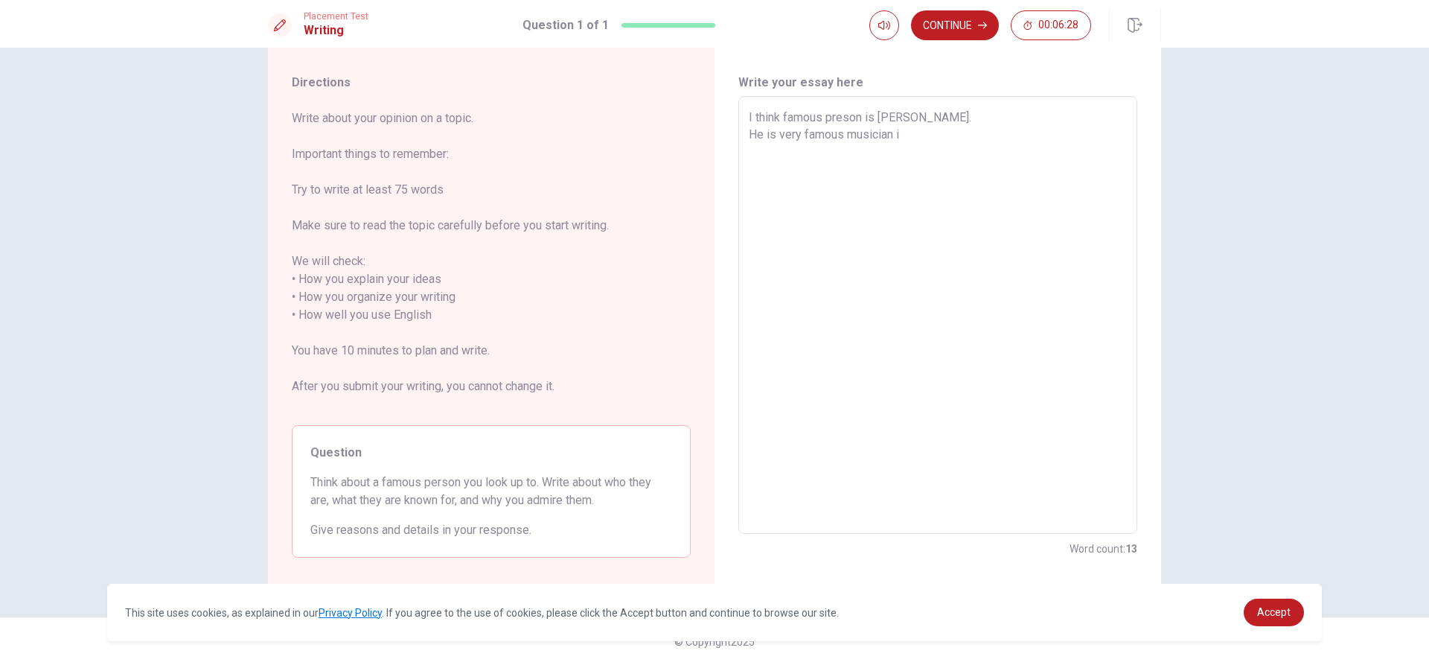
type textarea "I think famous preson is [PERSON_NAME]. He is very famous musician in"
type textarea "x"
type textarea "I think famous preson is [PERSON_NAME]. He is very famous musician in"
type textarea "x"
type textarea "I think famous preson is [PERSON_NAME]. He is very famous musician in j"
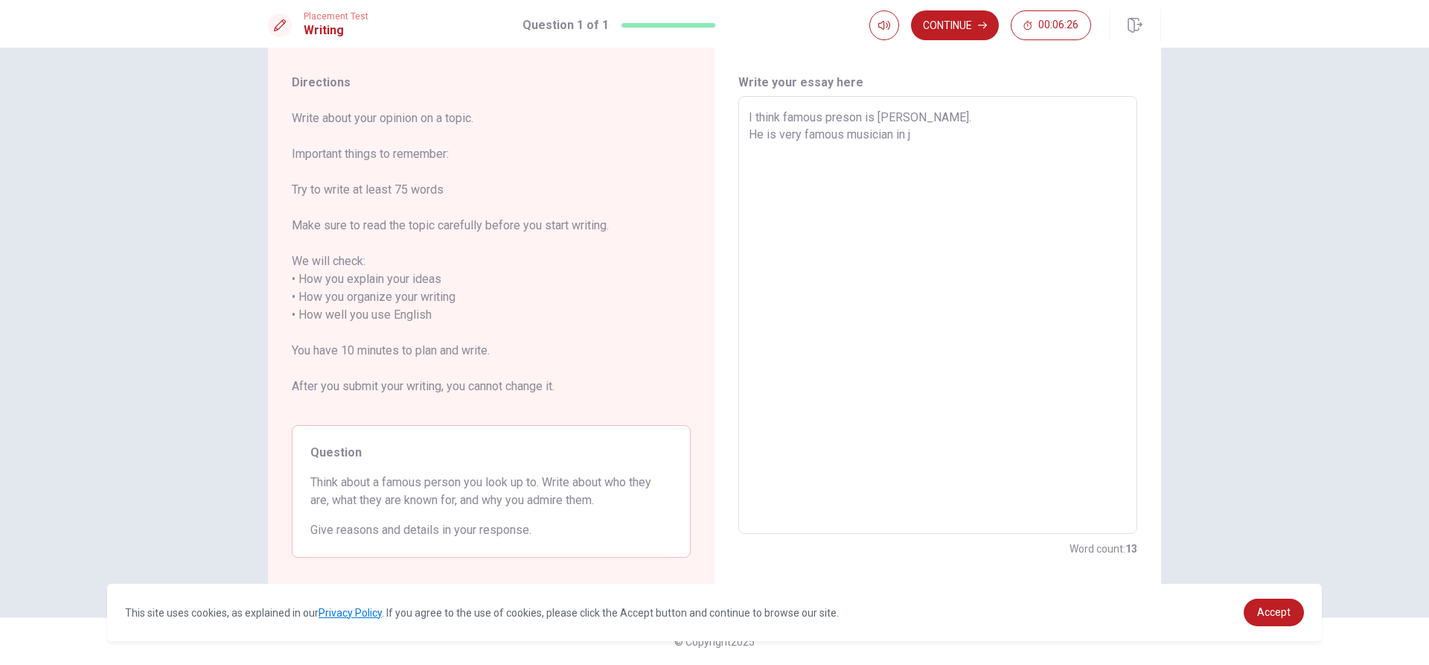
type textarea "x"
type textarea "I think famous preson is [PERSON_NAME]. He is very famous musician in ja"
type textarea "x"
type textarea "I think famous preson is [PERSON_NAME]. He is very famous musician in jan"
type textarea "x"
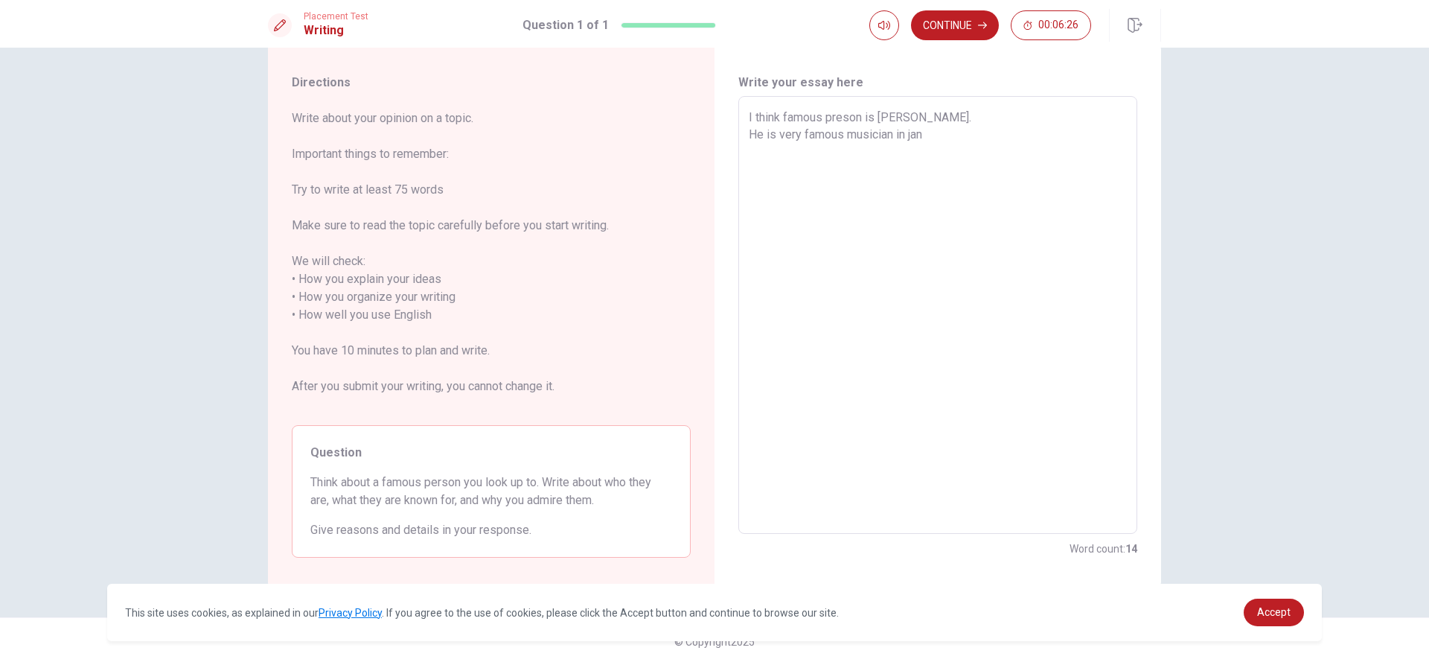
type textarea "I think famous preson is [PERSON_NAME]. He is very famous musician in [PERSON_N…"
type textarea "x"
type textarea "I think famous preson is [PERSON_NAME]. He is very famous musician in jan"
type textarea "x"
type textarea "I think famous preson is [PERSON_NAME]. He is very famous musician in ja"
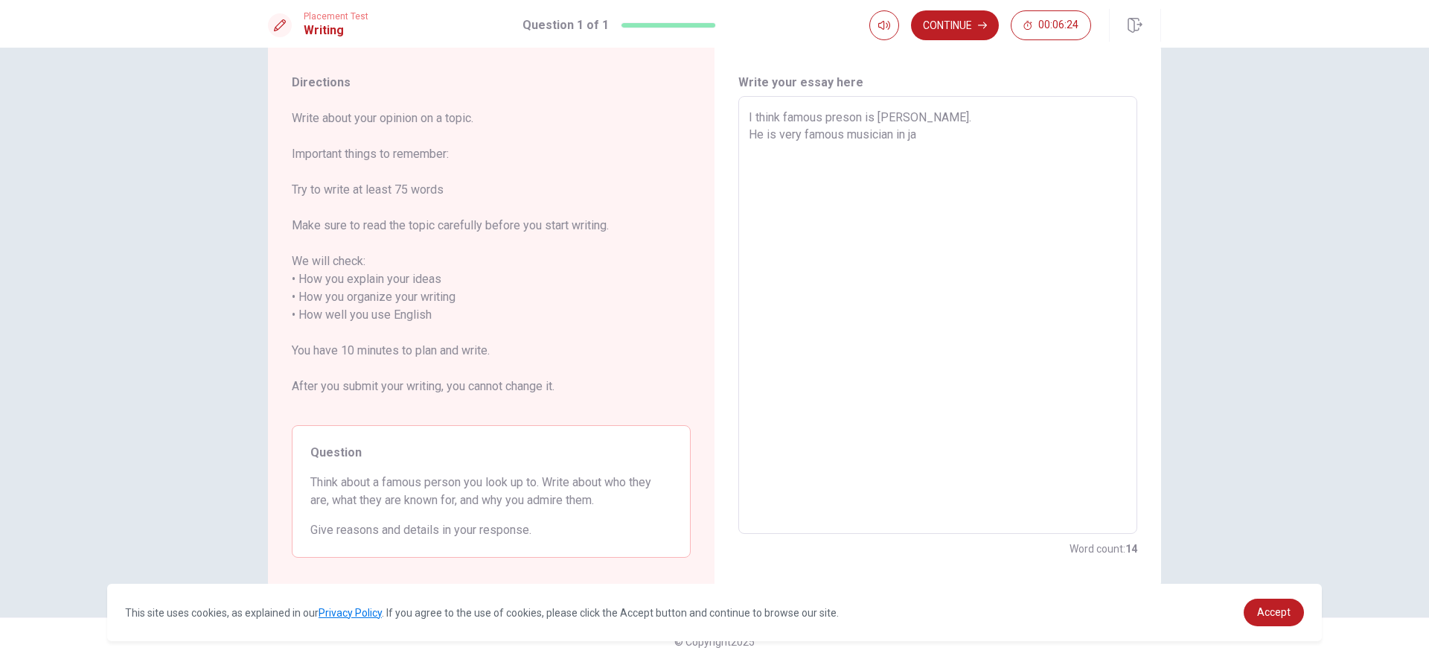
type textarea "x"
type textarea "I think famous preson is [PERSON_NAME]. He is very famous musician in jao"
type textarea "x"
type textarea "I think famous preson is [PERSON_NAME]. He is very famous musician in jaoa"
type textarea "x"
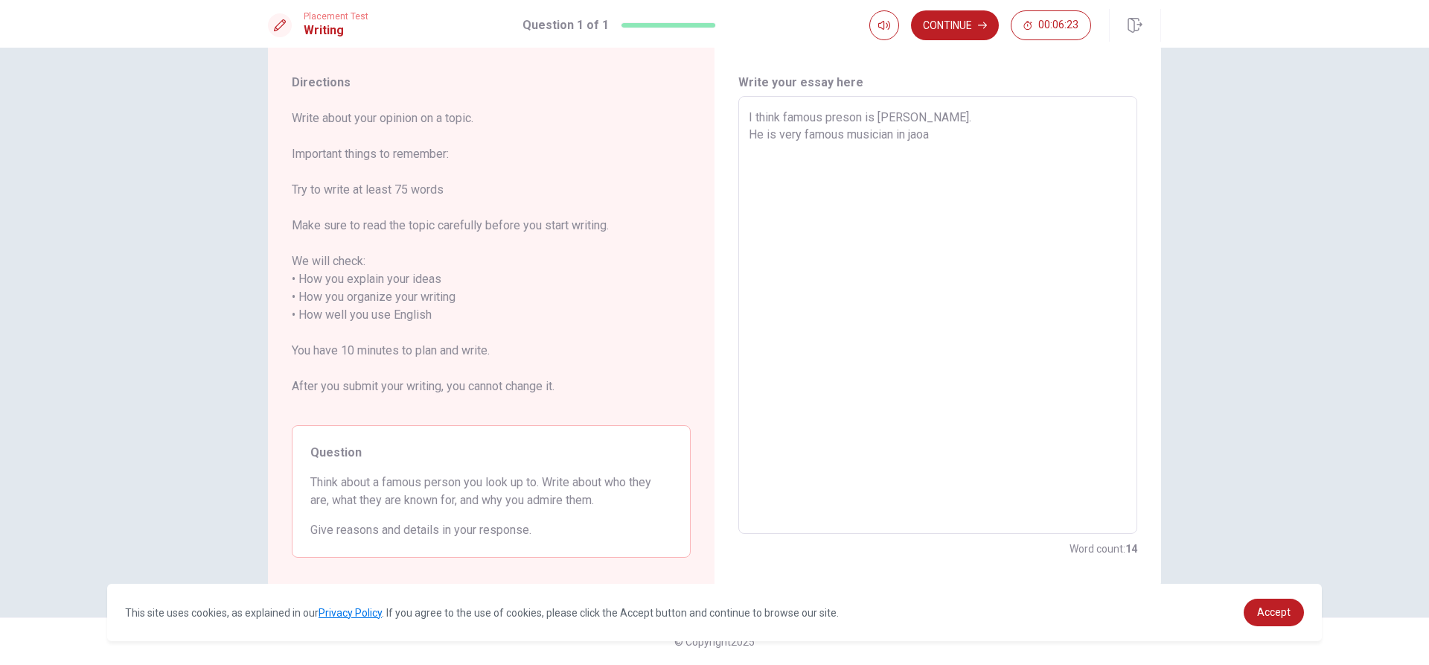
type textarea "I think famous preson is [PERSON_NAME]. He is very famous musician in jaoan"
type textarea "x"
type textarea "I think famous preson is [PERSON_NAME]. He is very famous musician in jaoa"
click at [712, 28] on button "Continue" at bounding box center [955, 25] width 88 height 30
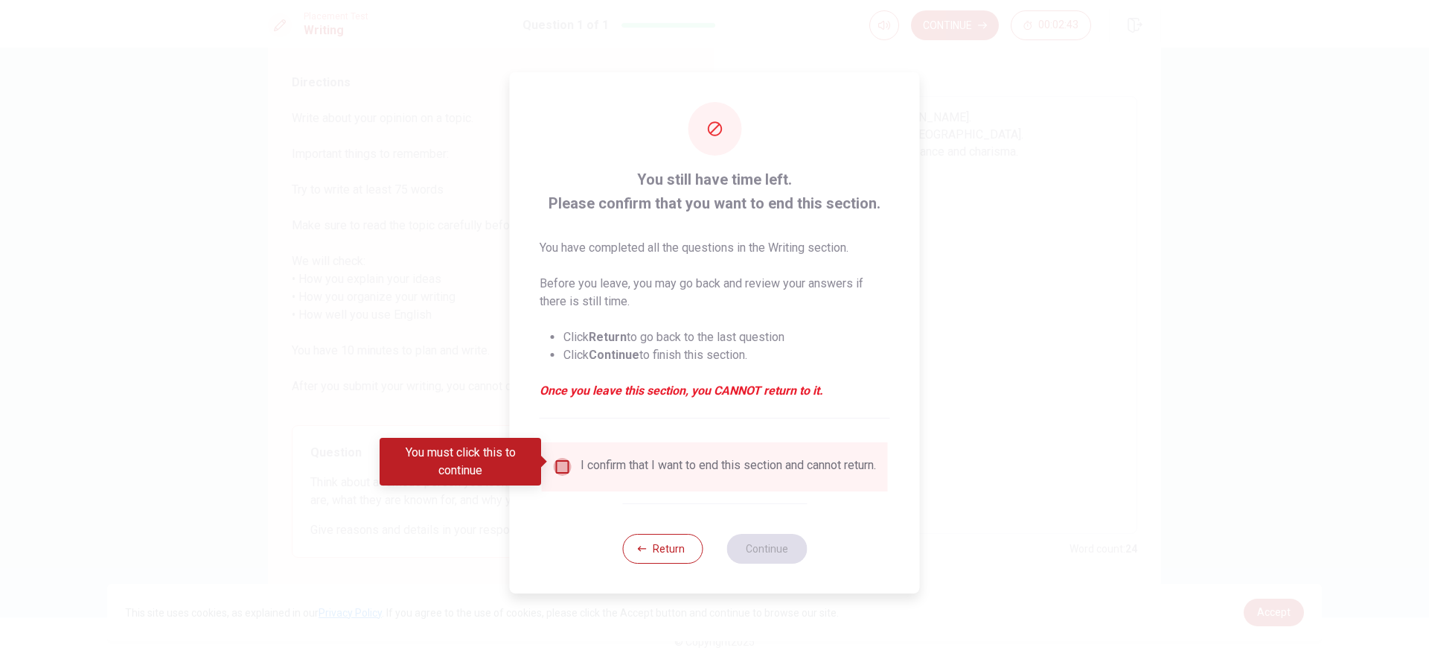
click at [566, 461] on input "You must click this to continue" at bounding box center [563, 467] width 18 height 18
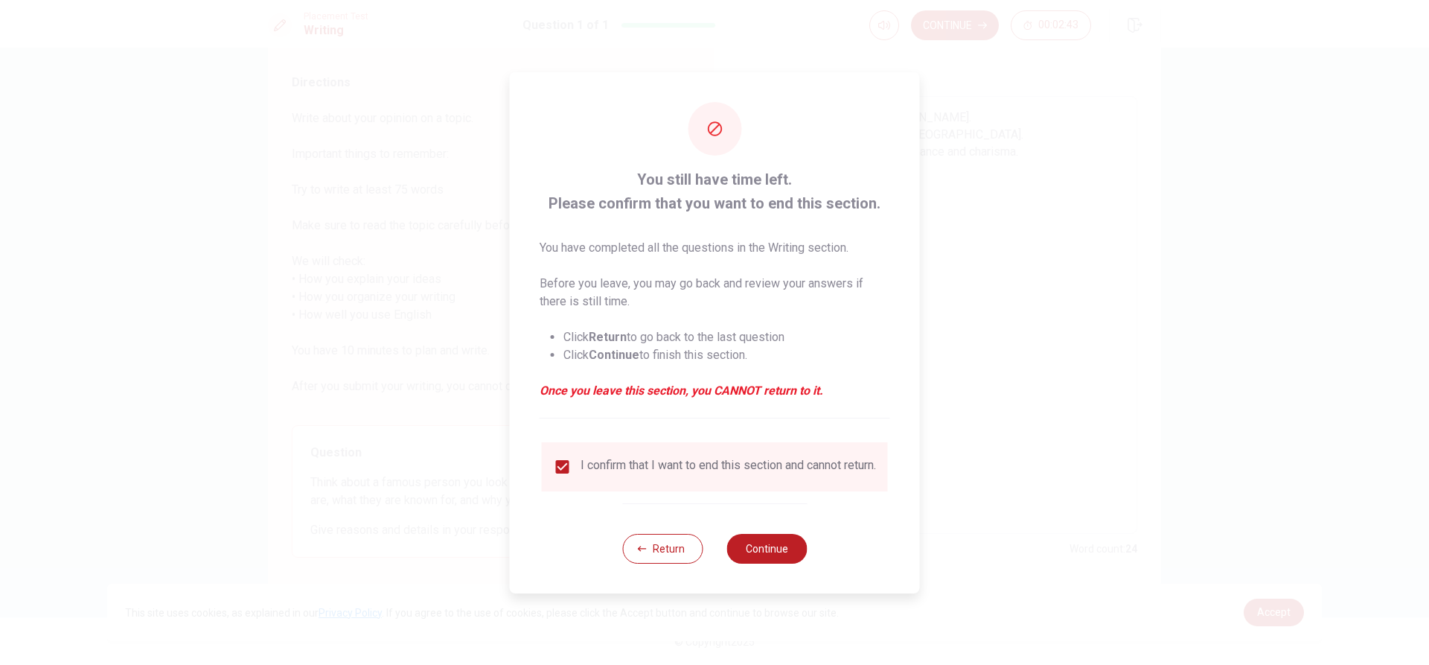
click at [712, 569] on div "Return Continue" at bounding box center [714, 548] width 185 height 90
click at [712, 564] on button "Continue" at bounding box center [767, 549] width 80 height 30
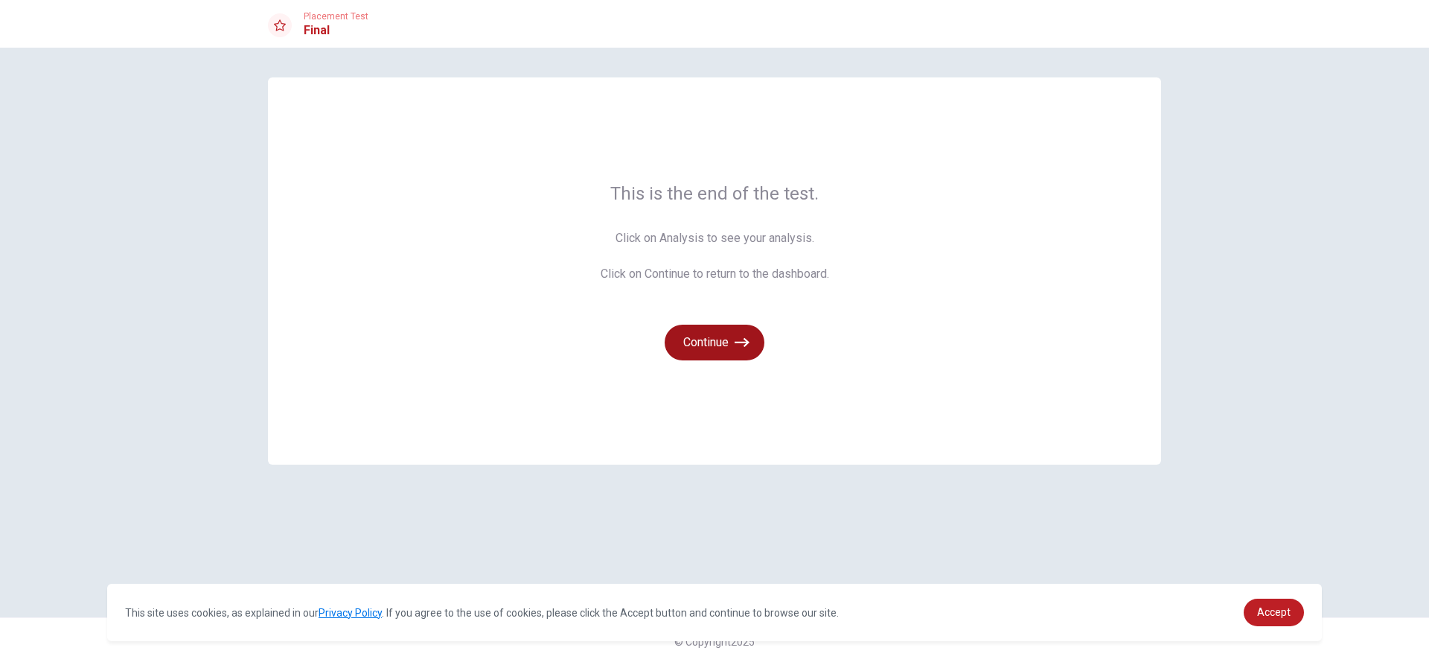
click at [712, 330] on button "Continue" at bounding box center [715, 343] width 100 height 36
